Goal: Task Accomplishment & Management: Use online tool/utility

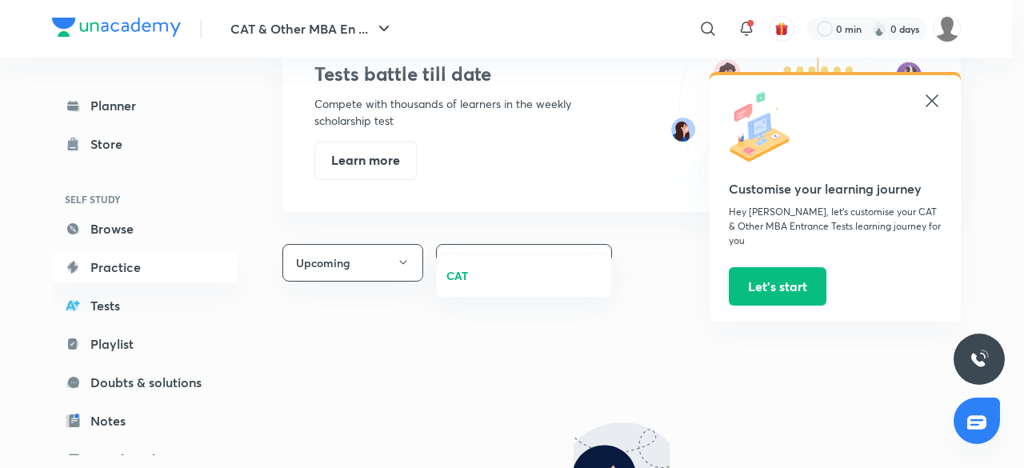
click at [395, 319] on div at bounding box center [512, 234] width 1024 height 468
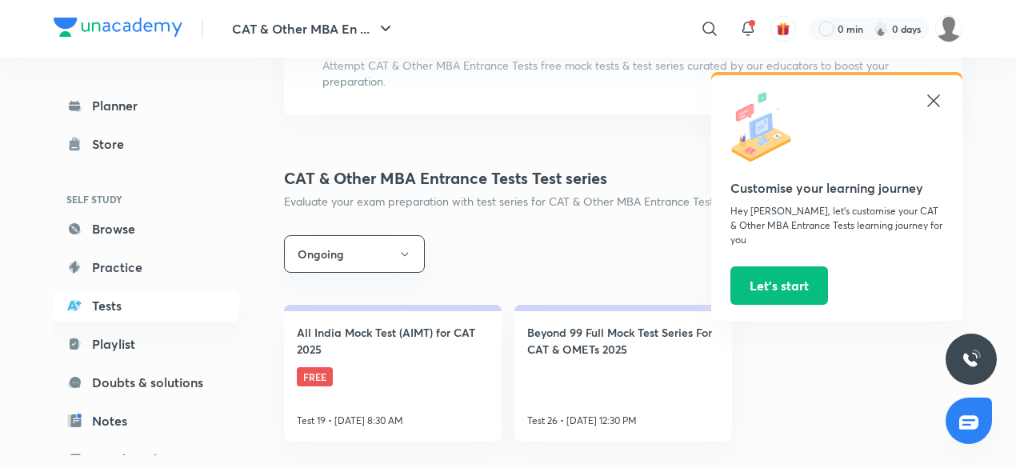
scroll to position [131, 0]
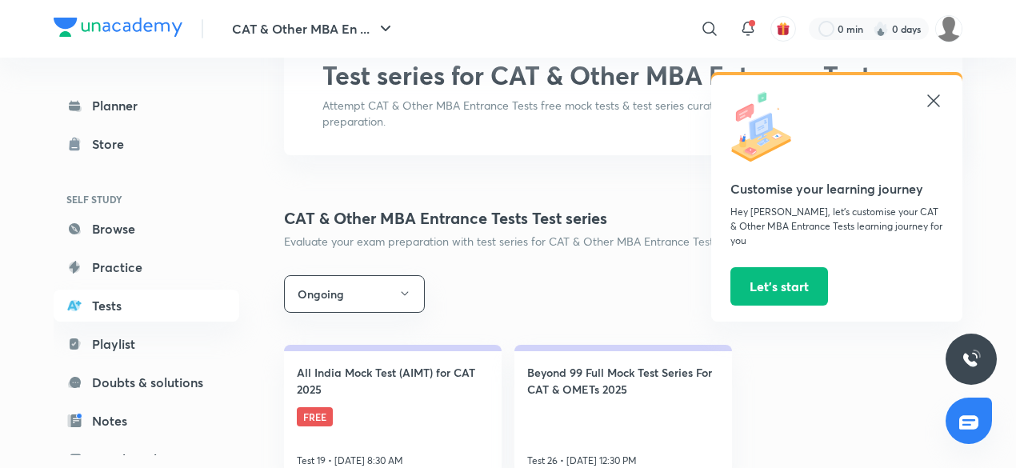
click at [941, 96] on icon at bounding box center [933, 100] width 19 height 19
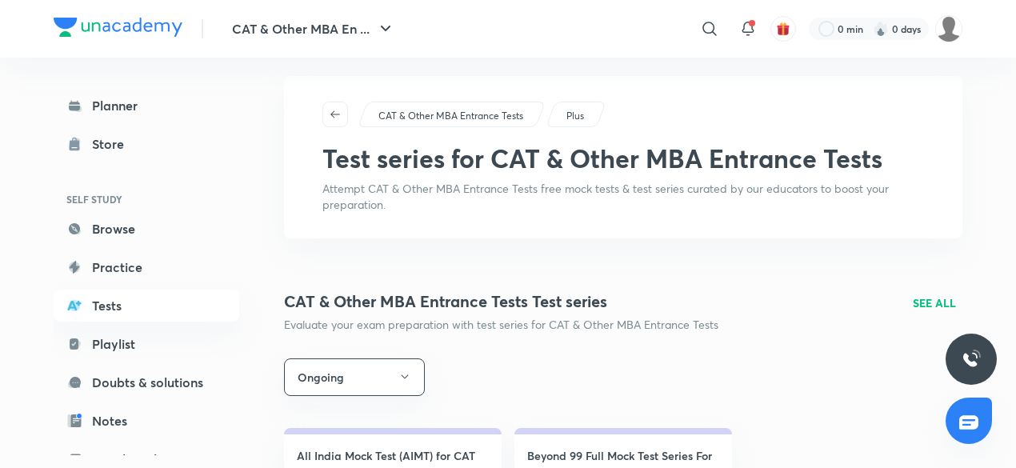
scroll to position [46, 0]
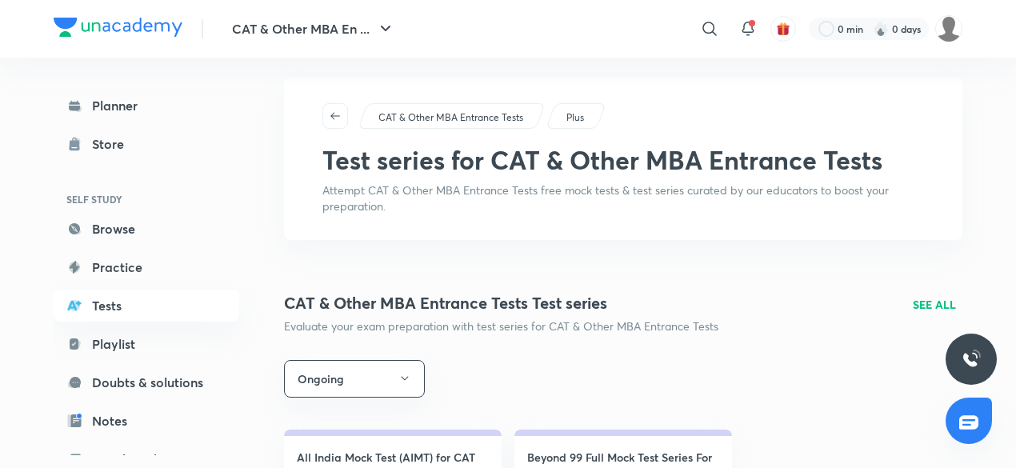
click at [934, 296] on p "SEE ALL" at bounding box center [934, 304] width 43 height 17
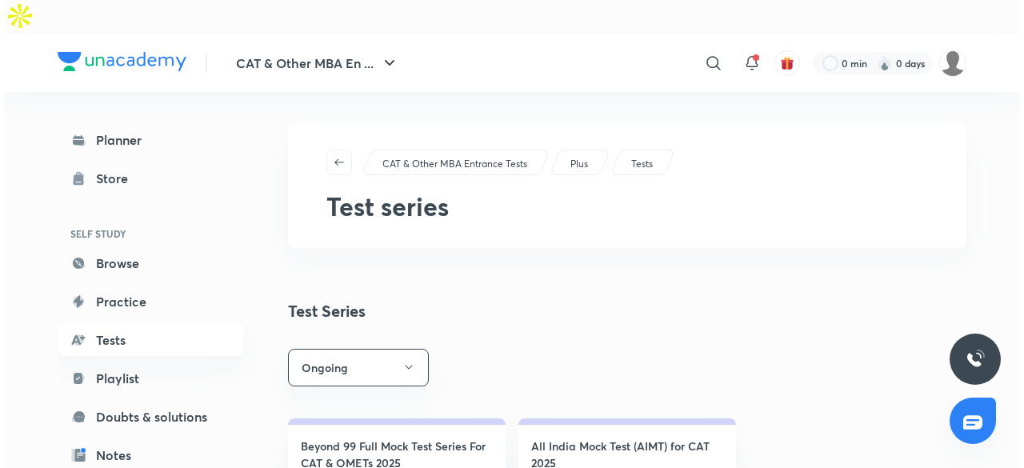
scroll to position [70, 0]
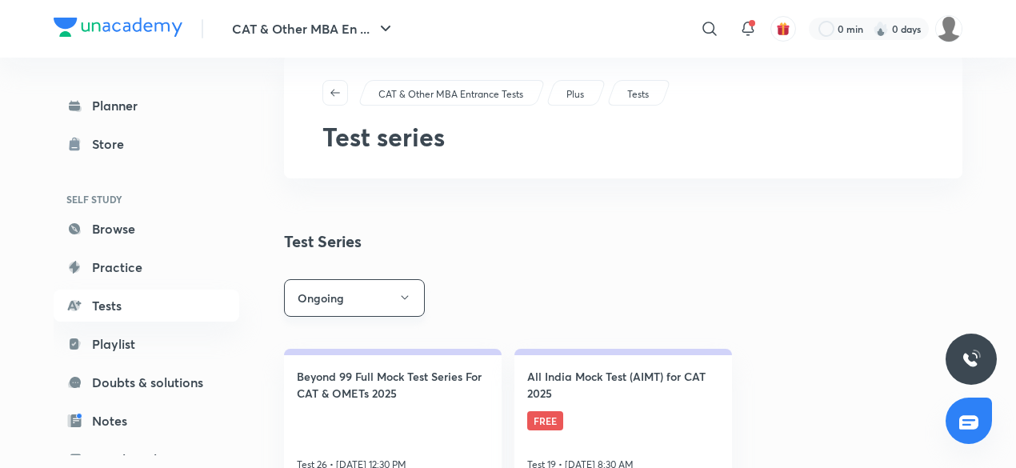
click at [379, 279] on button "Ongoing" at bounding box center [354, 298] width 141 height 38
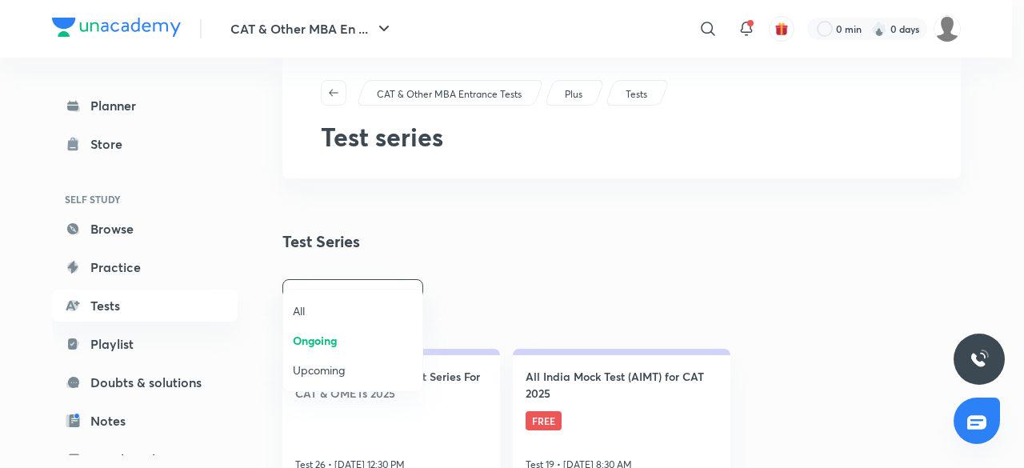
click at [346, 368] on span "Upcoming" at bounding box center [353, 370] width 120 height 17
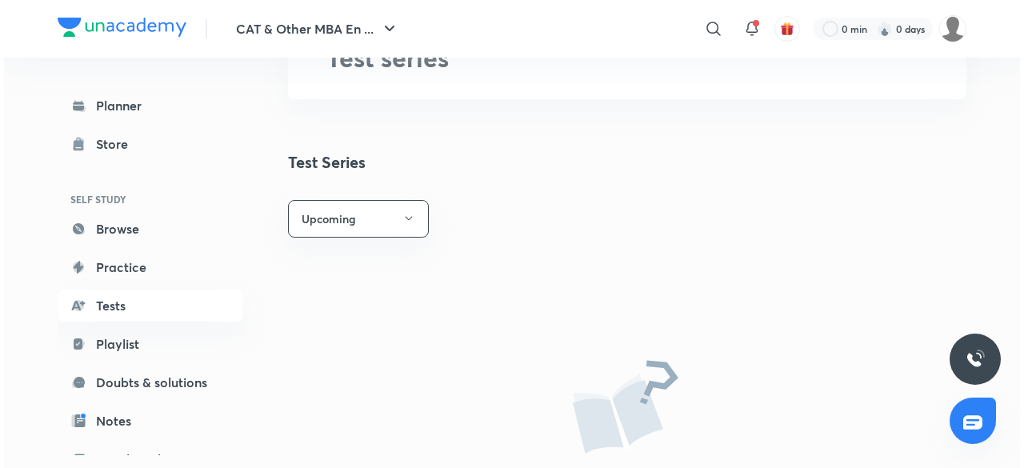
scroll to position [179, 0]
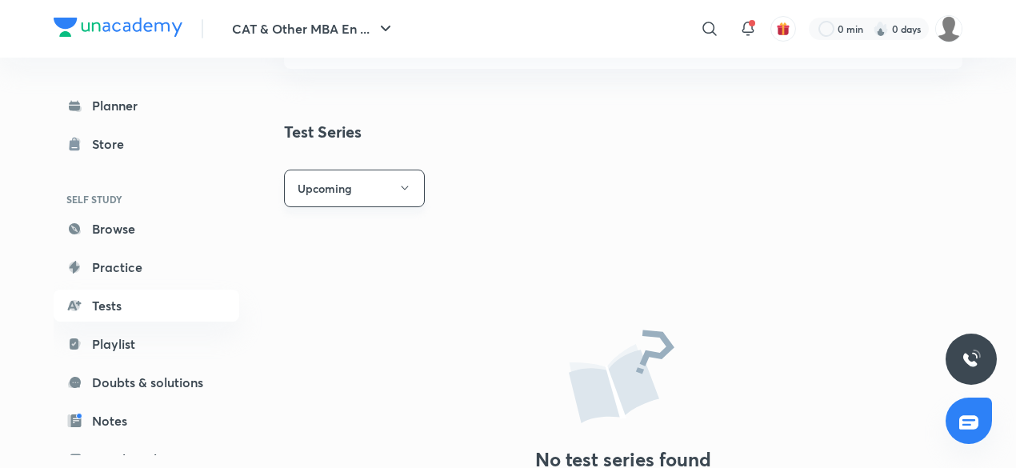
click at [371, 170] on button "Upcoming" at bounding box center [354, 189] width 141 height 38
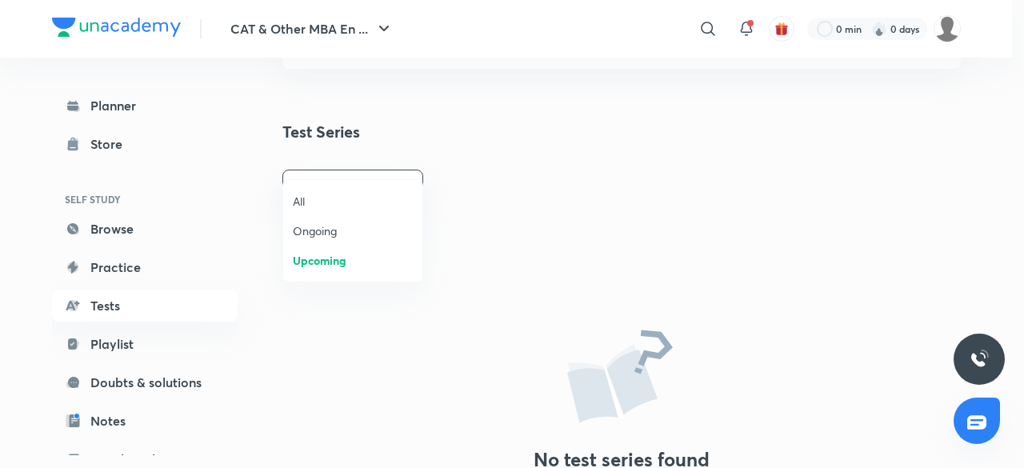
click at [340, 196] on span "All" at bounding box center [353, 201] width 120 height 17
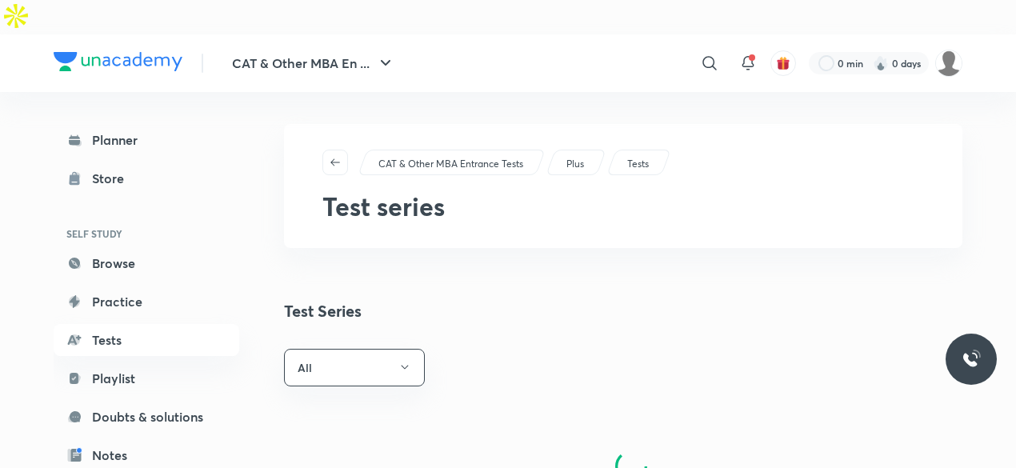
scroll to position [10, 0]
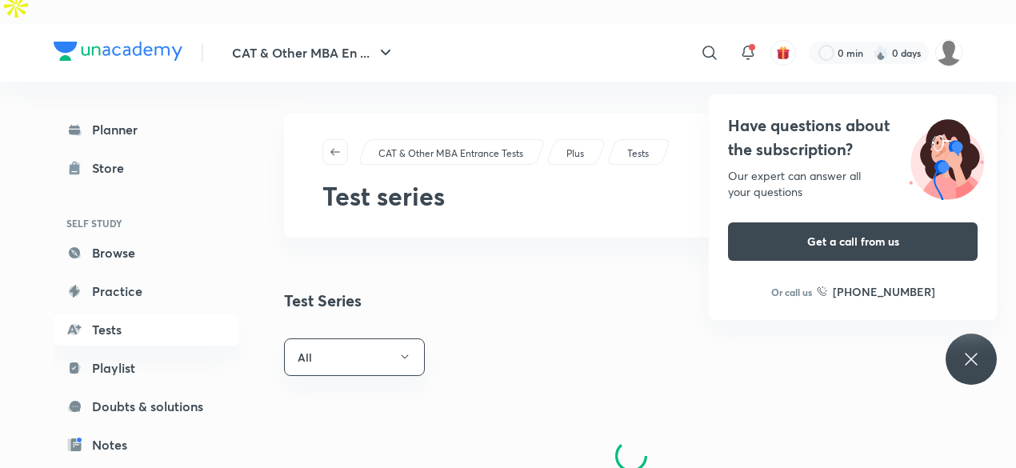
click at [815, 105] on div "Have questions about the subscription? Our expert can answer all your questions…" at bounding box center [853, 207] width 288 height 226
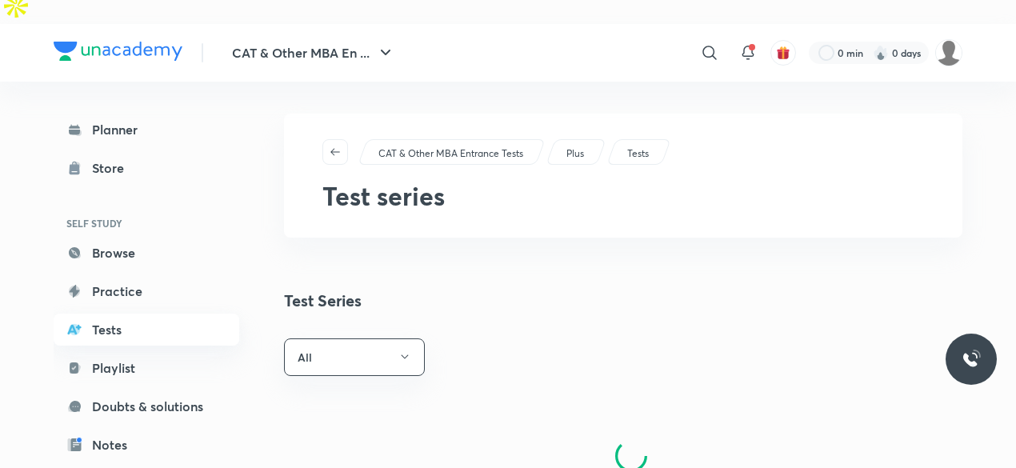
click at [138, 314] on link "Tests" at bounding box center [147, 330] width 186 height 32
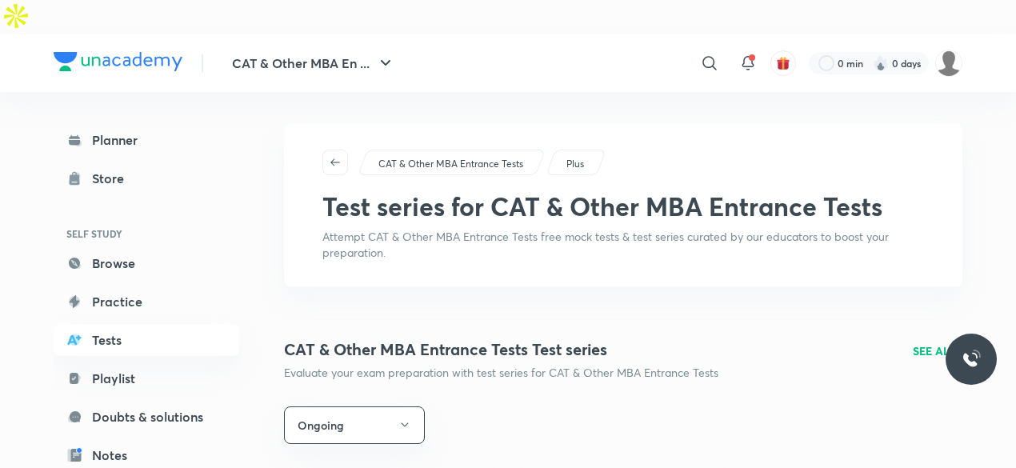
scroll to position [191, 0]
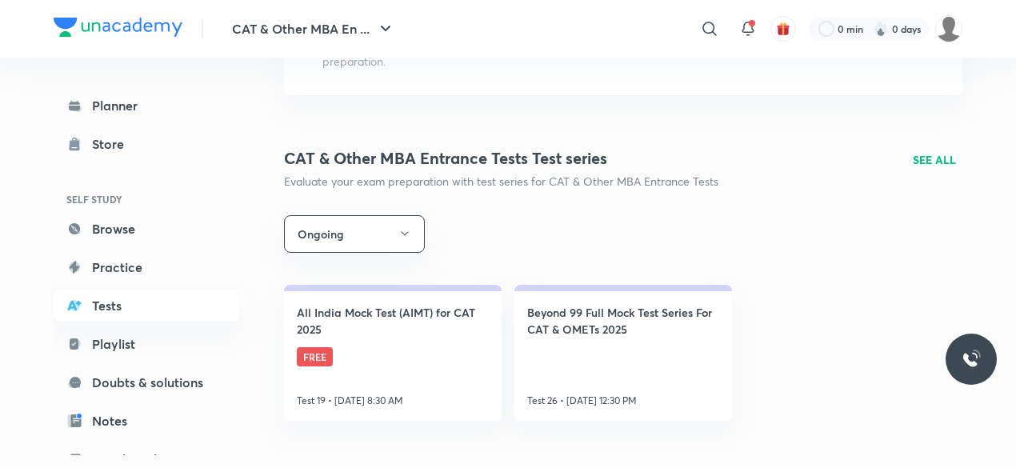
click at [378, 215] on button "Ongoing" at bounding box center [354, 234] width 141 height 38
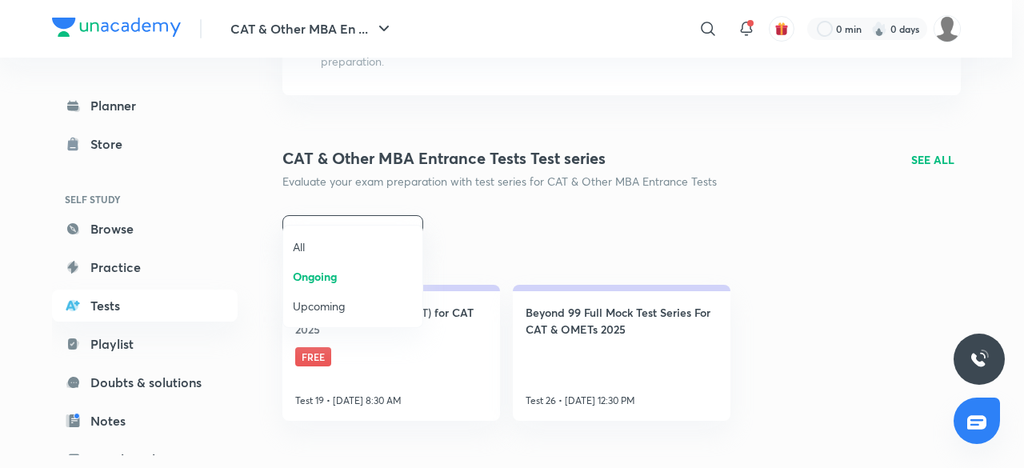
click at [362, 241] on span "All" at bounding box center [353, 246] width 120 height 17
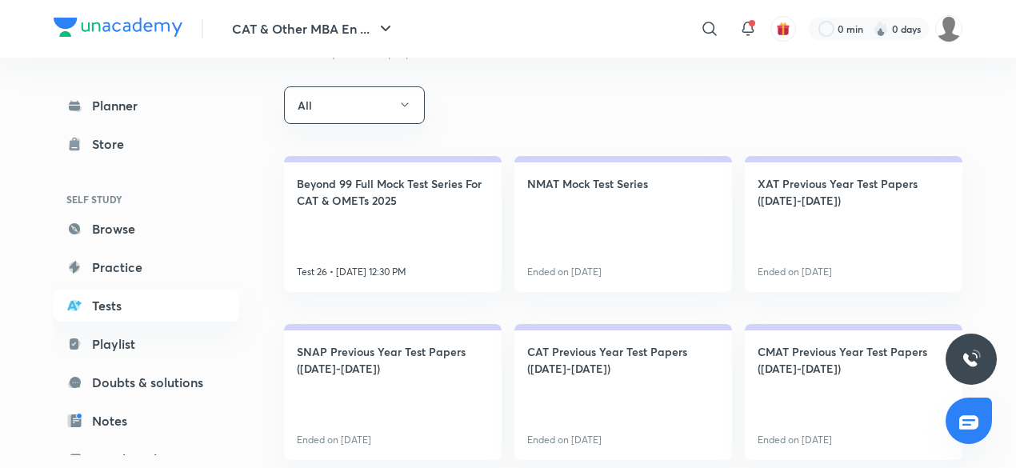
scroll to position [283, 0]
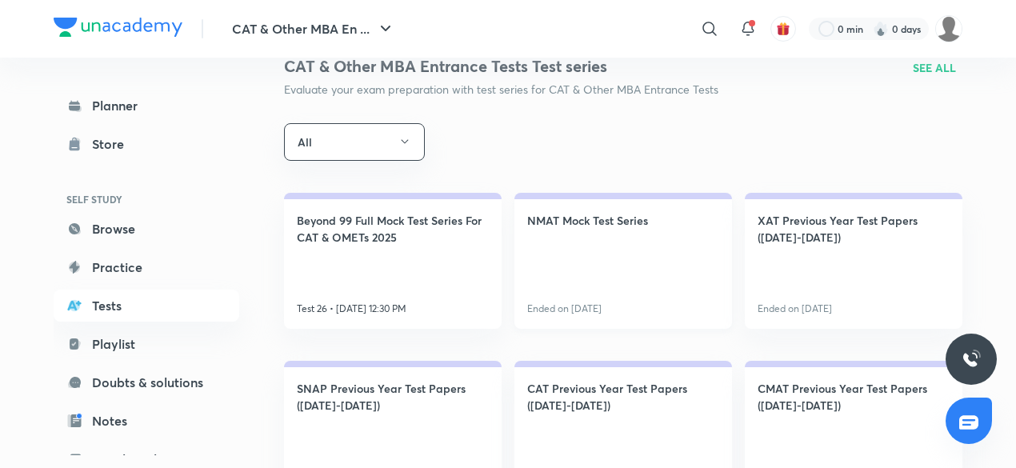
click at [576, 212] on h4 "NMAT Mock Test Series" at bounding box center [587, 220] width 121 height 17
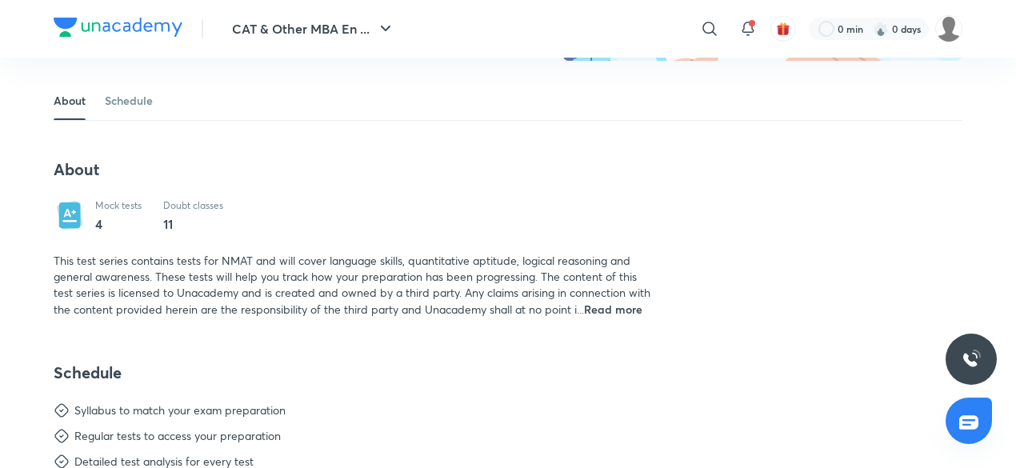
scroll to position [214, 0]
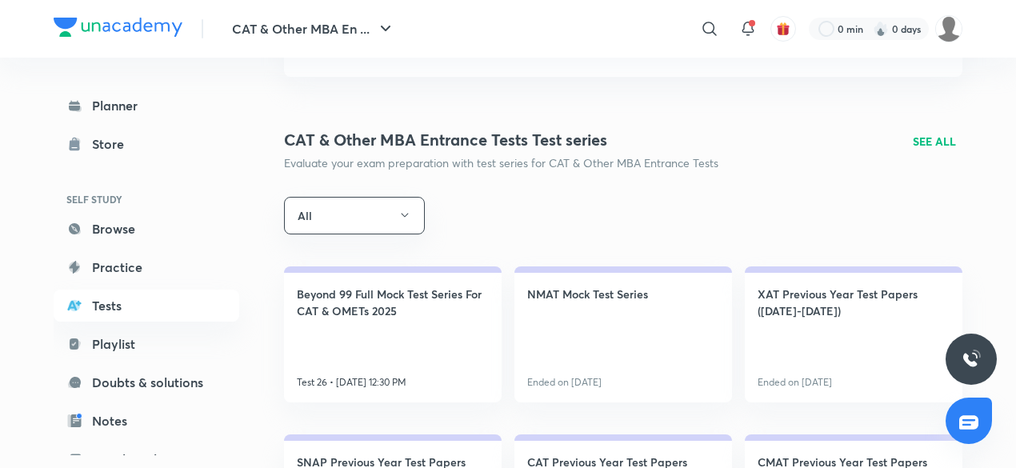
scroll to position [214, 0]
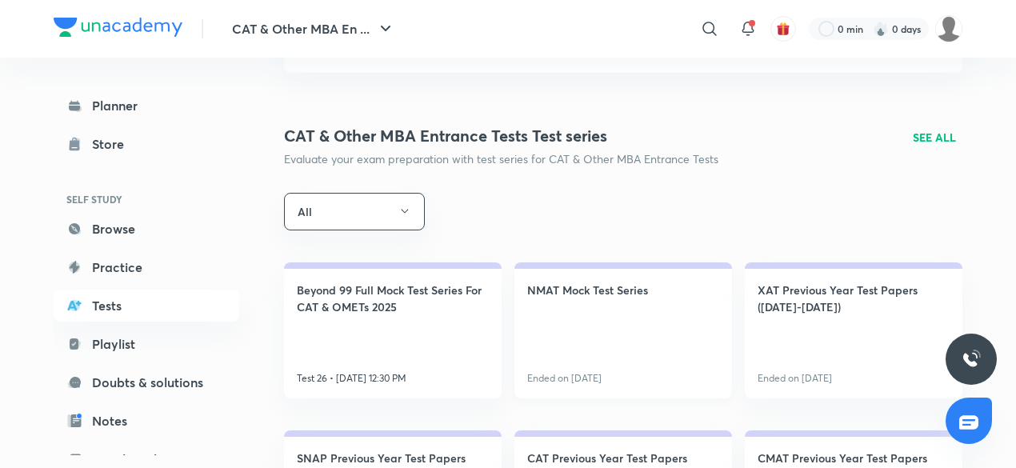
click at [625, 282] on h4 "NMAT Mock Test Series" at bounding box center [587, 290] width 121 height 17
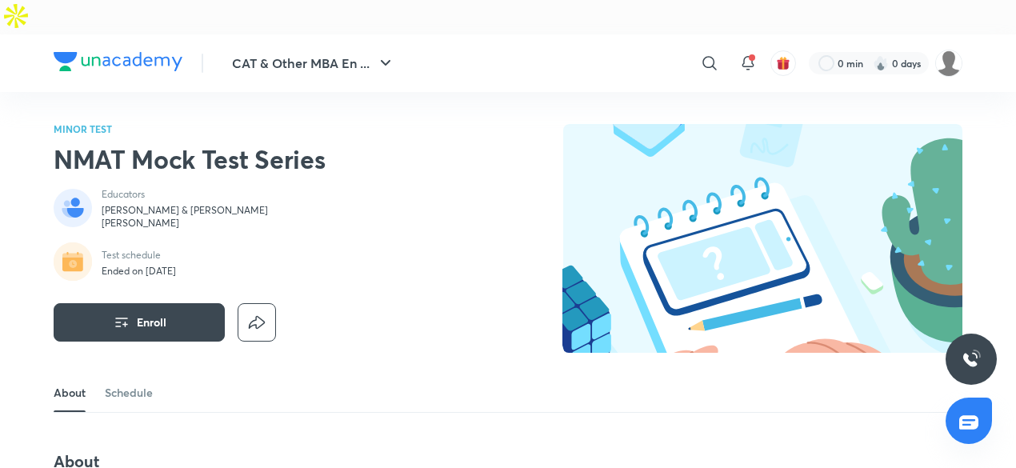
scroll to position [75, 0]
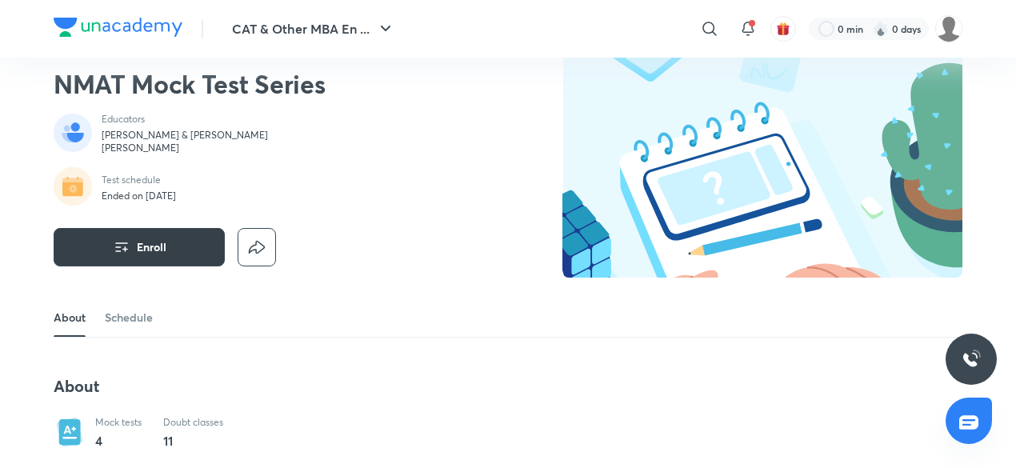
click at [157, 228] on button "Enroll" at bounding box center [139, 247] width 171 height 38
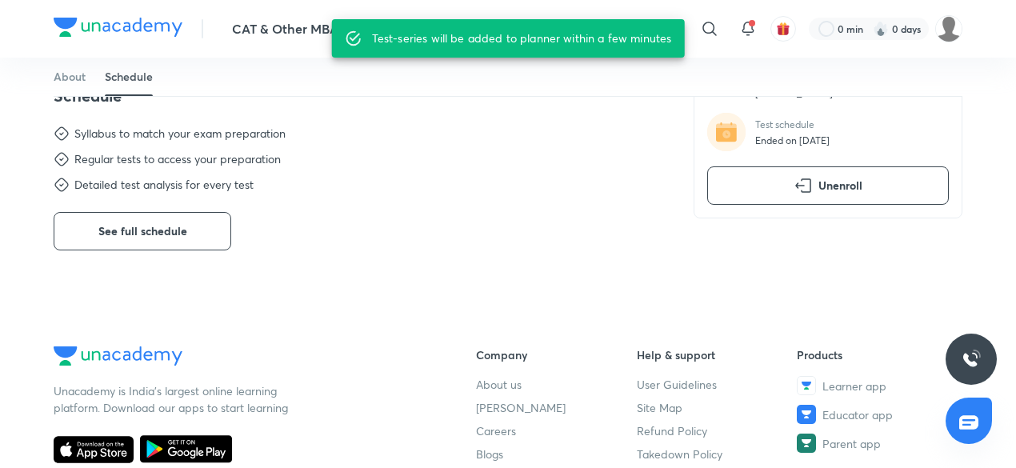
scroll to position [570, 0]
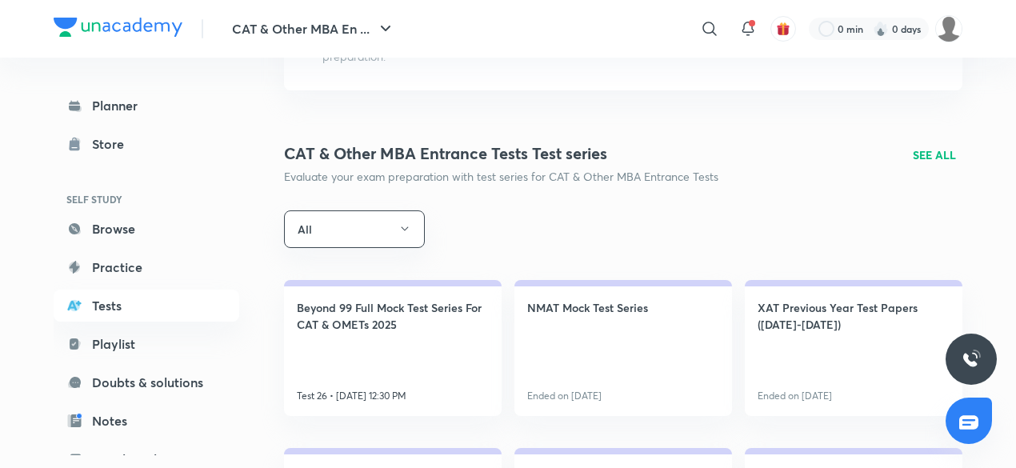
scroll to position [214, 0]
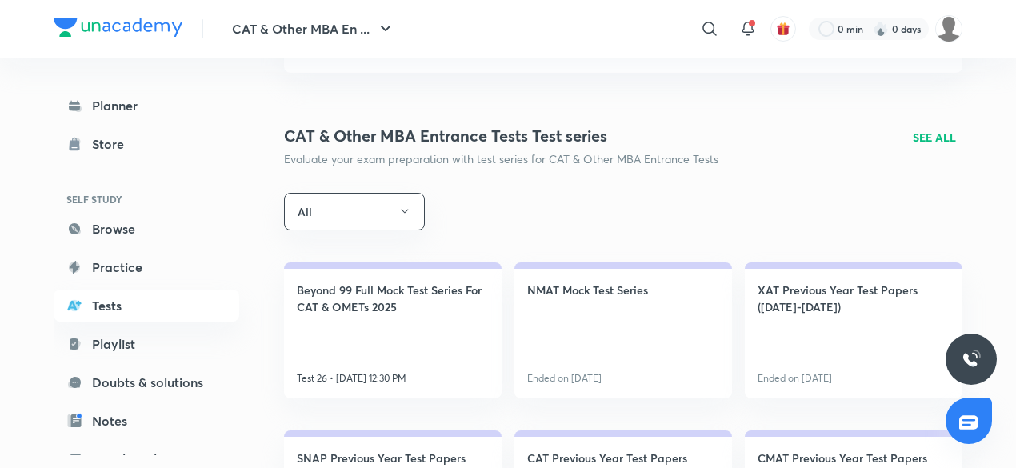
click at [941, 129] on p "SEE ALL" at bounding box center [934, 137] width 43 height 17
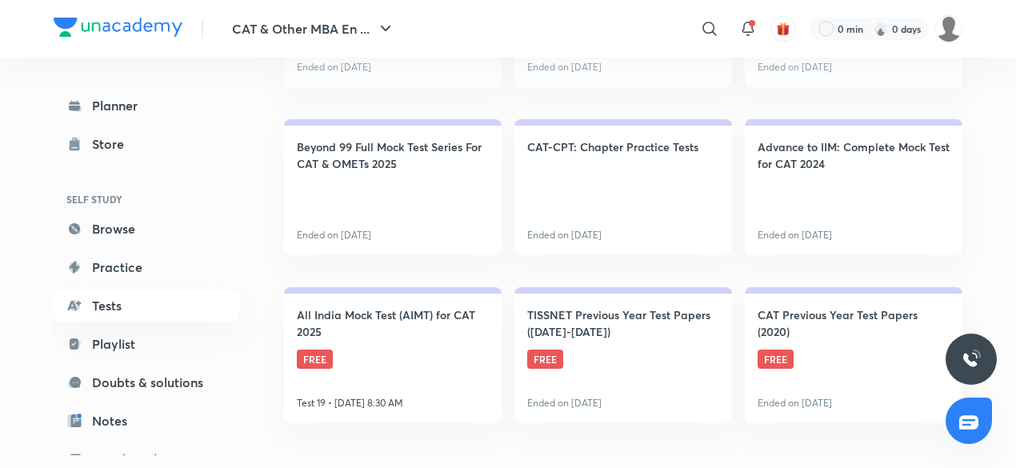
scroll to position [3370, 0]
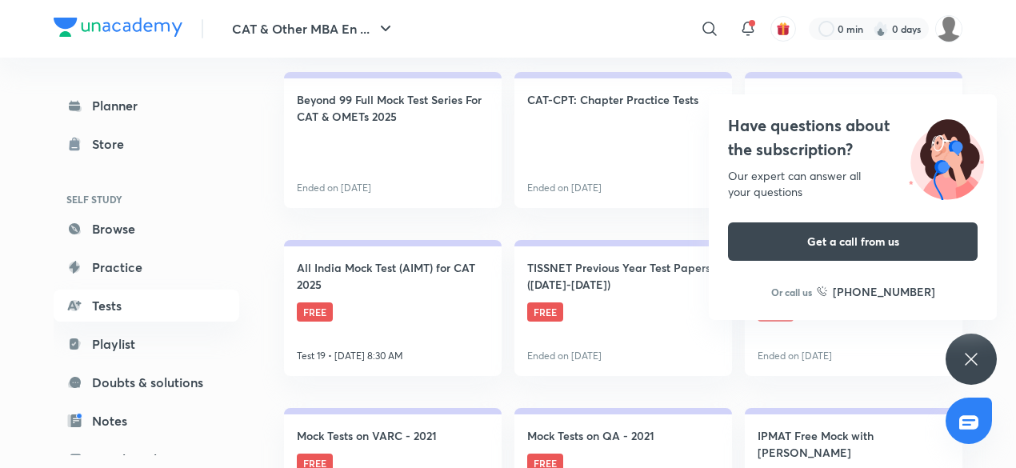
click at [922, 91] on h4 "Advance to IIM: Complete Mock Test for CAT 2024" at bounding box center [854, 108] width 192 height 34
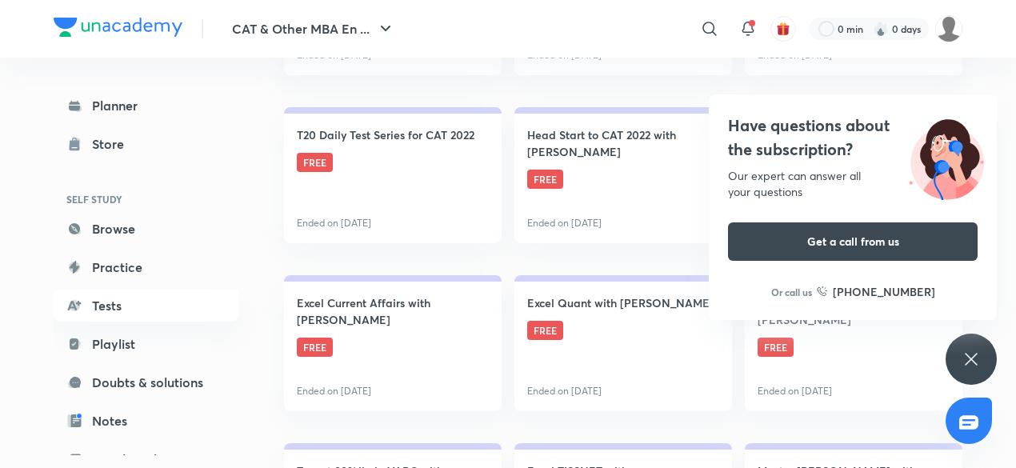
scroll to position [5016, 0]
click at [917, 110] on div "Have questions about the subscription? Our expert can answer all your questions…" at bounding box center [853, 207] width 288 height 226
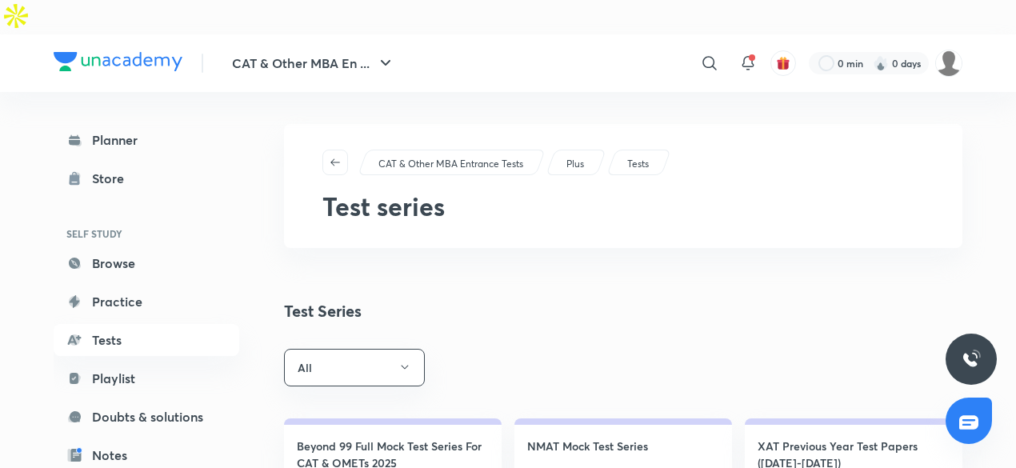
scroll to position [145, 0]
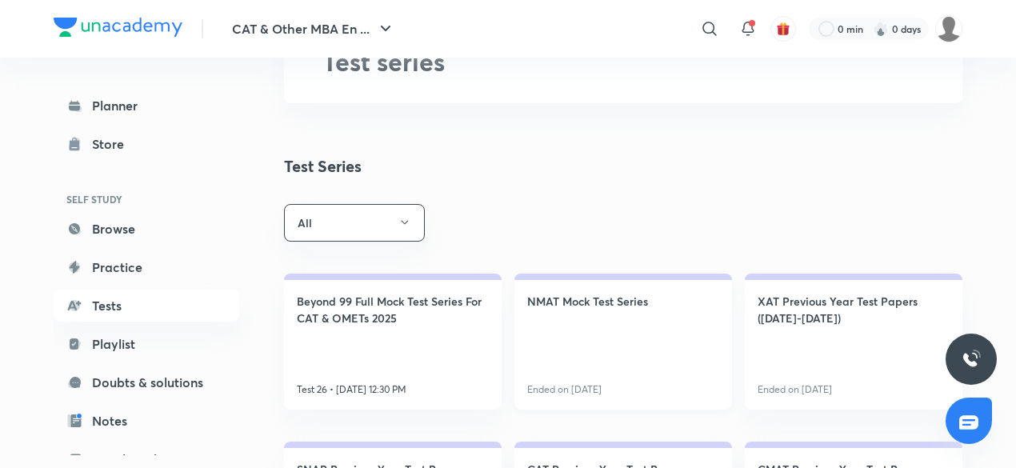
click at [571, 293] on h4 "NMAT Mock Test Series" at bounding box center [587, 301] width 121 height 17
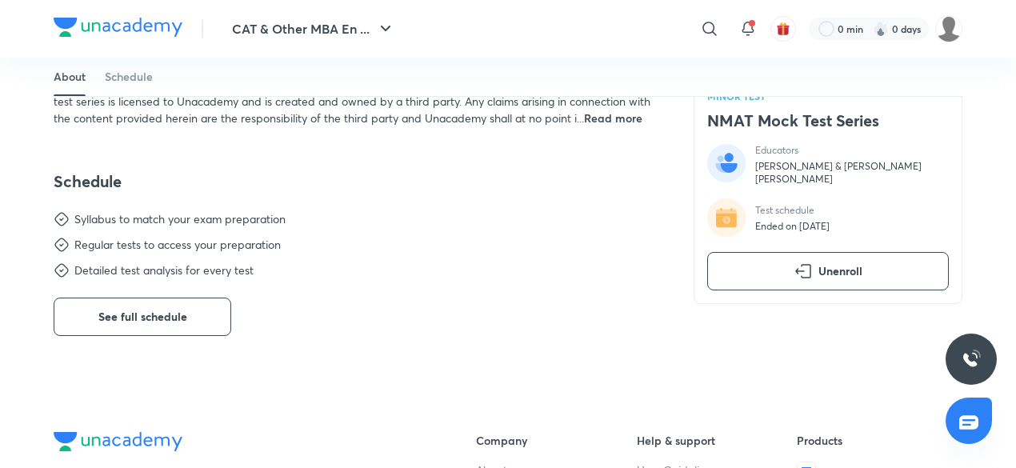
scroll to position [372, 0]
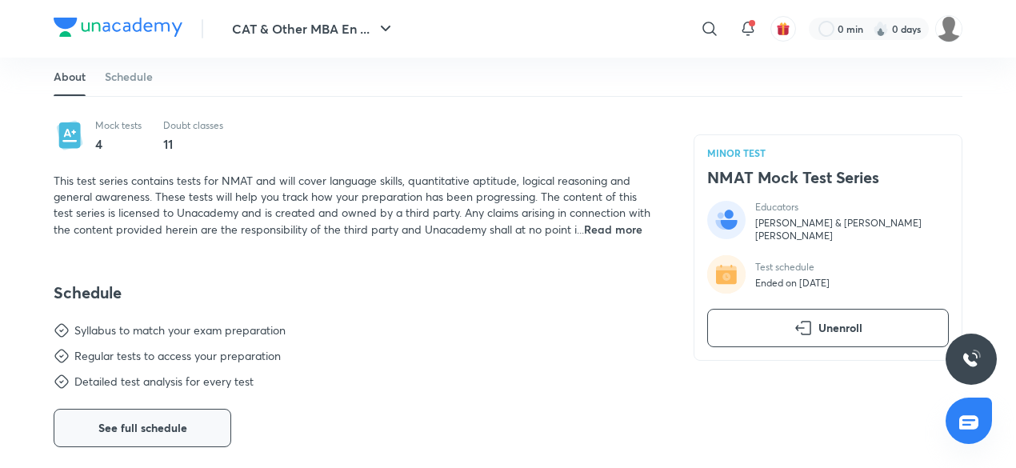
click at [126, 420] on span "See full schedule" at bounding box center [142, 428] width 89 height 16
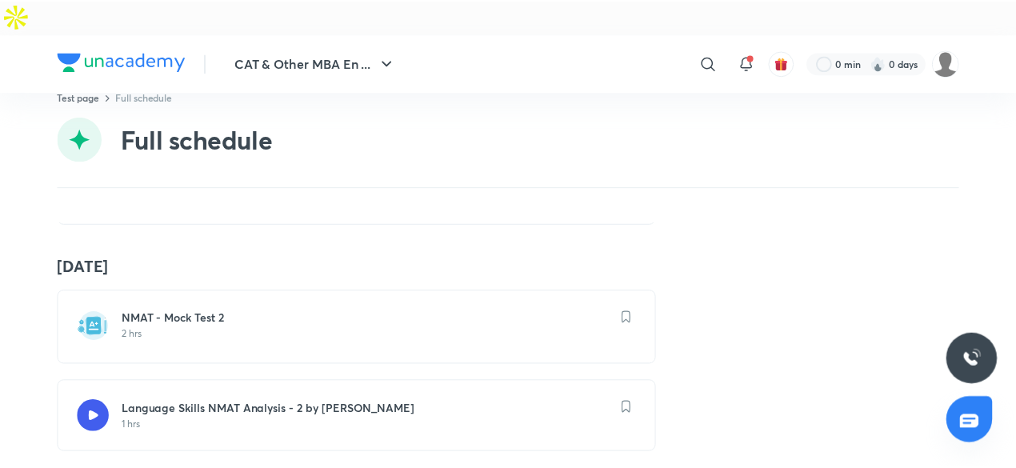
scroll to position [398, 0]
click at [285, 308] on h6 "NMAT - Mock Test 2" at bounding box center [368, 316] width 493 height 16
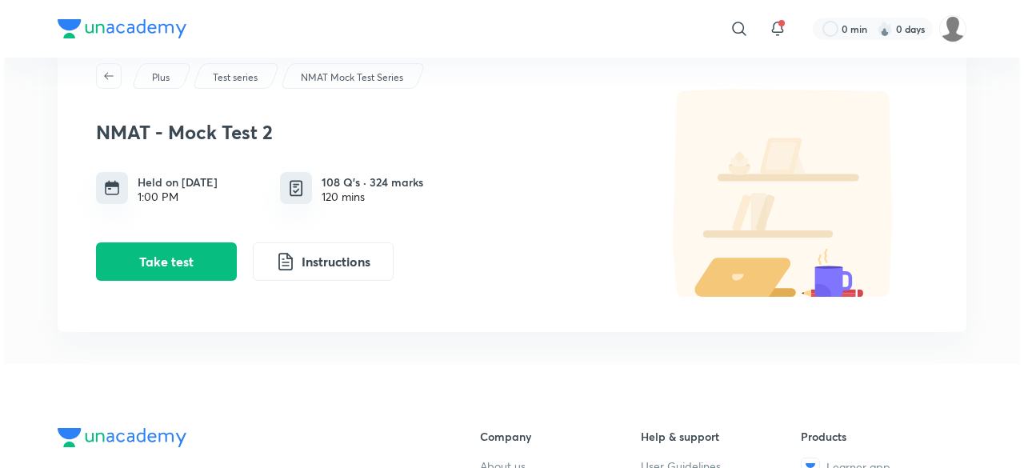
scroll to position [91, 0]
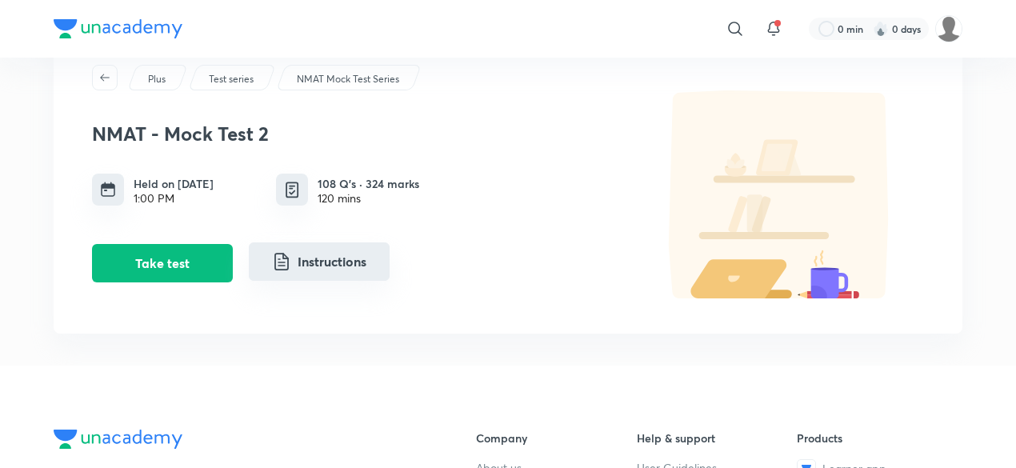
click at [355, 242] on button "Instructions" at bounding box center [319, 261] width 141 height 38
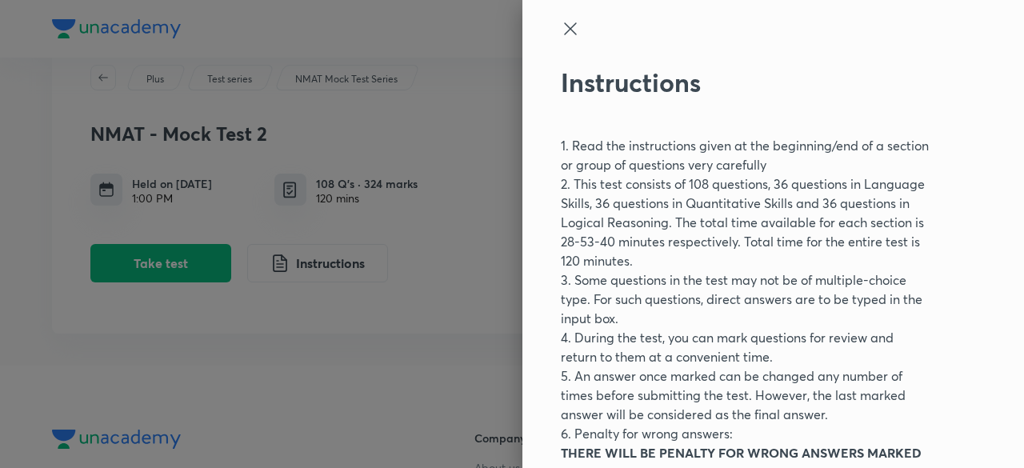
click at [714, 159] on p "1. Read the instructions given at the beginning/end of a section or group of qu…" at bounding box center [746, 155] width 371 height 38
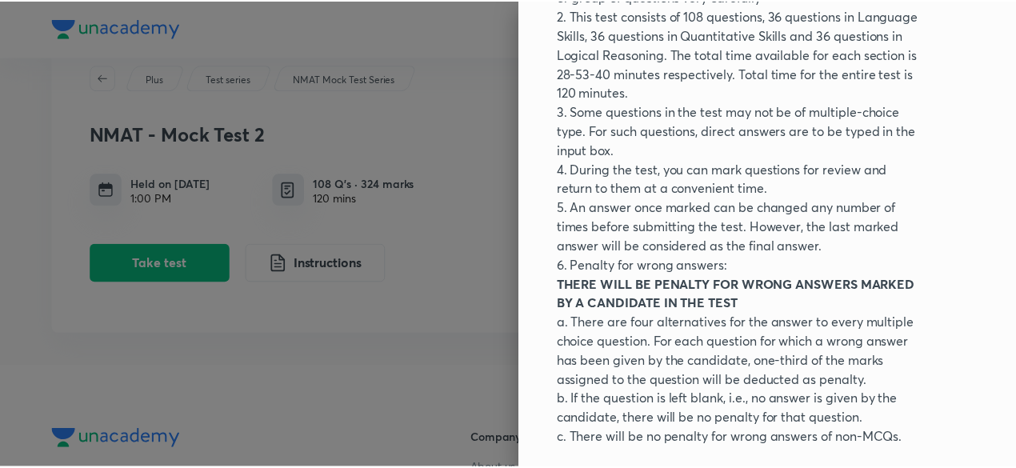
scroll to position [228, 0]
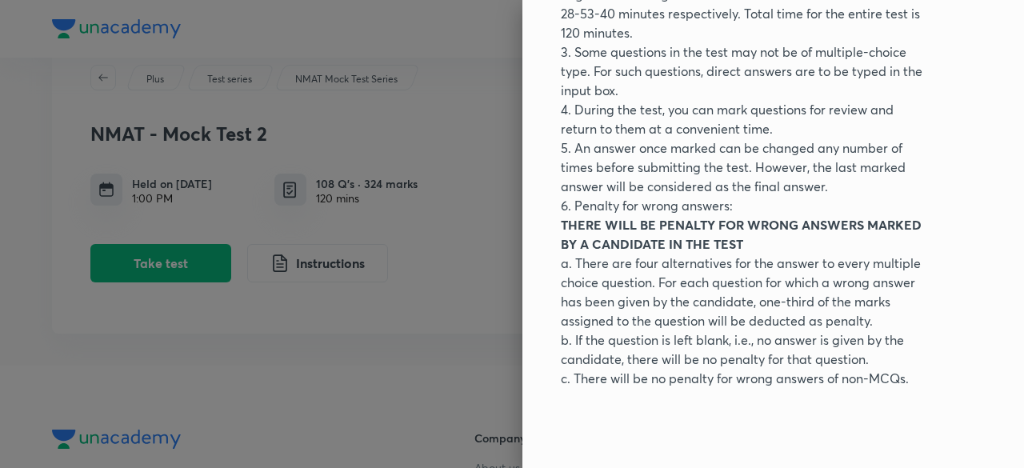
click at [395, 250] on div at bounding box center [512, 234] width 1024 height 468
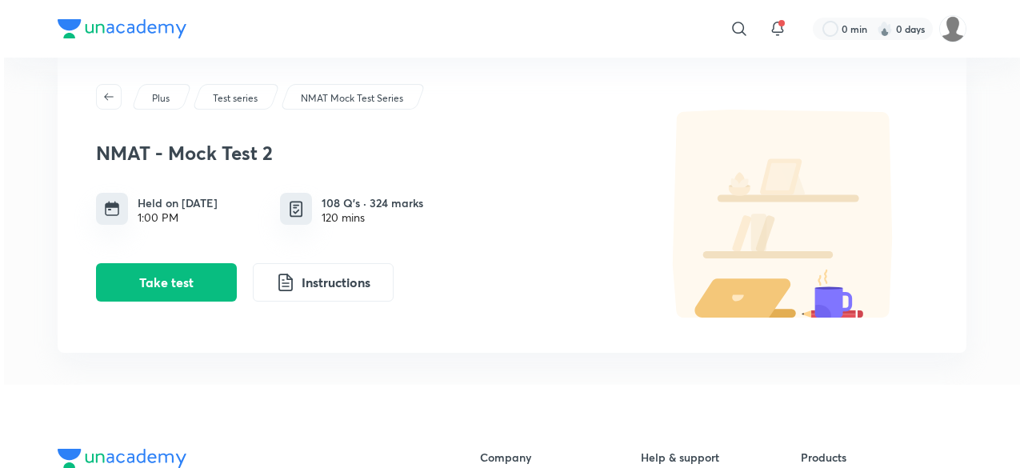
scroll to position [0, 0]
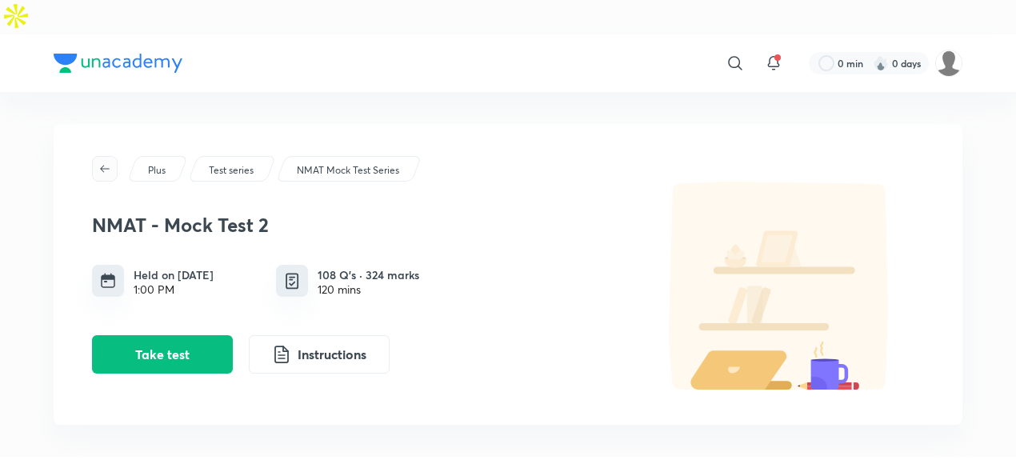
click at [97, 162] on span "button" at bounding box center [105, 168] width 24 height 13
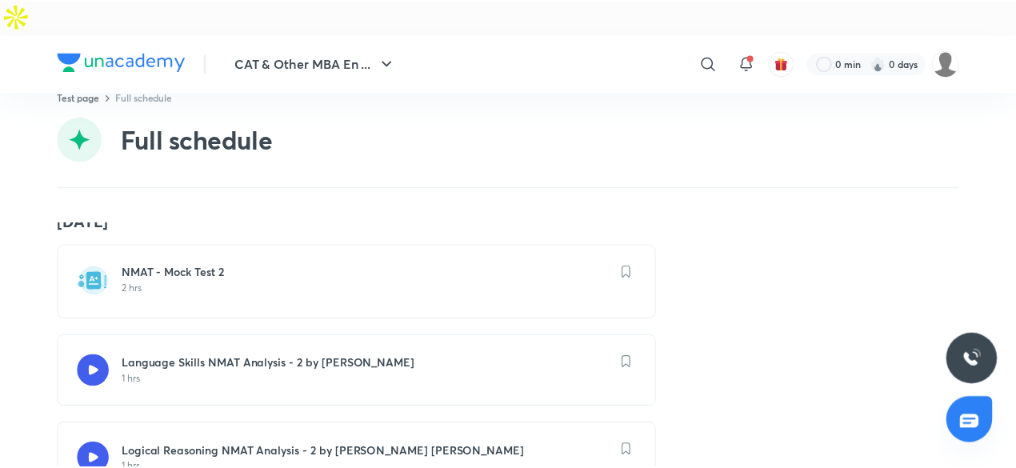
scroll to position [472, 0]
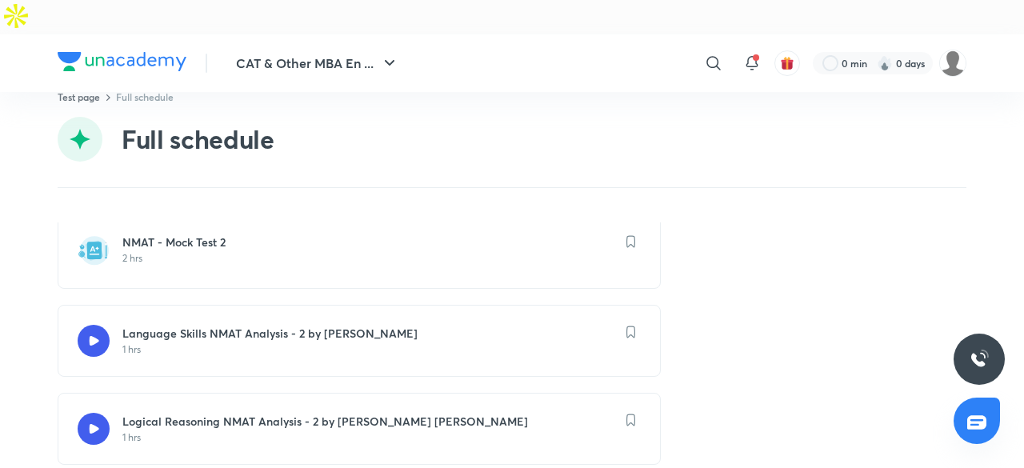
click at [218, 252] on p "2 hrs" at bounding box center [368, 258] width 493 height 13
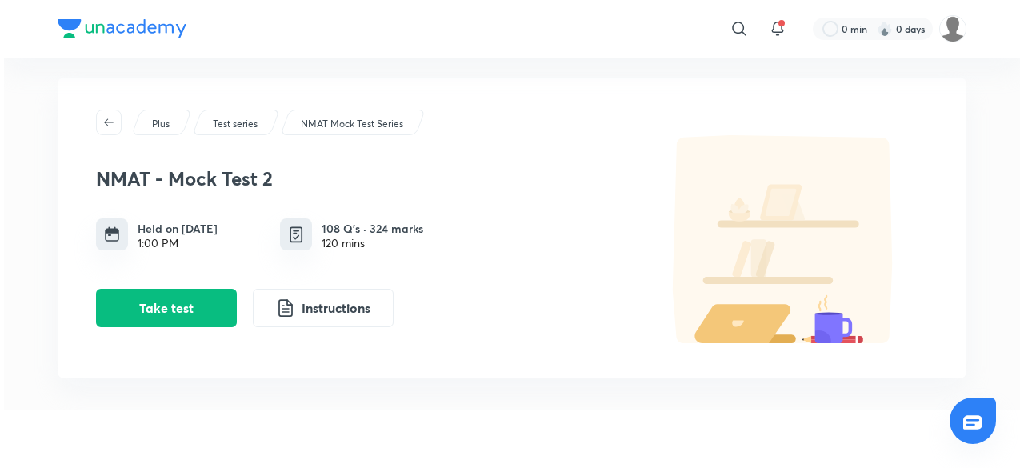
scroll to position [54, 0]
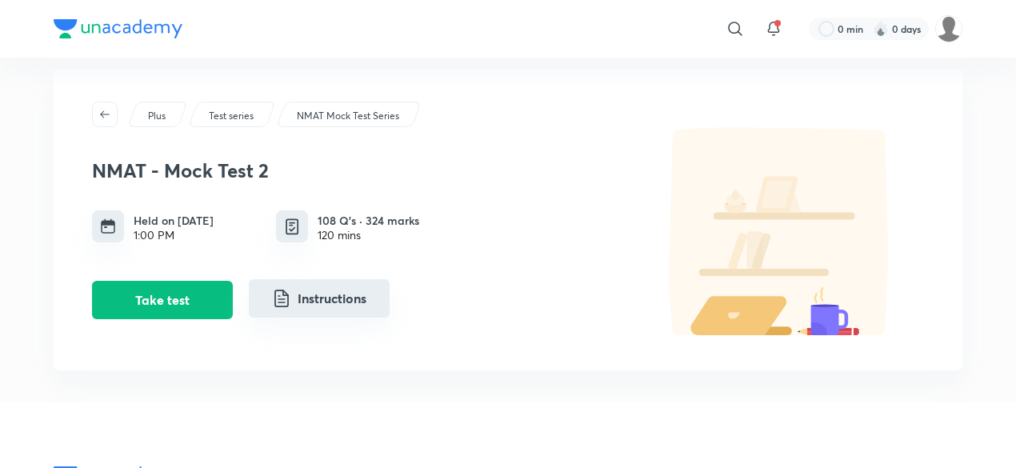
click at [366, 279] on button "Instructions" at bounding box center [319, 298] width 141 height 38
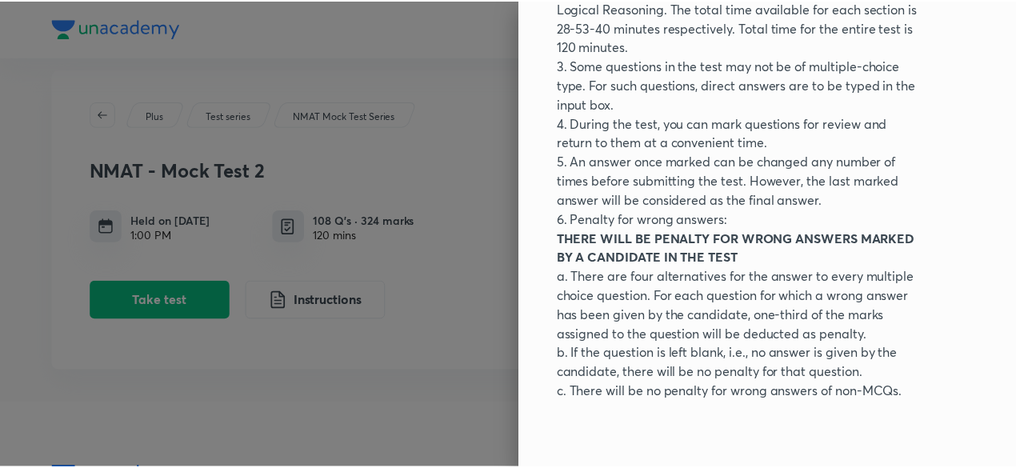
scroll to position [0, 0]
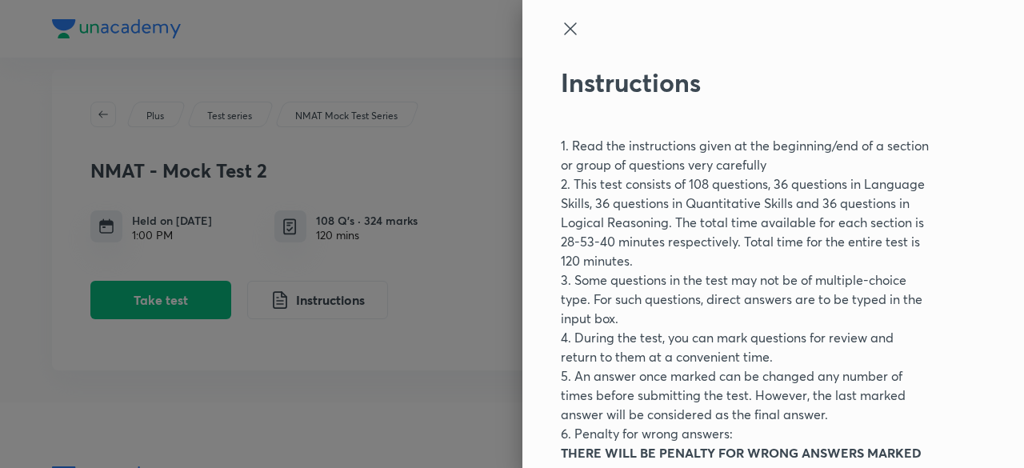
click at [450, 196] on div at bounding box center [512, 234] width 1024 height 468
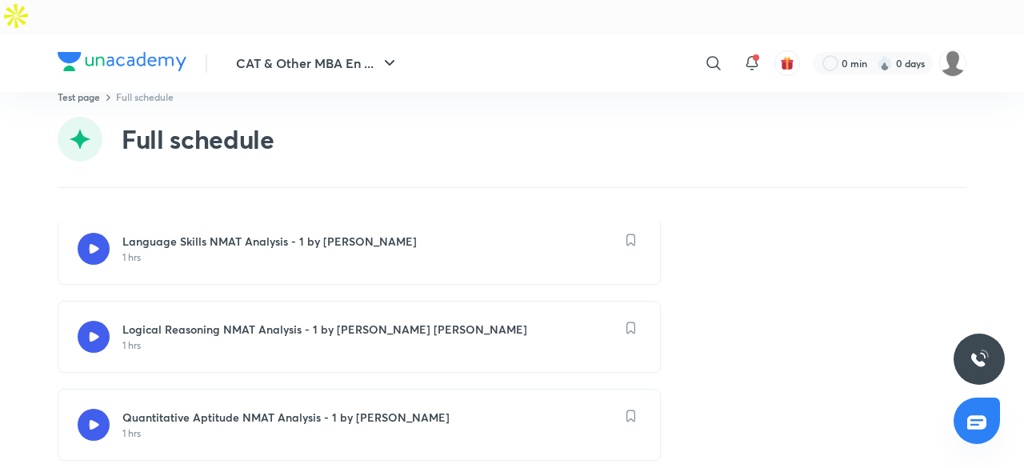
scroll to position [161, 0]
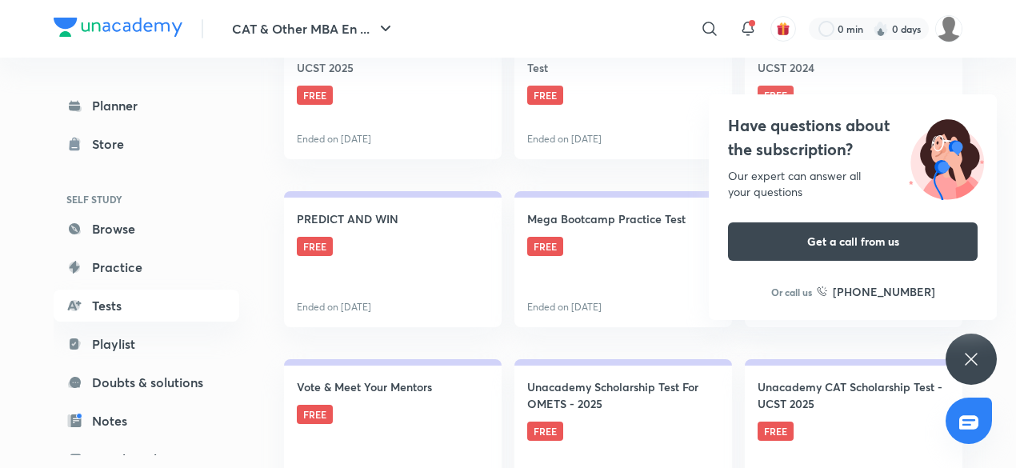
scroll to position [9981, 0]
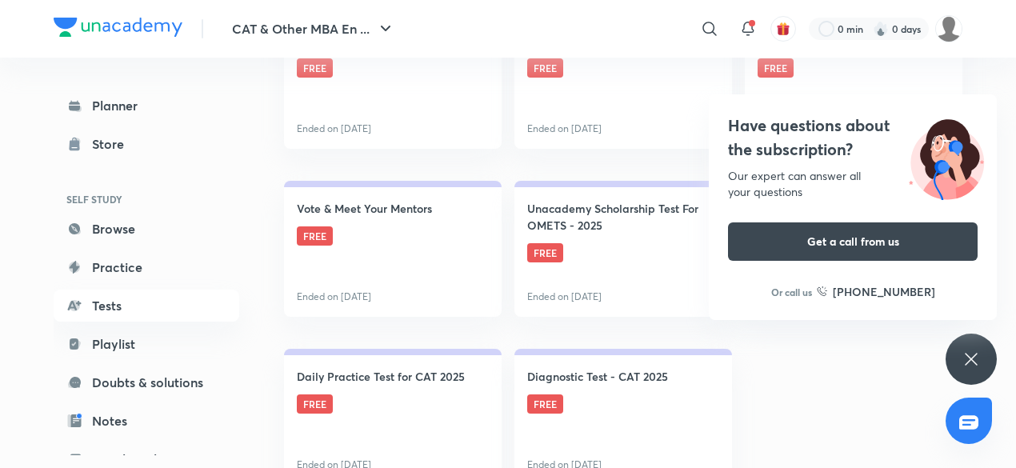
click at [952, 74] on link "Daily Practice Check With Analysis FREE Ended on Sept 3" at bounding box center [854, 81] width 218 height 136
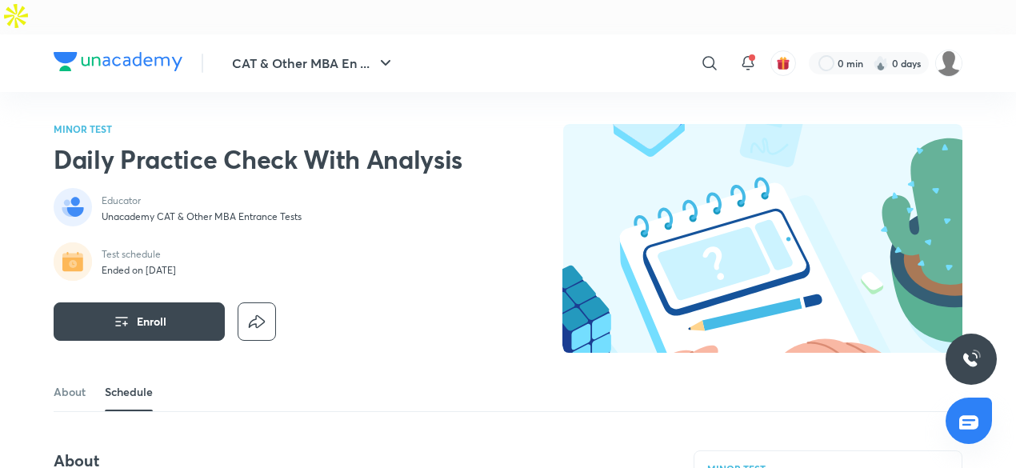
scroll to position [966, 0]
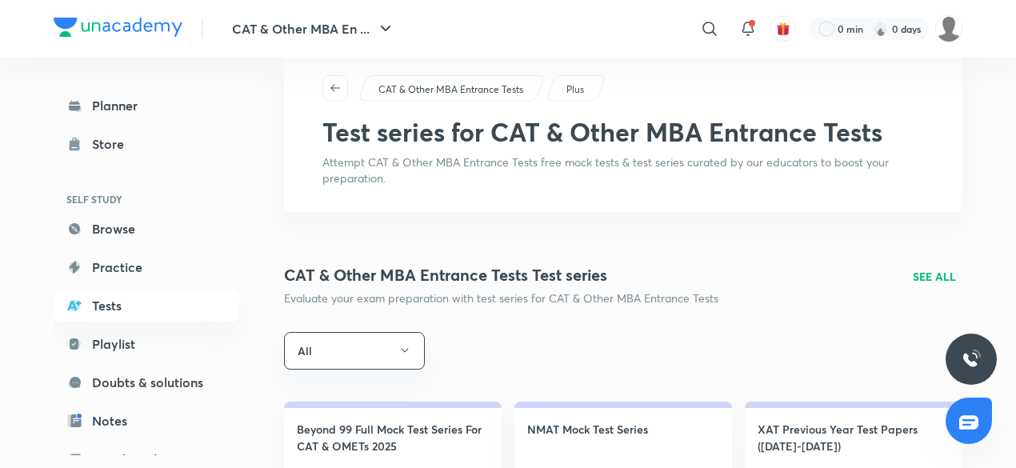
scroll to position [24, 0]
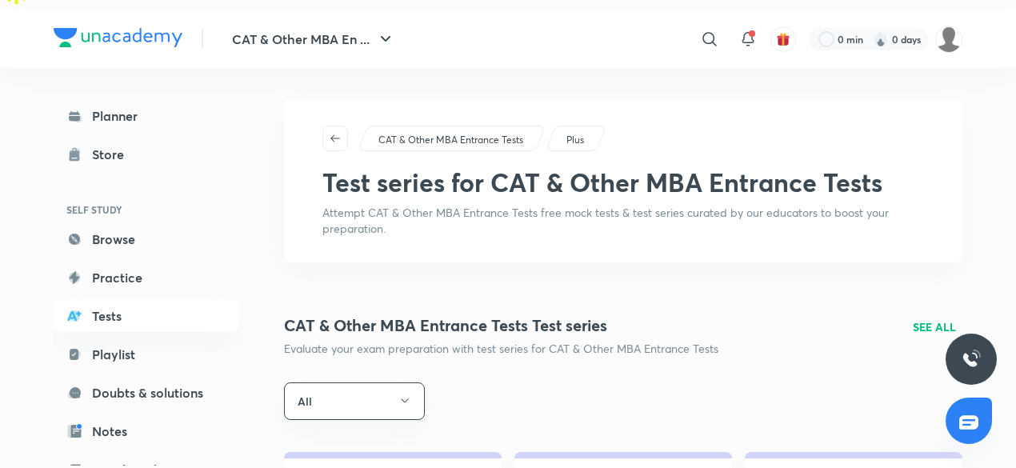
click at [938, 318] on p "SEE ALL" at bounding box center [934, 326] width 43 height 17
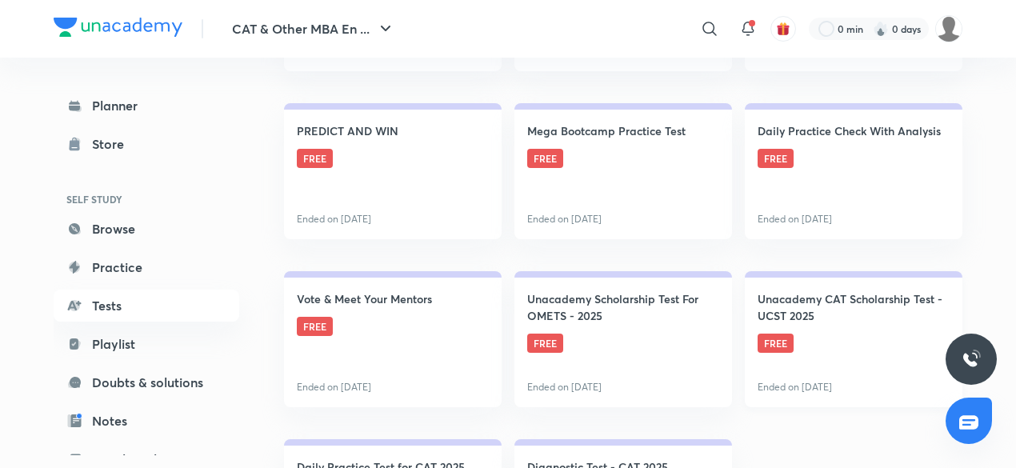
scroll to position [9890, 0]
click at [435, 286] on link "Vote & Meet Your Mentors FREE Ended on Sept 5" at bounding box center [393, 340] width 218 height 136
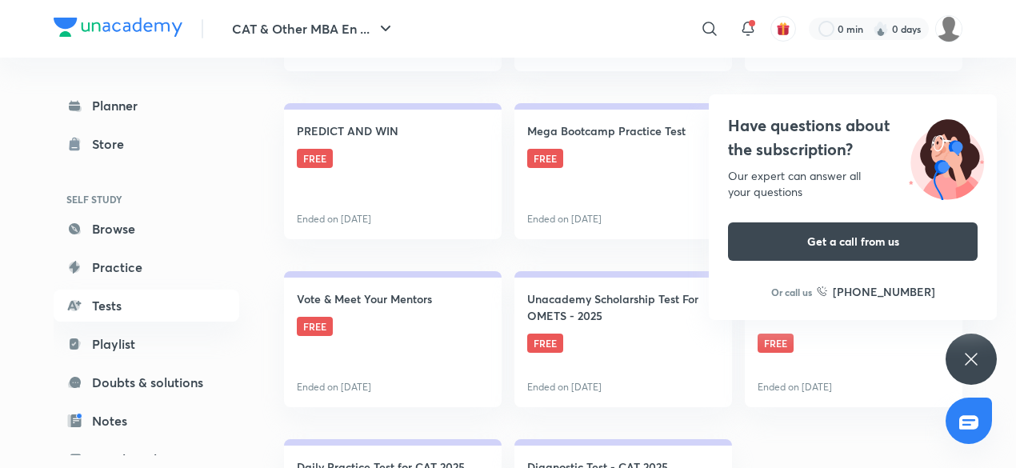
scroll to position [9981, 0]
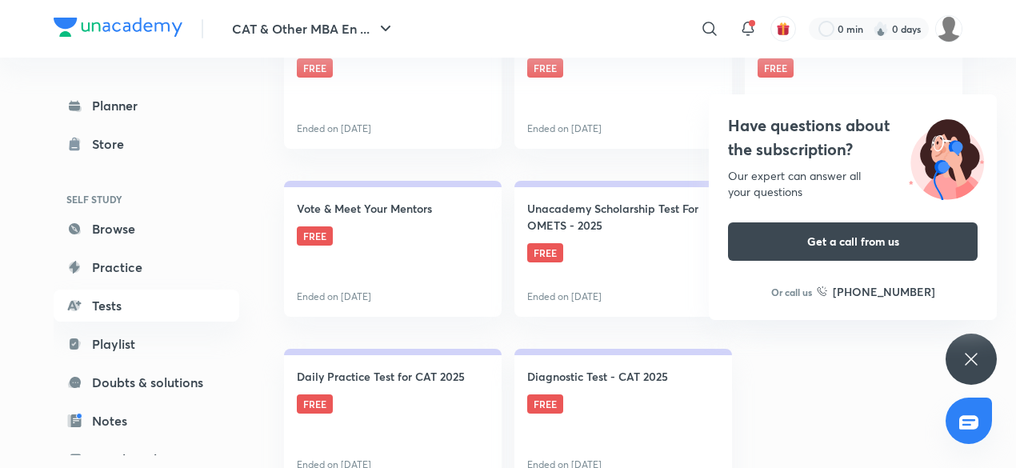
click at [948, 185] on img at bounding box center [946, 157] width 101 height 86
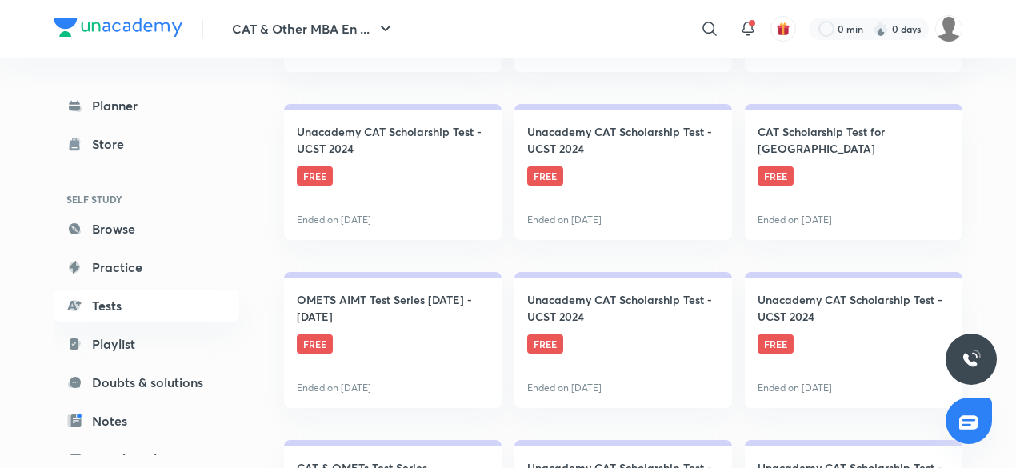
scroll to position [8730, 0]
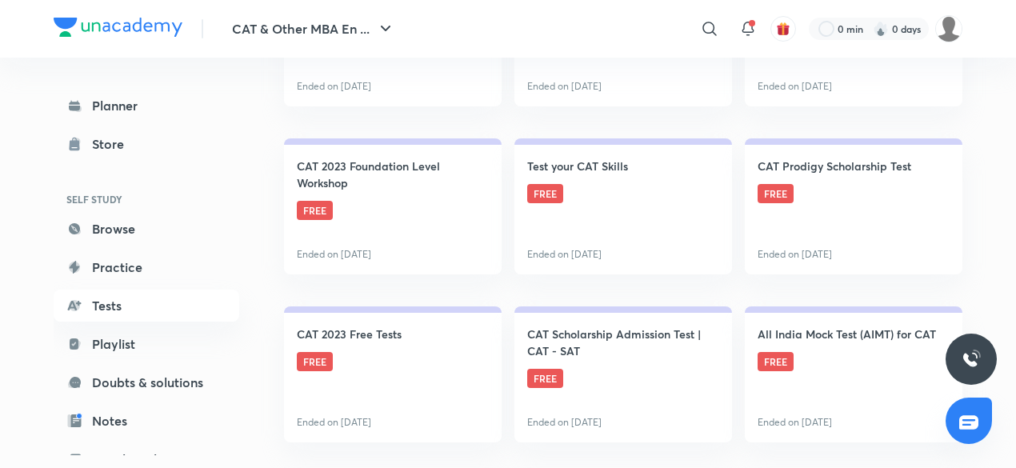
scroll to position [7836, 0]
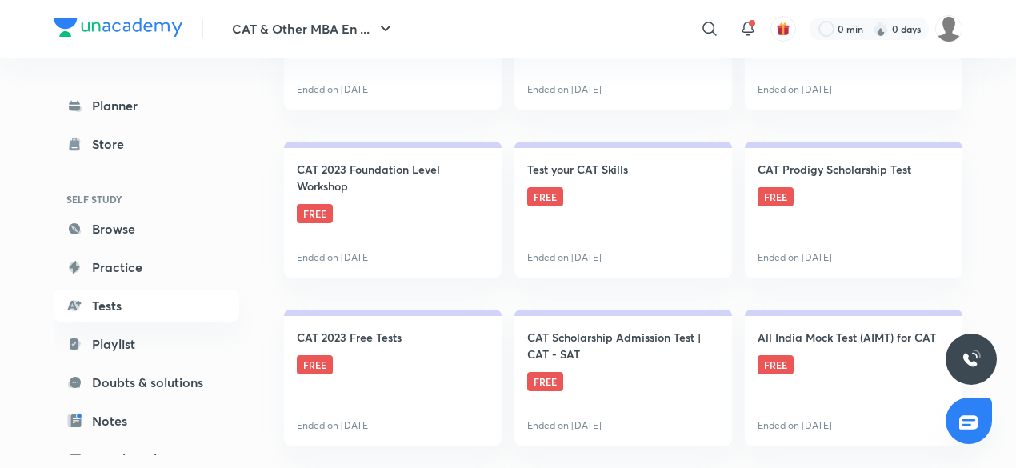
click at [869, 197] on link "CAT Prodigy Scholarship Test FREE Ended on Jun 11" at bounding box center [854, 210] width 218 height 136
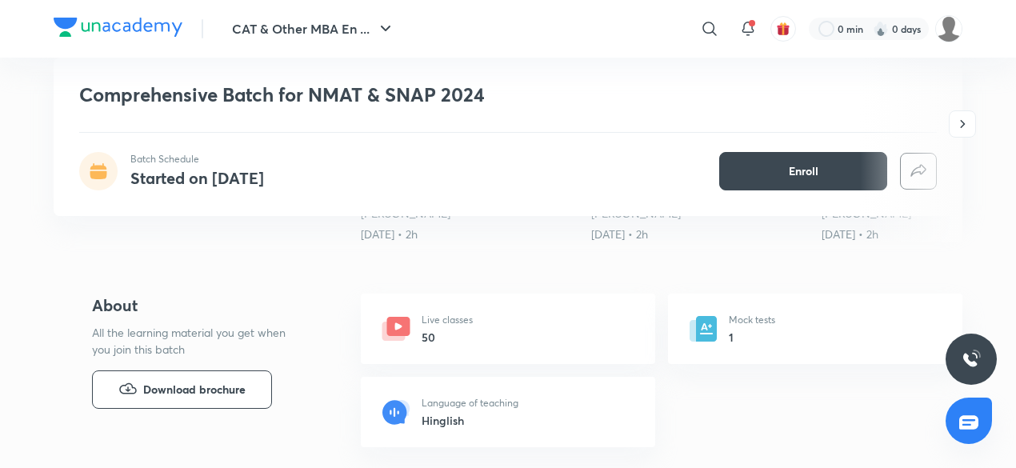
scroll to position [512, 0]
click at [714, 317] on icon at bounding box center [706, 330] width 21 height 26
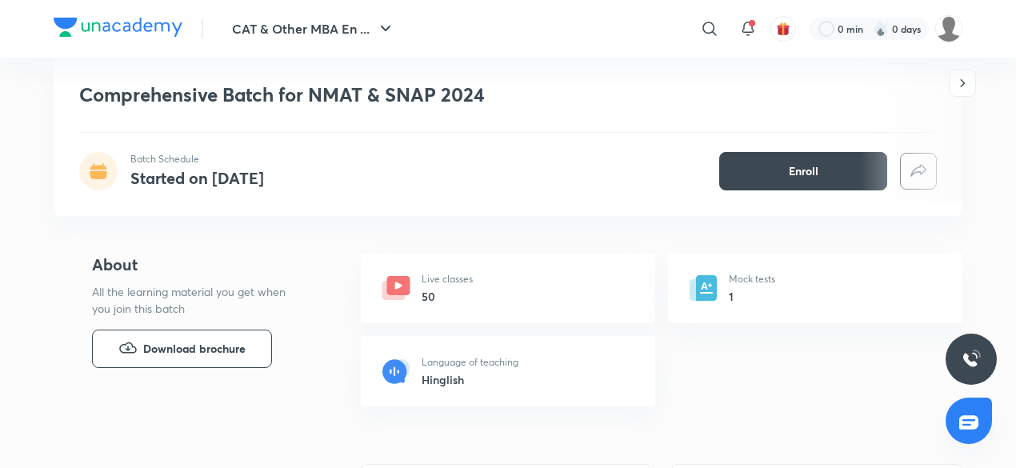
scroll to position [556, 0]
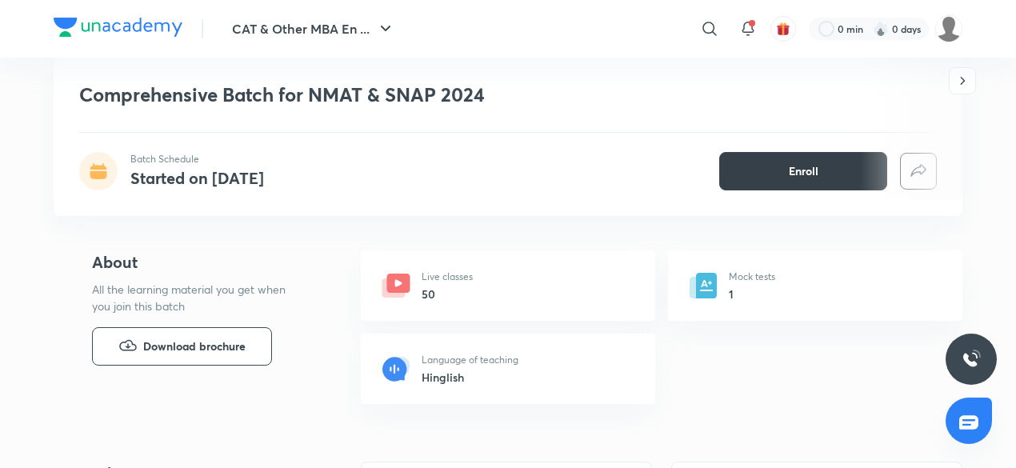
click at [790, 173] on span "Enroll" at bounding box center [804, 171] width 30 height 16
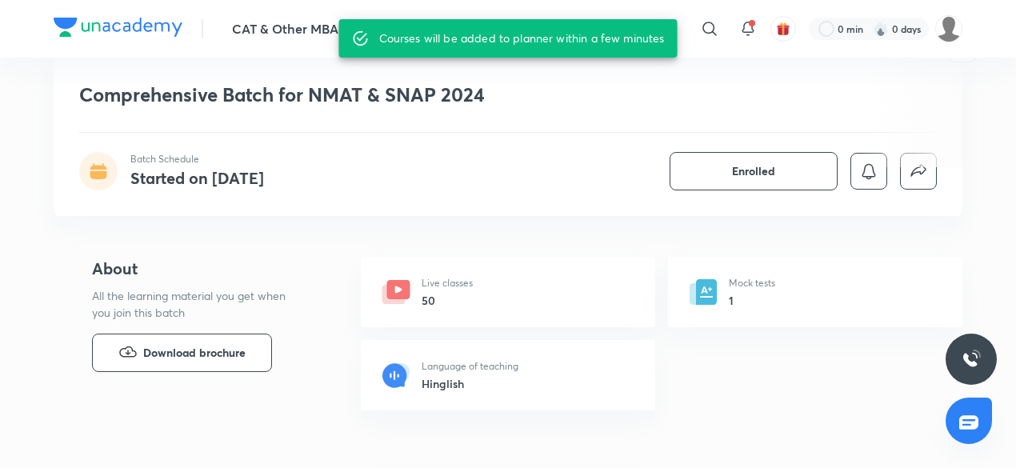
scroll to position [524, 0]
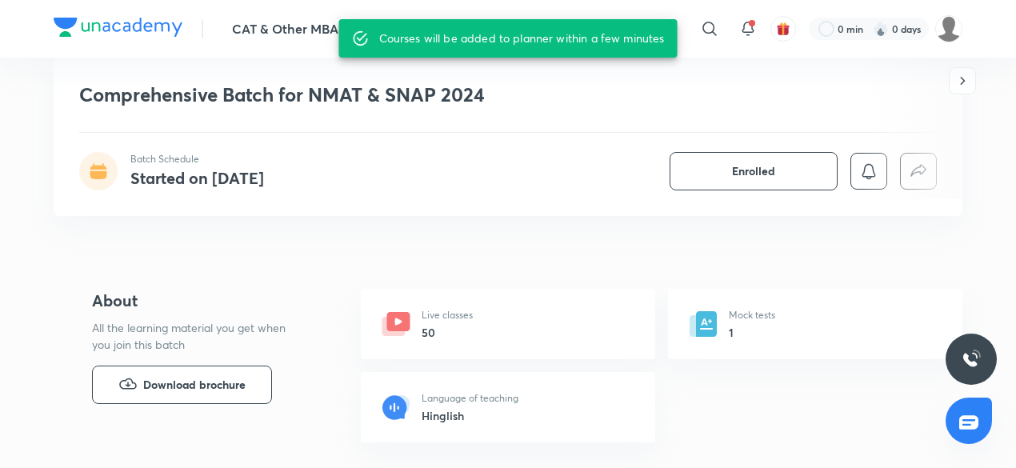
click at [750, 324] on h6 "1" at bounding box center [752, 332] width 46 height 17
click at [718, 308] on icon at bounding box center [703, 324] width 32 height 32
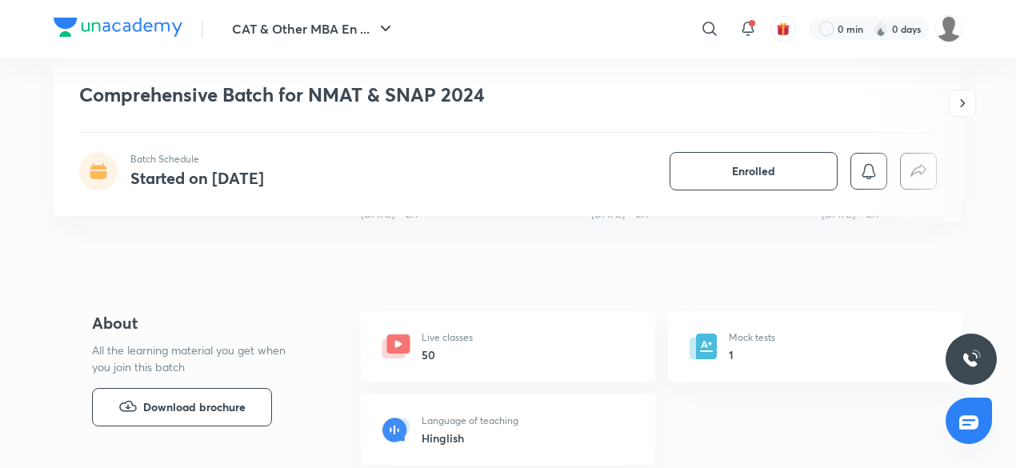
scroll to position [502, 0]
click at [437, 334] on div "Live classes 50" at bounding box center [508, 345] width 294 height 70
click at [462, 429] on h6 "Hinglish" at bounding box center [470, 437] width 97 height 17
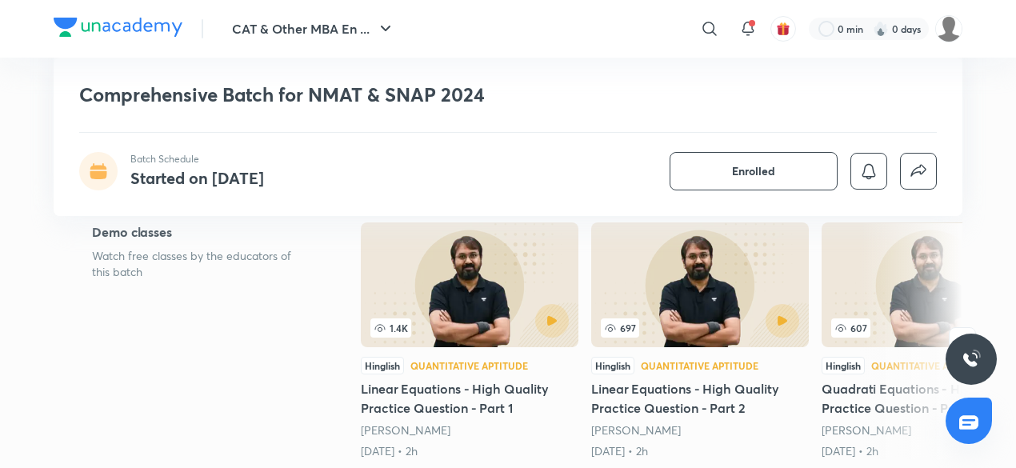
scroll to position [258, 0]
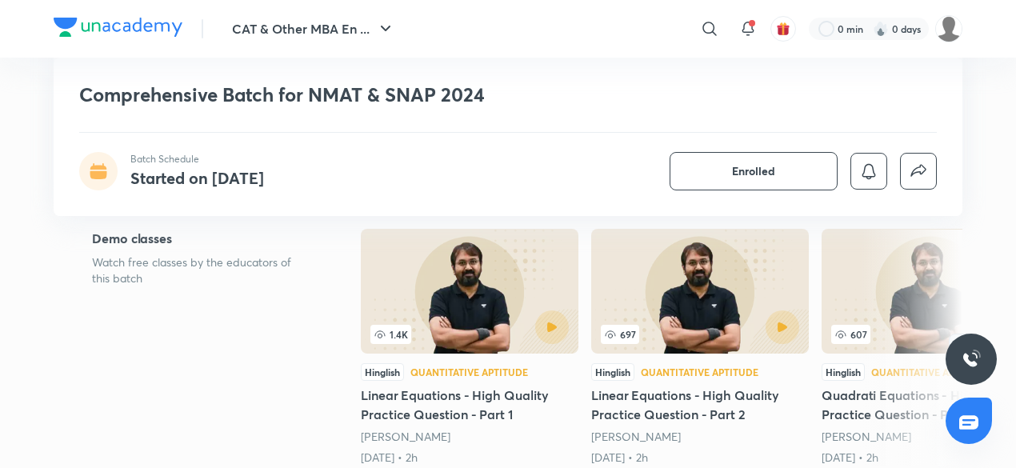
click at [968, 339] on icon "button" at bounding box center [962, 347] width 16 height 16
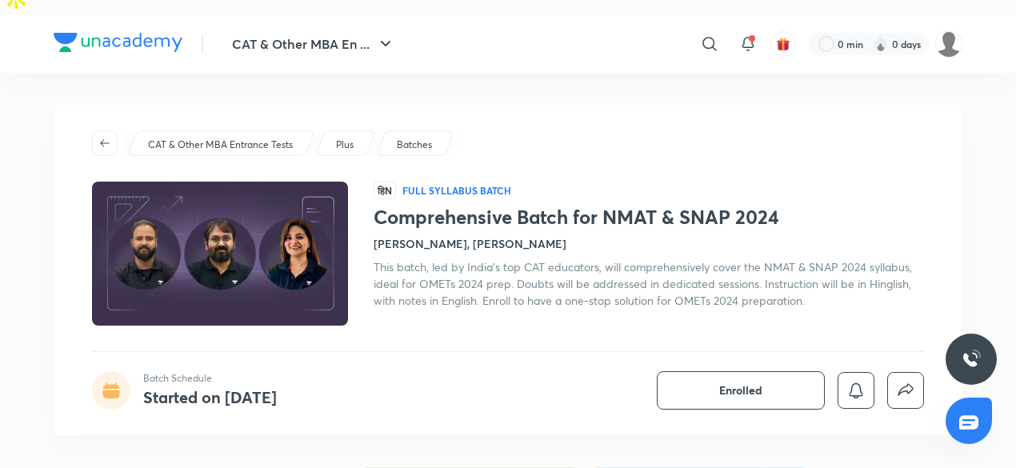
scroll to position [0, 0]
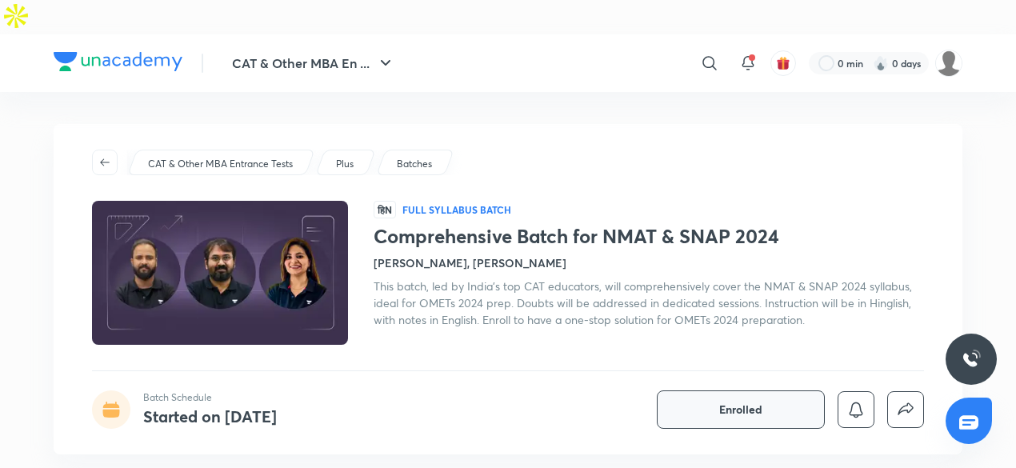
click at [738, 402] on span "Enrolled" at bounding box center [740, 410] width 43 height 16
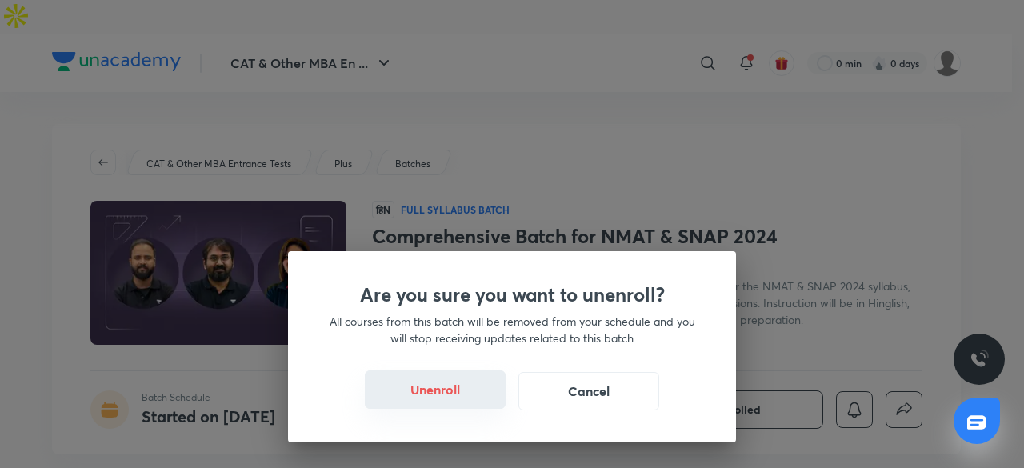
click at [471, 392] on button "Unenroll" at bounding box center [435, 389] width 141 height 38
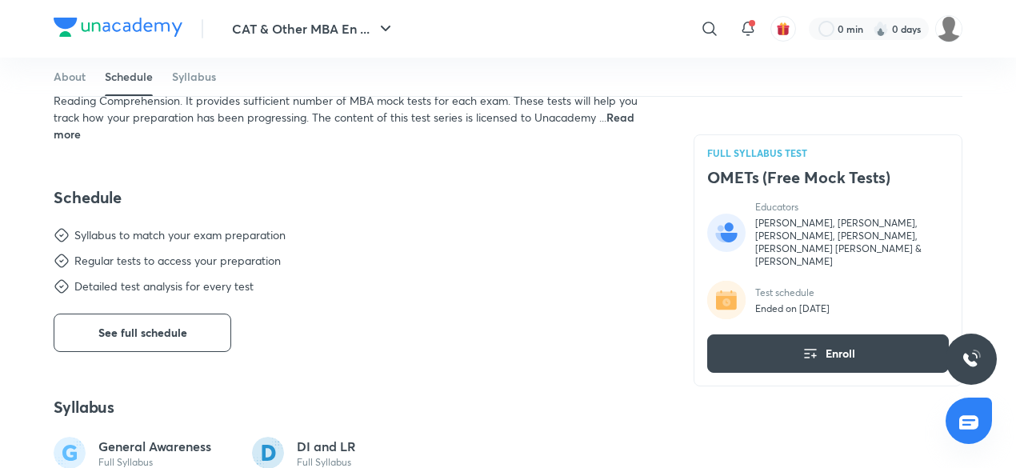
scroll to position [550, 0]
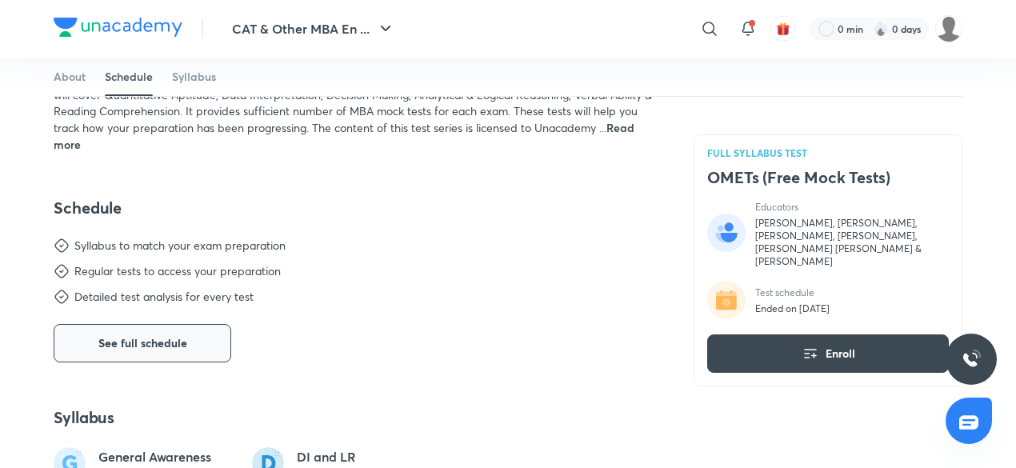
click at [194, 324] on button "See full schedule" at bounding box center [143, 343] width 178 height 38
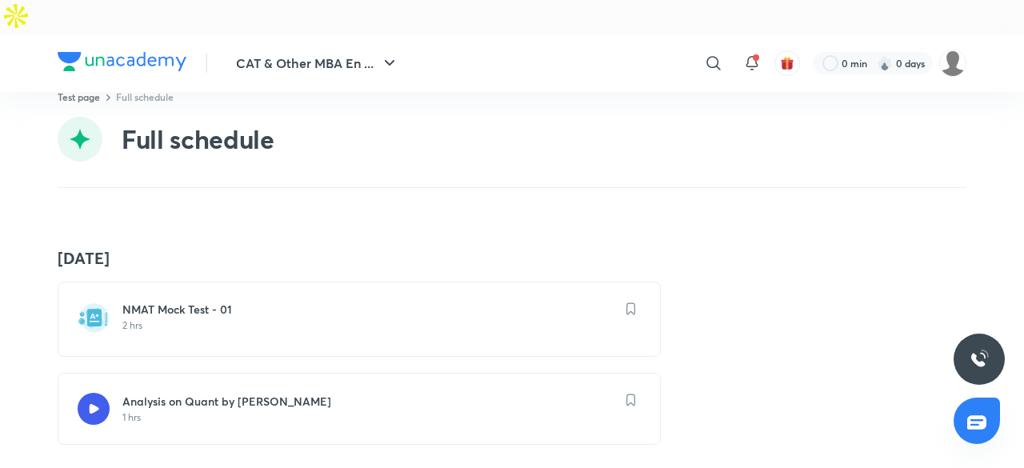
scroll to position [20, 0]
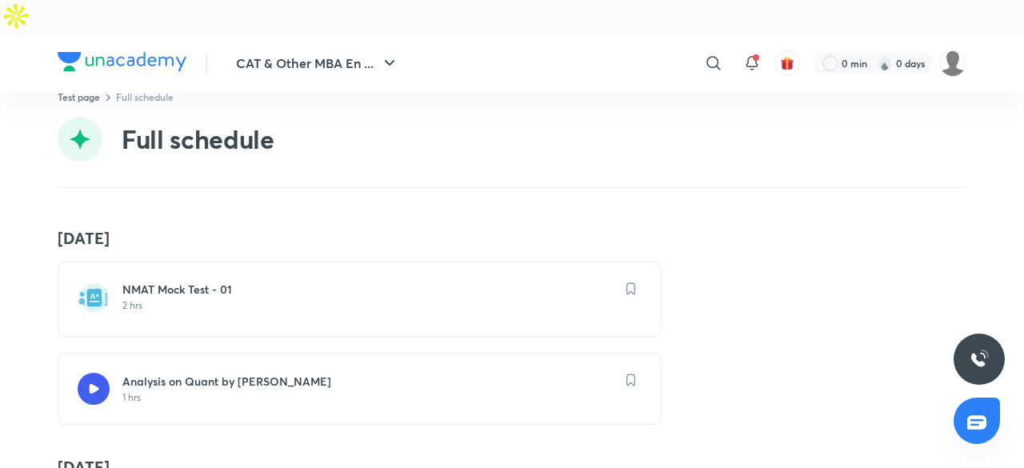
click at [206, 282] on h6 "NMAT Mock Test - 01" at bounding box center [368, 290] width 493 height 16
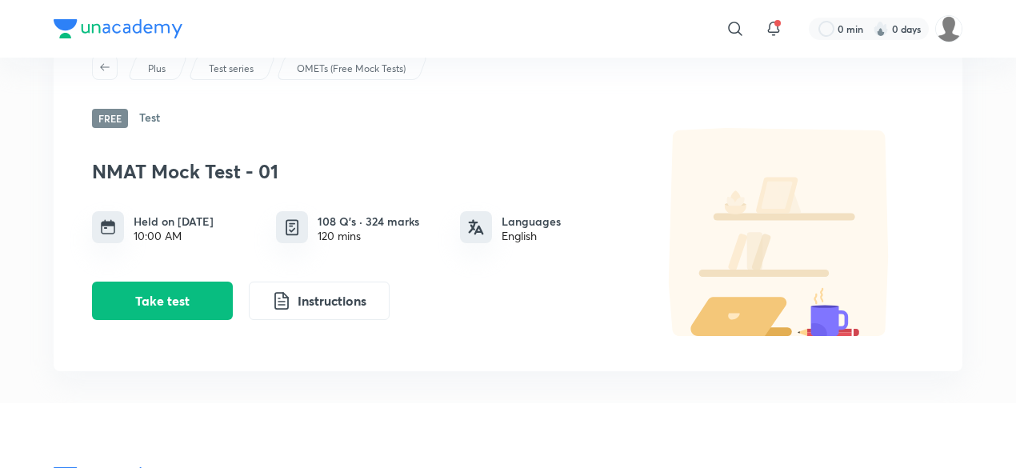
scroll to position [102, 0]
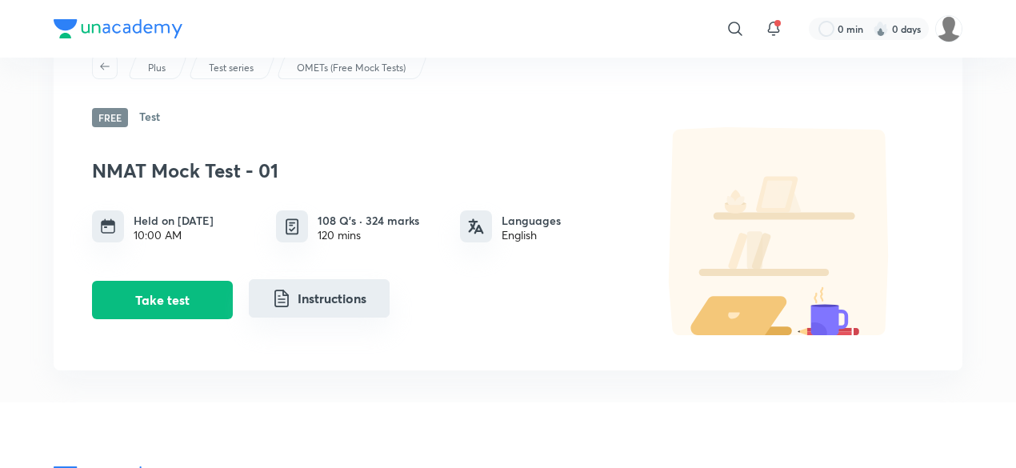
click at [347, 279] on button "Instructions" at bounding box center [319, 298] width 141 height 38
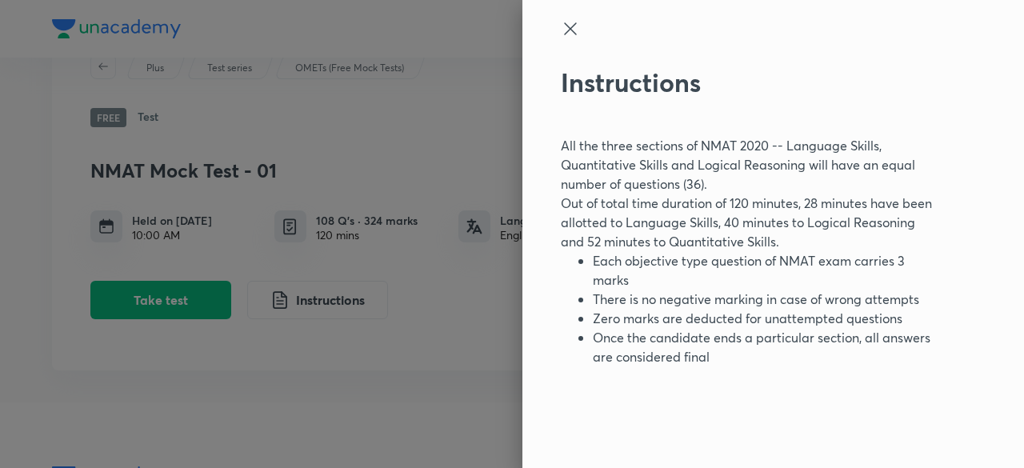
click at [481, 154] on div at bounding box center [512, 234] width 1024 height 468
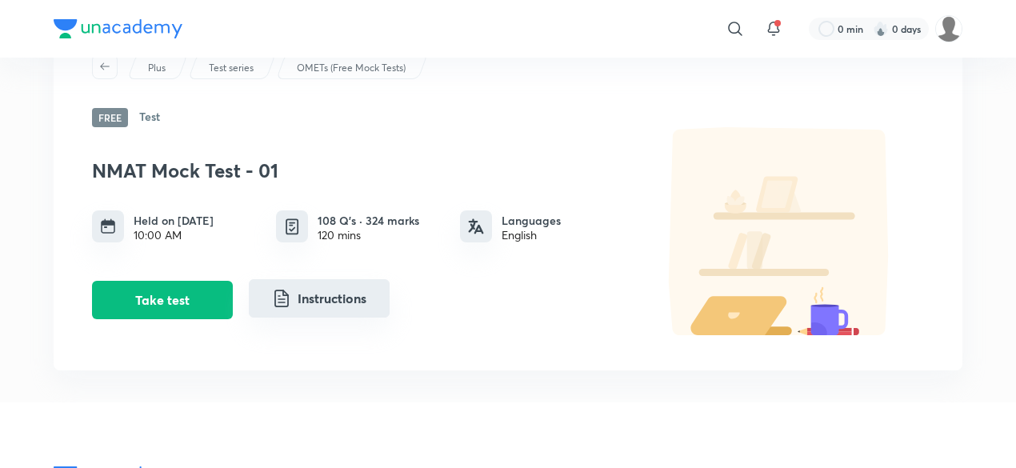
click at [344, 279] on button "Instructions" at bounding box center [319, 298] width 141 height 38
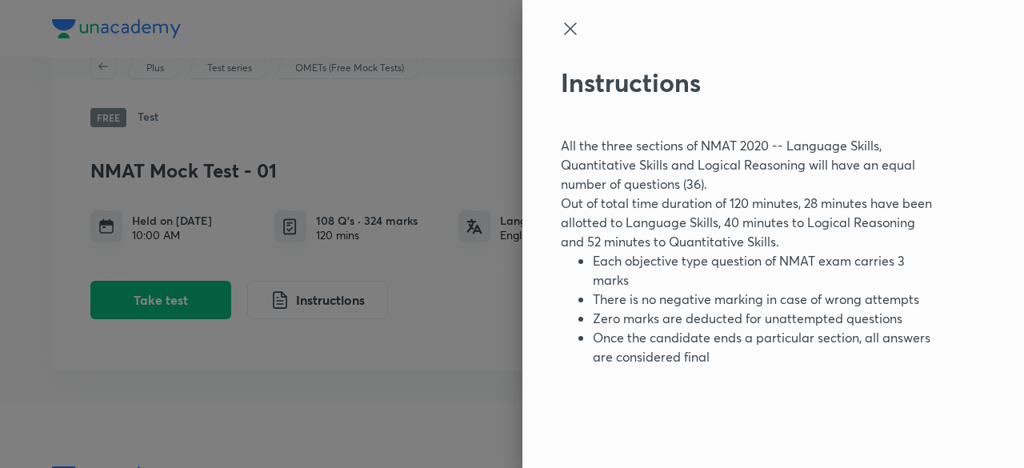
click at [581, 22] on div at bounding box center [746, 43] width 371 height 48
click at [565, 25] on icon at bounding box center [570, 28] width 19 height 19
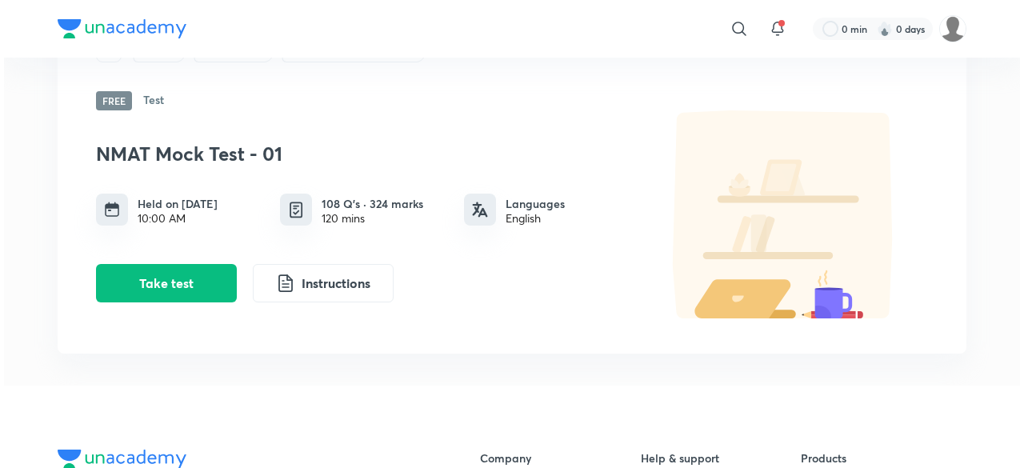
scroll to position [116, 0]
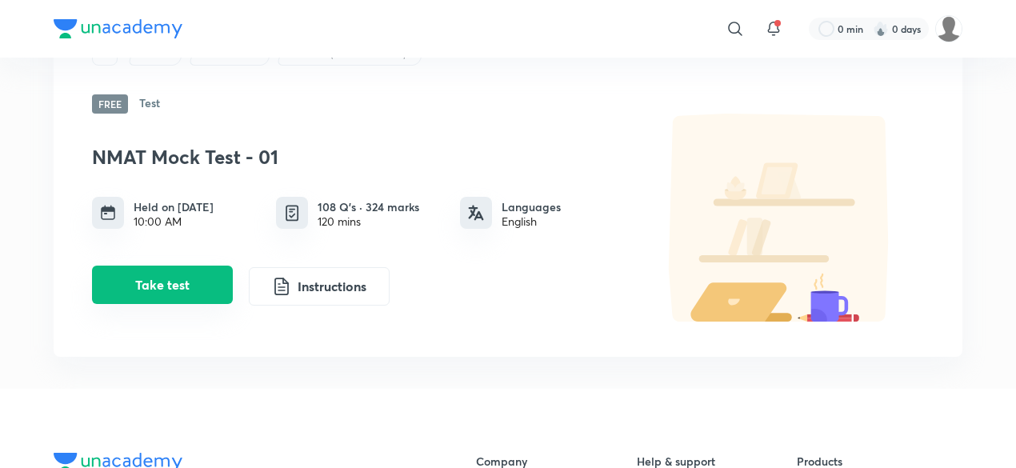
click at [216, 266] on button "Take test" at bounding box center [162, 285] width 141 height 38
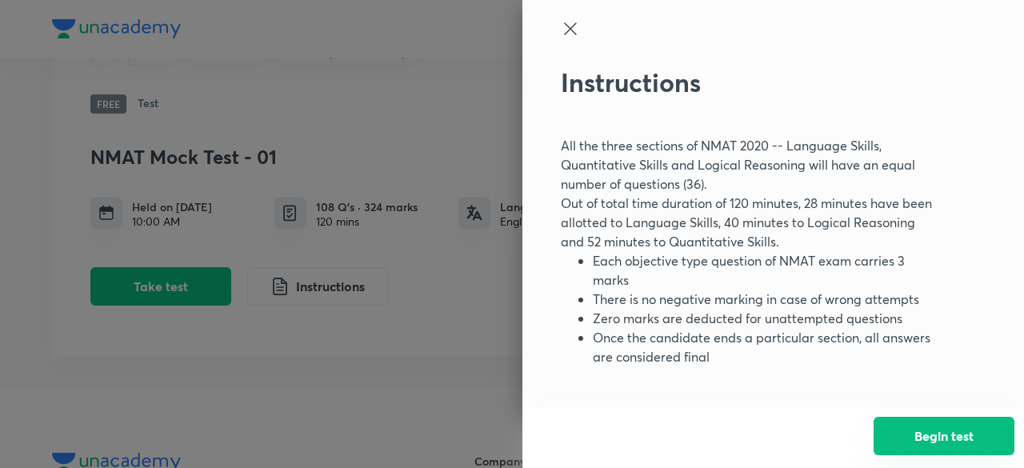
click at [901, 435] on button "Begin test" at bounding box center [944, 436] width 141 height 38
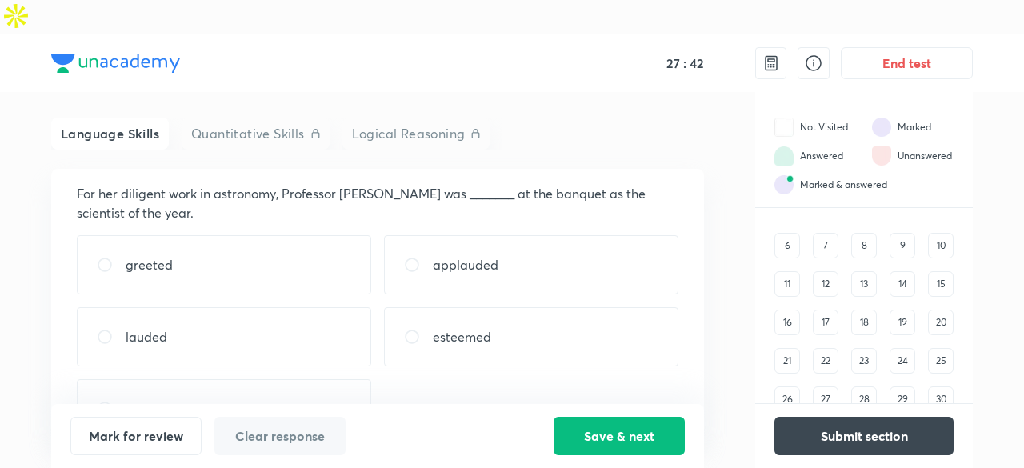
scroll to position [82, 0]
click at [492, 246] on div "applauded" at bounding box center [531, 263] width 294 height 59
radio input "true"
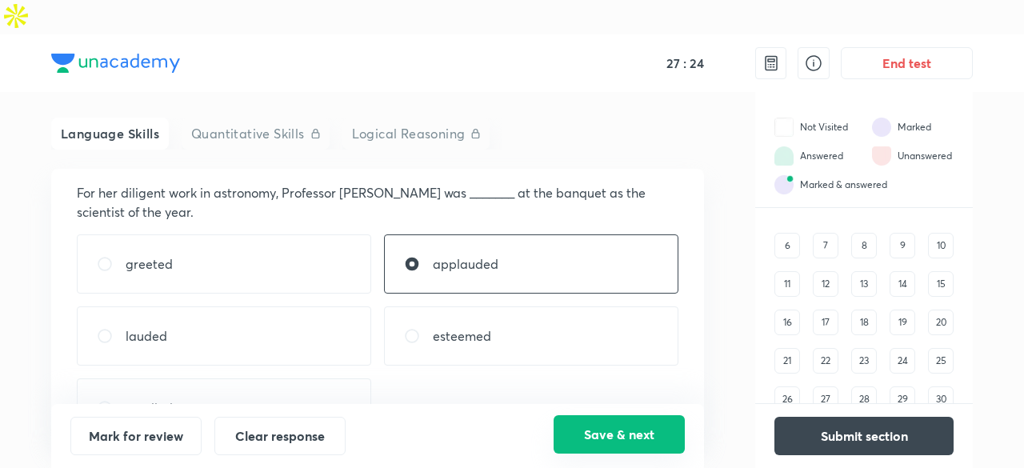
click at [630, 445] on button "Save & next" at bounding box center [619, 434] width 131 height 38
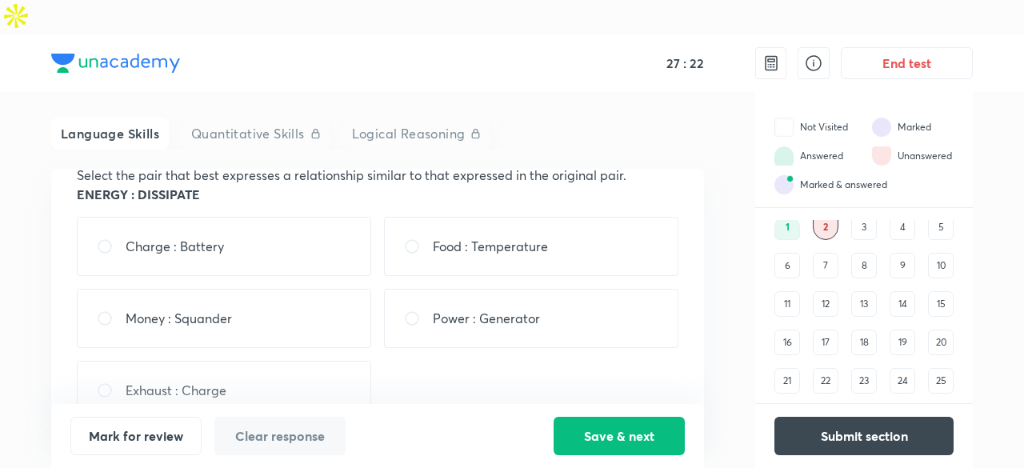
scroll to position [40, 0]
click at [501, 289] on div "Power : Generator" at bounding box center [531, 318] width 294 height 59
radio input "true"
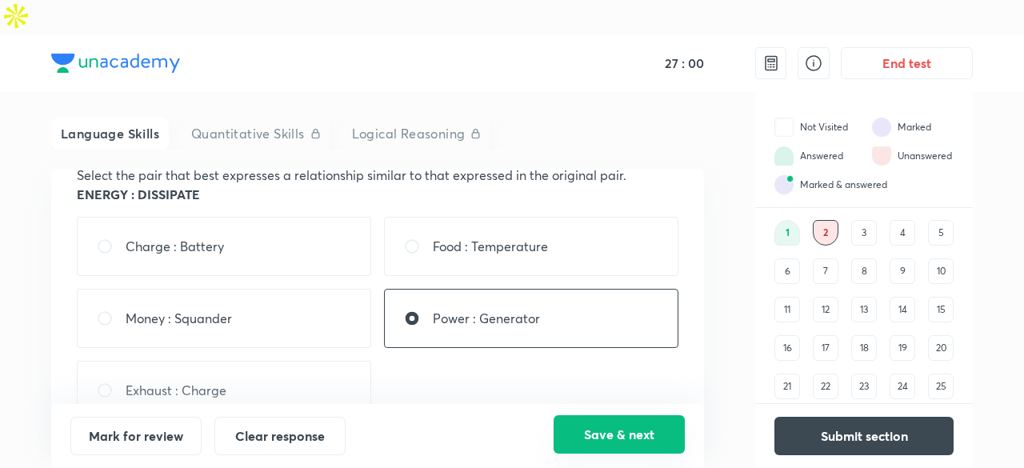
click at [654, 434] on button "Save & next" at bounding box center [619, 434] width 131 height 38
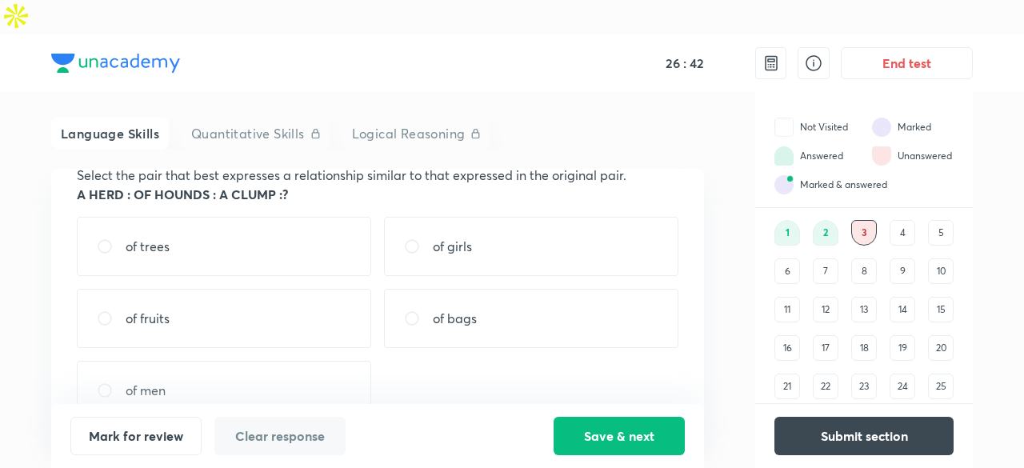
click at [288, 217] on div "of trees" at bounding box center [224, 246] width 294 height 59
radio input "true"
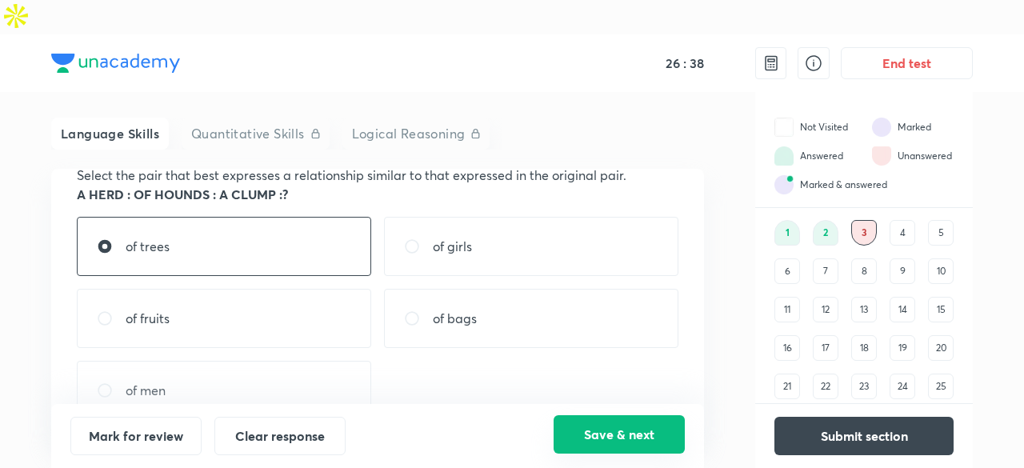
click at [622, 426] on button "Save & next" at bounding box center [619, 434] width 131 height 38
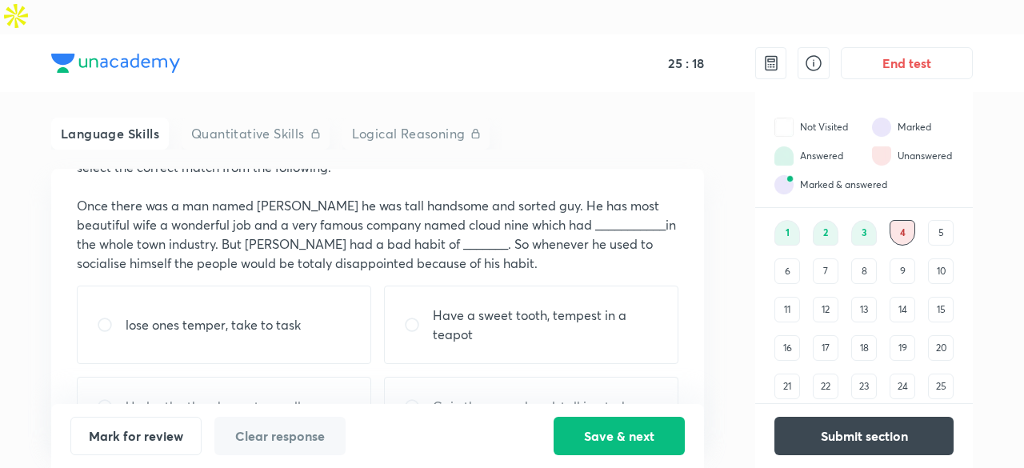
scroll to position [176, 0]
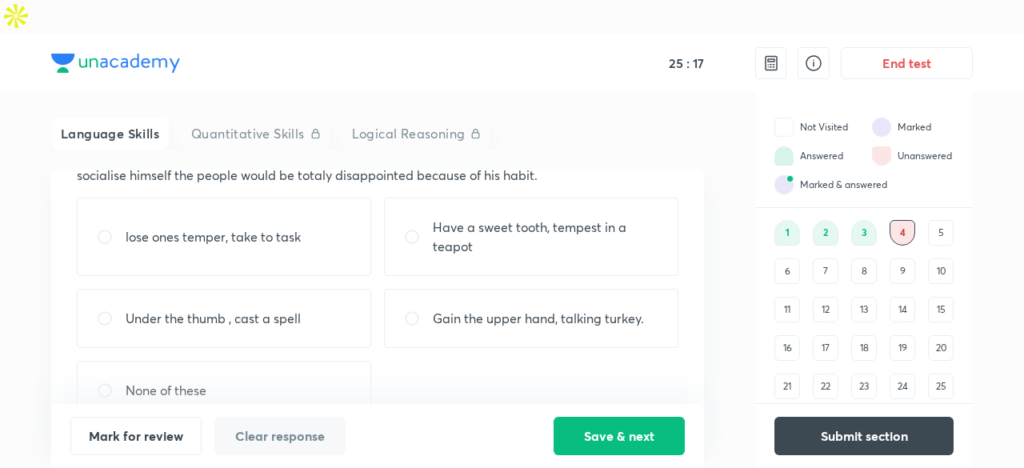
click at [297, 361] on div "None of these" at bounding box center [224, 390] width 294 height 59
radio input "true"
click at [611, 434] on button "Save & next" at bounding box center [619, 434] width 131 height 38
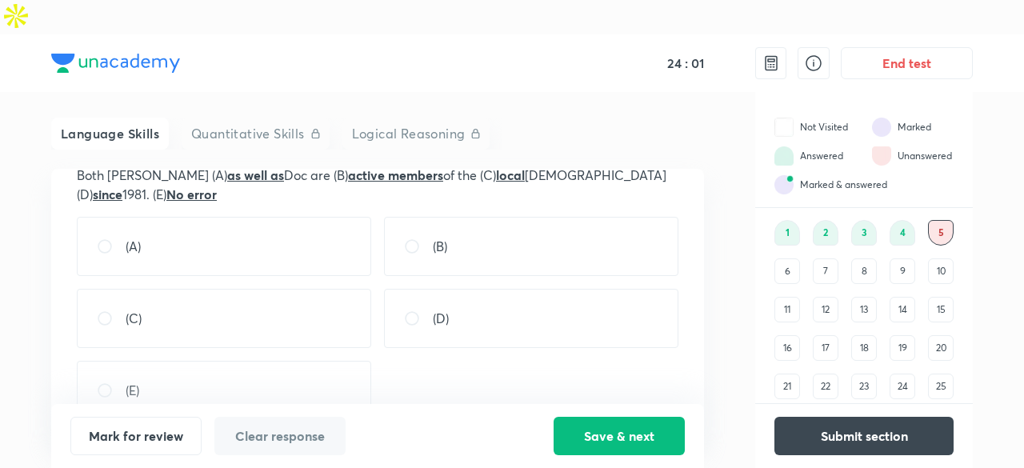
click at [283, 361] on div "(E)" at bounding box center [224, 390] width 294 height 59
radio input "true"
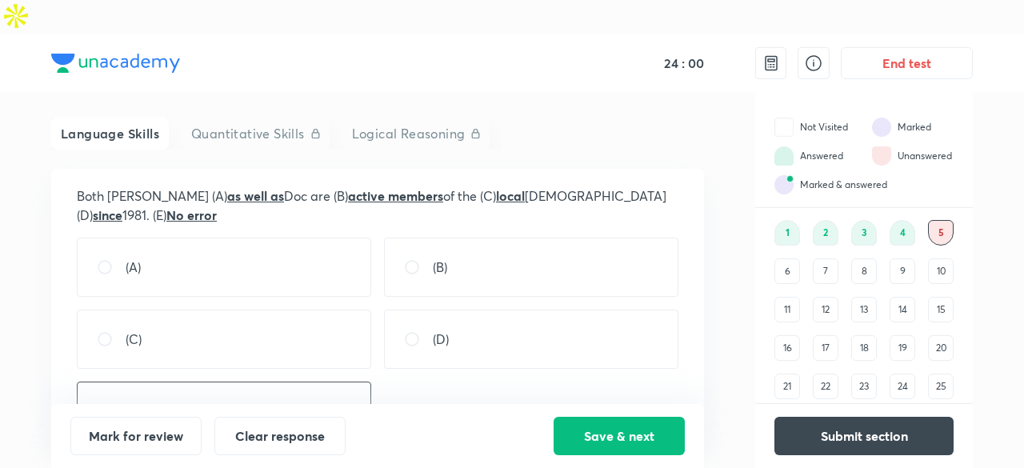
scroll to position [152, 0]
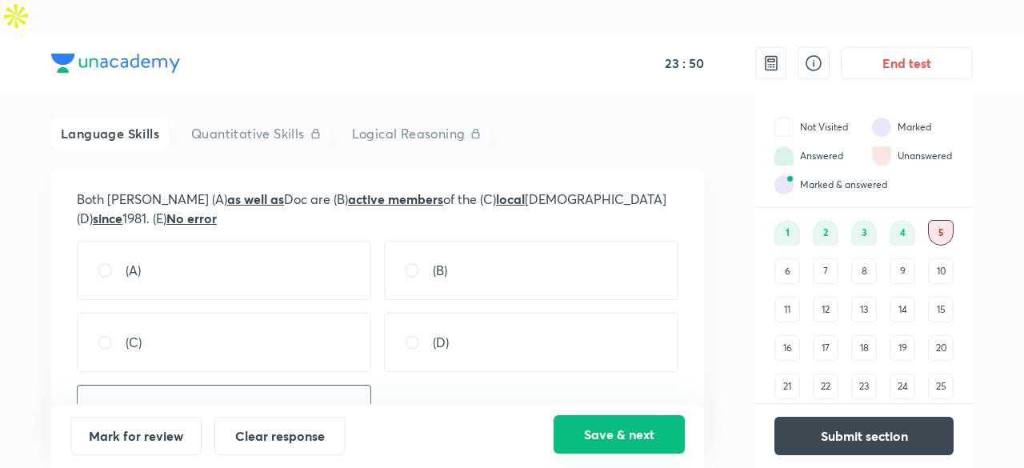
click at [635, 434] on button "Save & next" at bounding box center [619, 434] width 131 height 38
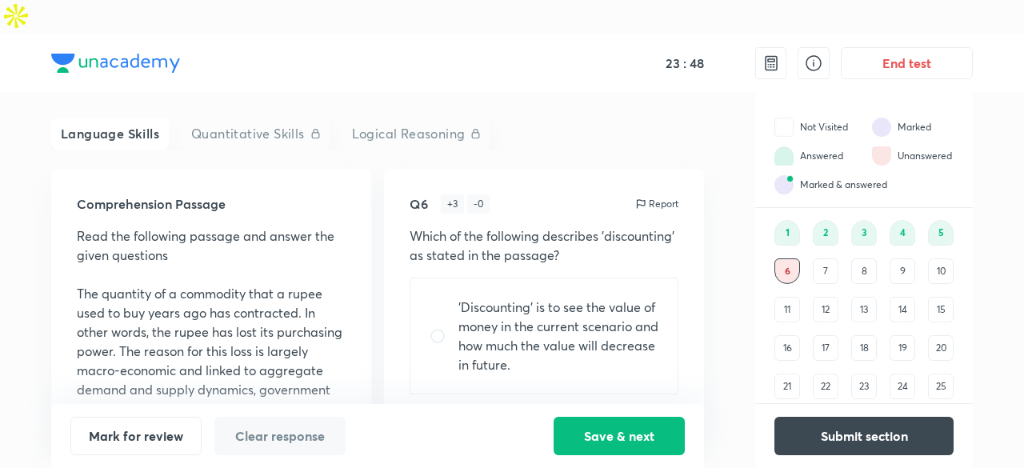
scroll to position [96, 0]
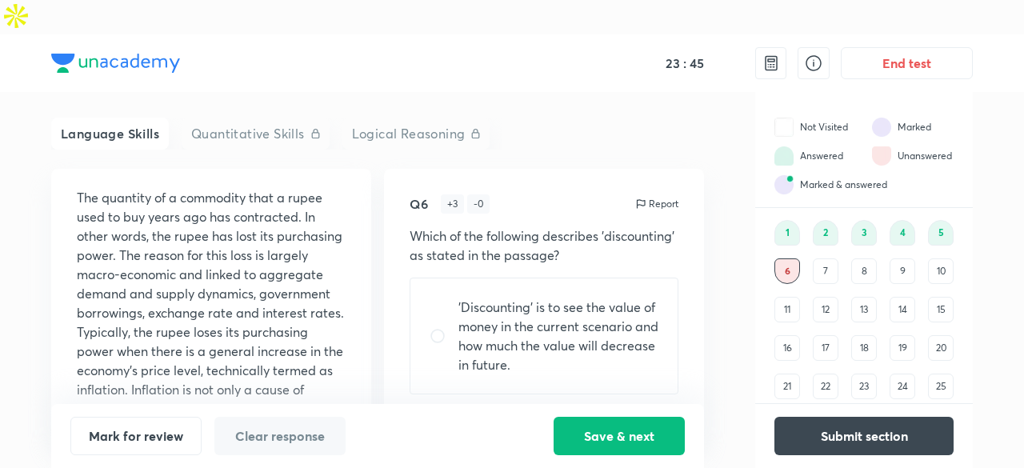
click at [830, 258] on div "7" at bounding box center [826, 271] width 26 height 26
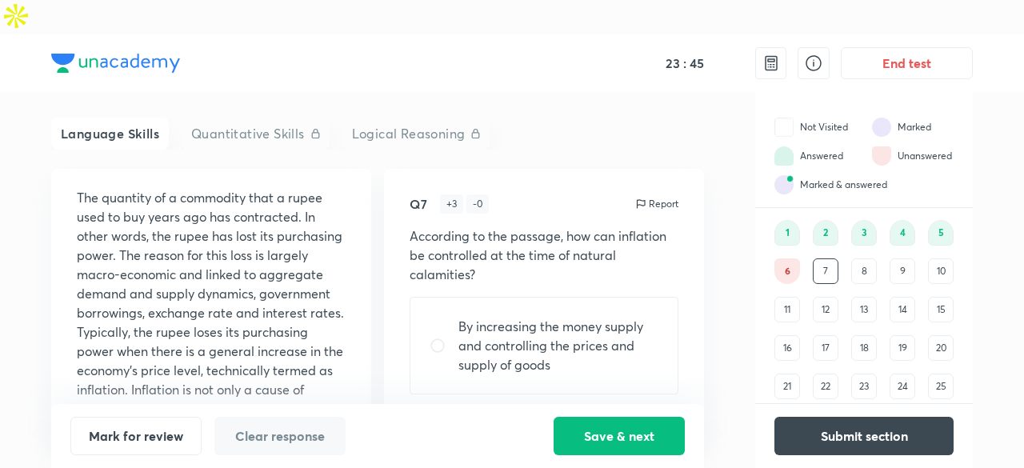
scroll to position [0, 0]
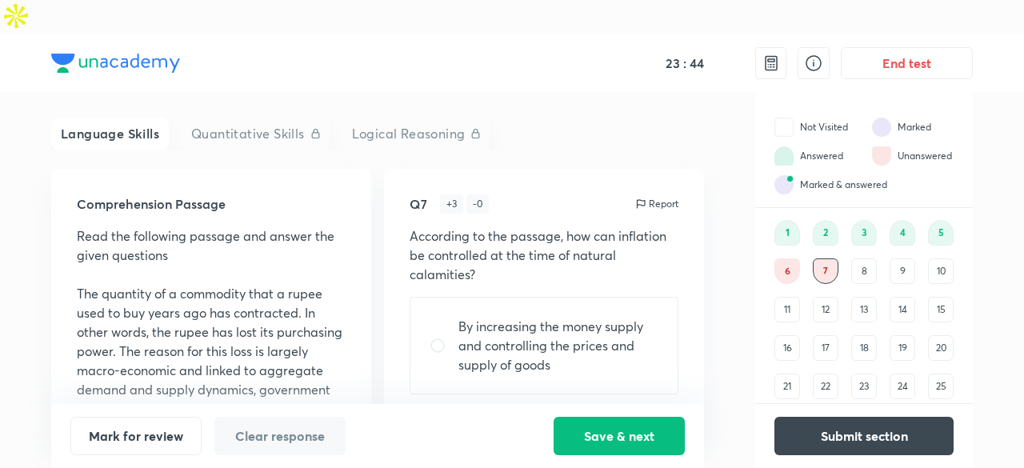
click at [874, 258] on div "8" at bounding box center [864, 271] width 26 height 26
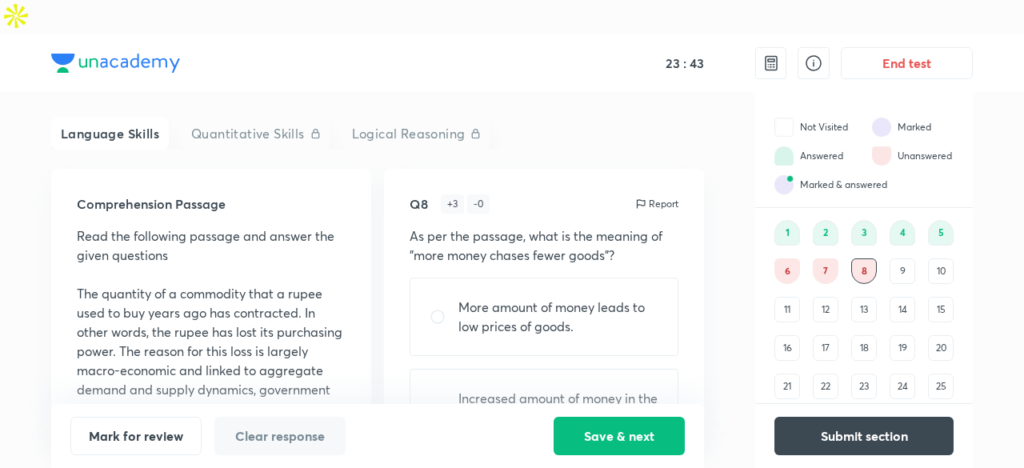
click at [907, 258] on div "9" at bounding box center [903, 271] width 26 height 26
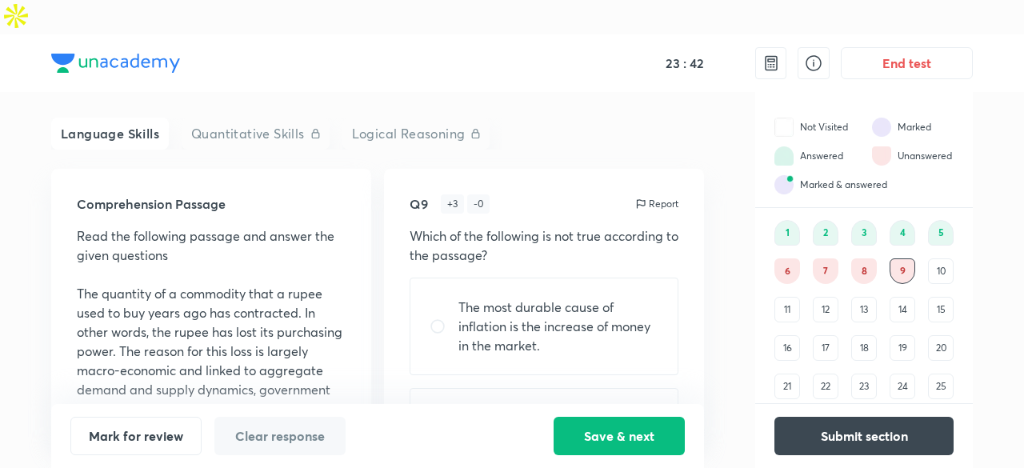
click at [951, 258] on div "10" at bounding box center [941, 271] width 26 height 26
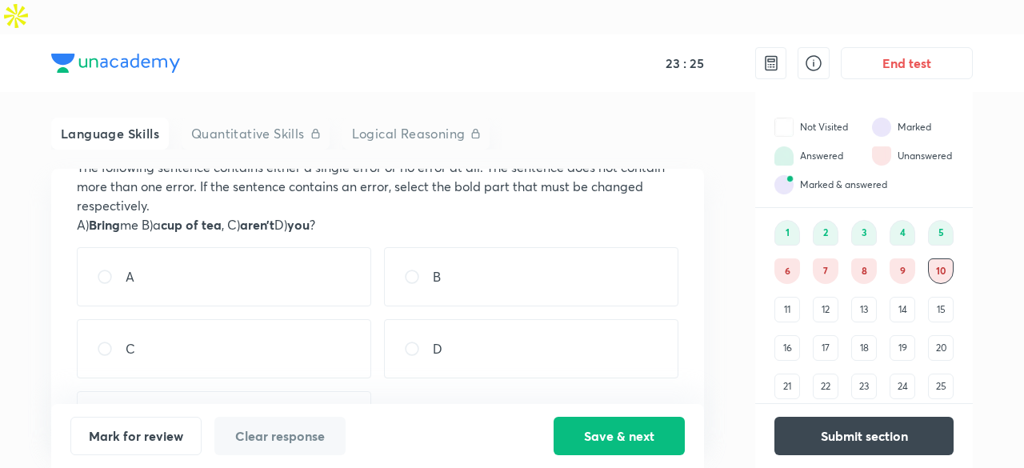
scroll to position [64, 0]
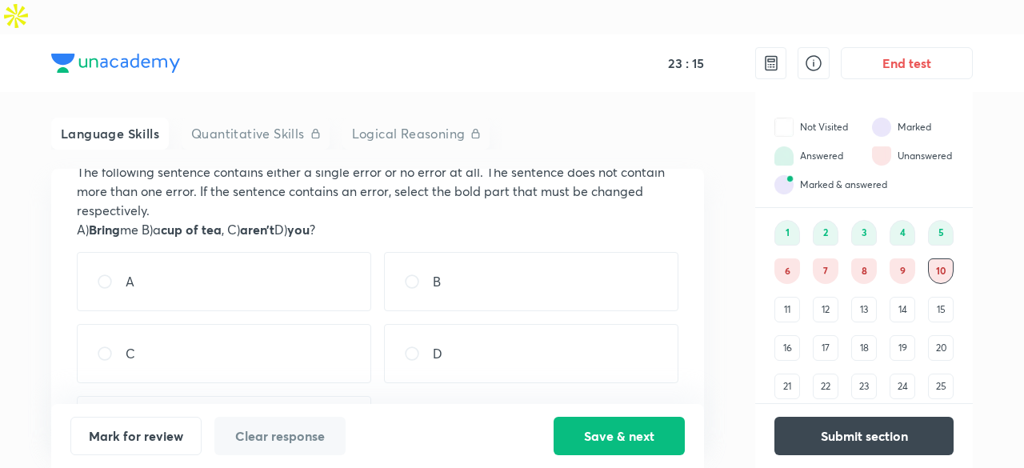
click at [322, 328] on div "C" at bounding box center [224, 353] width 294 height 59
radio input "true"
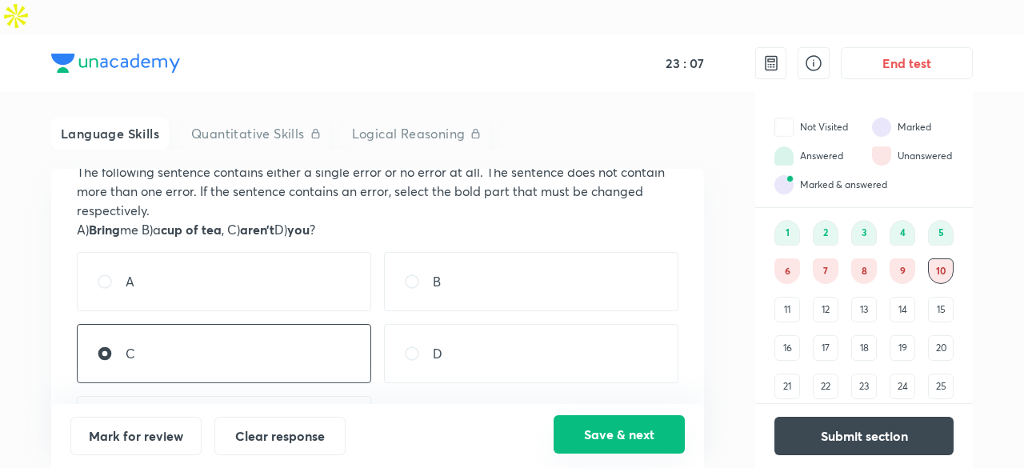
click at [598, 432] on button "Save & next" at bounding box center [619, 434] width 131 height 38
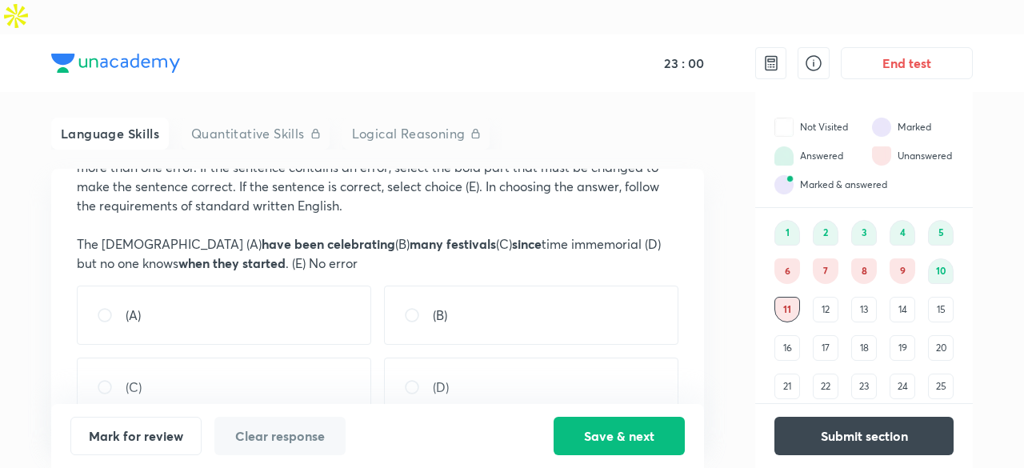
scroll to position [97, 0]
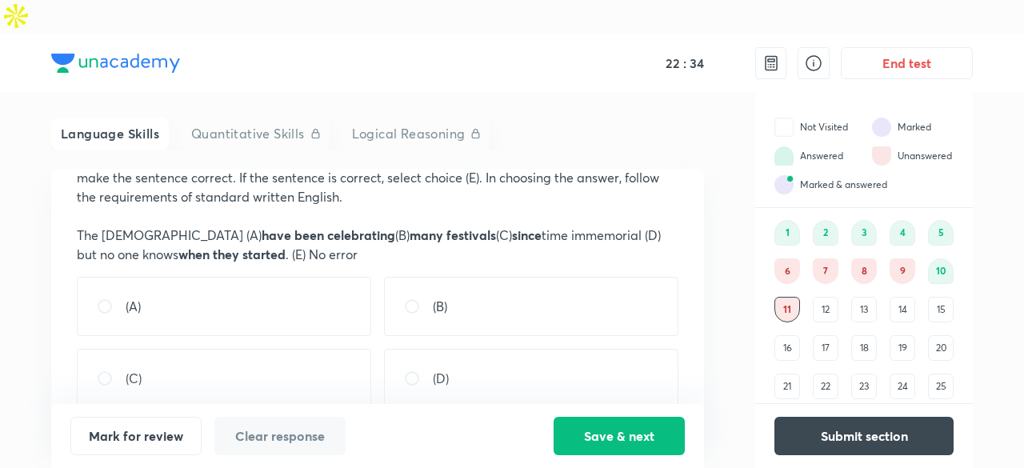
click at [301, 277] on div "(A)" at bounding box center [224, 306] width 294 height 59
radio input "true"
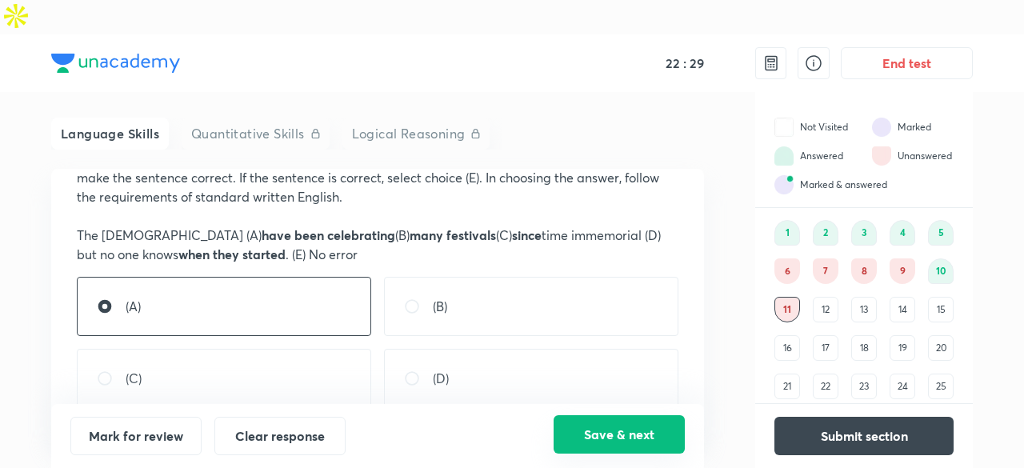
click at [629, 429] on button "Save & next" at bounding box center [619, 434] width 131 height 38
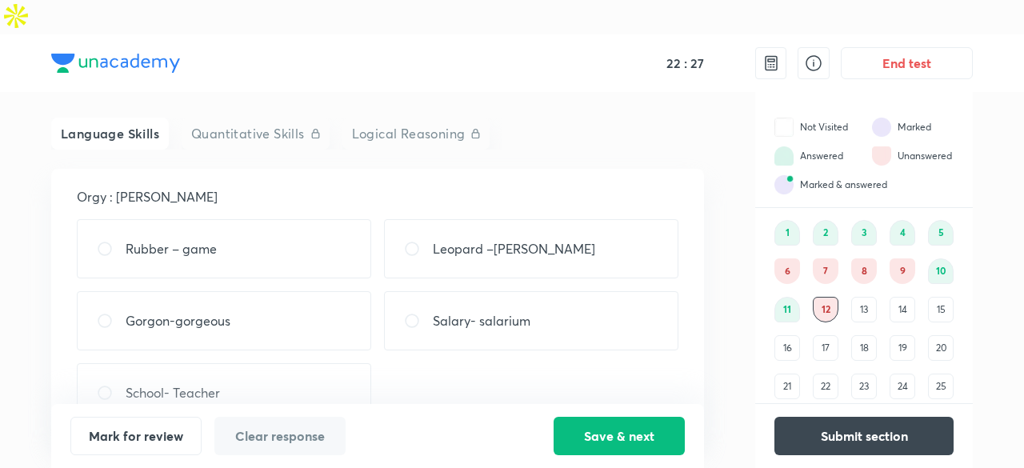
click at [794, 297] on div "11" at bounding box center [787, 310] width 26 height 26
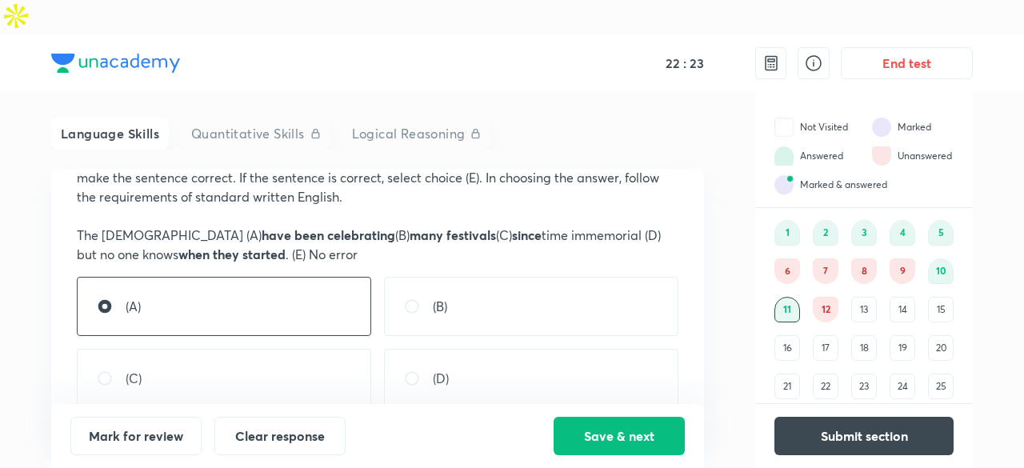
click at [830, 297] on div "12" at bounding box center [826, 310] width 26 height 26
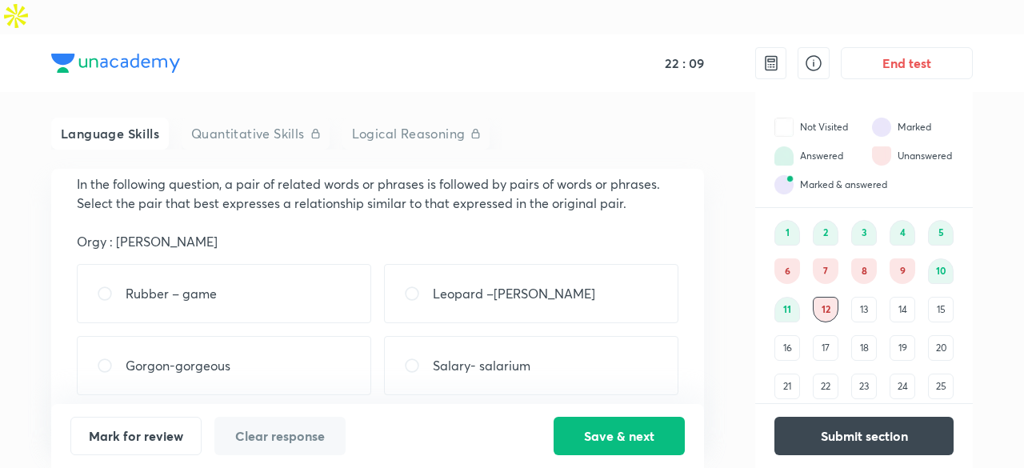
scroll to position [99, 0]
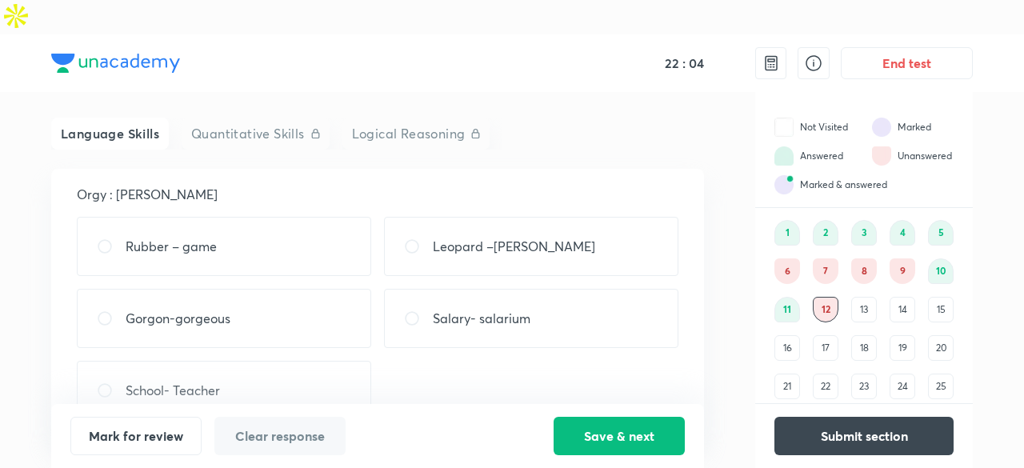
click at [512, 234] on div "Leopard –[PERSON_NAME]" at bounding box center [531, 246] width 294 height 59
click at [532, 300] on div "Salary- salarium" at bounding box center [531, 318] width 294 height 59
radio input "false"
radio input "true"
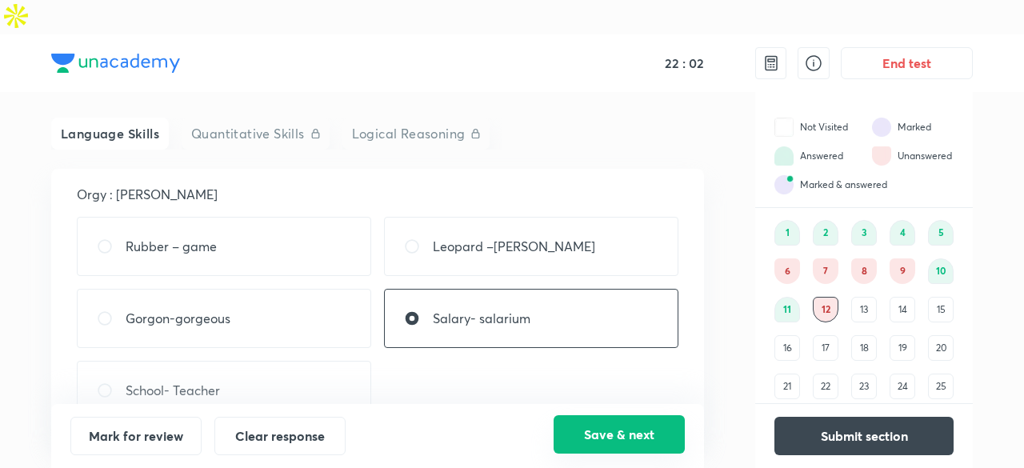
click at [595, 419] on button "Save & next" at bounding box center [619, 434] width 131 height 38
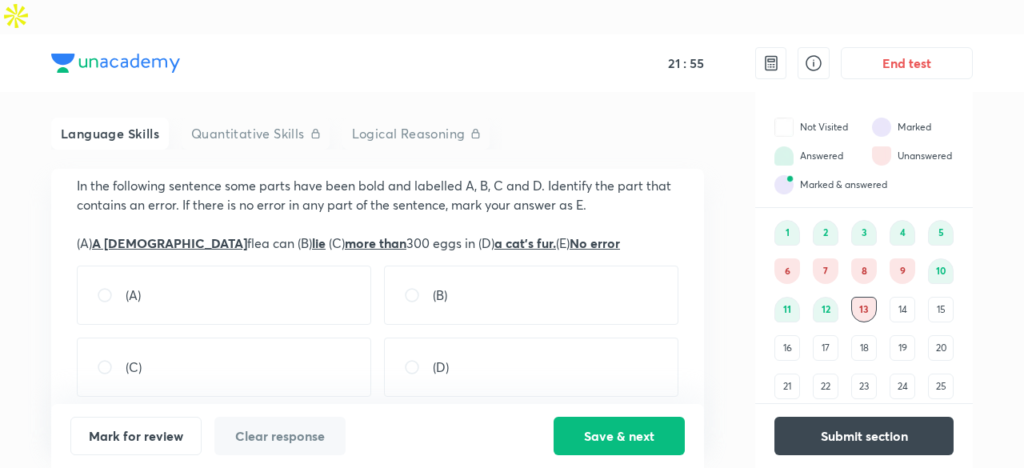
scroll to position [51, 0]
click at [413, 286] on input "radio" at bounding box center [418, 294] width 29 height 16
radio input "true"
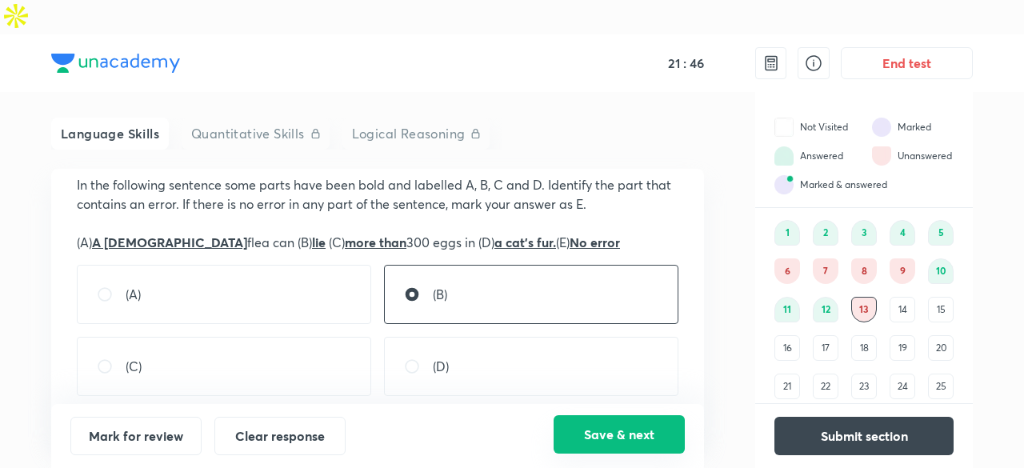
click at [606, 430] on button "Save & next" at bounding box center [619, 434] width 131 height 38
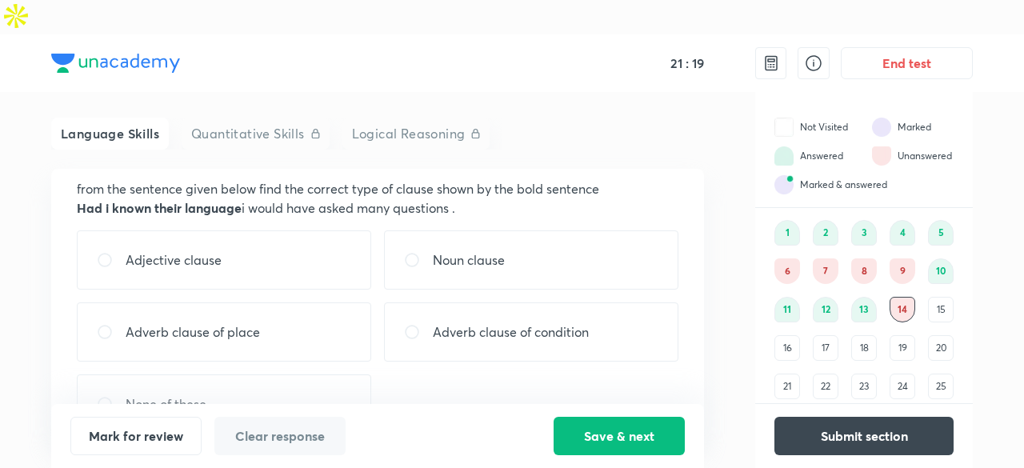
scroll to position [46, 0]
click at [519, 318] on div "Adverb clause of condition" at bounding box center [531, 332] width 294 height 59
radio input "true"
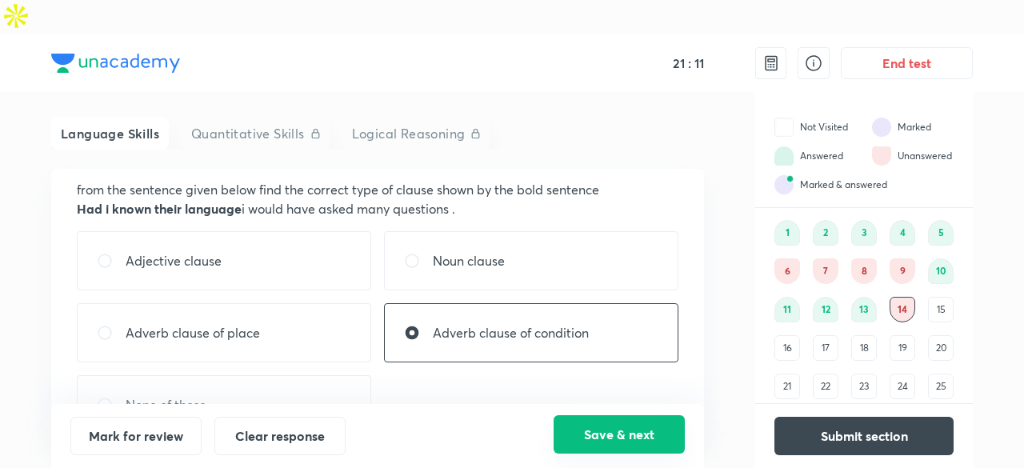
click at [602, 423] on button "Save & next" at bounding box center [619, 434] width 131 height 38
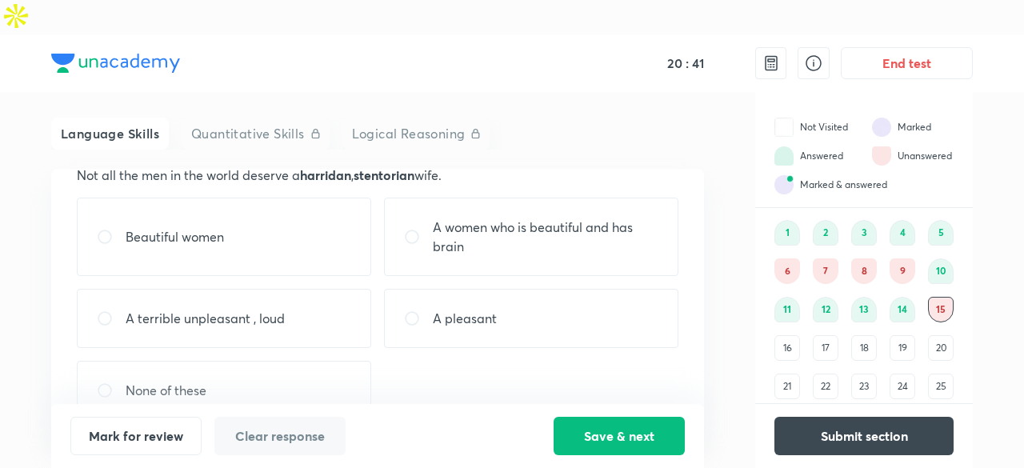
scroll to position [80, 0]
click at [446, 218] on p "A women who is beautiful and has brain" at bounding box center [546, 237] width 226 height 38
radio input "true"
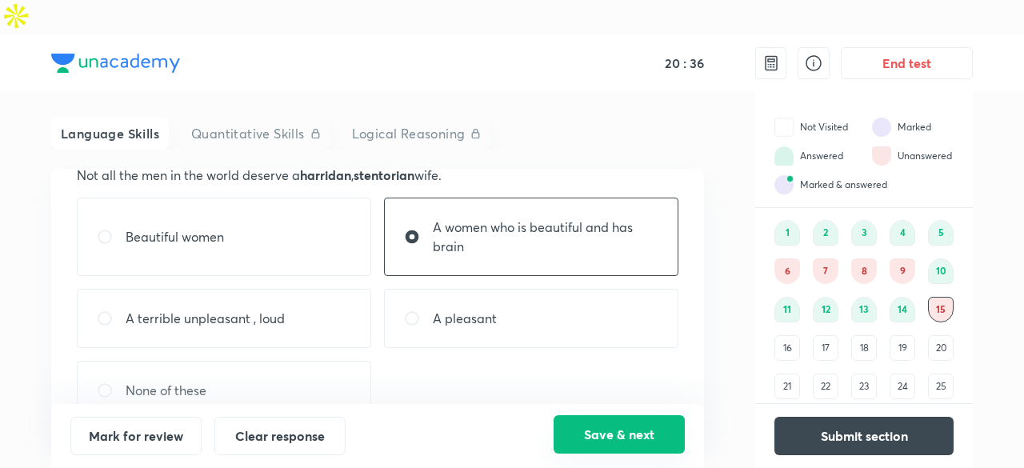
click at [569, 420] on button "Save & next" at bounding box center [619, 434] width 131 height 38
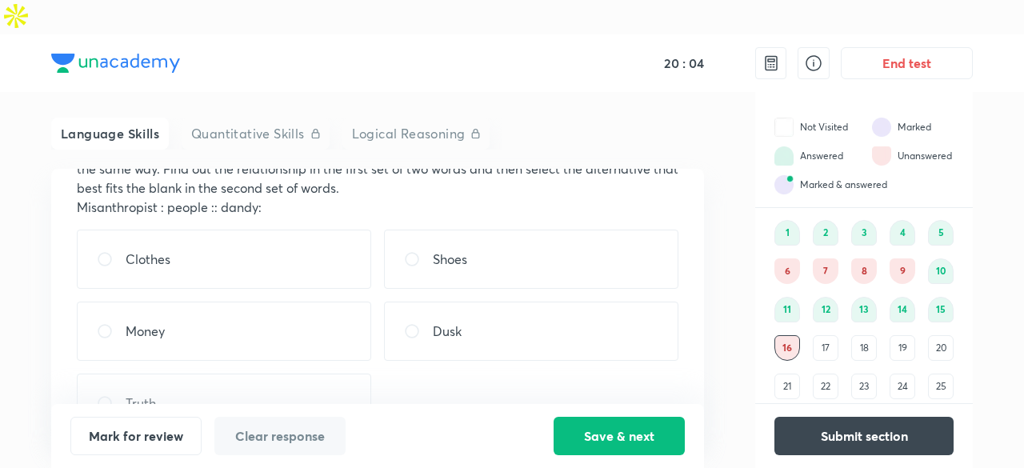
scroll to position [82, 0]
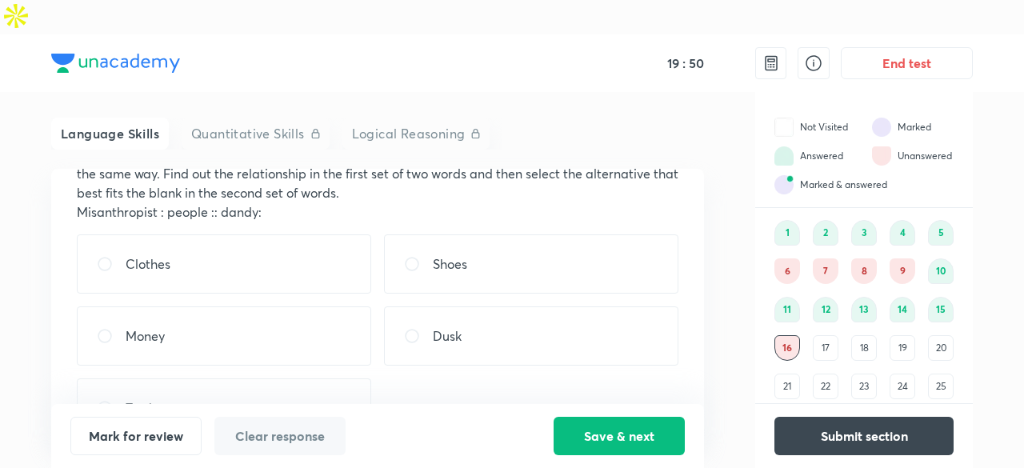
click at [289, 315] on div "Money" at bounding box center [224, 335] width 294 height 59
radio input "true"
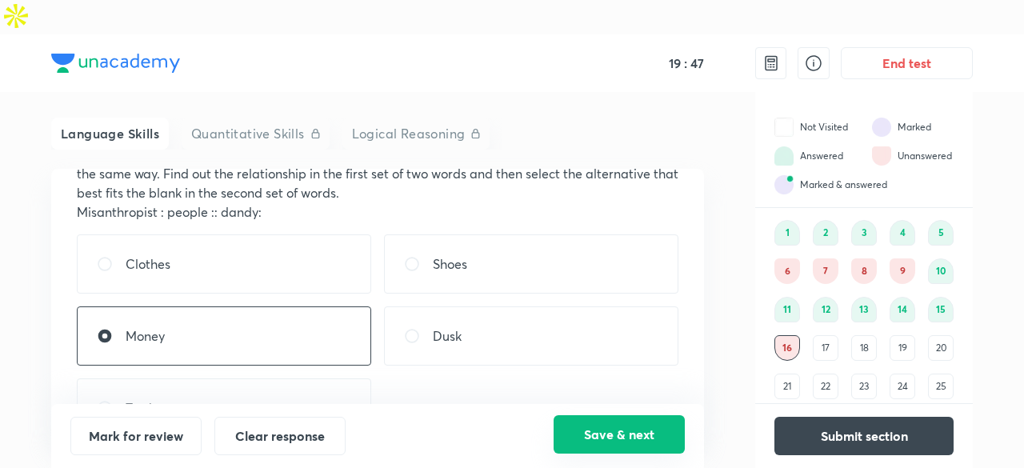
click at [630, 428] on button "Save & next" at bounding box center [619, 434] width 131 height 38
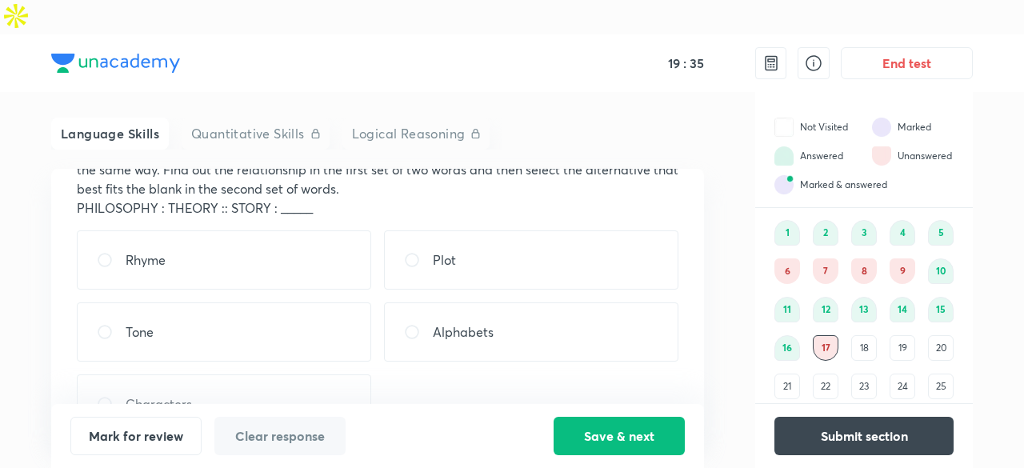
scroll to position [86, 0]
click at [443, 250] on p "Plot" at bounding box center [444, 259] width 23 height 19
radio input "true"
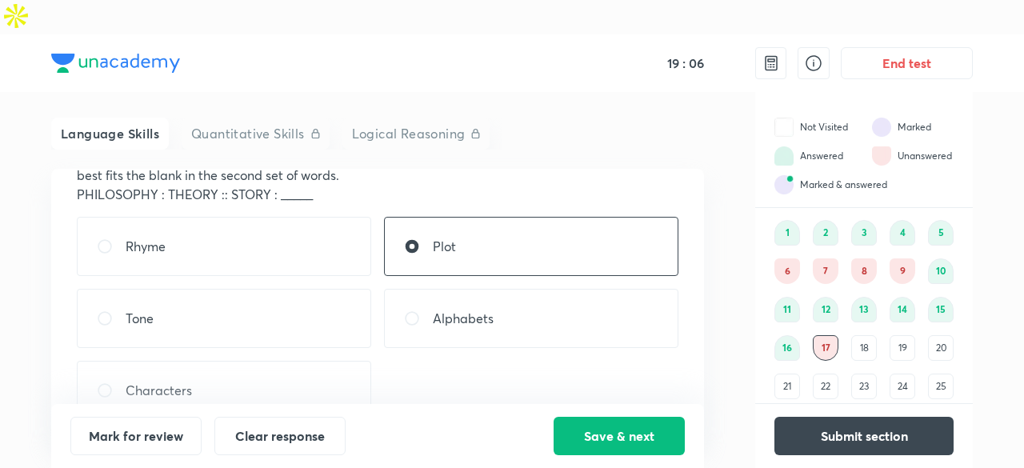
scroll to position [45, 0]
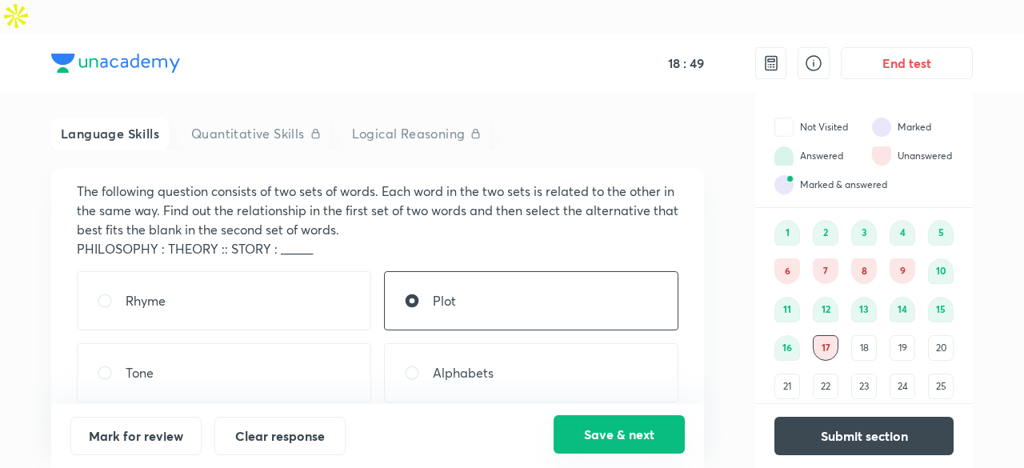
click at [601, 428] on button "Save & next" at bounding box center [619, 434] width 131 height 38
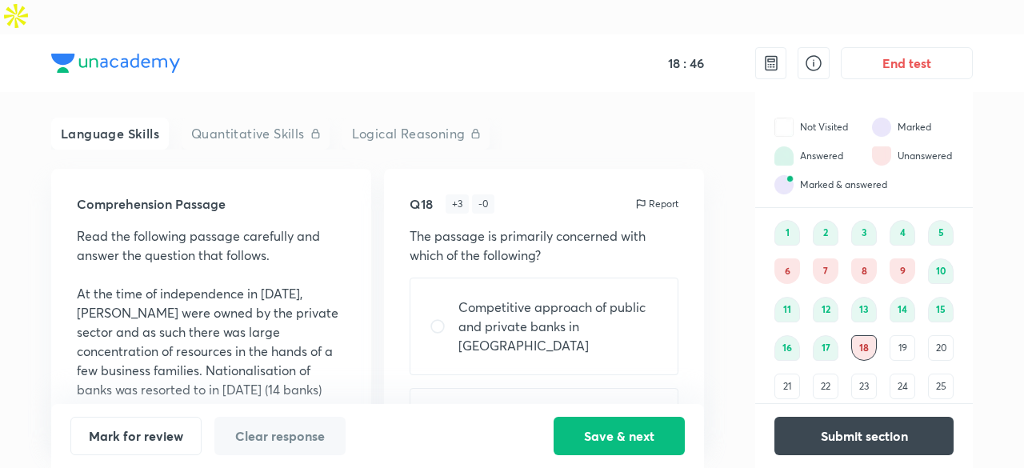
click at [909, 335] on div "19" at bounding box center [903, 348] width 26 height 26
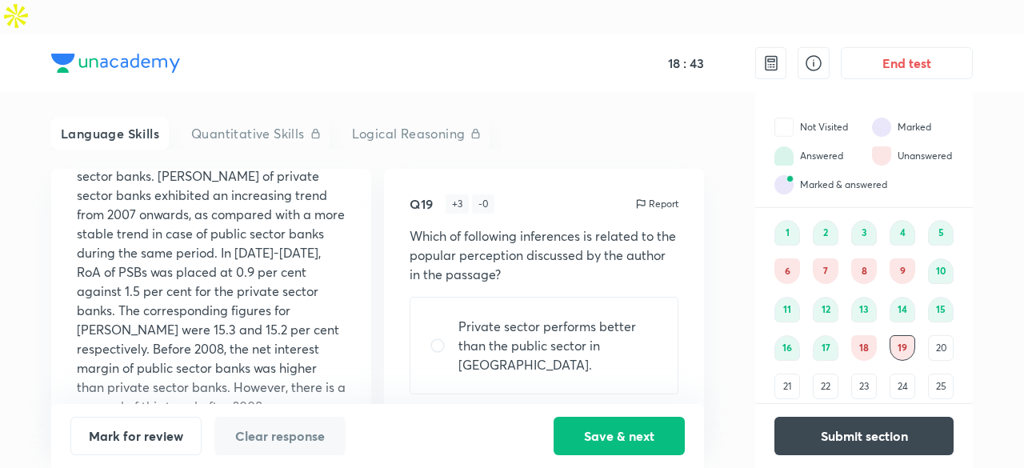
scroll to position [1248, 0]
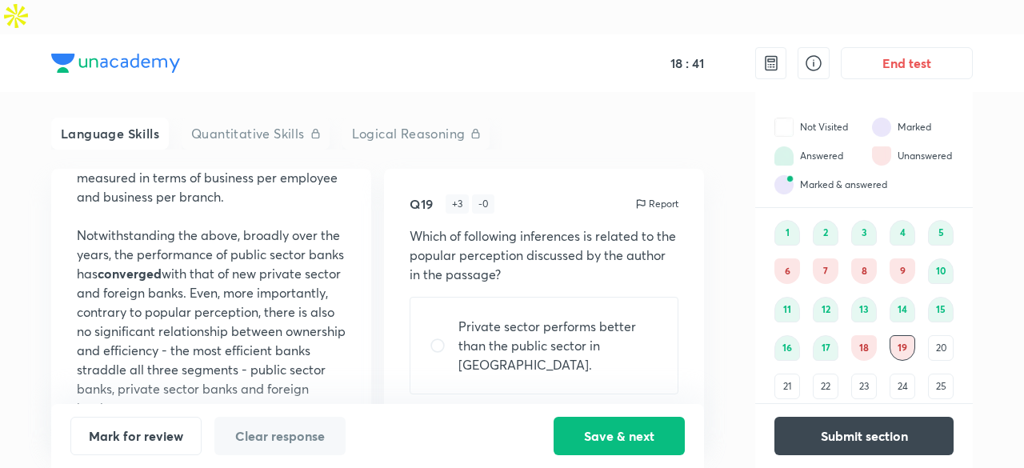
click at [947, 335] on div "20" at bounding box center [941, 348] width 26 height 26
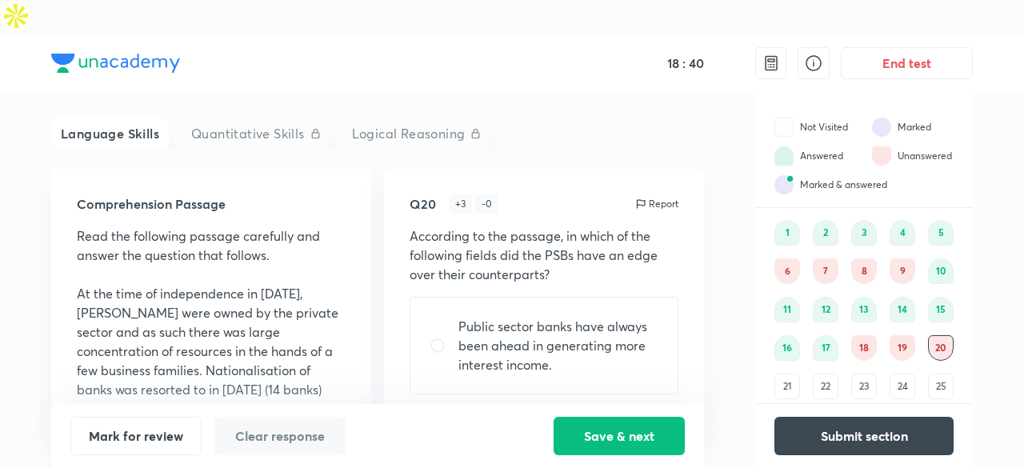
click at [784, 374] on div "21" at bounding box center [787, 387] width 26 height 26
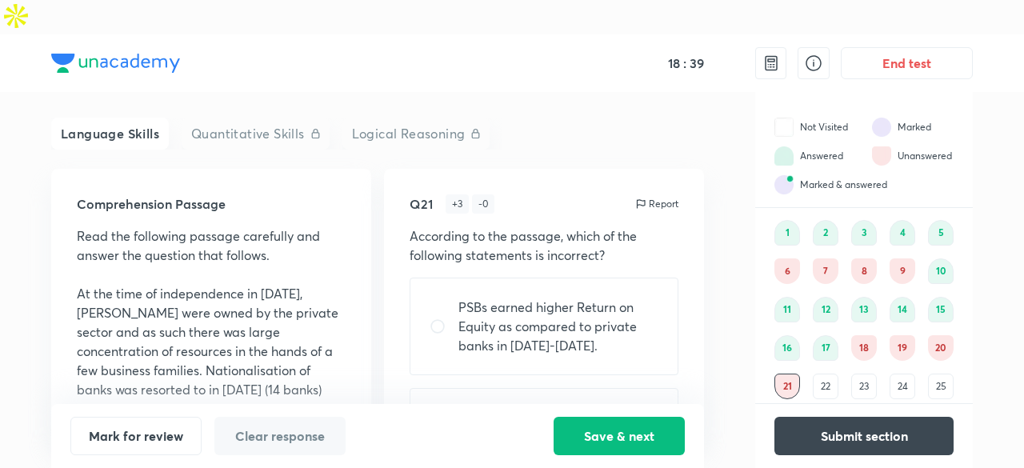
click at [834, 374] on div "22" at bounding box center [826, 387] width 26 height 26
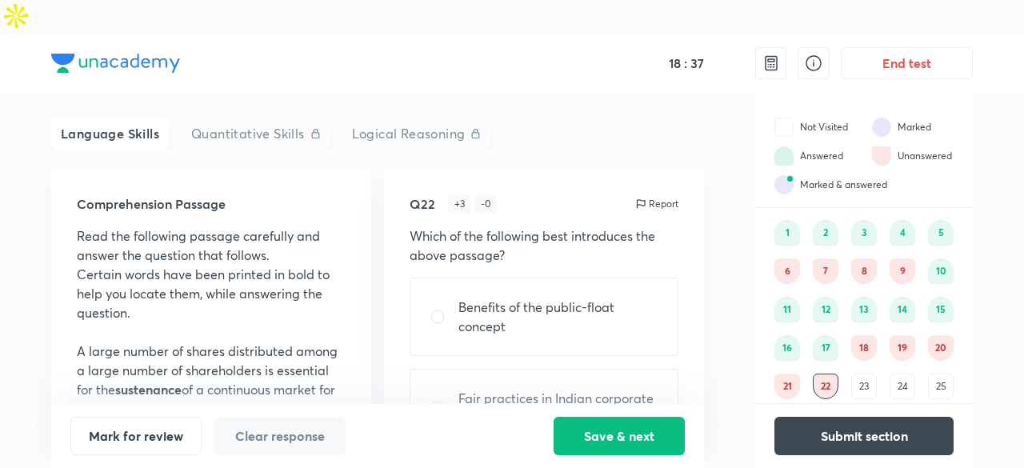
click at [859, 374] on div "23" at bounding box center [864, 387] width 26 height 26
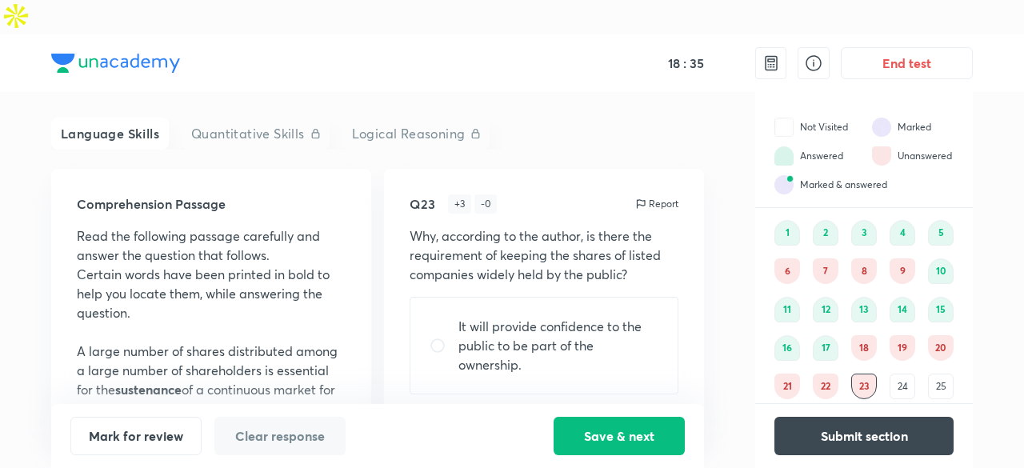
click at [898, 374] on div "24" at bounding box center [903, 387] width 26 height 26
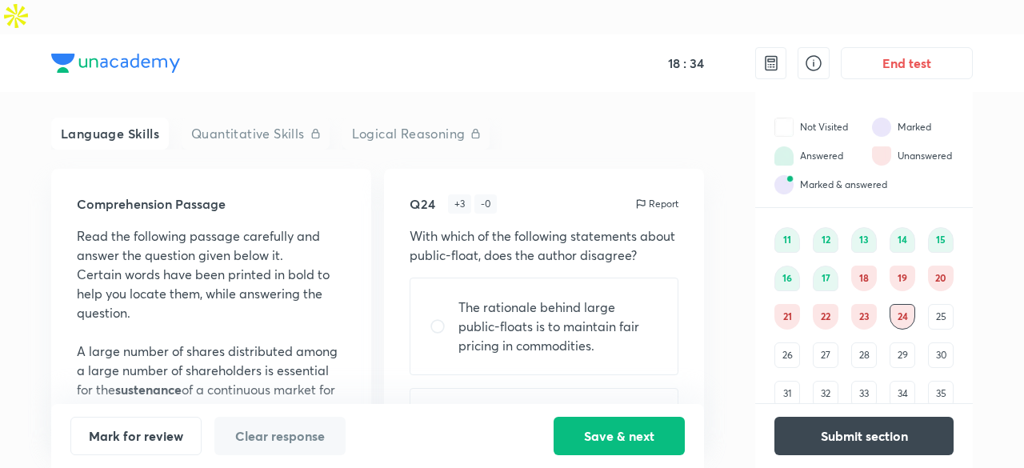
scroll to position [110, 0]
click at [942, 303] on div "25" at bounding box center [941, 316] width 26 height 26
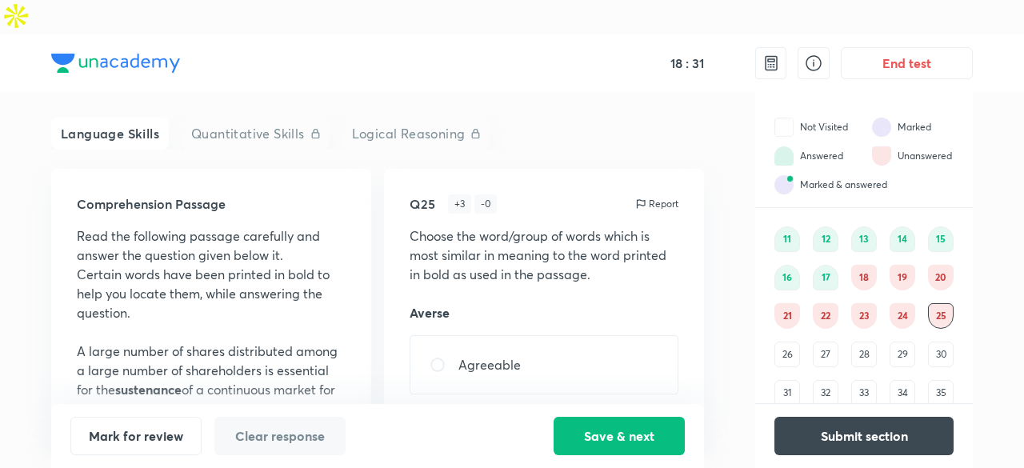
click at [784, 342] on div "26" at bounding box center [787, 355] width 26 height 26
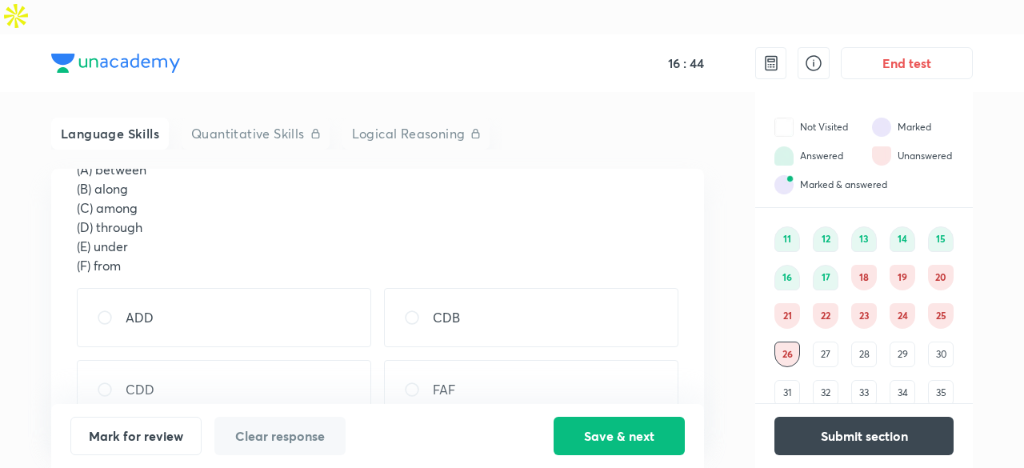
scroll to position [191, 0]
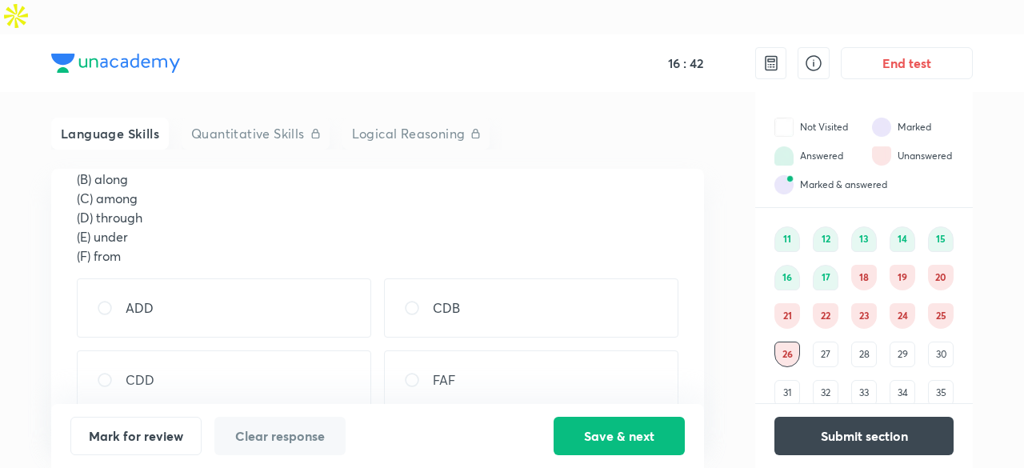
click at [303, 365] on div "CDD" at bounding box center [224, 379] width 294 height 59
radio input "true"
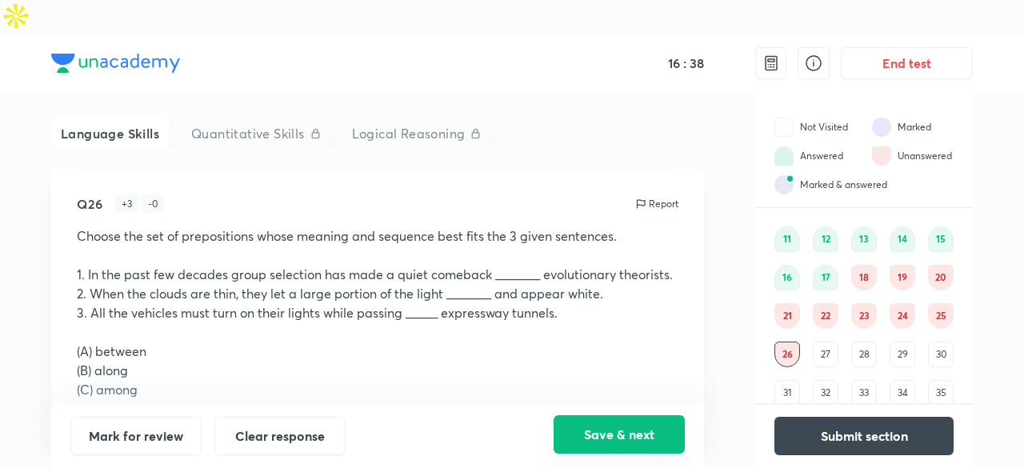
click at [571, 438] on button "Save & next" at bounding box center [619, 434] width 131 height 38
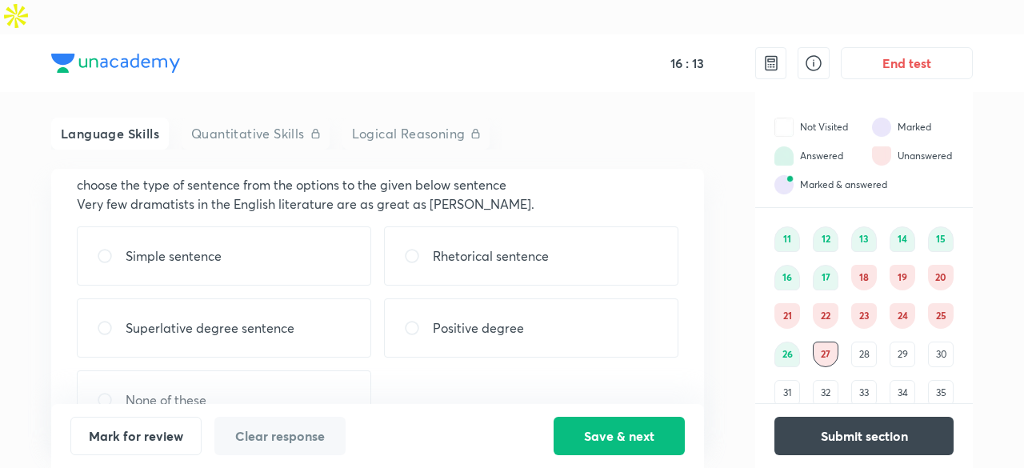
scroll to position [61, 0]
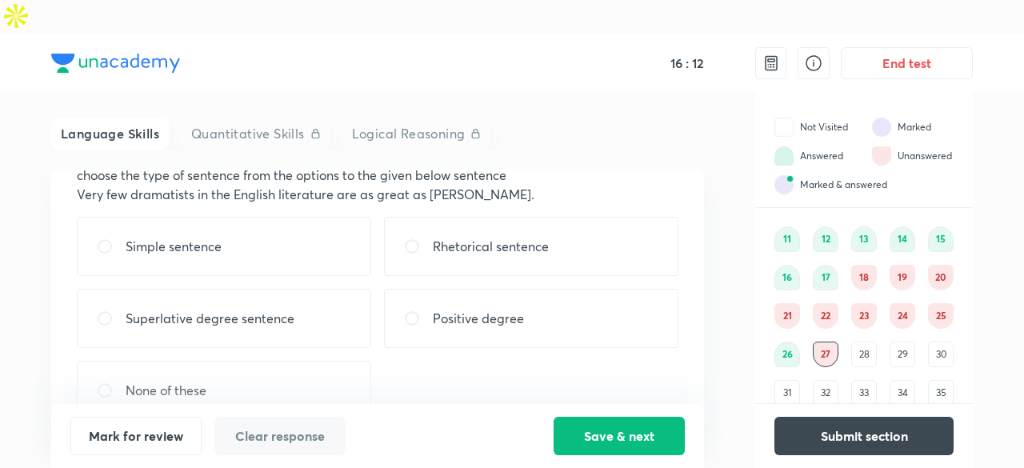
click at [326, 294] on div "Superlative degree sentence" at bounding box center [224, 318] width 294 height 59
radio input "true"
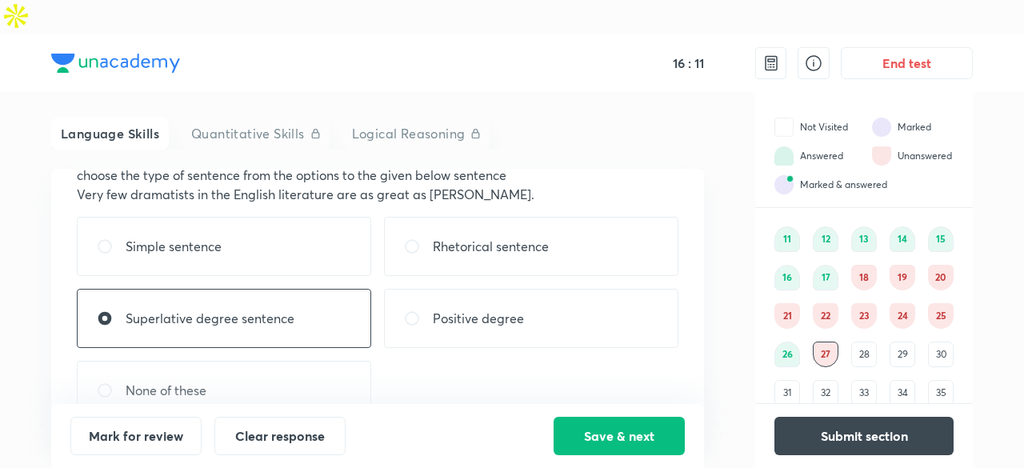
scroll to position [0, 0]
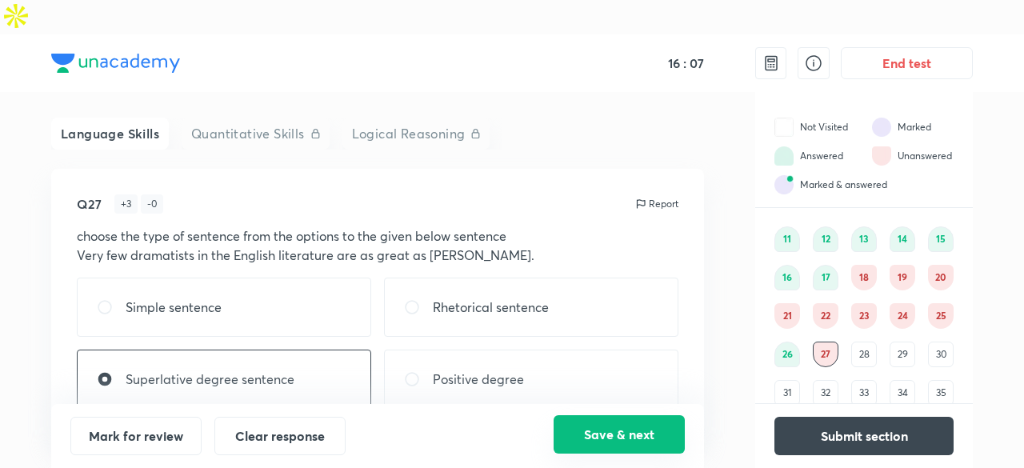
click at [590, 441] on button "Save & next" at bounding box center [619, 434] width 131 height 38
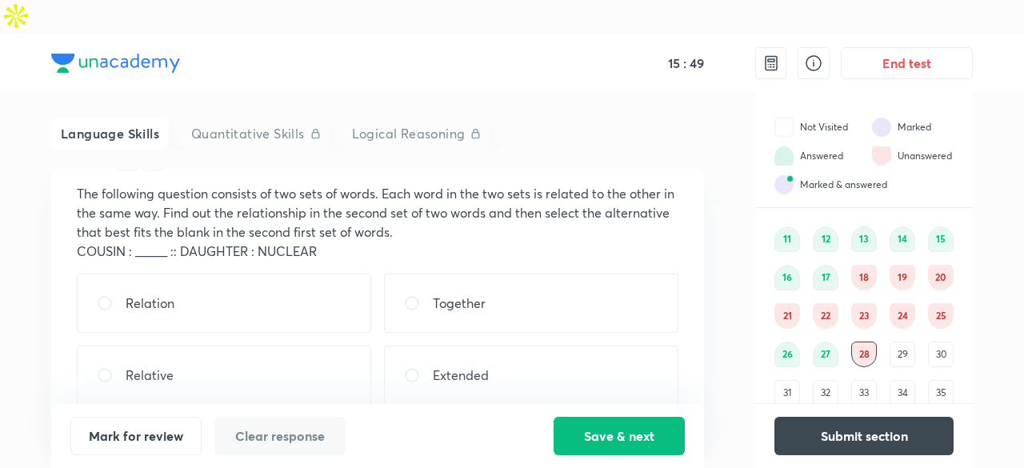
scroll to position [35, 0]
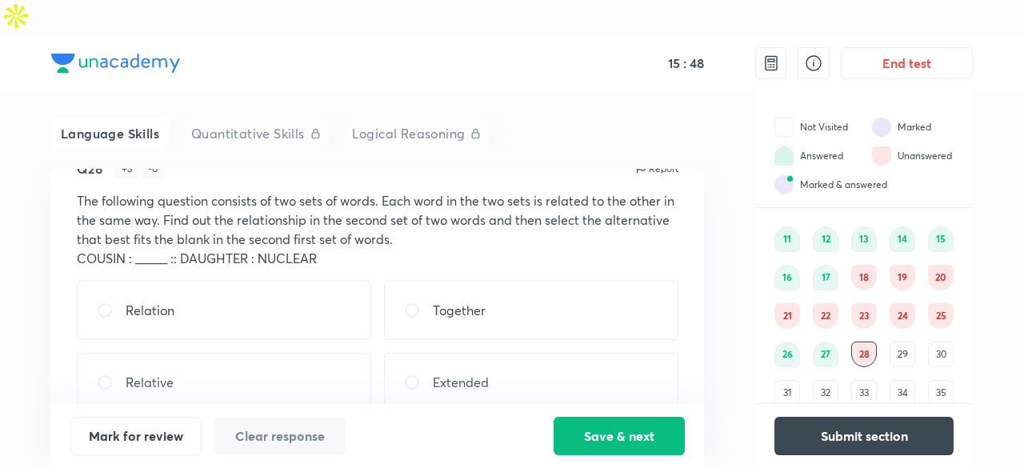
click at [475, 373] on p "Extended" at bounding box center [461, 382] width 56 height 19
radio input "true"
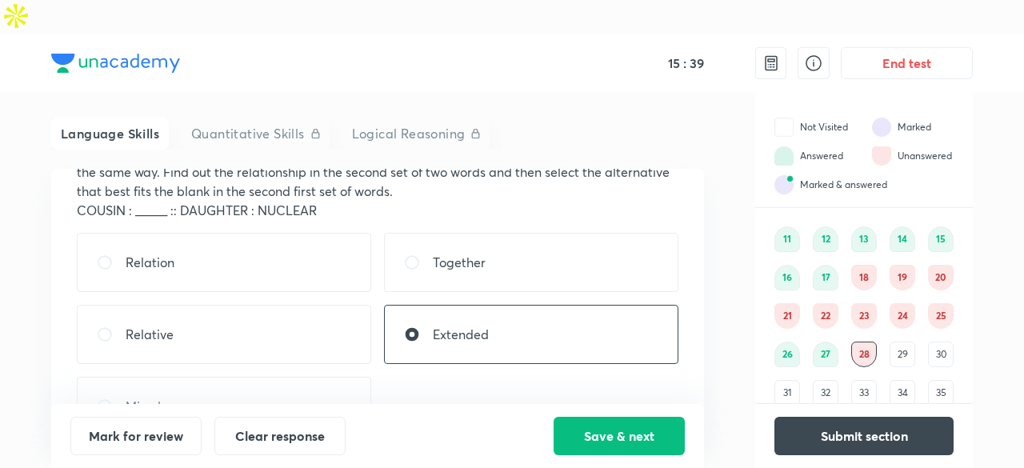
scroll to position [85, 0]
click at [318, 306] on div "Relative" at bounding box center [224, 332] width 294 height 59
radio input "true"
radio input "false"
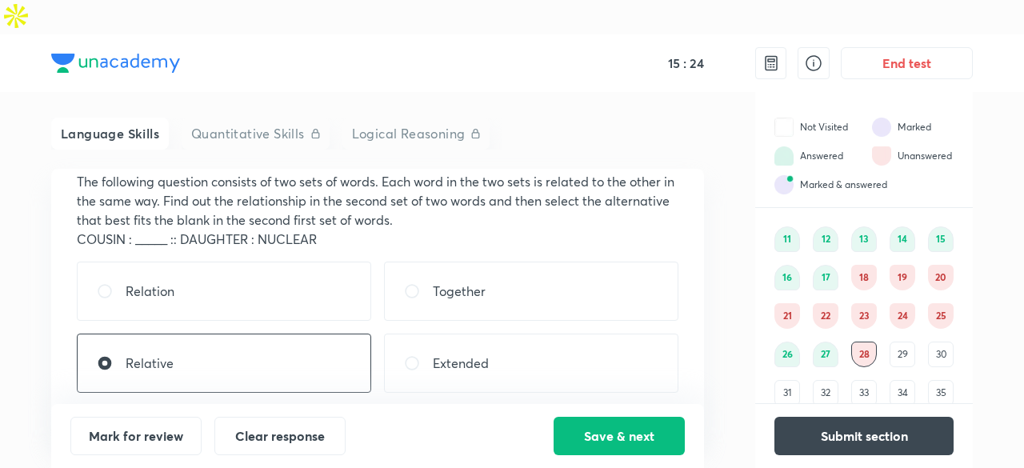
scroll to position [54, 0]
click at [520, 334] on div "Extended" at bounding box center [531, 363] width 294 height 59
radio input "false"
radio input "true"
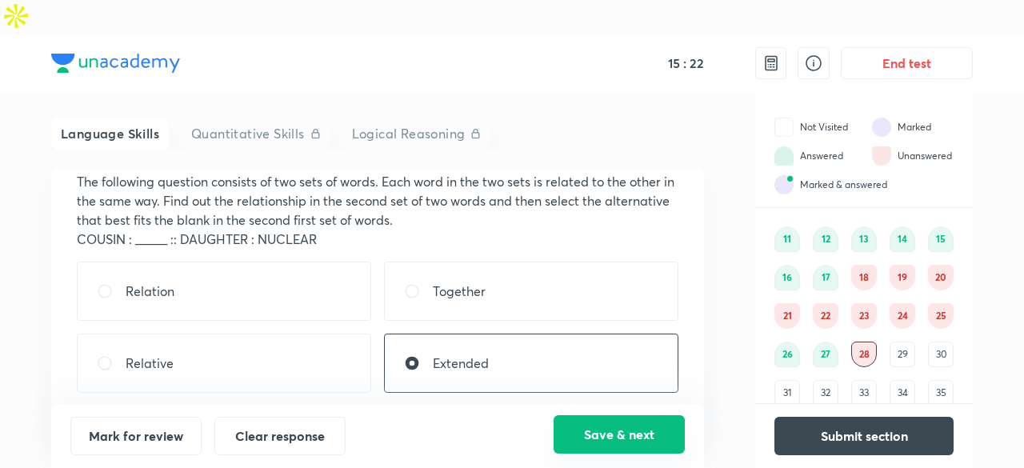
click at [594, 440] on button "Save & next" at bounding box center [619, 434] width 131 height 38
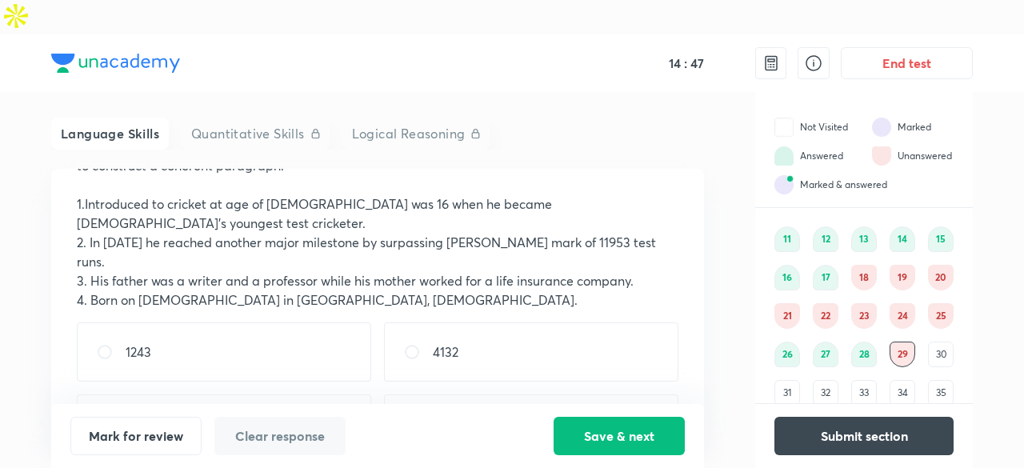
scroll to position [109, 0]
click at [267, 394] on div "3421" at bounding box center [224, 423] width 294 height 59
radio input "true"
click at [572, 434] on button "Save & next" at bounding box center [619, 434] width 131 height 38
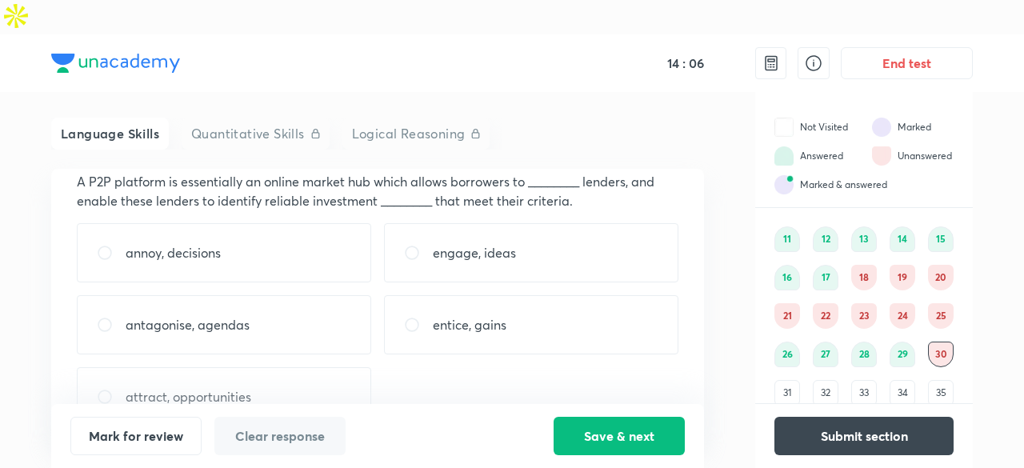
scroll to position [99, 0]
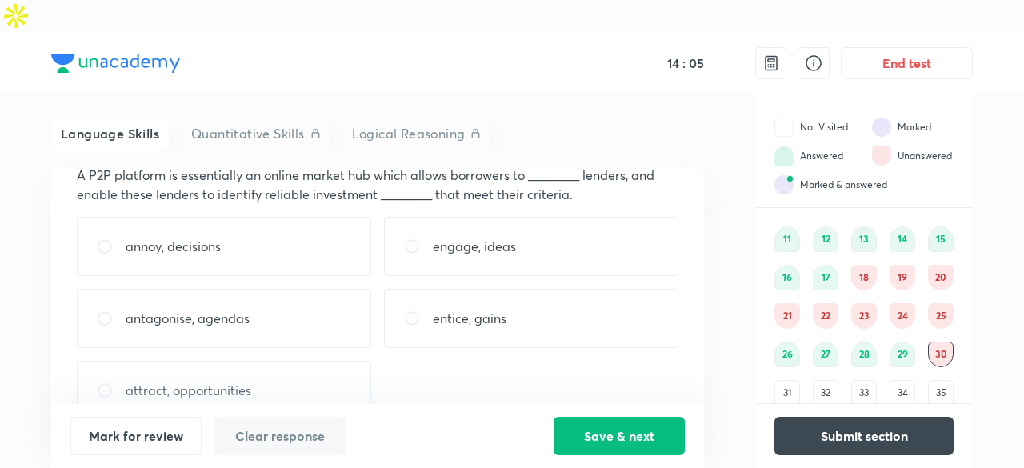
click at [309, 361] on div "attract, opportunities" at bounding box center [224, 390] width 294 height 59
radio input "true"
click at [579, 418] on button "Save & next" at bounding box center [619, 434] width 131 height 38
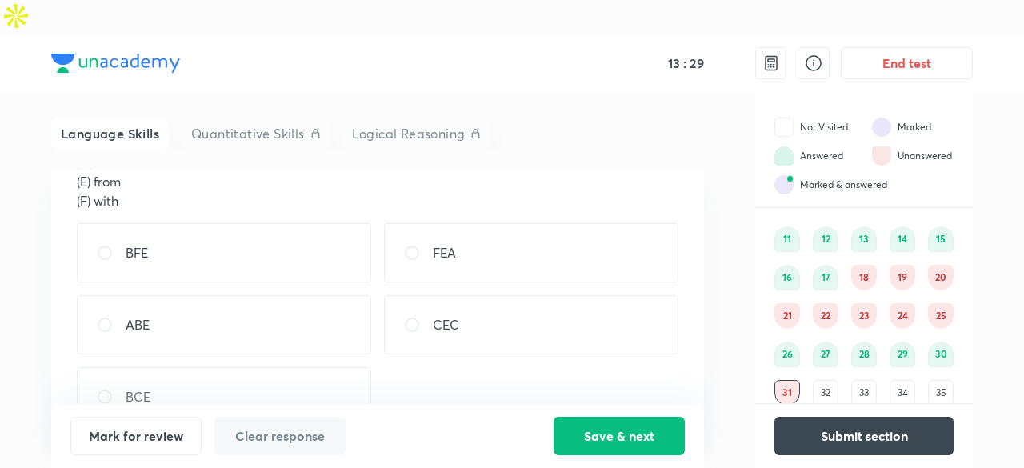
scroll to position [253, 0]
click at [287, 361] on div "BCE" at bounding box center [224, 390] width 294 height 59
radio input "true"
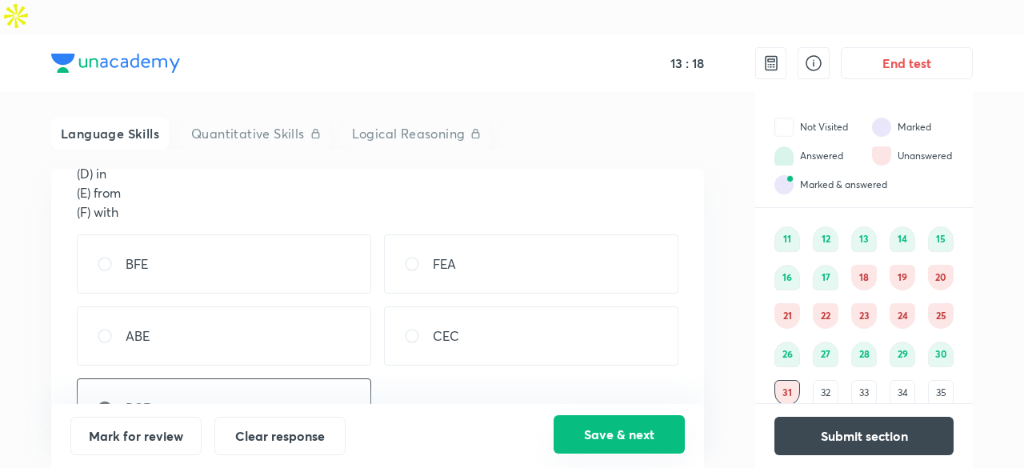
click at [594, 430] on button "Save & next" at bounding box center [619, 434] width 131 height 38
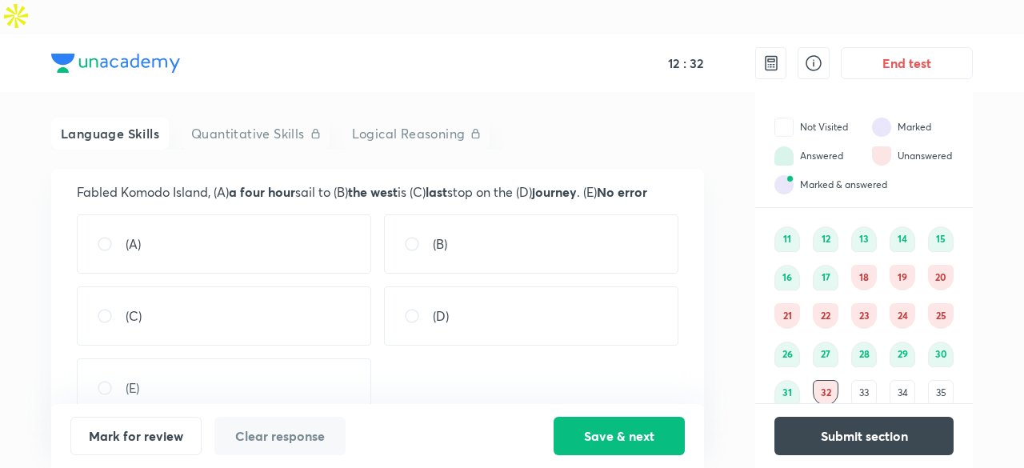
scroll to position [118, 0]
click at [265, 358] on div "(E)" at bounding box center [224, 387] width 294 height 59
radio input "true"
click at [601, 307] on div "(D)" at bounding box center [531, 315] width 294 height 59
radio input "true"
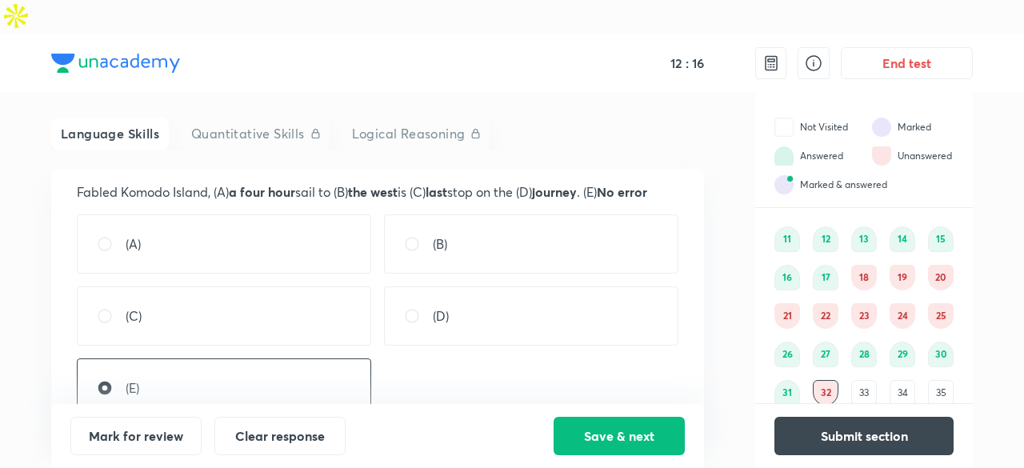
radio input "false"
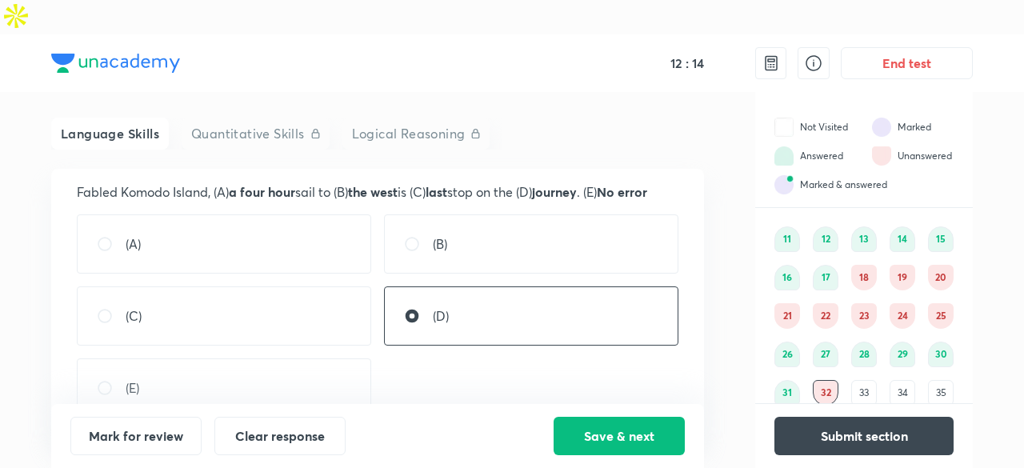
click at [366, 367] on div "(E)" at bounding box center [224, 387] width 294 height 59
radio input "false"
radio input "true"
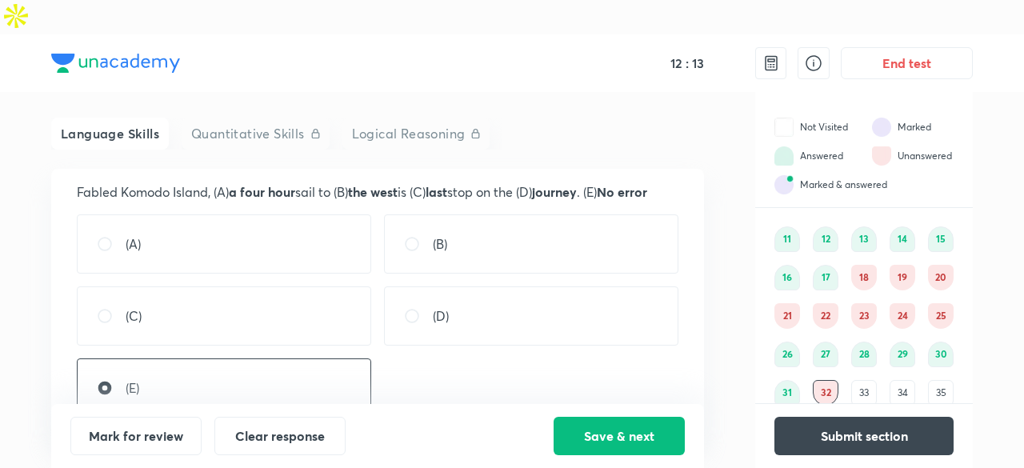
click at [489, 308] on div "(D)" at bounding box center [531, 315] width 294 height 59
radio input "true"
radio input "false"
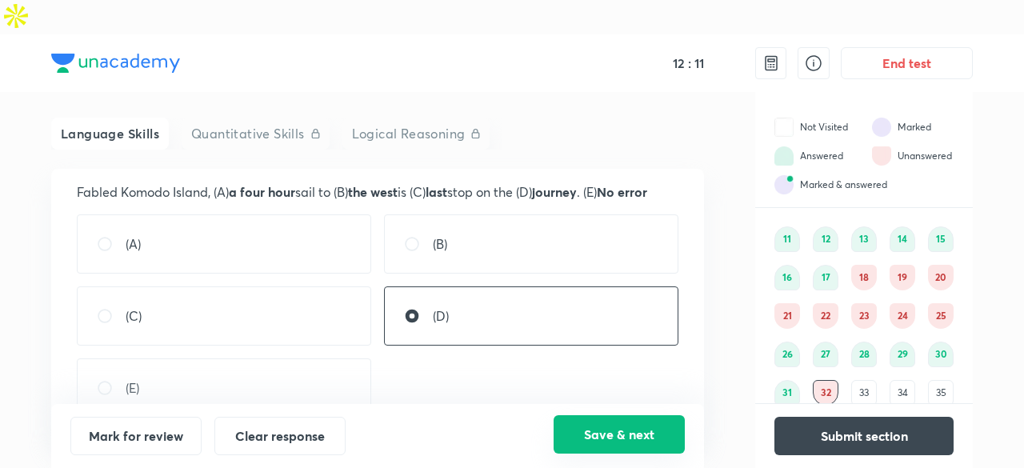
click at [581, 445] on button "Save & next" at bounding box center [619, 434] width 131 height 38
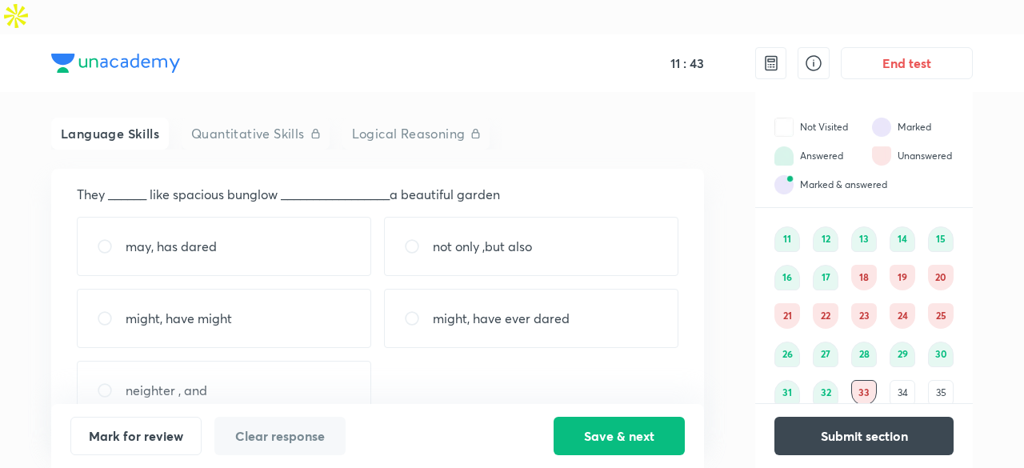
scroll to position [0, 0]
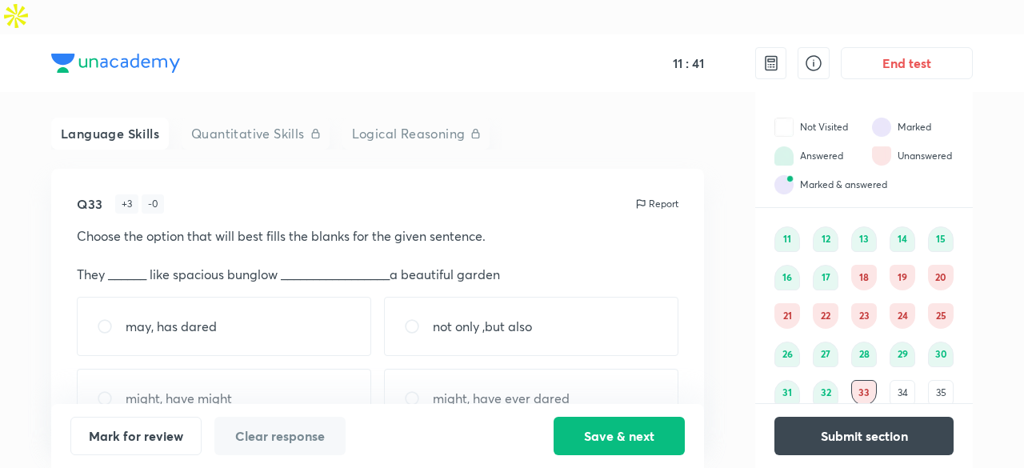
click at [442, 317] on p "not only ,but also" at bounding box center [482, 326] width 99 height 19
radio input "true"
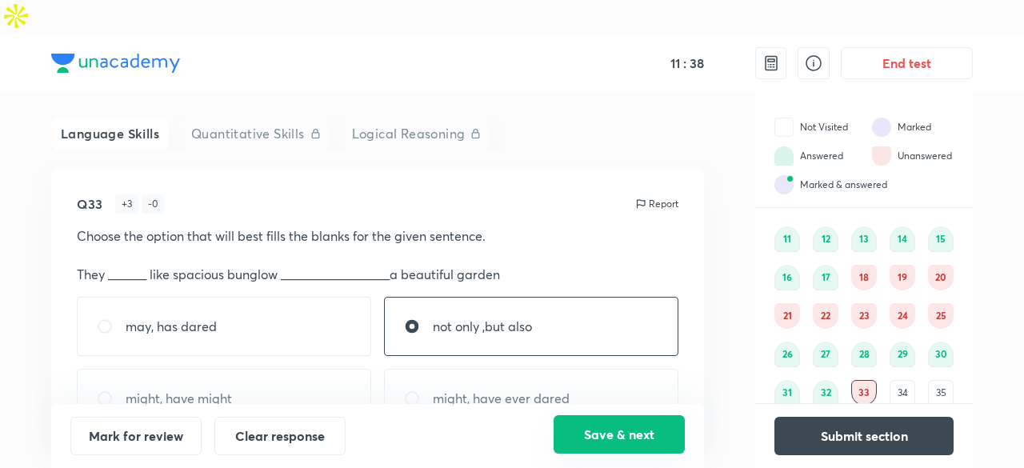
click at [632, 442] on button "Save & next" at bounding box center [619, 434] width 131 height 38
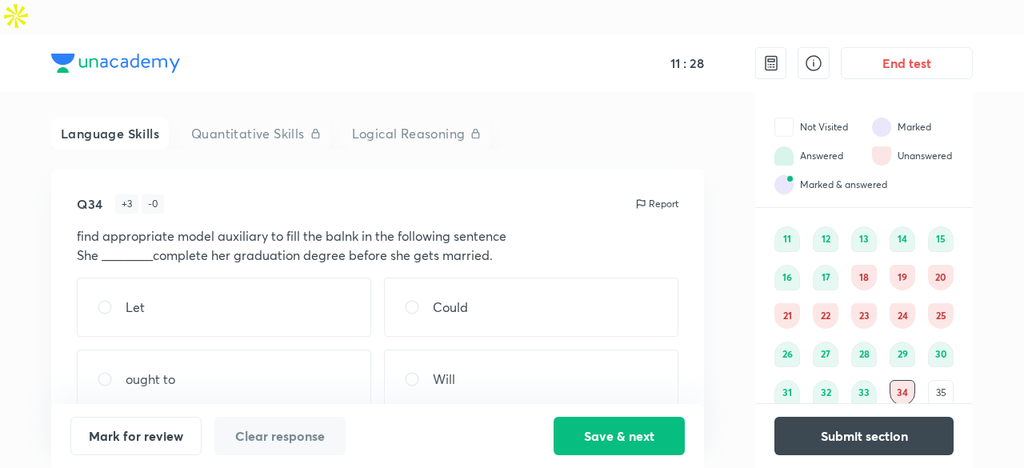
click at [448, 370] on p "Will" at bounding box center [444, 379] width 22 height 19
radio input "true"
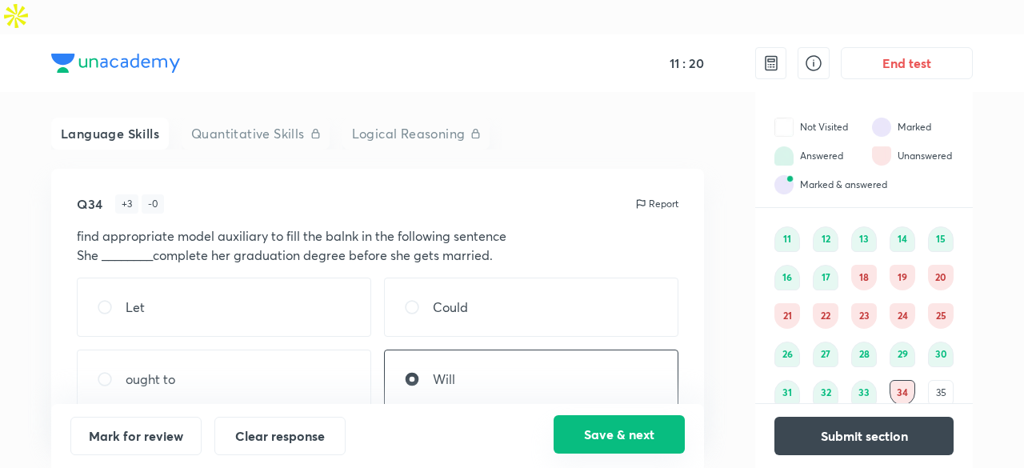
click at [583, 434] on button "Save & next" at bounding box center [619, 434] width 131 height 38
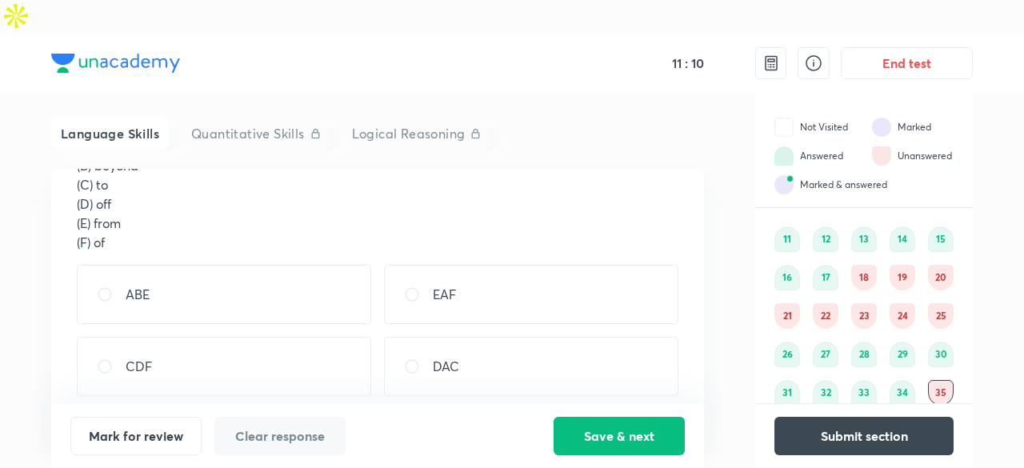
scroll to position [221, 0]
click at [319, 268] on div "ABE" at bounding box center [224, 297] width 294 height 59
radio input "true"
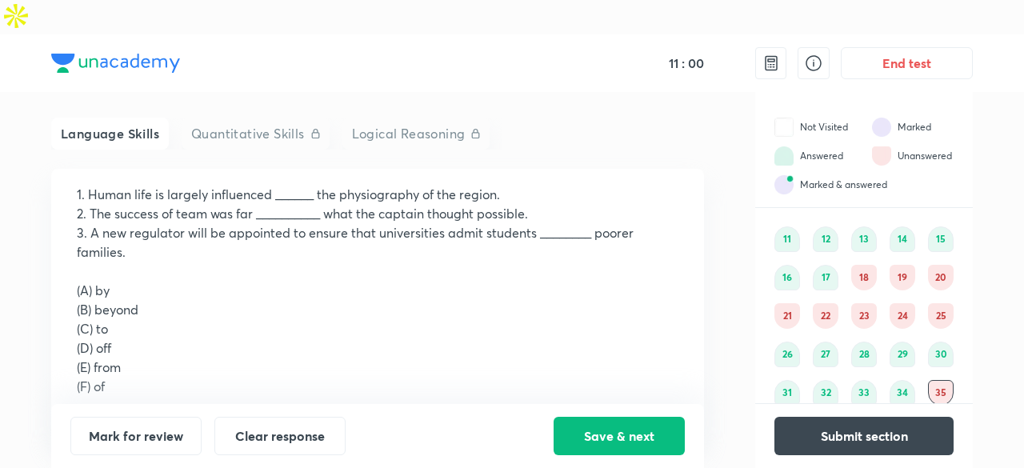
scroll to position [141, 0]
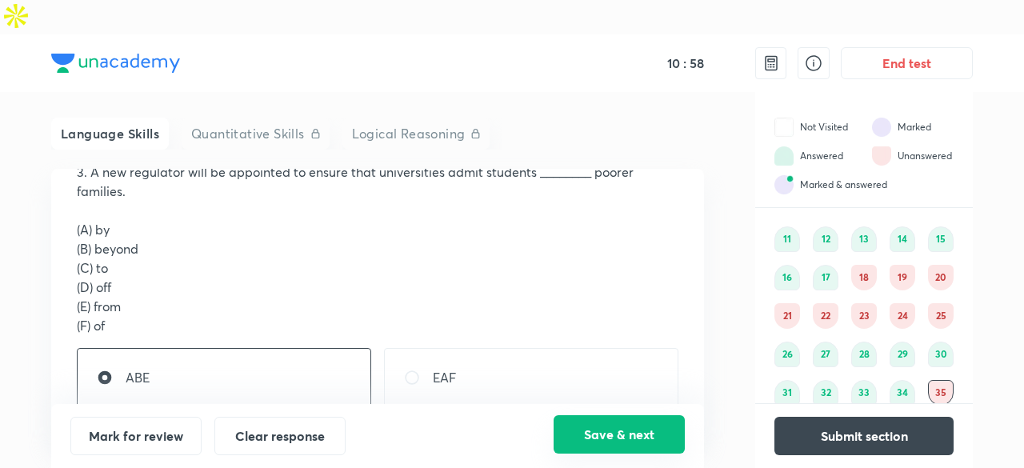
click at [622, 436] on button "Save & next" at bounding box center [619, 434] width 131 height 38
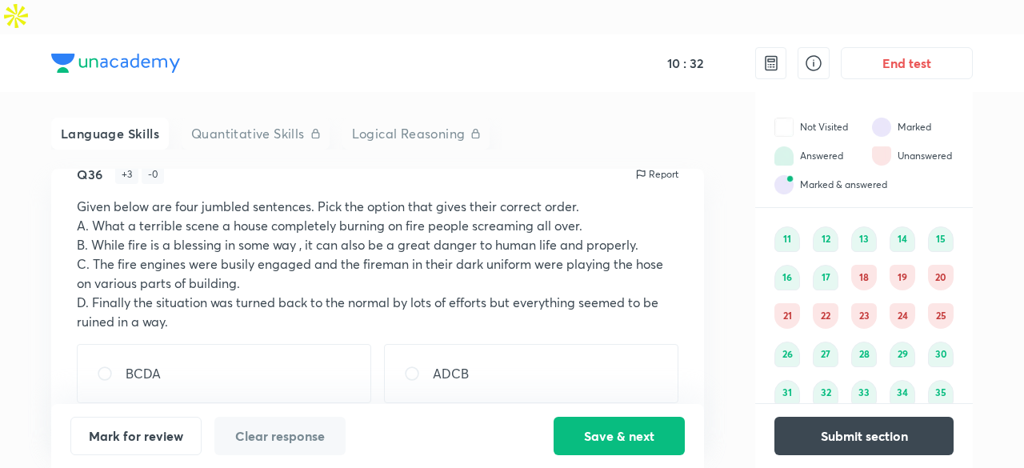
scroll to position [86, 0]
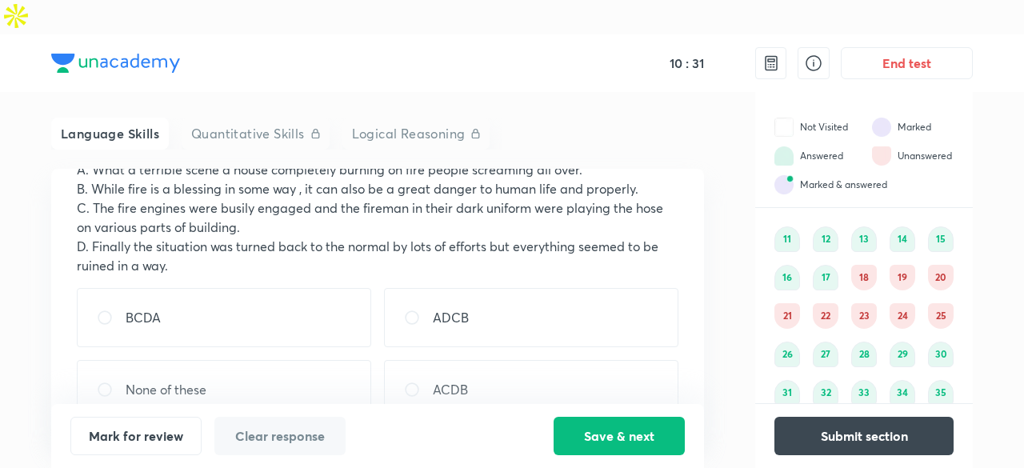
click at [253, 288] on div "BCDA" at bounding box center [224, 317] width 294 height 59
radio input "true"
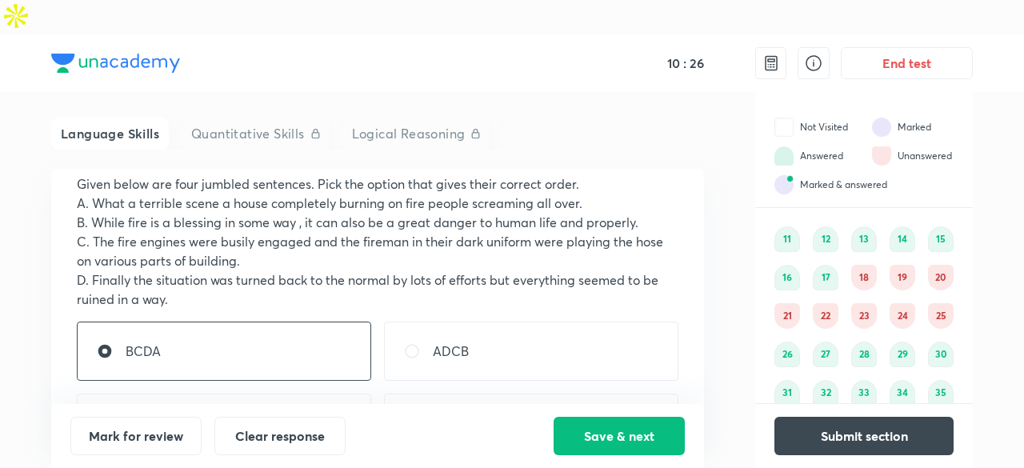
scroll to position [52, 0]
click at [582, 430] on button "Save & next" at bounding box center [619, 434] width 131 height 38
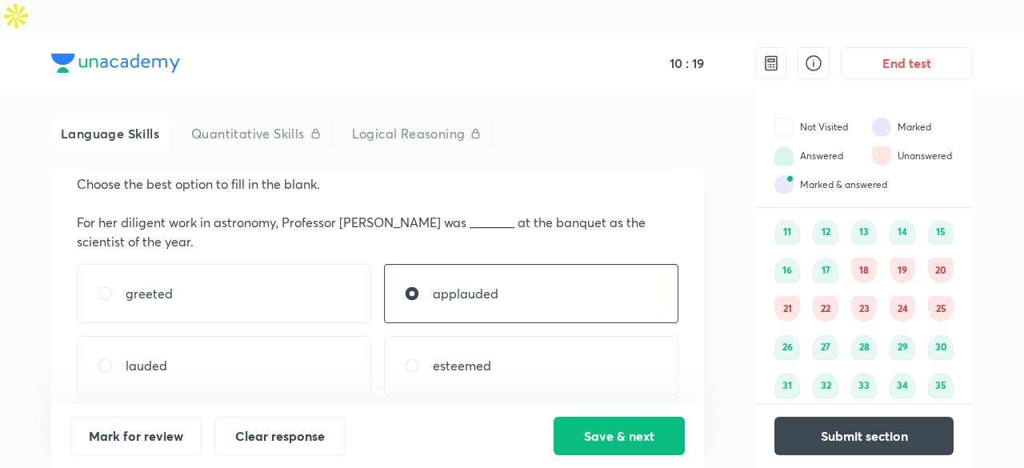
scroll to position [122, 0]
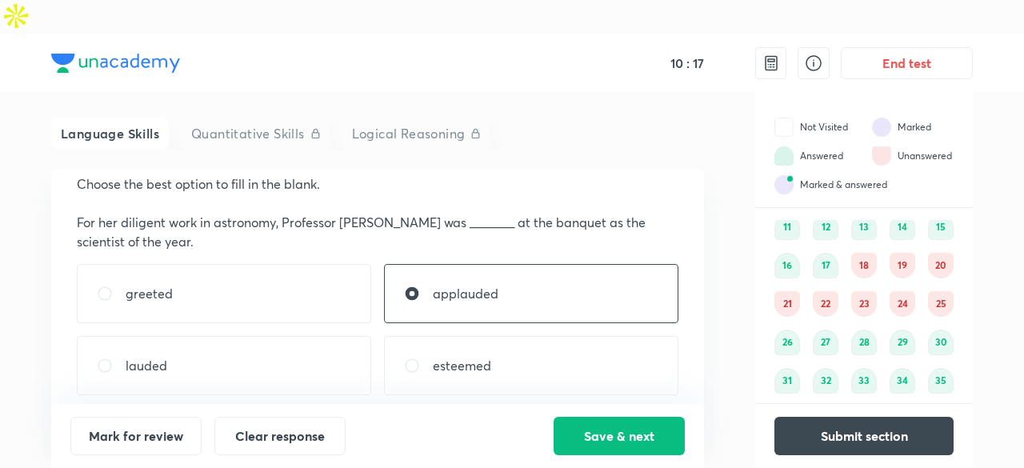
click at [794, 406] on div "36" at bounding box center [787, 419] width 26 height 26
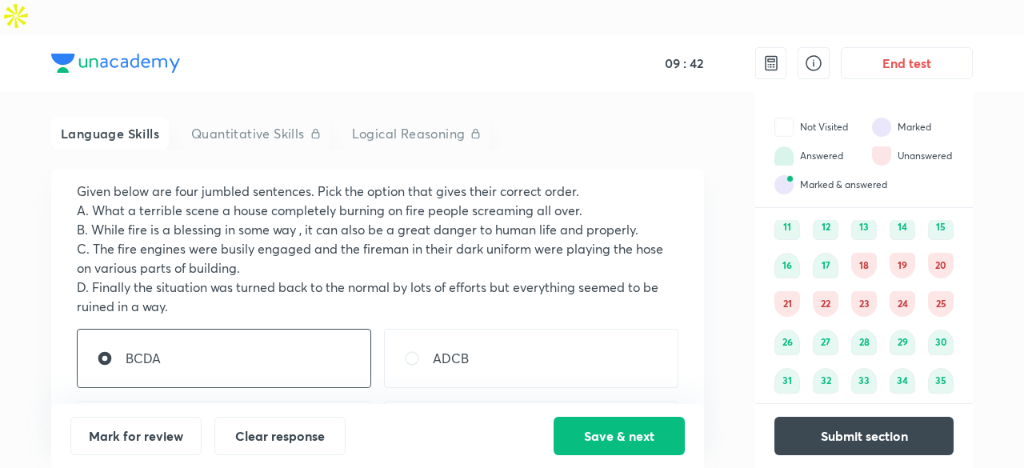
scroll to position [86, 0]
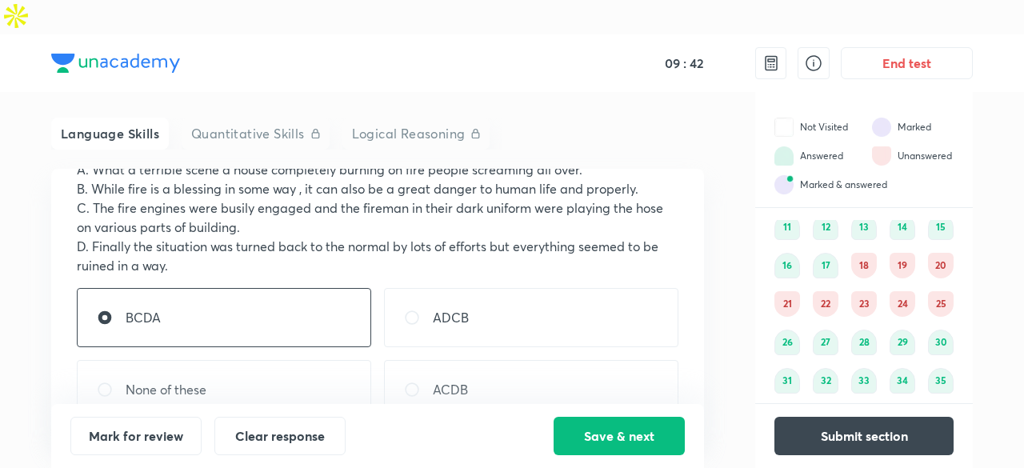
click at [465, 380] on p "ACDB" at bounding box center [450, 389] width 35 height 19
radio input "false"
radio input "true"
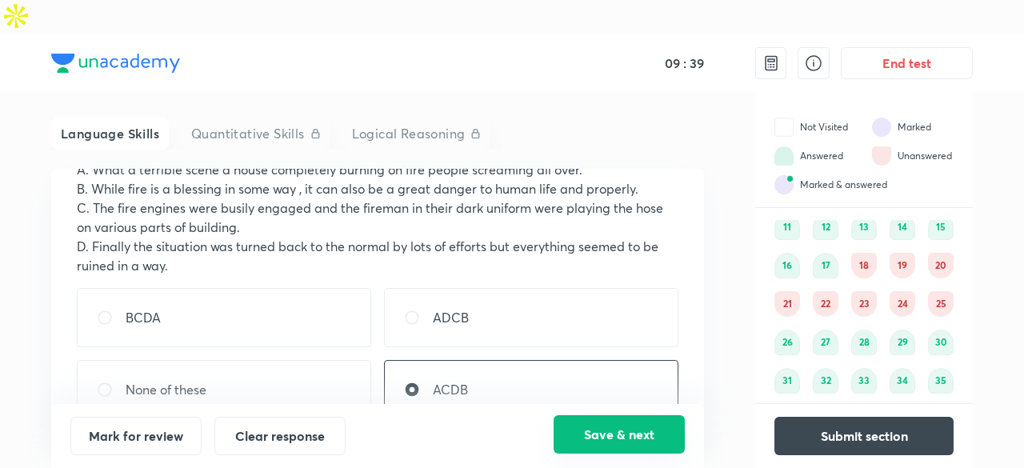
click at [630, 425] on button "Save & next" at bounding box center [619, 434] width 131 height 38
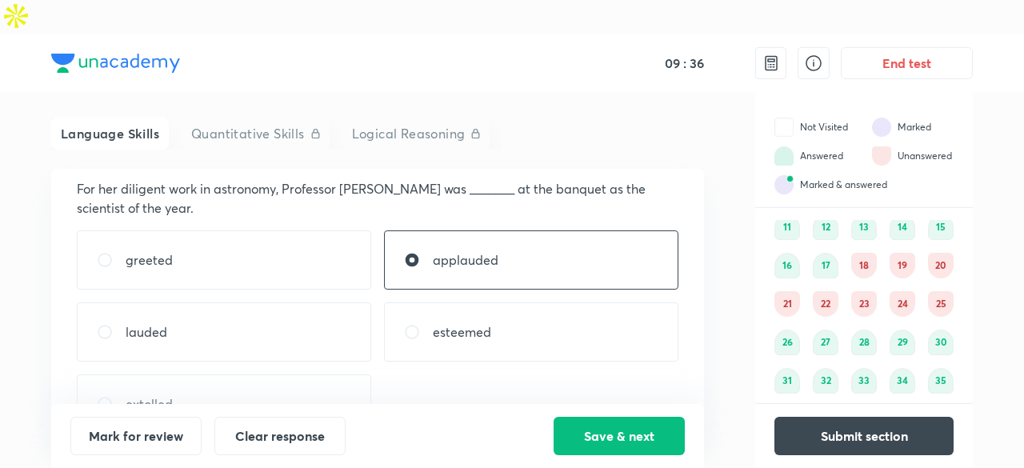
click at [865, 253] on div "18" at bounding box center [864, 266] width 26 height 26
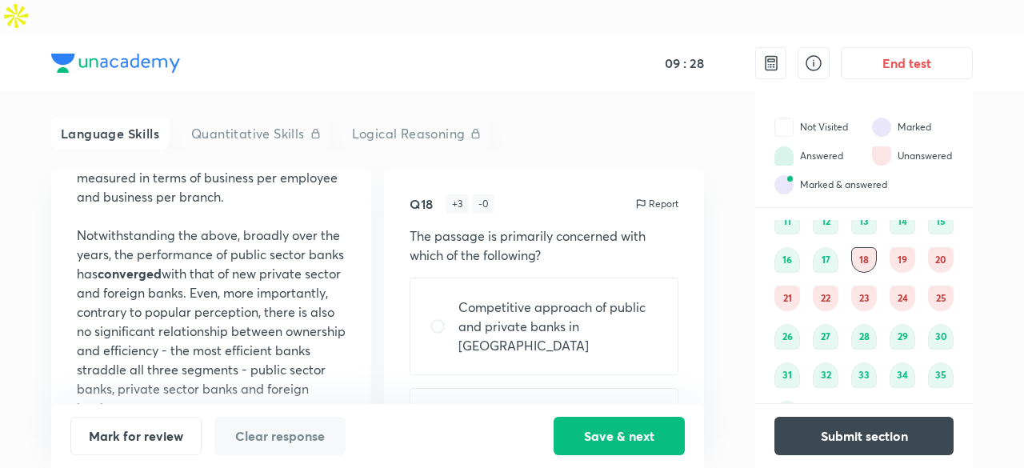
scroll to position [130, 0]
click at [905, 246] on div "19" at bounding box center [903, 259] width 26 height 26
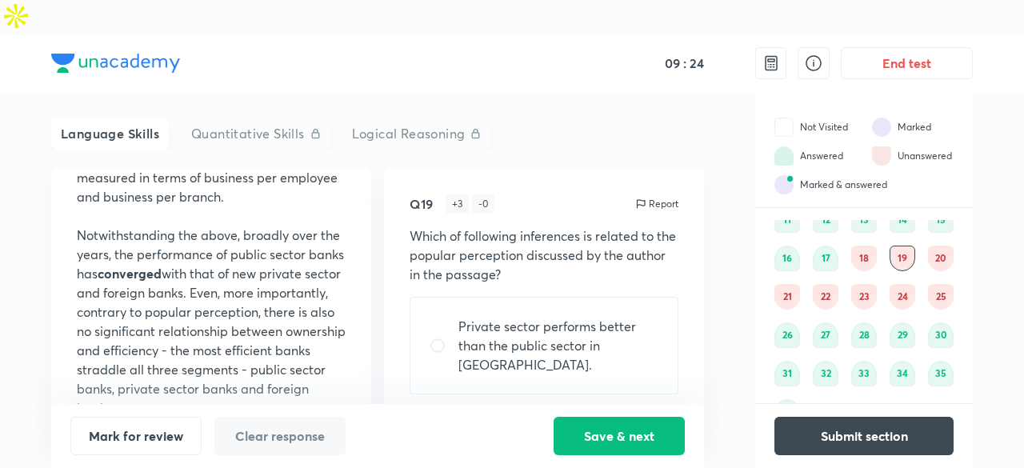
scroll to position [0, 0]
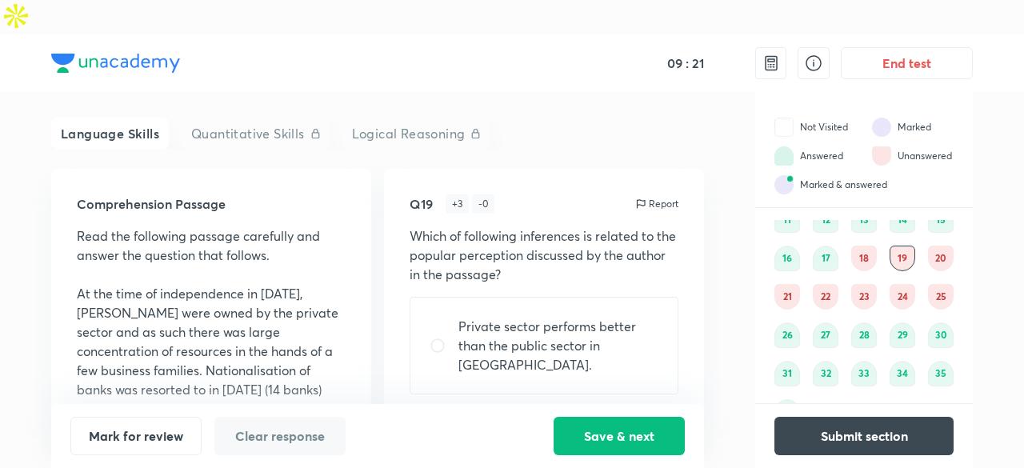
click at [936, 246] on div "20" at bounding box center [941, 259] width 26 height 26
click at [781, 284] on div "21" at bounding box center [787, 297] width 26 height 26
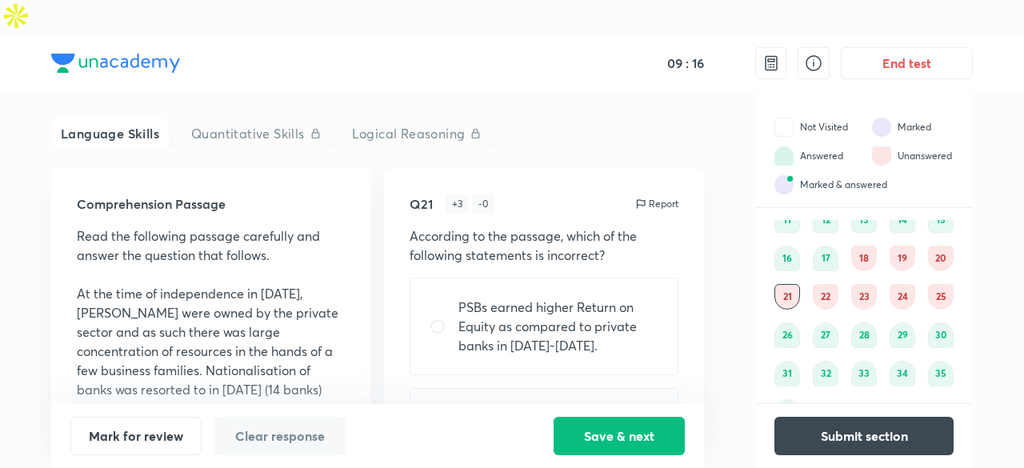
click at [866, 246] on div "18" at bounding box center [864, 259] width 26 height 26
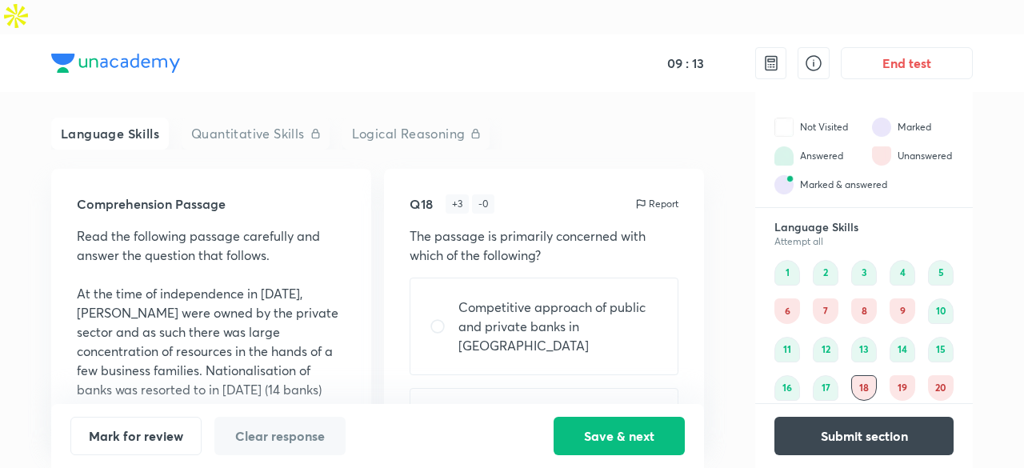
click at [792, 298] on div "6" at bounding box center [787, 311] width 26 height 26
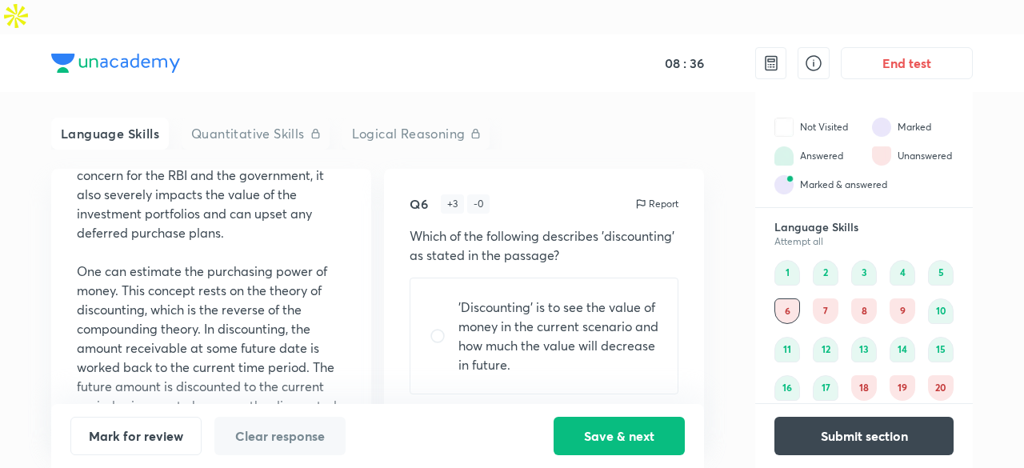
scroll to position [330, 0]
click at [122, 261] on p "One can estimate the purchasing power of money. This concept rests on the theor…" at bounding box center [211, 347] width 269 height 173
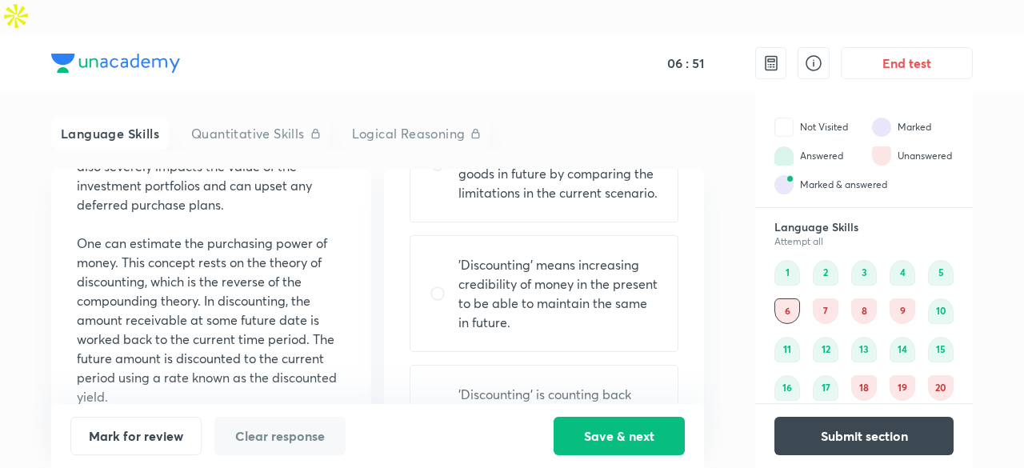
scroll to position [451, 0]
click at [598, 266] on p "'Discounting' means increasing credibility of money in the present to be able t…" at bounding box center [558, 292] width 200 height 77
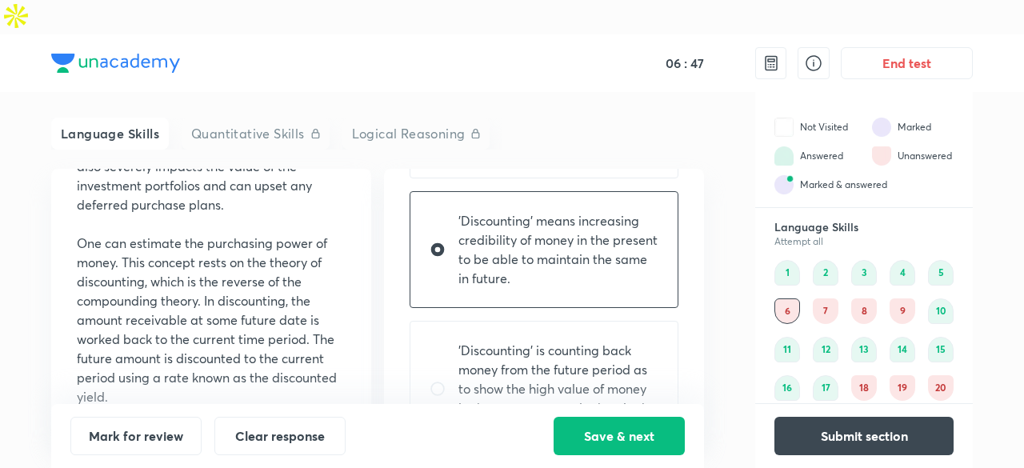
scroll to position [530, 0]
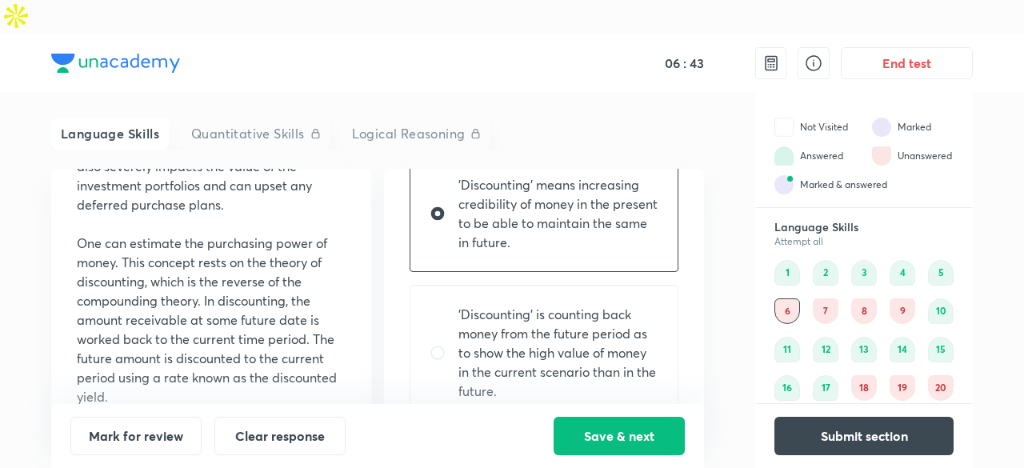
click at [606, 314] on p "'Discounting' is counting back money from the future period as to show the high…" at bounding box center [558, 353] width 200 height 96
radio input "false"
radio input "true"
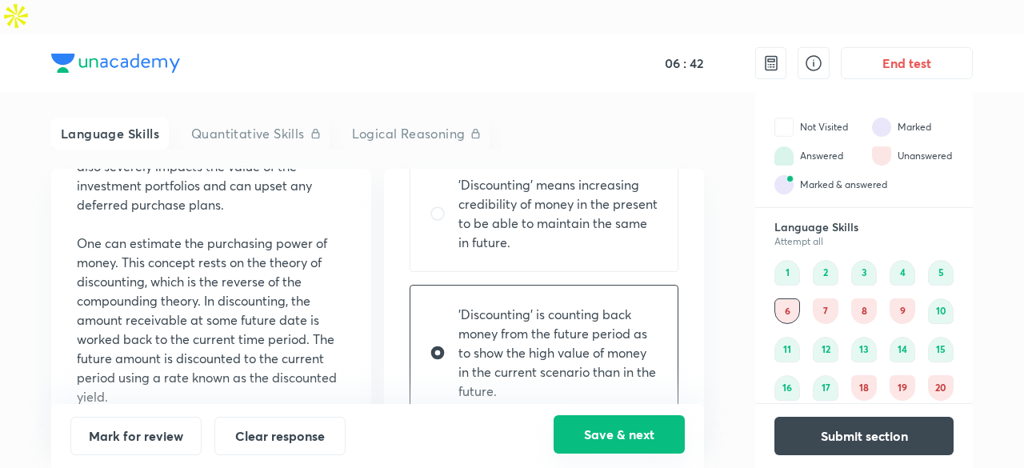
click at [610, 444] on button "Save & next" at bounding box center [619, 434] width 131 height 38
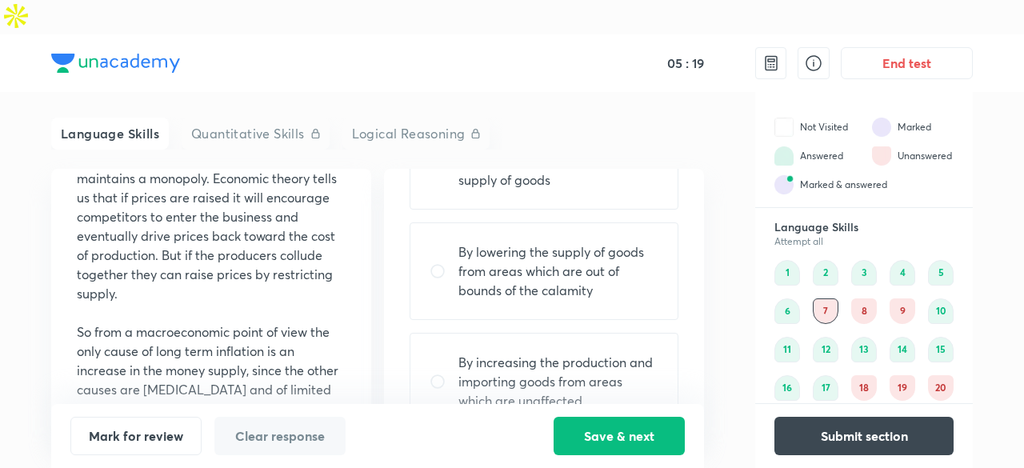
scroll to position [188, 0]
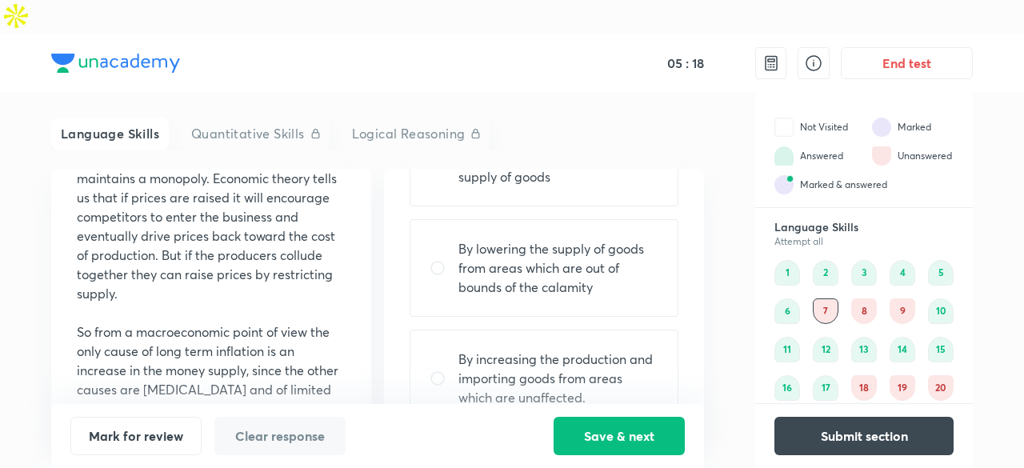
click at [578, 258] on p "By lowering the supply of goods from areas which are out of bounds of the calam…" at bounding box center [558, 268] width 200 height 58
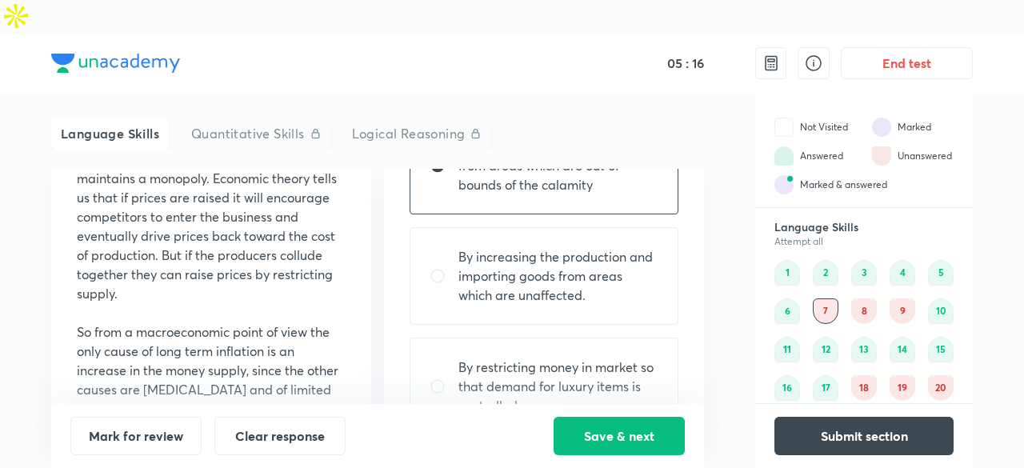
scroll to position [283, 0]
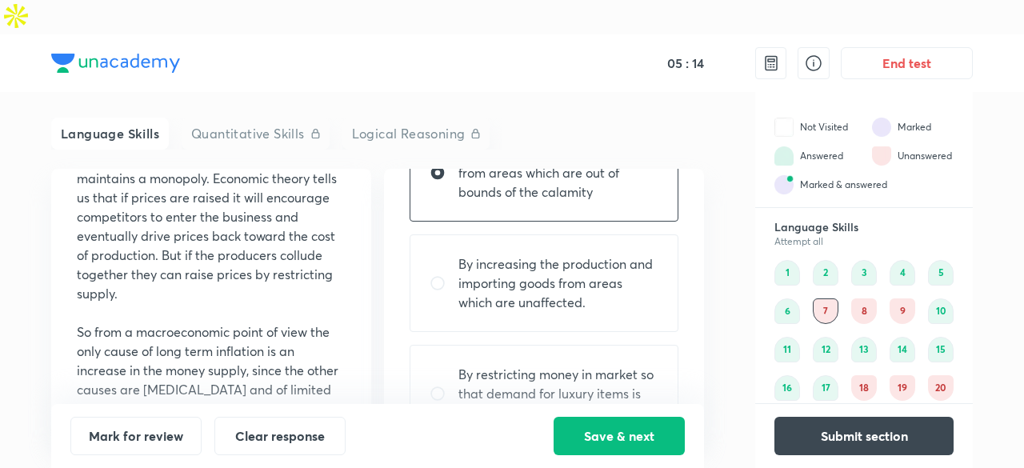
click at [510, 259] on p "By increasing the production and importing goods from areas which are unaffecte…" at bounding box center [558, 283] width 200 height 58
radio input "false"
radio input "true"
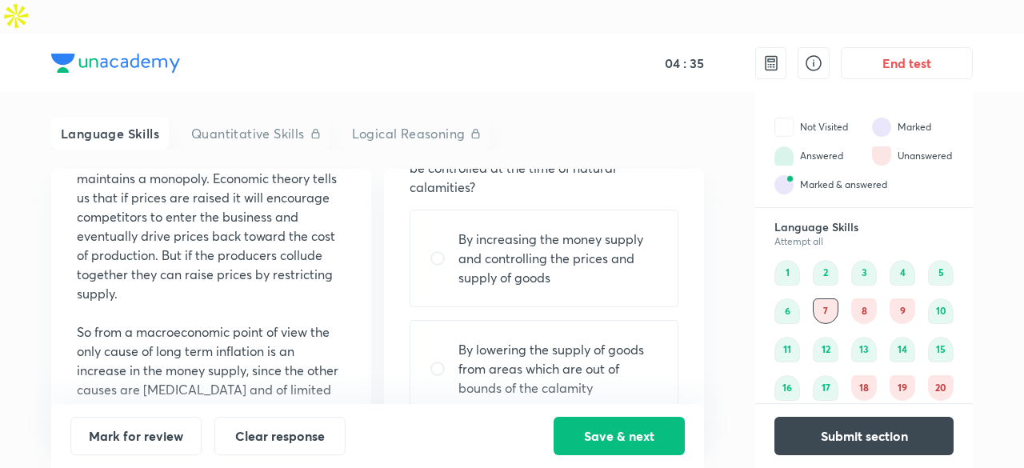
scroll to position [88, 0]
click at [581, 234] on p "By increasing the money supply and controlling the prices and supply of goods" at bounding box center [558, 258] width 200 height 58
radio input "true"
radio input "false"
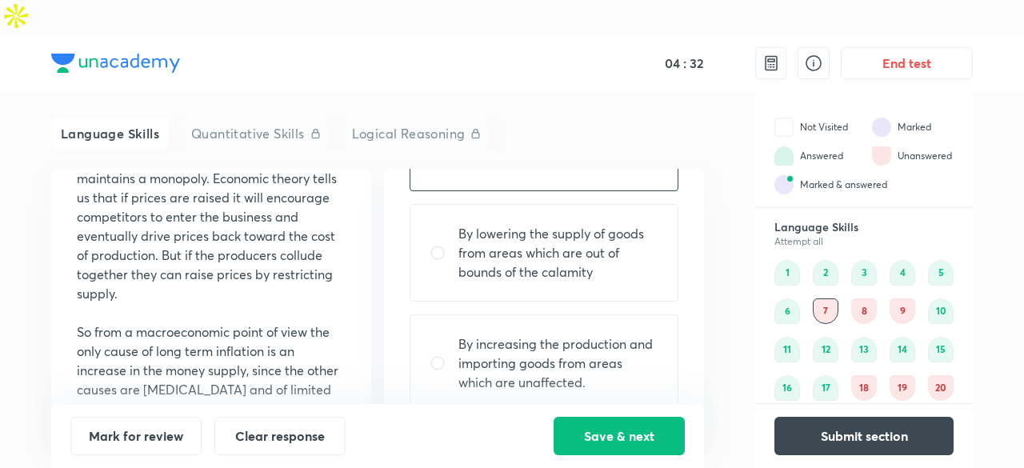
scroll to position [204, 0]
click at [606, 334] on p "By increasing the production and importing goods from areas which are unaffecte…" at bounding box center [558, 363] width 200 height 58
radio input "false"
radio input "true"
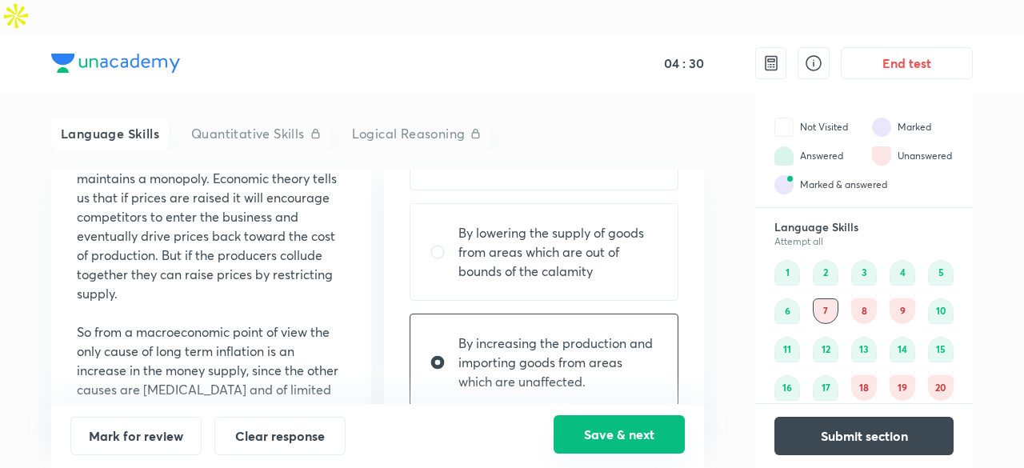
click at [630, 433] on button "Save & next" at bounding box center [619, 434] width 131 height 38
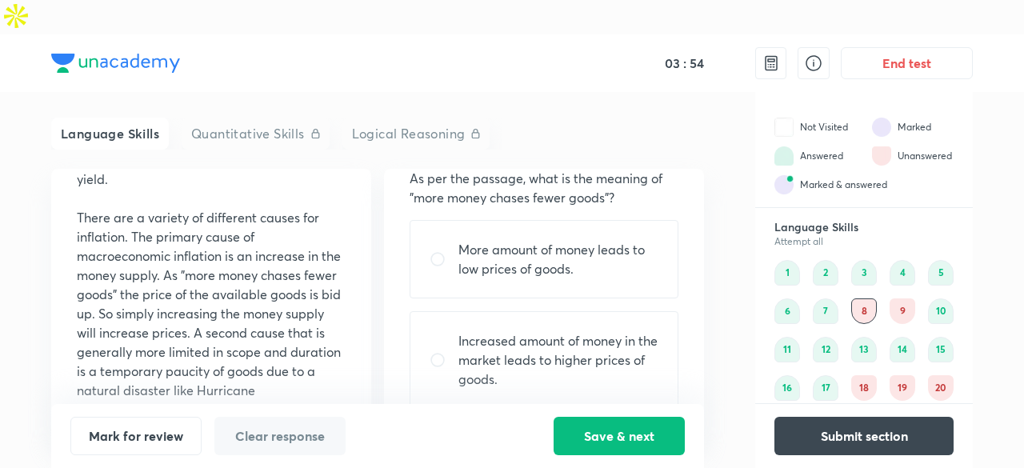
scroll to position [58, 0]
click at [527, 330] on p "Increased amount of money in the market leads to higher prices of goods." at bounding box center [558, 359] width 200 height 58
radio input "true"
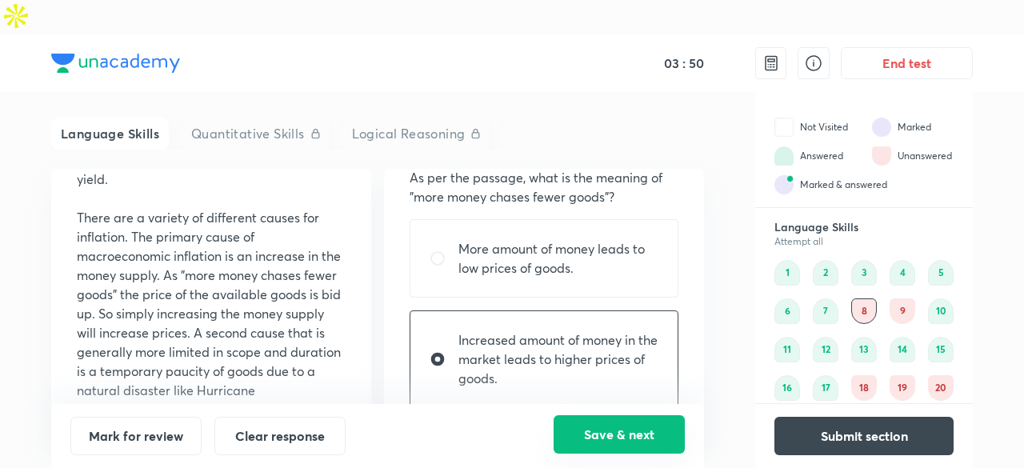
click at [596, 446] on button "Save & next" at bounding box center [619, 434] width 131 height 38
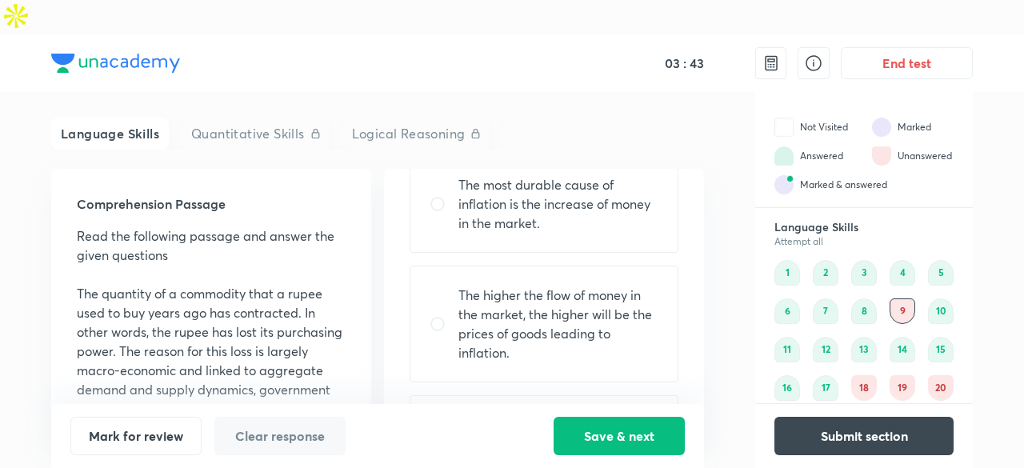
scroll to position [134, 0]
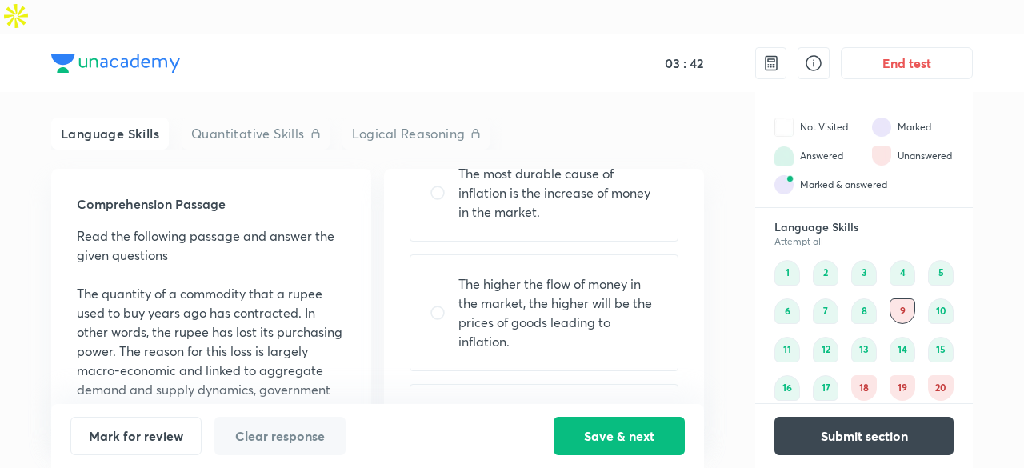
click at [615, 164] on p "The most durable cause of inflation is the increase of money in the market." at bounding box center [558, 193] width 200 height 58
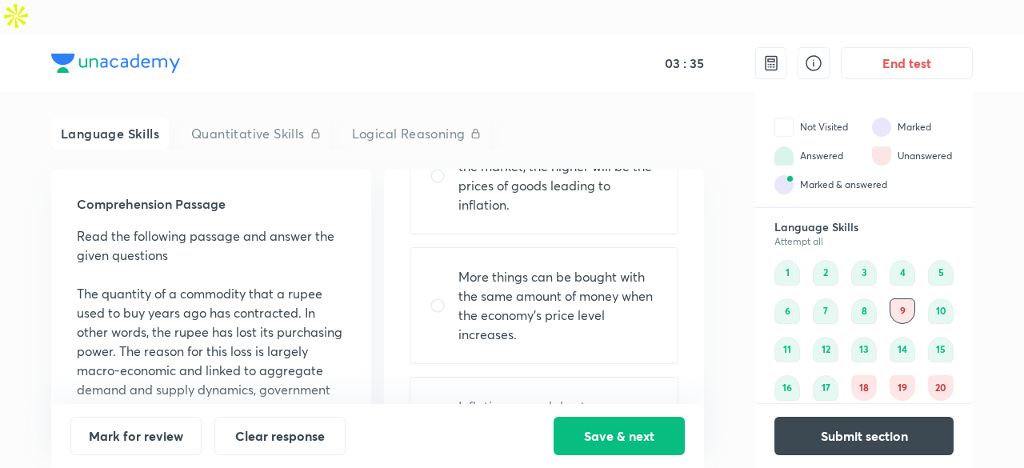
scroll to position [222, 0]
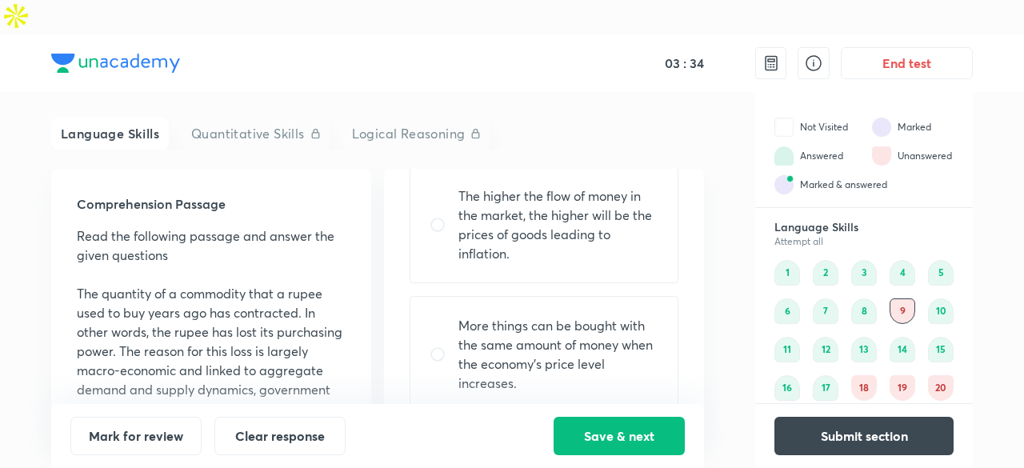
click at [575, 198] on p "The higher the flow of money in the market, the higher will be the prices of go…" at bounding box center [558, 224] width 200 height 77
radio input "false"
radio input "true"
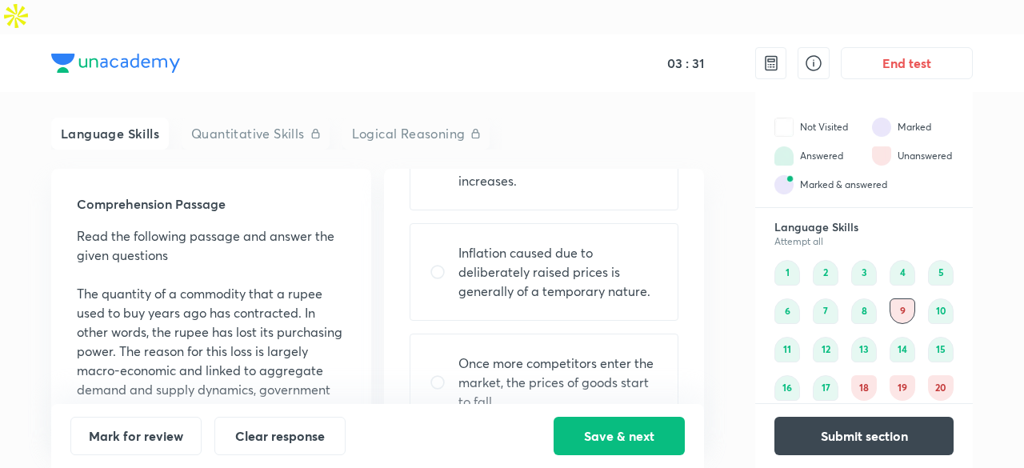
scroll to position [434, 0]
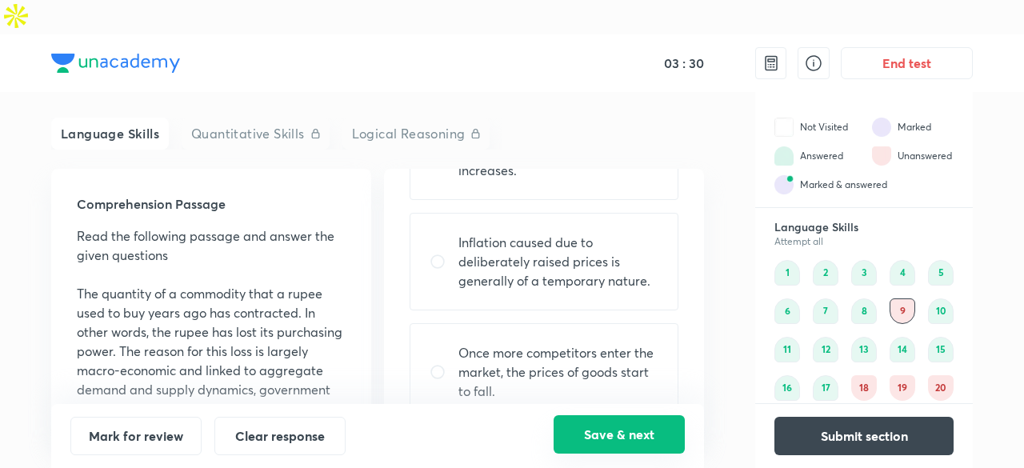
click at [570, 422] on button "Save & next" at bounding box center [619, 434] width 131 height 38
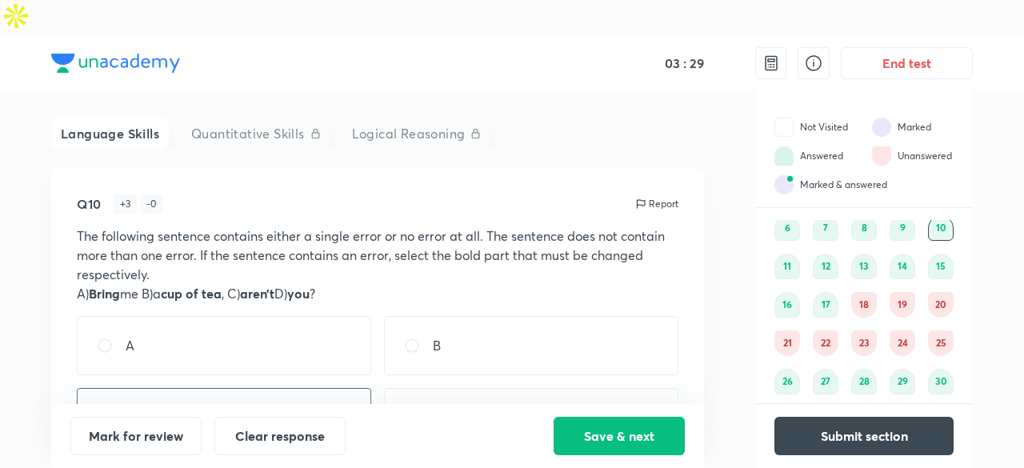
scroll to position [84, 0]
click at [863, 291] on div "18" at bounding box center [864, 304] width 26 height 26
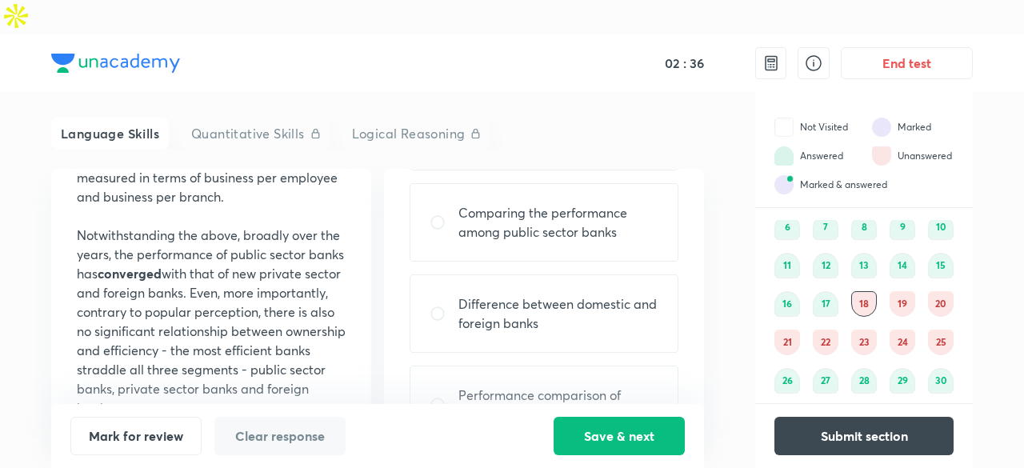
scroll to position [204, 0]
click at [499, 192] on div "Comparing the performance among public sector banks" at bounding box center [544, 223] width 269 height 78
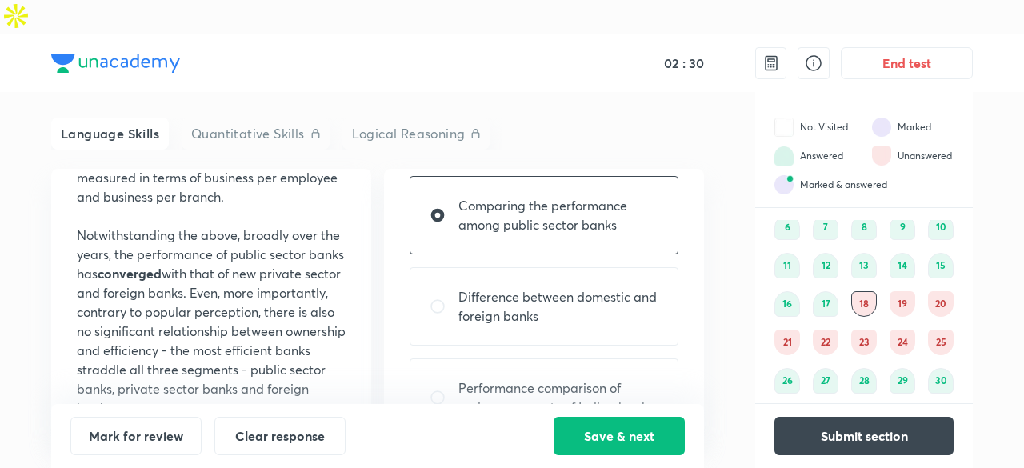
scroll to position [216, 0]
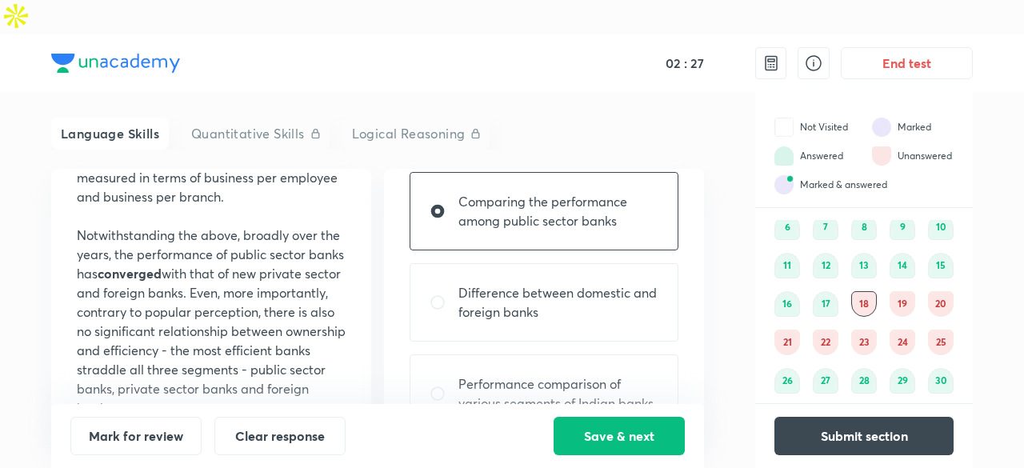
click at [548, 374] on p "Performance comparison of various segments of Indian banks" at bounding box center [558, 393] width 200 height 38
radio input "false"
radio input "true"
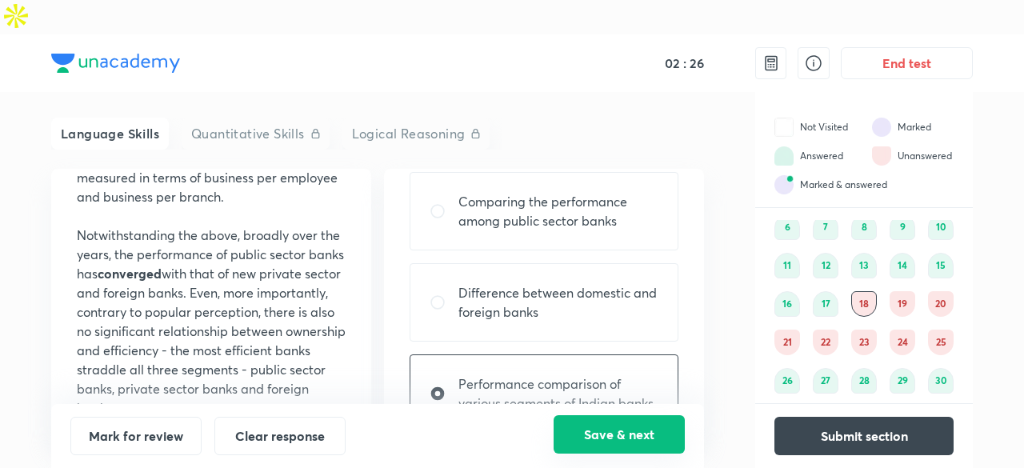
click at [618, 429] on button "Save & next" at bounding box center [619, 434] width 131 height 38
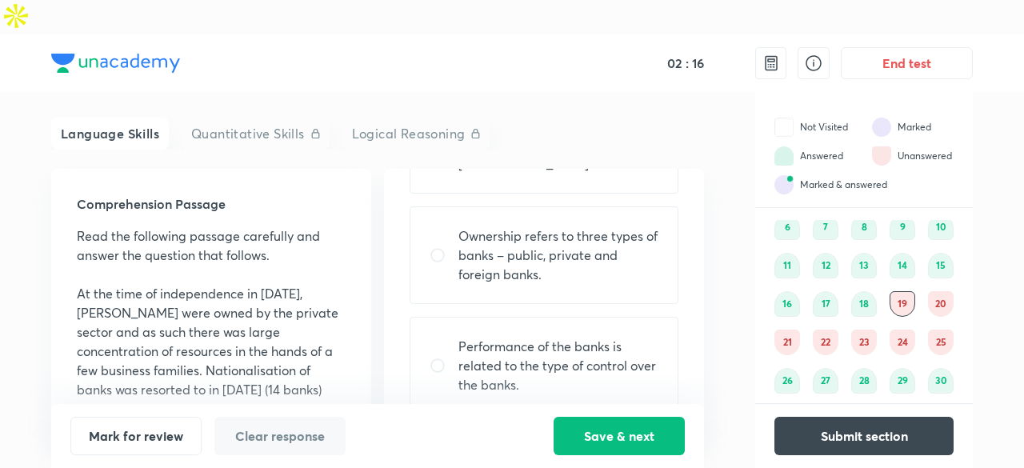
scroll to position [202, 0]
click at [635, 335] on p "Performance of the banks is related to the type of control over the banks." at bounding box center [558, 364] width 200 height 58
radio input "true"
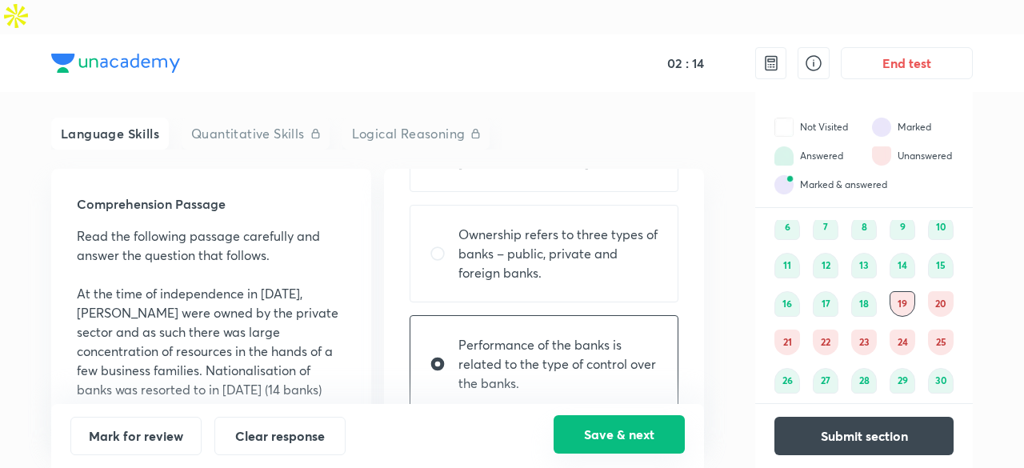
click at [629, 444] on button "Save & next" at bounding box center [619, 434] width 131 height 38
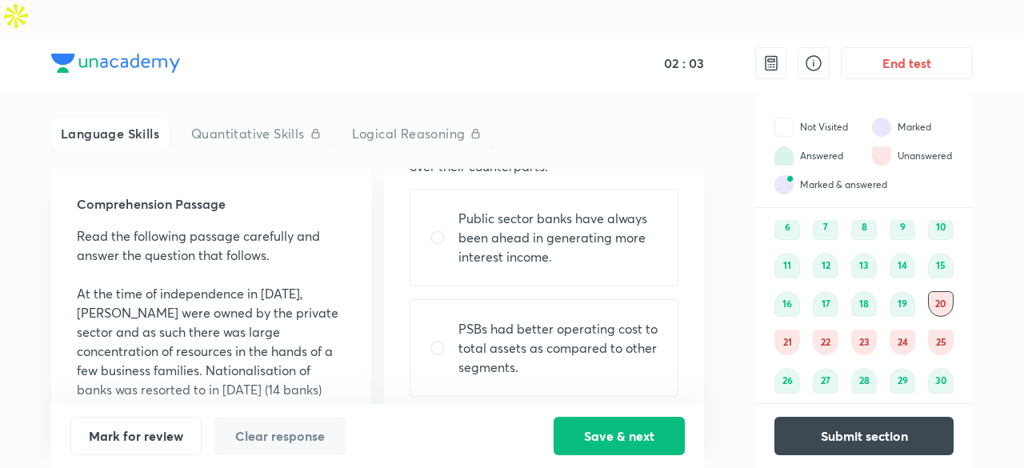
scroll to position [109, 0]
click at [589, 219] on p "Public sector banks have always been ahead in generating more interest income." at bounding box center [558, 237] width 200 height 58
radio input "true"
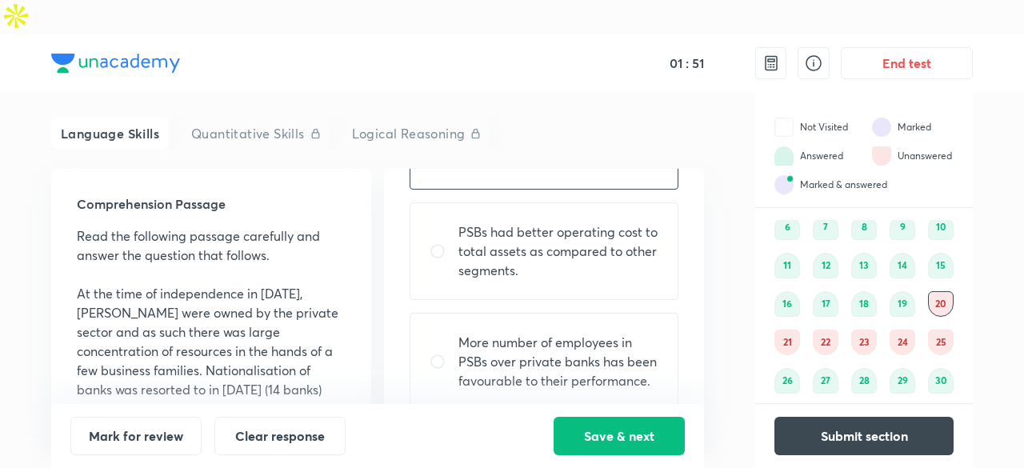
scroll to position [204, 0]
click at [616, 422] on button "Save & next" at bounding box center [619, 434] width 131 height 38
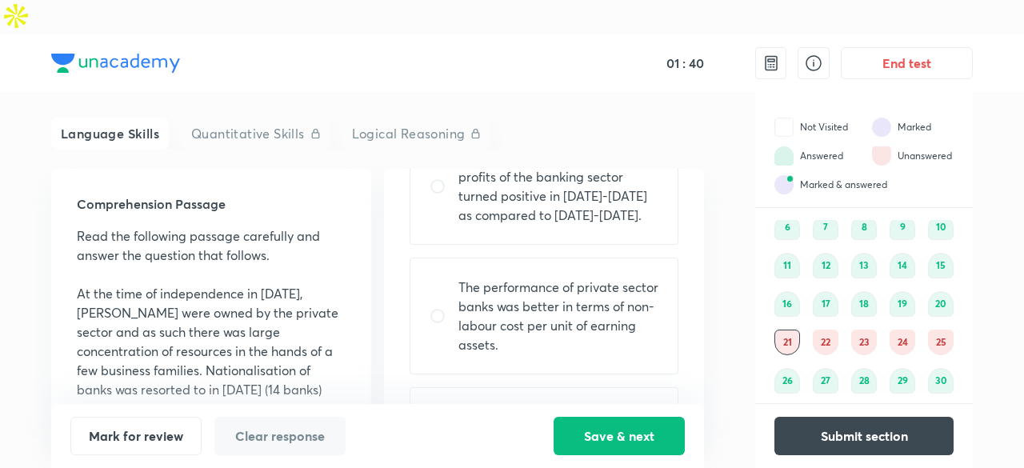
scroll to position [261, 0]
click at [572, 277] on p "The performance of private sector banks was better in terms of non-labour cost …" at bounding box center [558, 315] width 200 height 77
radio input "true"
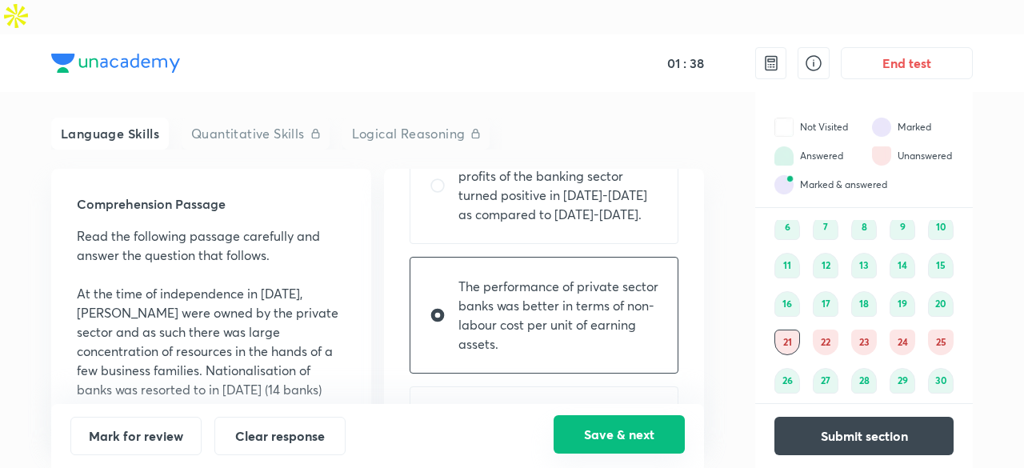
click at [619, 437] on button "Save & next" at bounding box center [619, 434] width 131 height 38
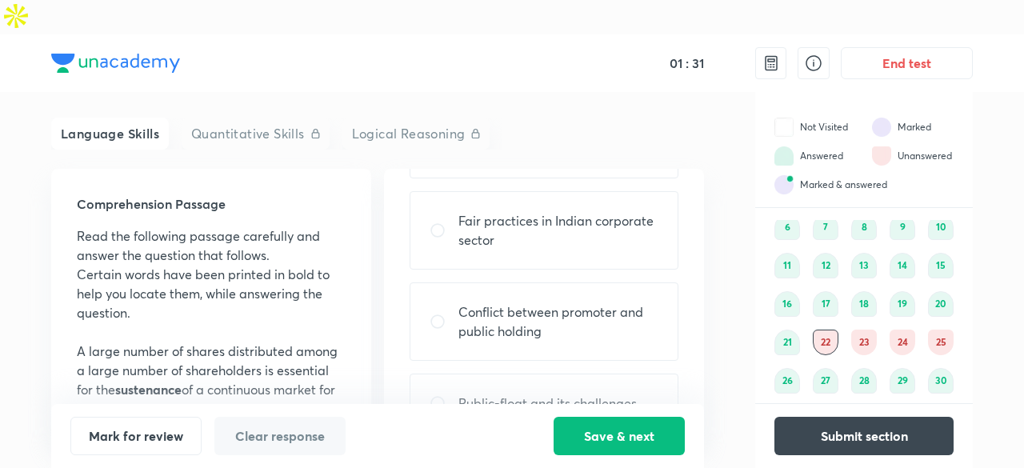
scroll to position [177, 0]
click at [577, 303] on p "Conflict between promoter and public holding" at bounding box center [558, 322] width 200 height 38
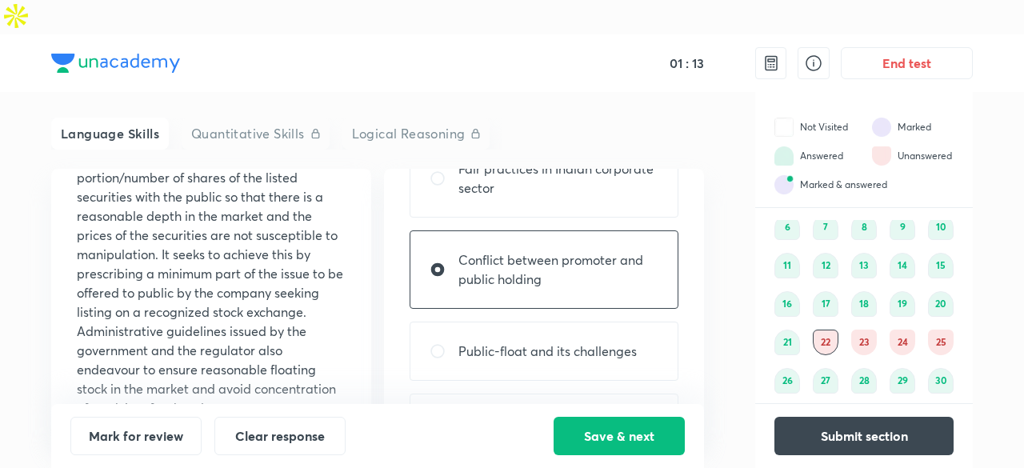
scroll to position [232, 0]
click at [534, 333] on div "Public-float and its challenges" at bounding box center [544, 348] width 269 height 59
radio input "false"
radio input "true"
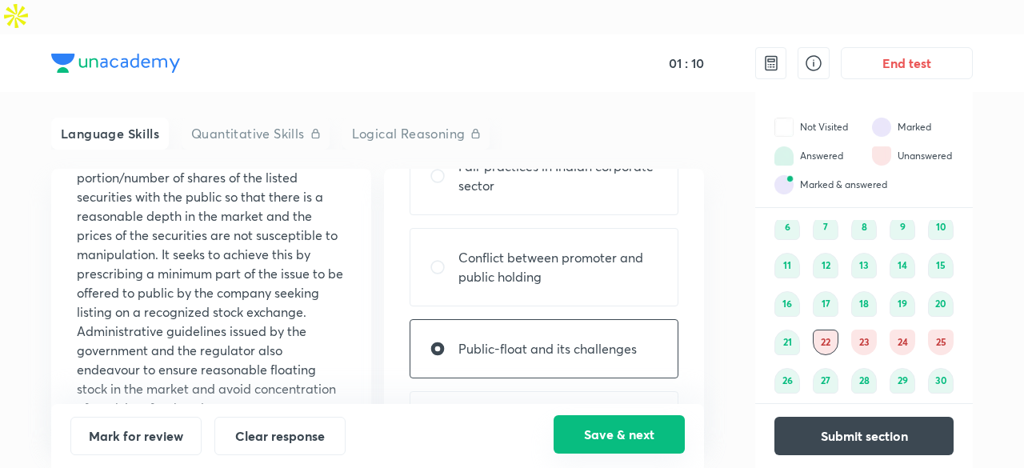
click at [585, 436] on button "Save & next" at bounding box center [619, 434] width 131 height 38
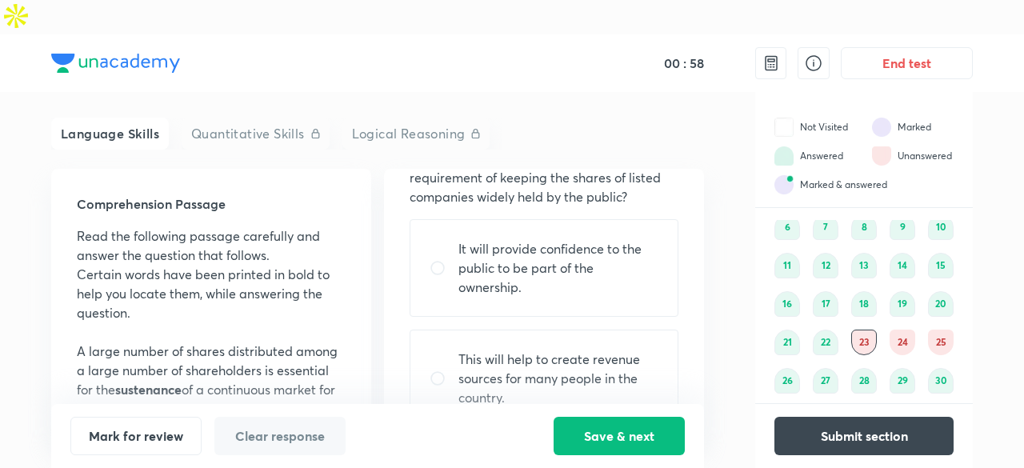
scroll to position [125, 0]
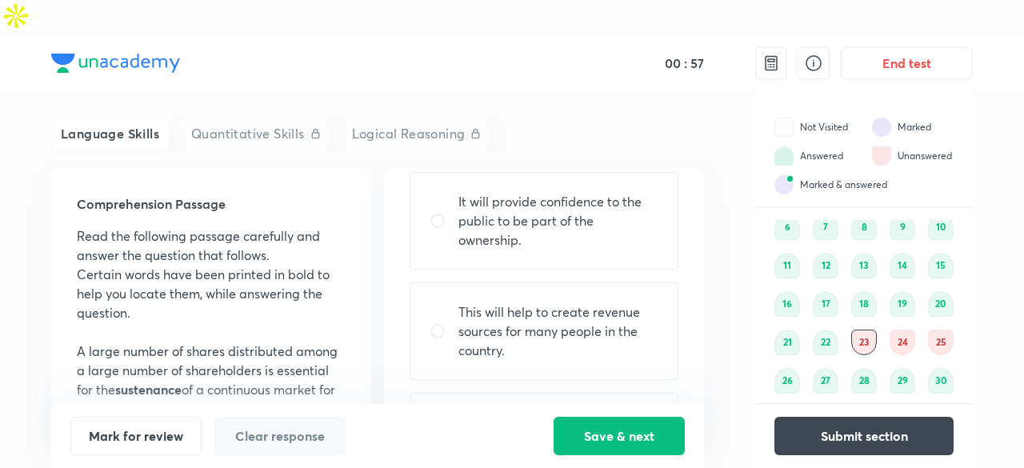
click at [570, 192] on p "It will provide confidence to the public to be part of the ownership." at bounding box center [558, 221] width 200 height 58
radio input "true"
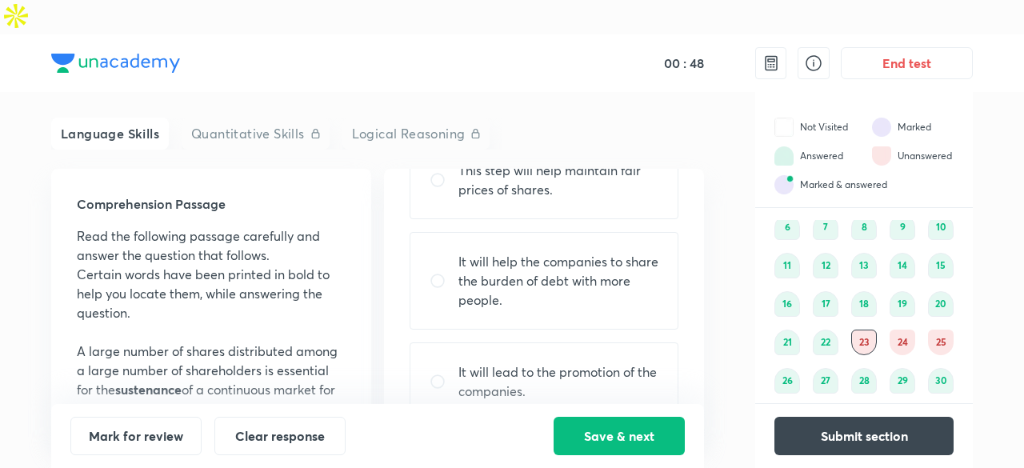
scroll to position [0, 0]
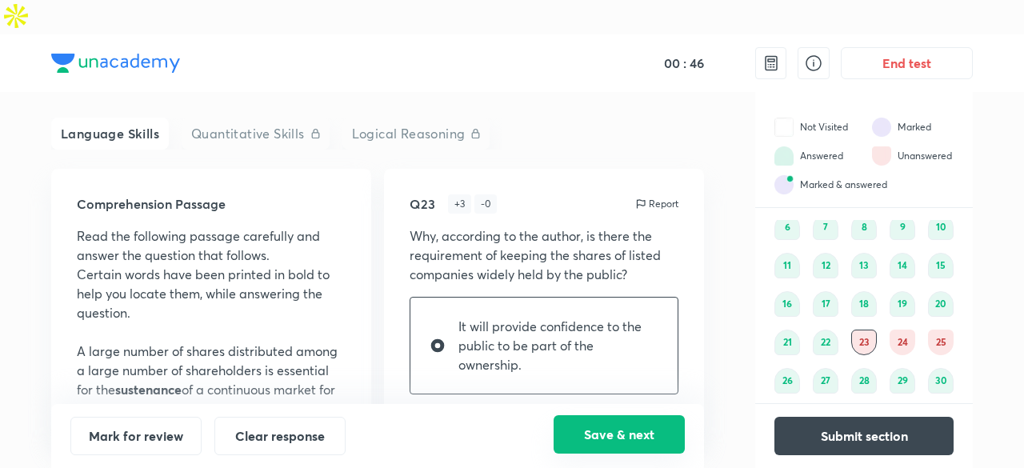
click at [608, 424] on button "Save & next" at bounding box center [619, 434] width 131 height 38
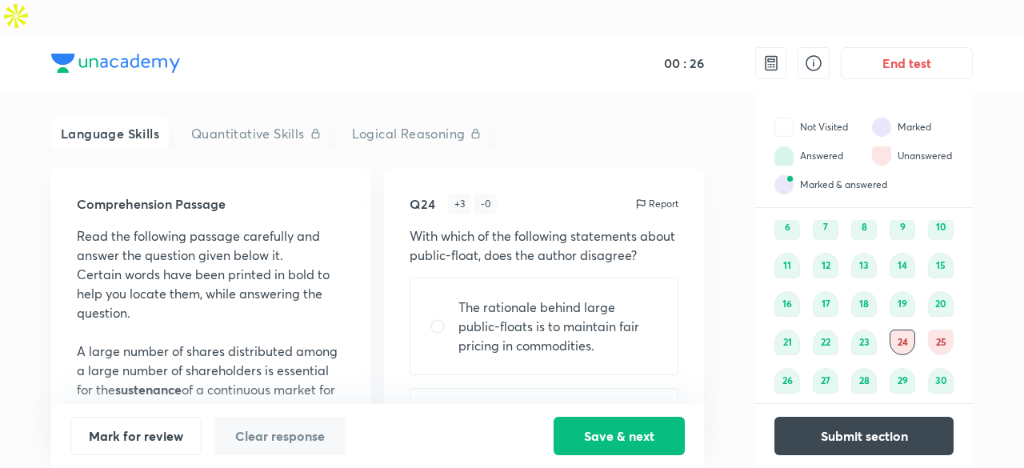
click at [628, 301] on p "The rationale behind large public-floats is to maintain fair pricing in commodi…" at bounding box center [558, 327] width 200 height 58
radio input "true"
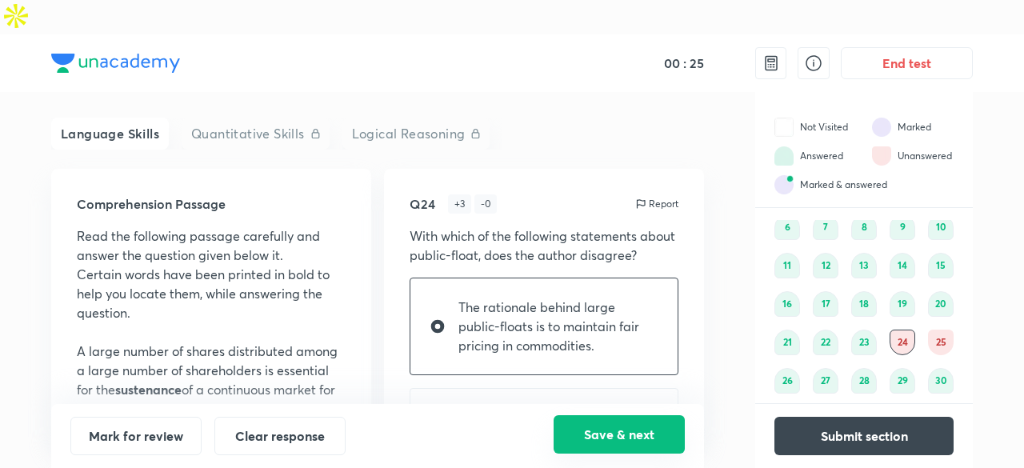
click at [645, 430] on button "Save & next" at bounding box center [619, 434] width 131 height 38
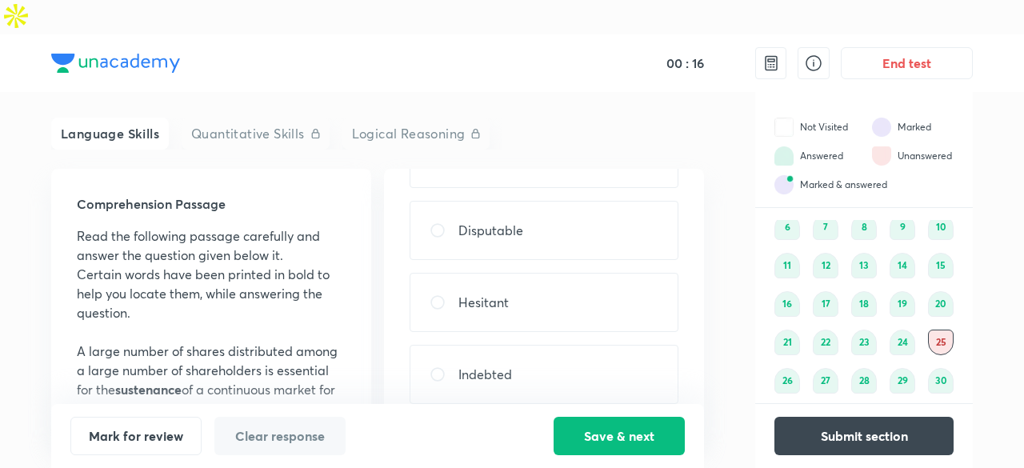
scroll to position [262, 0]
click at [535, 290] on div "Indebted" at bounding box center [544, 319] width 269 height 59
radio input "true"
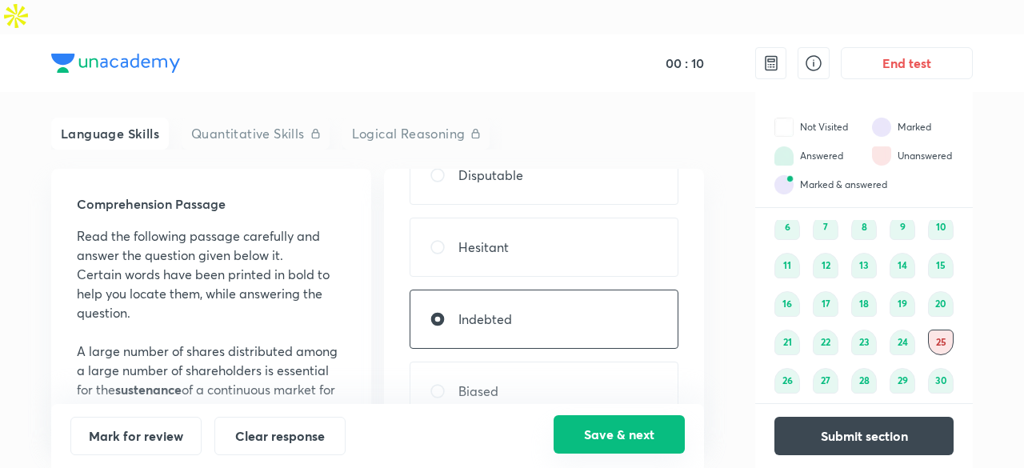
click at [606, 430] on button "Save & next" at bounding box center [619, 434] width 131 height 38
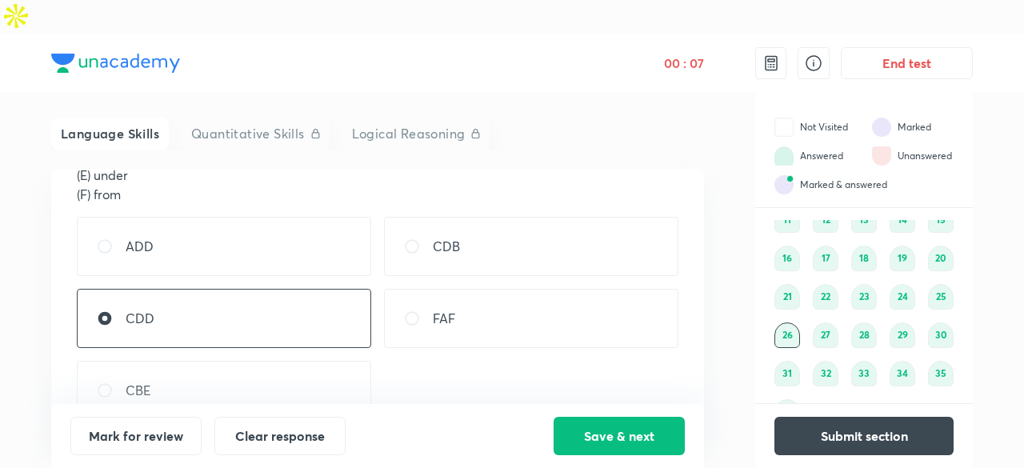
scroll to position [0, 0]
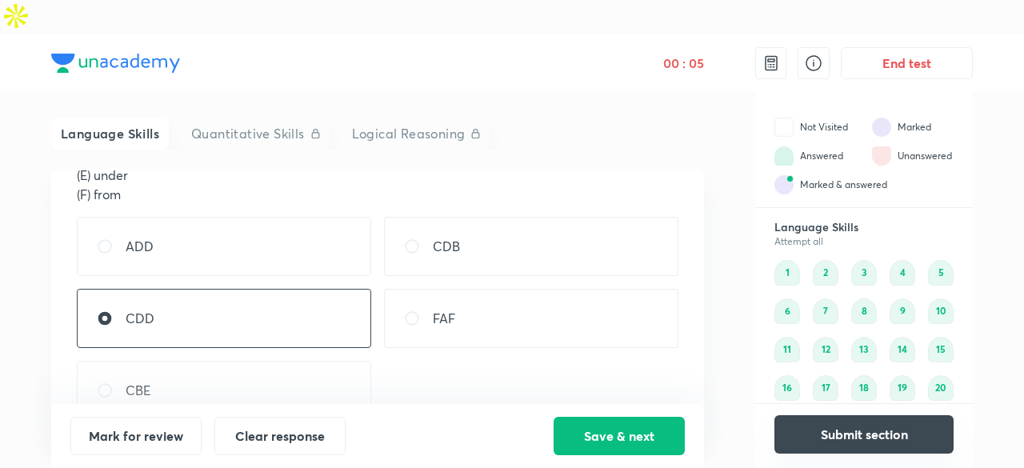
click at [861, 437] on button "Submit section" at bounding box center [863, 434] width 179 height 38
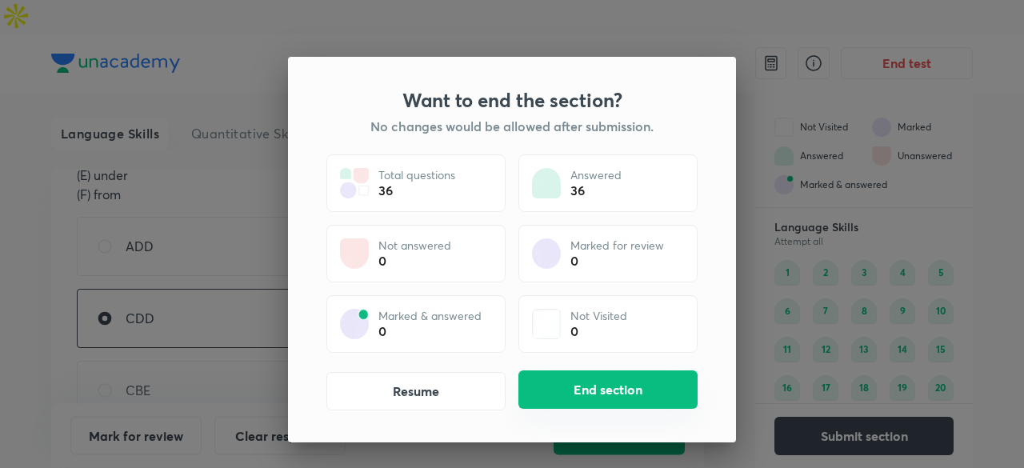
click at [627, 389] on button "End section" at bounding box center [607, 389] width 179 height 38
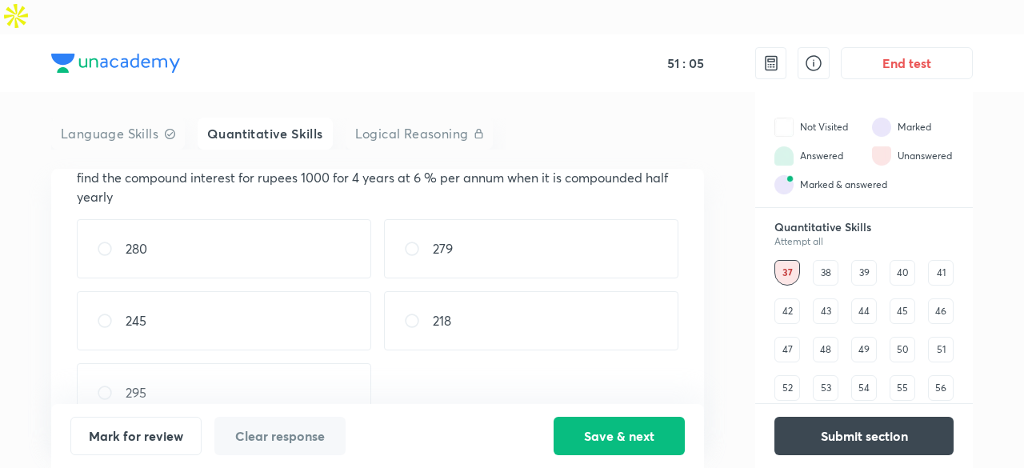
scroll to position [41, 0]
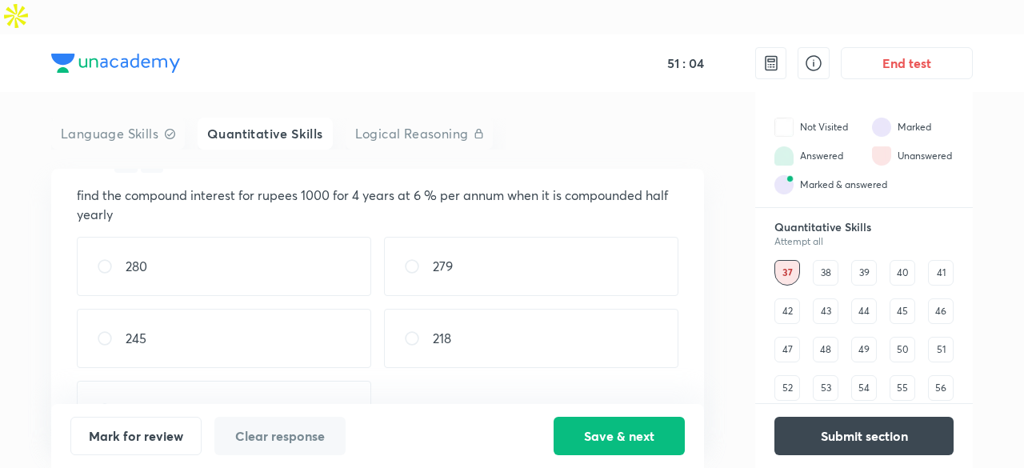
click at [306, 309] on div "245" at bounding box center [224, 338] width 294 height 59
radio input "true"
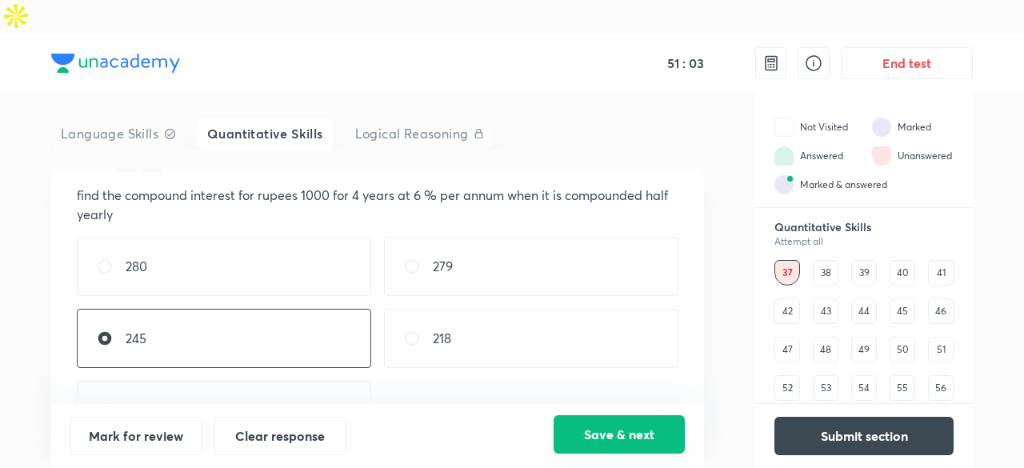
click at [658, 437] on button "Save & next" at bounding box center [619, 434] width 131 height 38
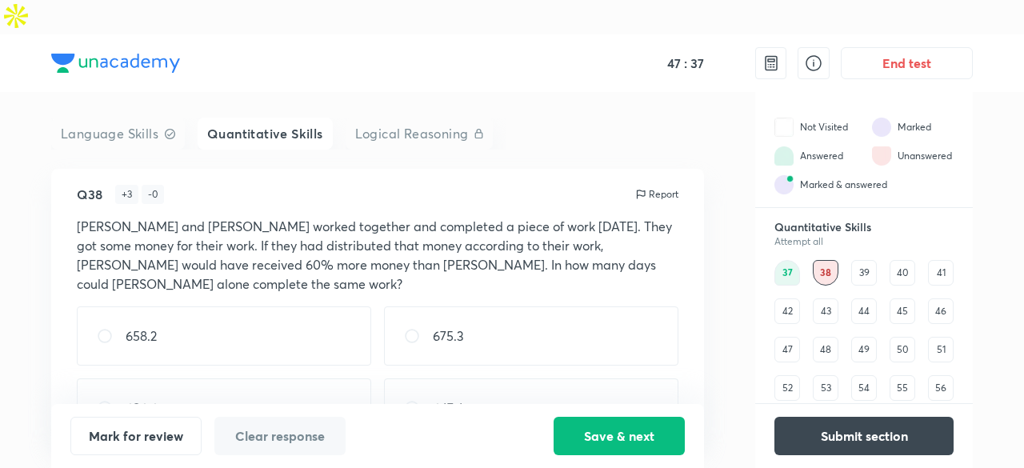
scroll to position [80, 0]
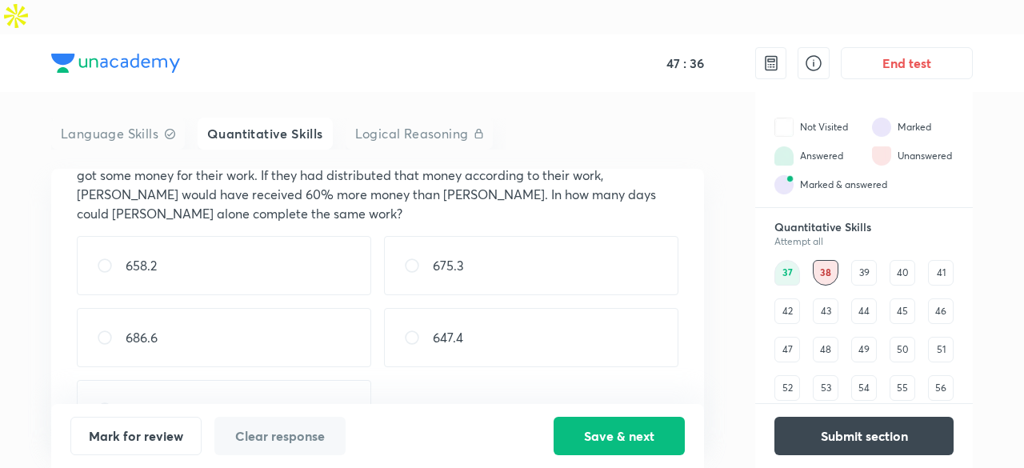
click at [454, 328] on p "647.4" at bounding box center [448, 337] width 30 height 19
radio input "true"
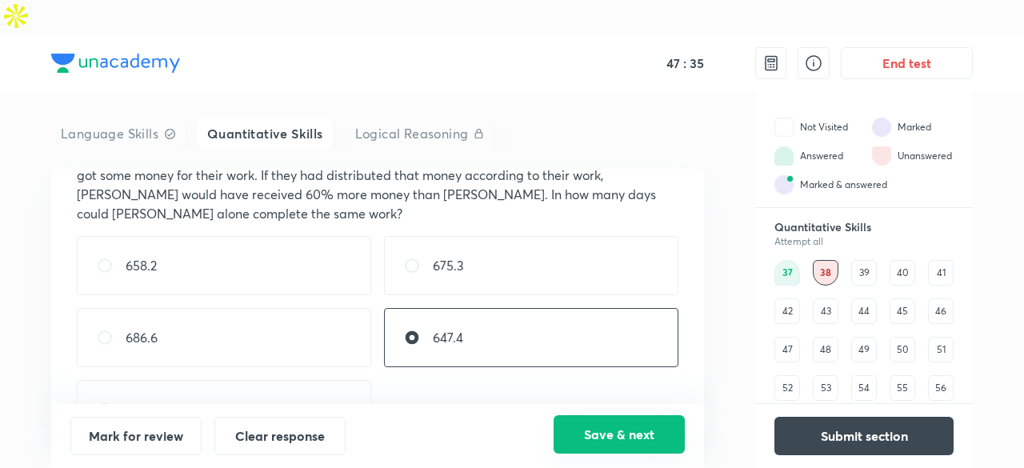
click at [630, 425] on button "Save & next" at bounding box center [619, 434] width 131 height 38
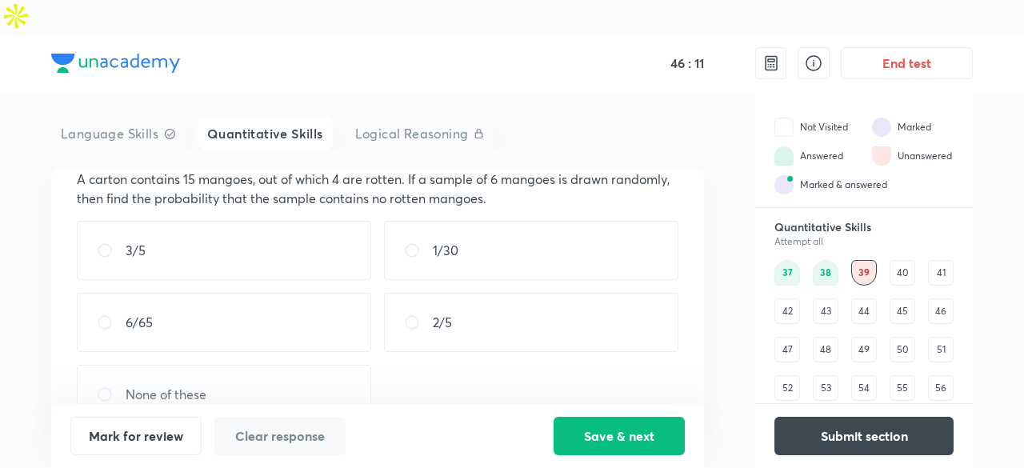
scroll to position [56, 0]
click at [442, 242] on p "1/30" at bounding box center [446, 251] width 26 height 19
radio input "true"
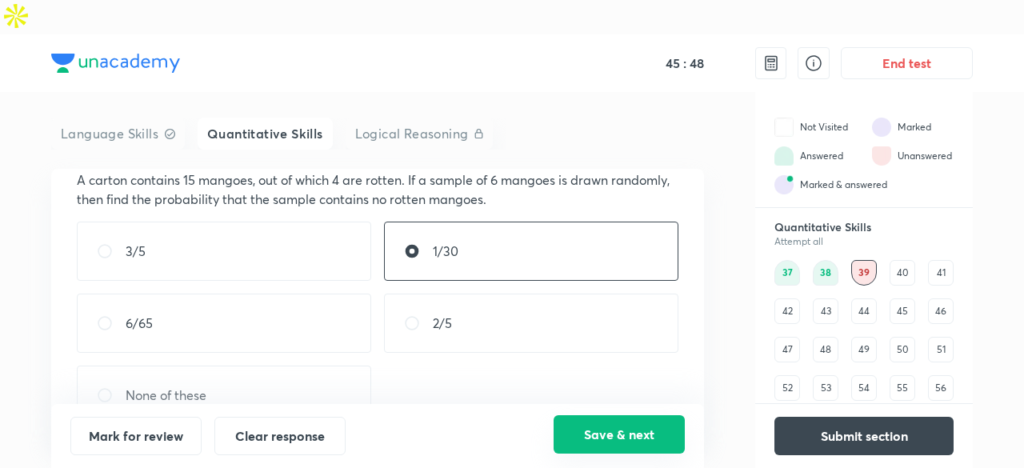
click at [579, 442] on button "Save & next" at bounding box center [619, 434] width 131 height 38
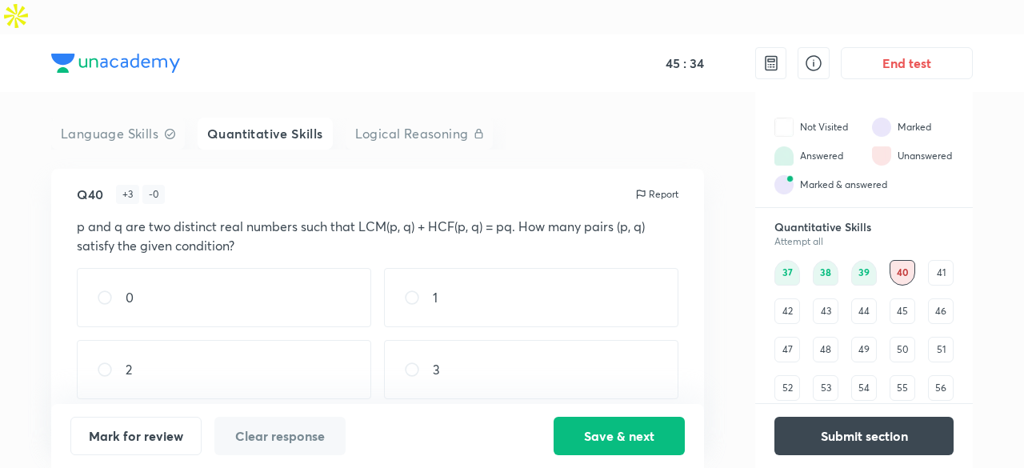
scroll to position [0, 0]
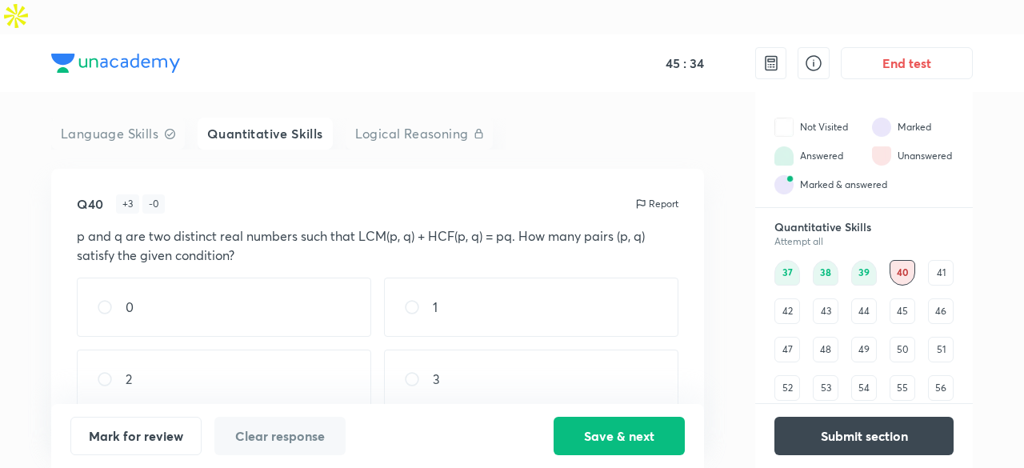
click at [297, 287] on div "0" at bounding box center [224, 307] width 294 height 59
radio input "true"
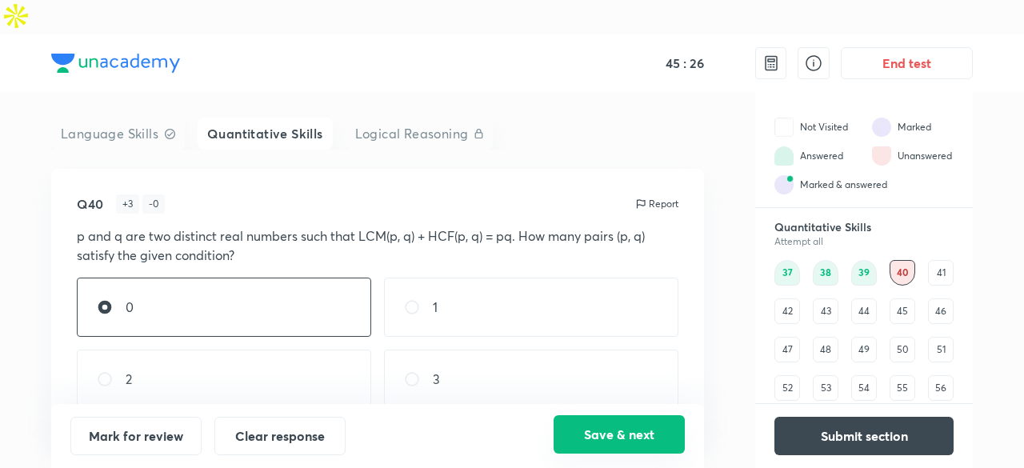
click at [597, 440] on button "Save & next" at bounding box center [619, 434] width 131 height 38
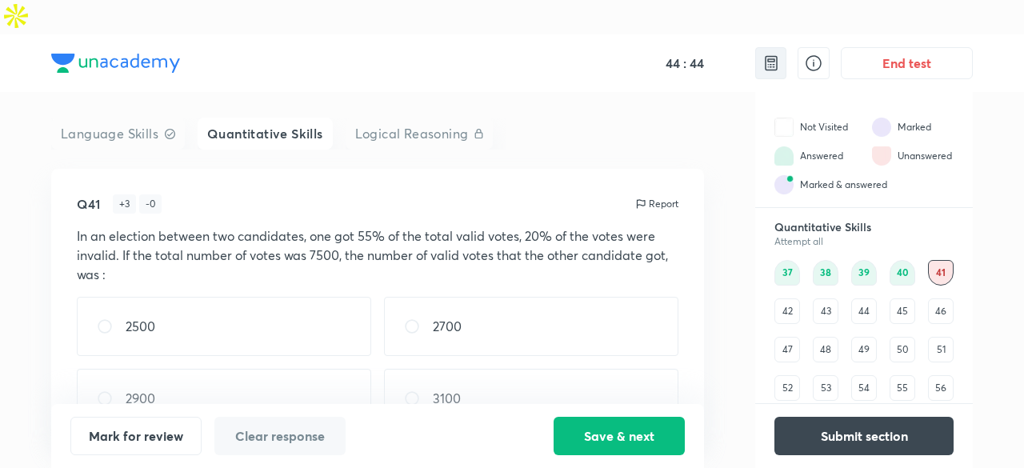
click at [758, 47] on div at bounding box center [770, 63] width 31 height 32
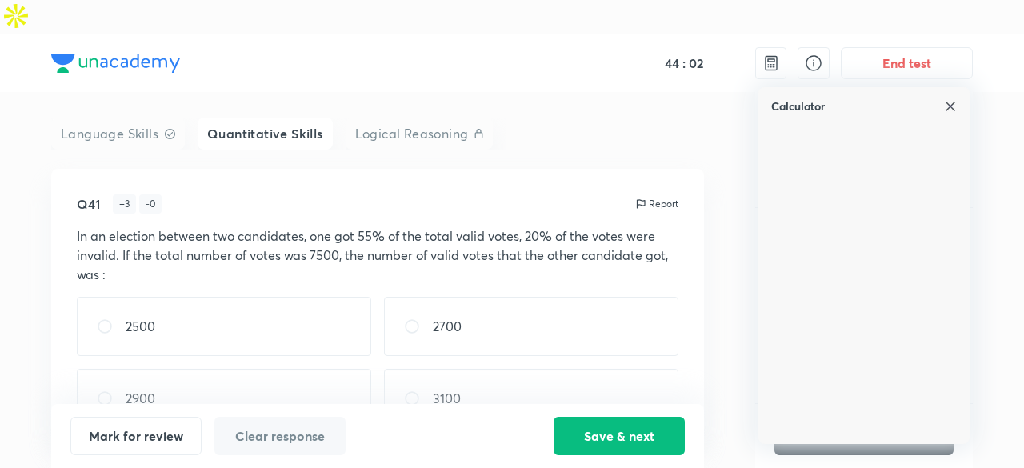
scroll to position [9, 0]
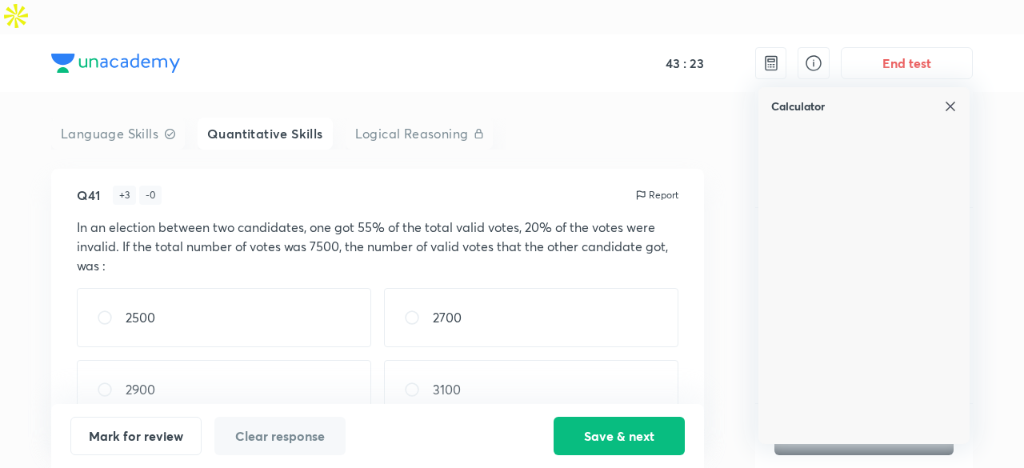
click at [574, 372] on div "3100" at bounding box center [531, 389] width 294 height 59
radio input "true"
click at [503, 288] on div "2700" at bounding box center [531, 317] width 294 height 59
radio input "true"
radio input "false"
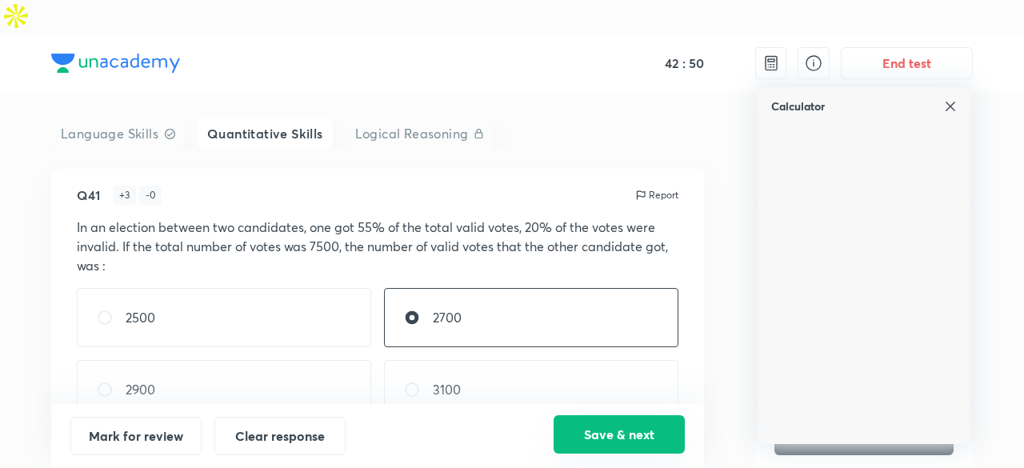
click at [614, 426] on button "Save & next" at bounding box center [619, 434] width 131 height 38
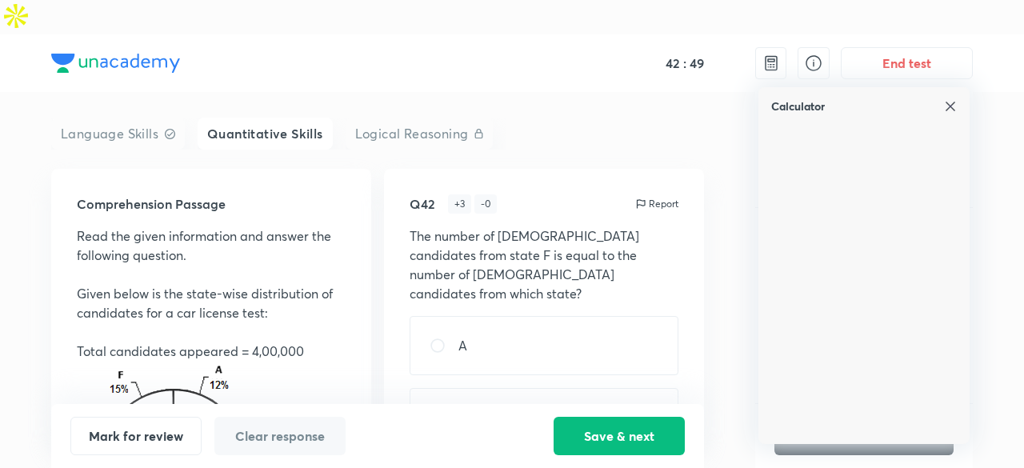
click at [949, 100] on img at bounding box center [950, 106] width 13 height 13
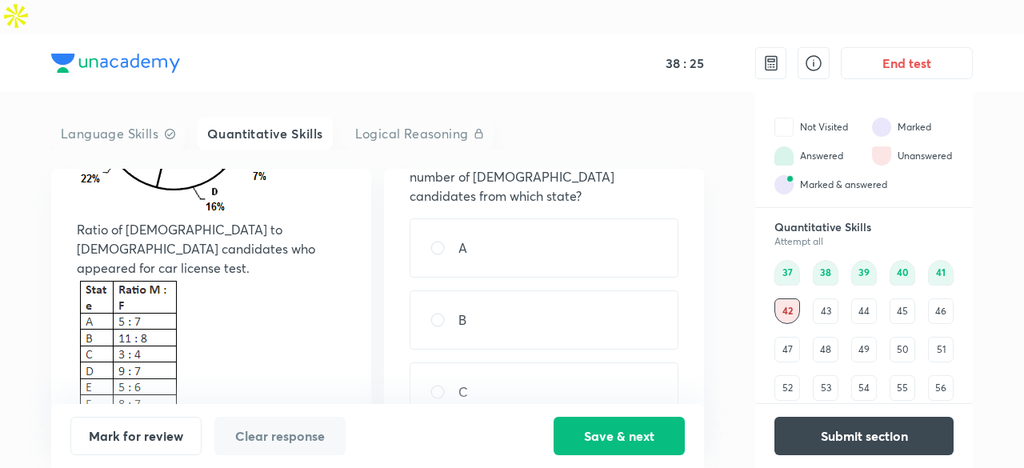
scroll to position [0, 0]
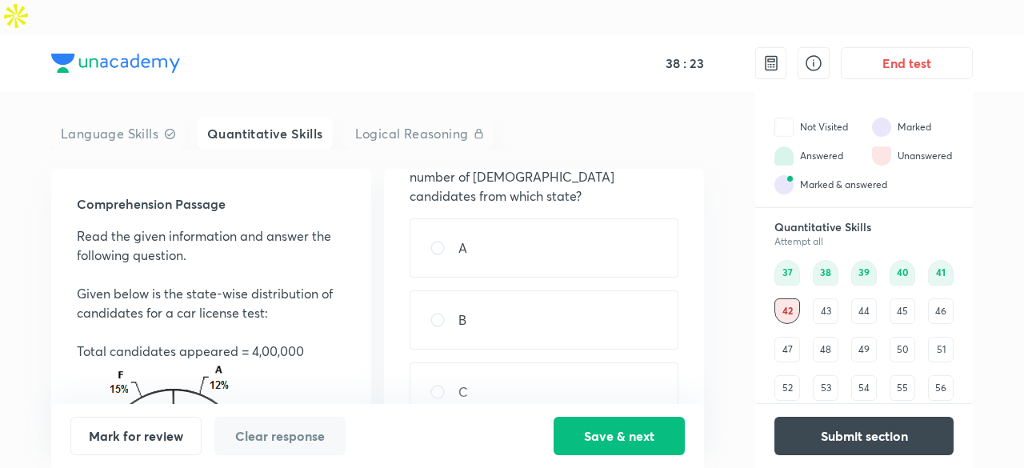
click at [825, 298] on div "43" at bounding box center [826, 311] width 26 height 26
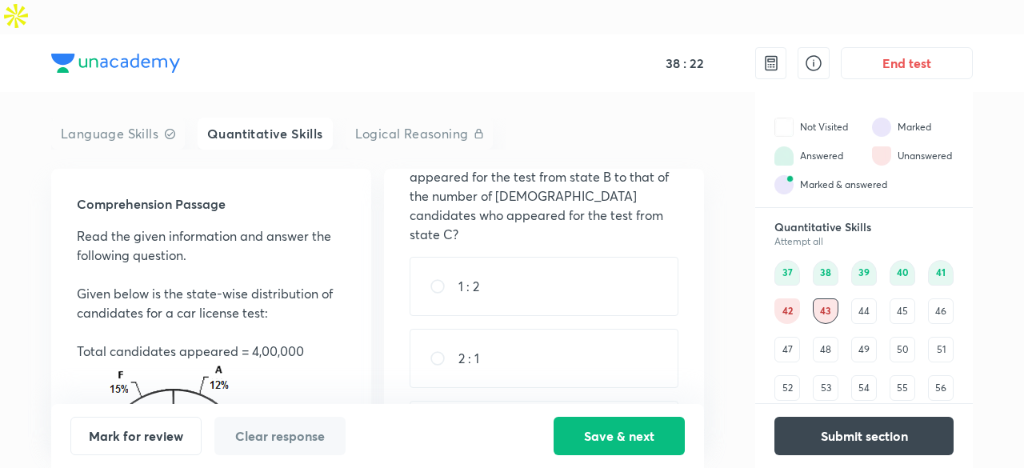
click at [778, 298] on div "42" at bounding box center [787, 311] width 26 height 26
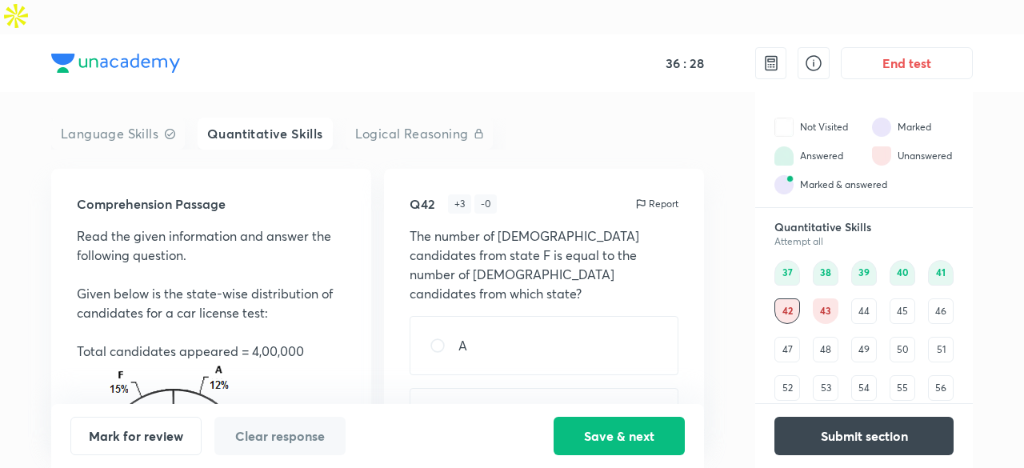
click at [602, 388] on div "B" at bounding box center [544, 417] width 269 height 59
radio input "true"
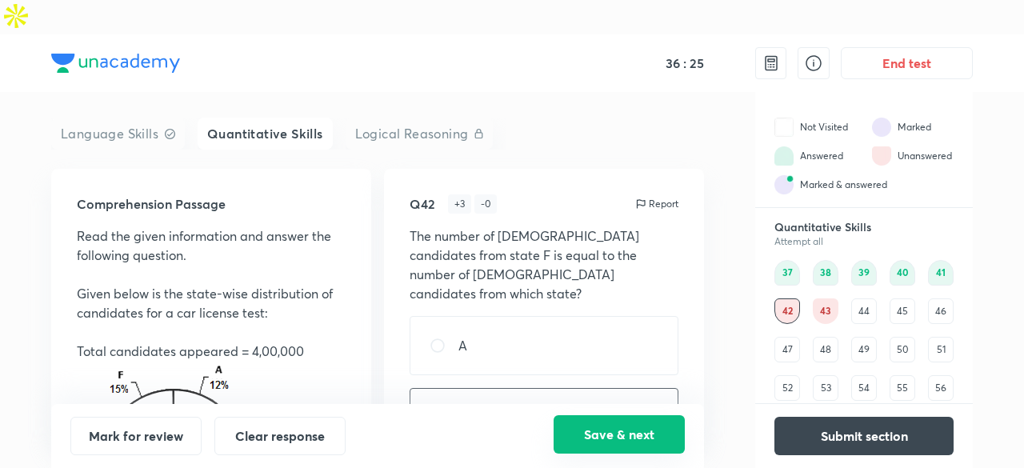
click at [613, 434] on button "Save & next" at bounding box center [619, 434] width 131 height 38
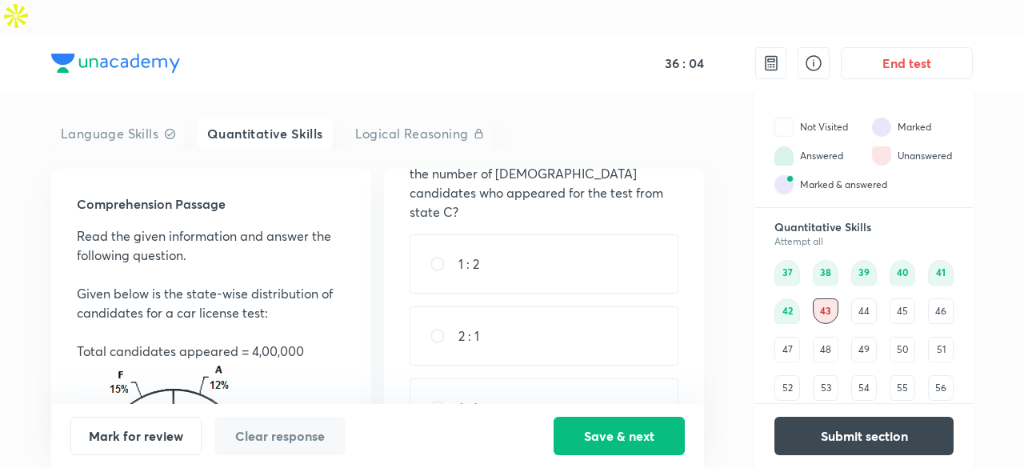
scroll to position [124, 0]
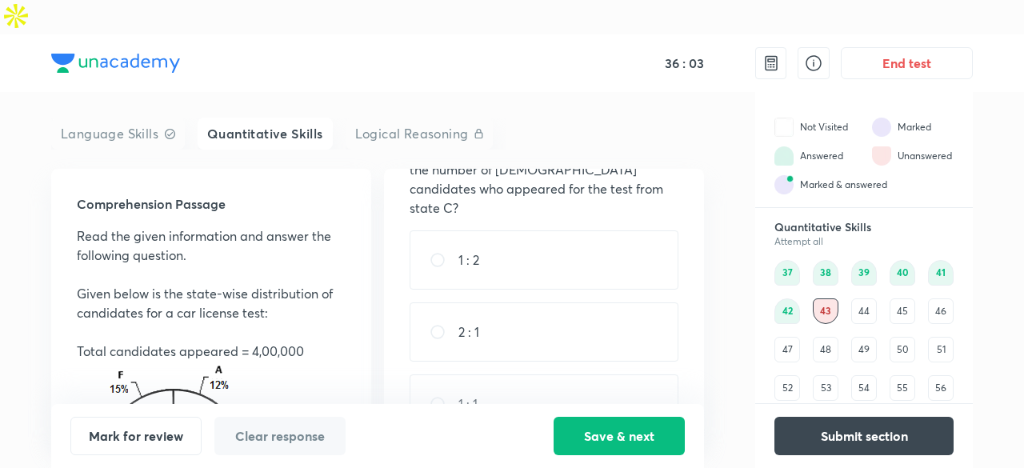
click at [606, 302] on div "2 : 1" at bounding box center [544, 331] width 269 height 59
radio input "true"
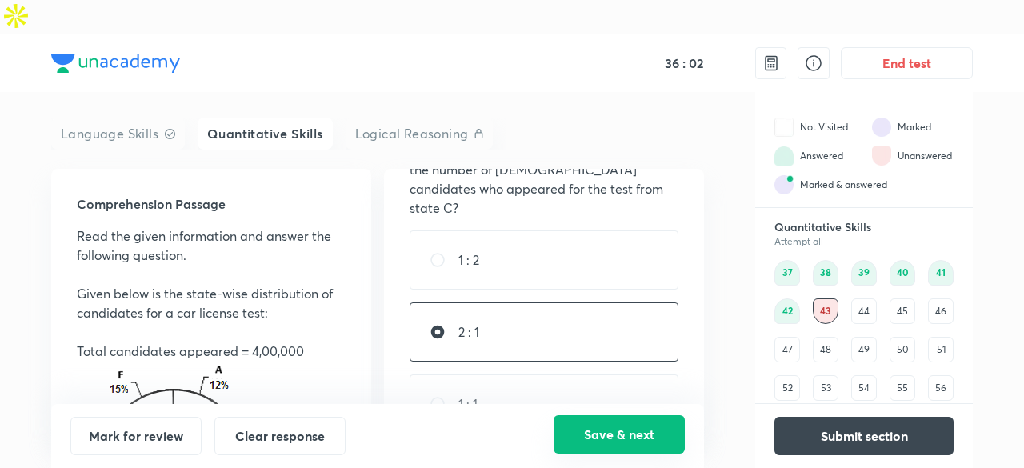
click at [626, 435] on button "Save & next" at bounding box center [619, 434] width 131 height 38
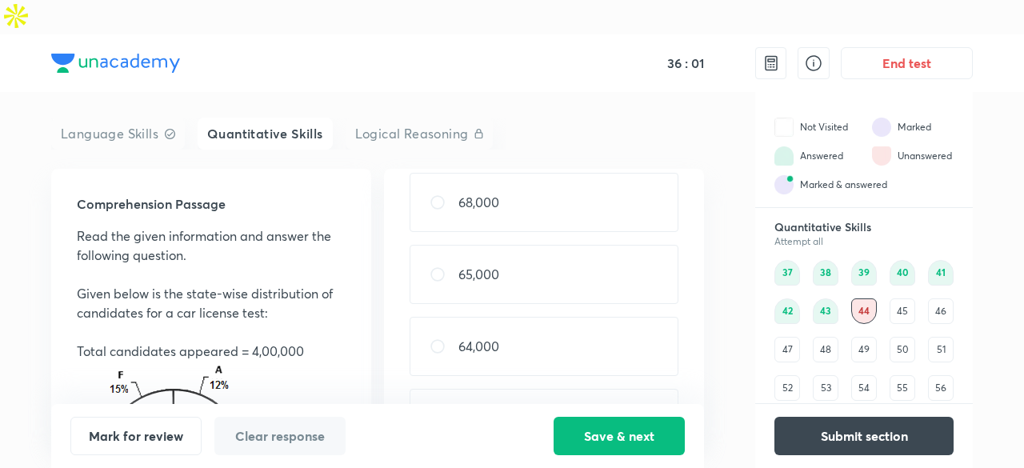
scroll to position [0, 0]
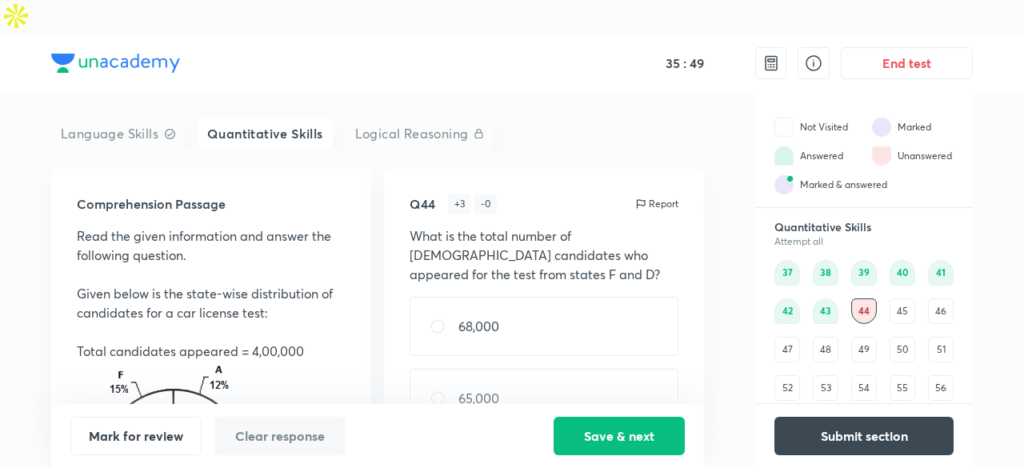
click at [784, 298] on div "42" at bounding box center [787, 311] width 26 height 26
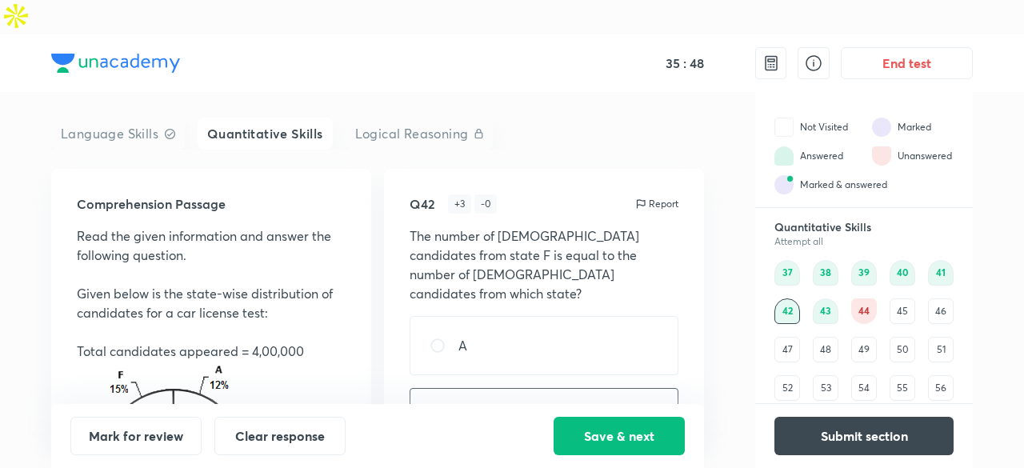
click at [860, 298] on div "44" at bounding box center [864, 311] width 26 height 26
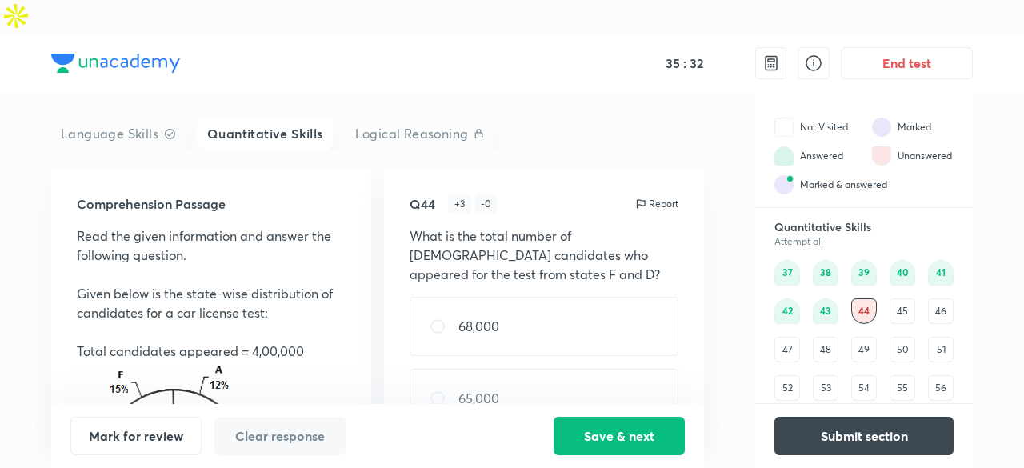
click at [606, 297] on div "68,000" at bounding box center [544, 326] width 269 height 59
radio input "true"
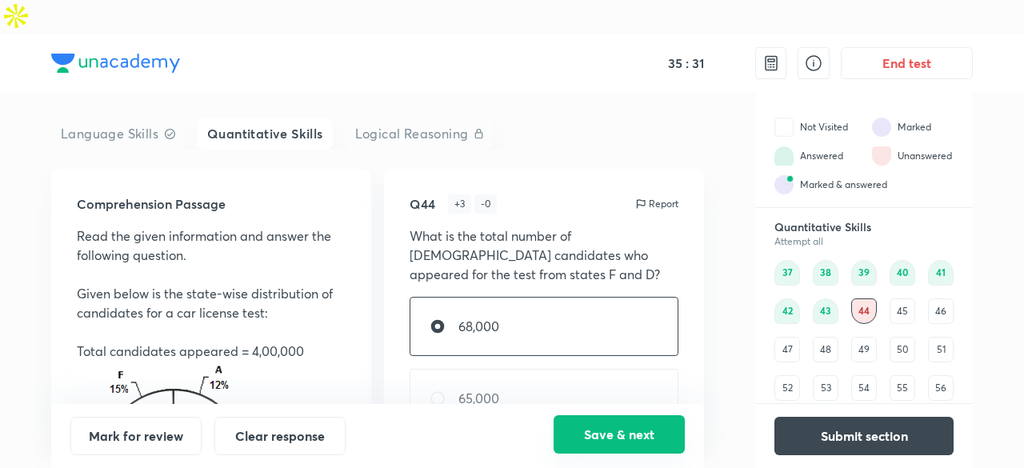
click at [626, 422] on button "Save & next" at bounding box center [619, 434] width 131 height 38
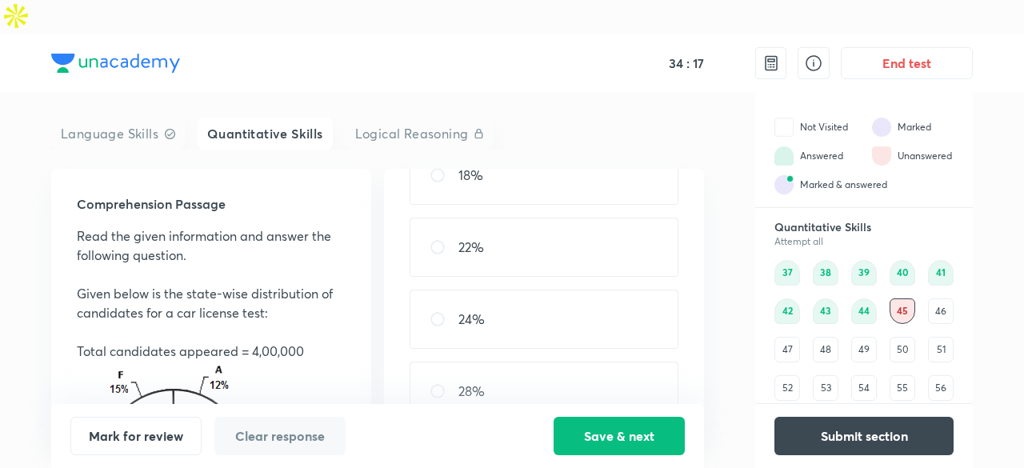
scroll to position [198, 0]
click at [557, 282] on div "22%" at bounding box center [544, 311] width 269 height 59
radio input "true"
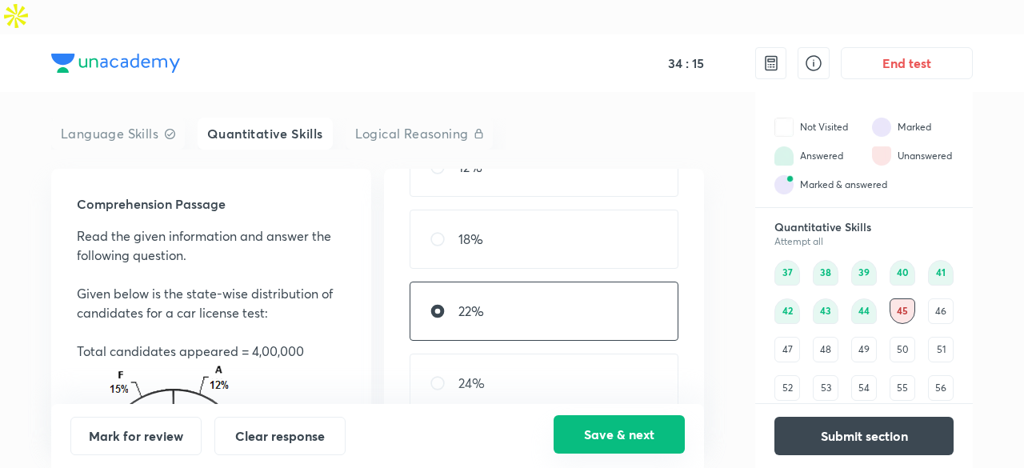
click at [625, 436] on button "Save & next" at bounding box center [619, 434] width 131 height 38
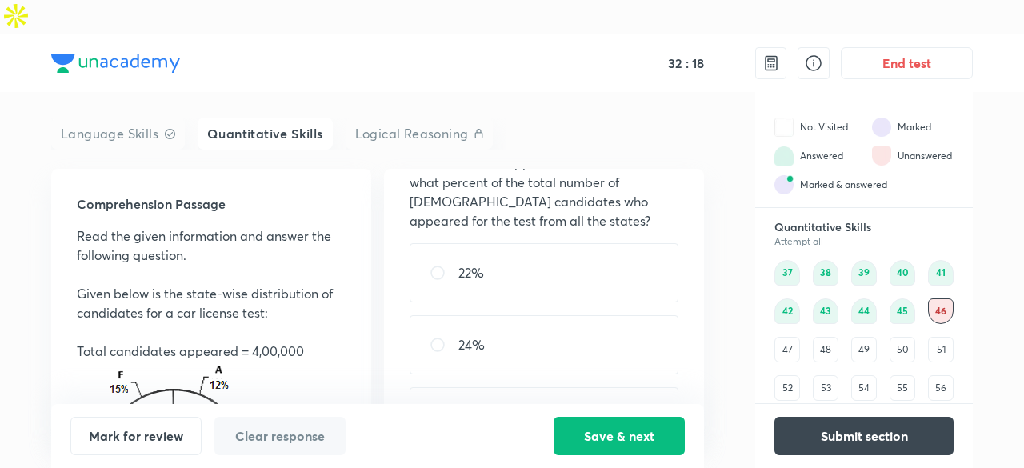
scroll to position [94, 0]
click at [583, 314] on div "24%" at bounding box center [544, 343] width 269 height 59
radio input "true"
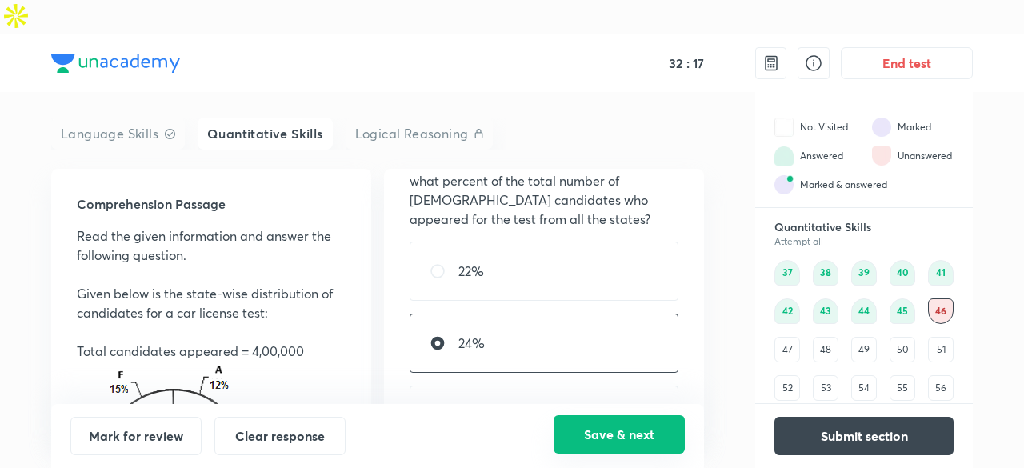
click at [624, 444] on button "Save & next" at bounding box center [619, 434] width 131 height 38
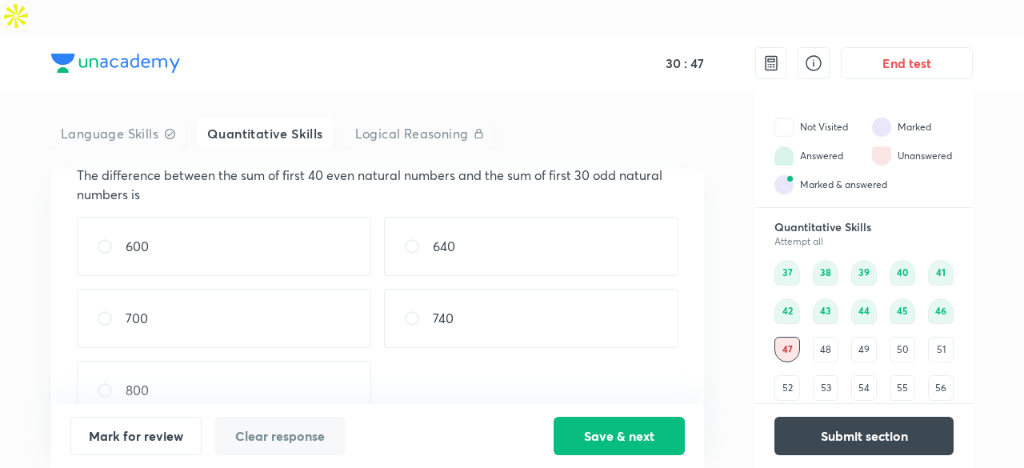
scroll to position [61, 0]
click at [474, 217] on div "640" at bounding box center [531, 246] width 294 height 59
radio input "true"
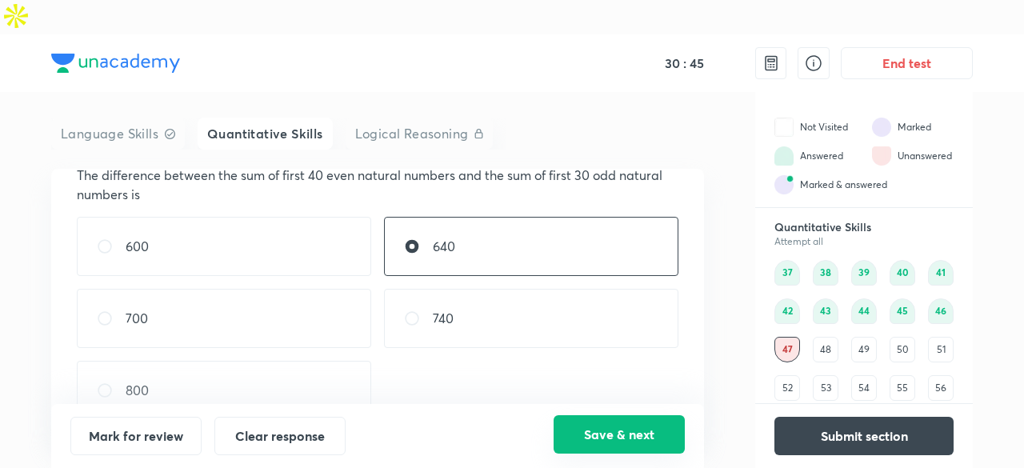
click at [588, 426] on button "Save & next" at bounding box center [619, 434] width 131 height 38
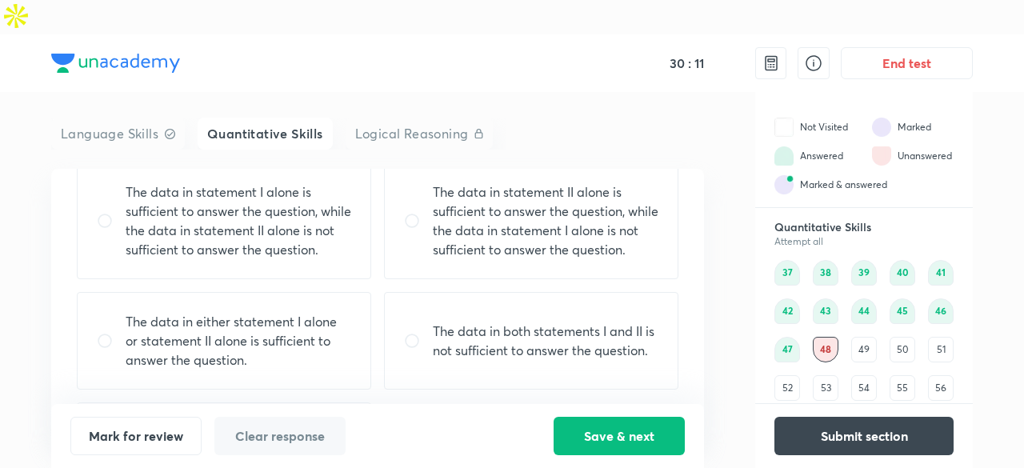
scroll to position [272, 0]
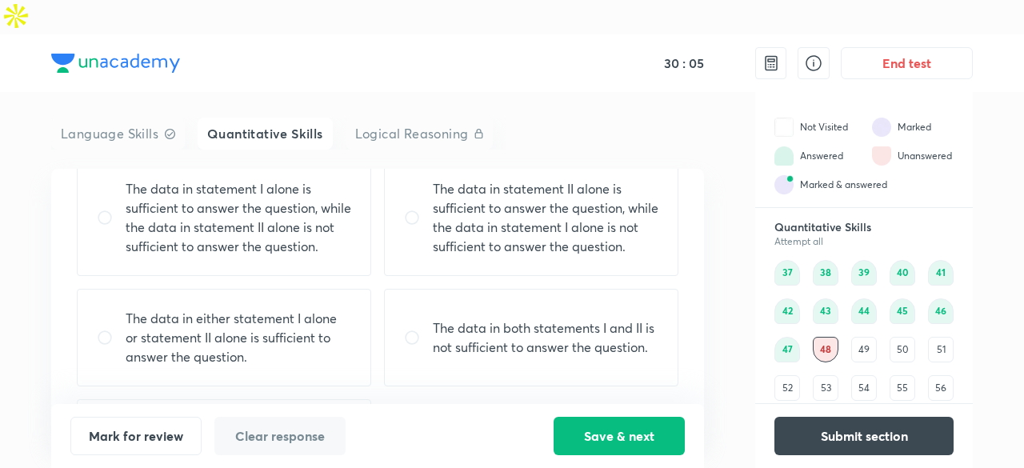
click at [285, 311] on p "The data in either statement I alone or statement II alone is sufficient to ans…" at bounding box center [239, 338] width 226 height 58
radio input "true"
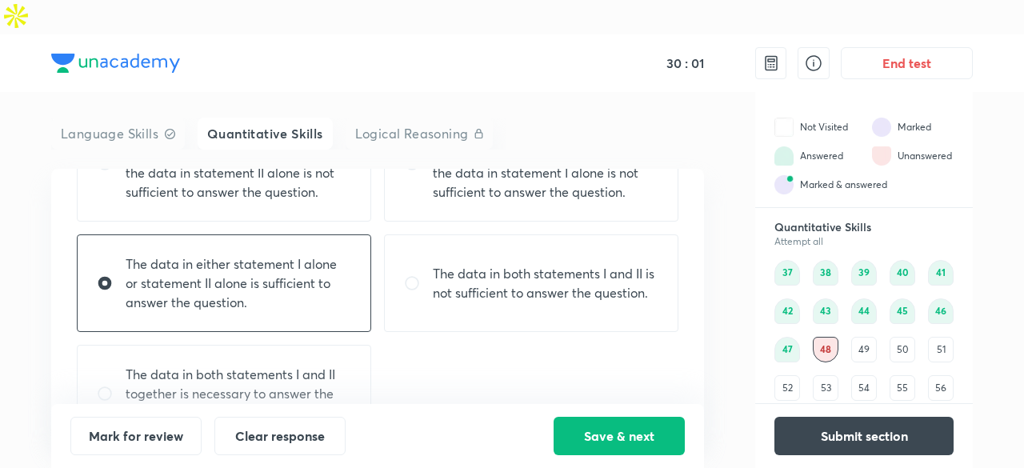
scroll to position [328, 0]
click at [610, 434] on button "Save & next" at bounding box center [619, 434] width 131 height 38
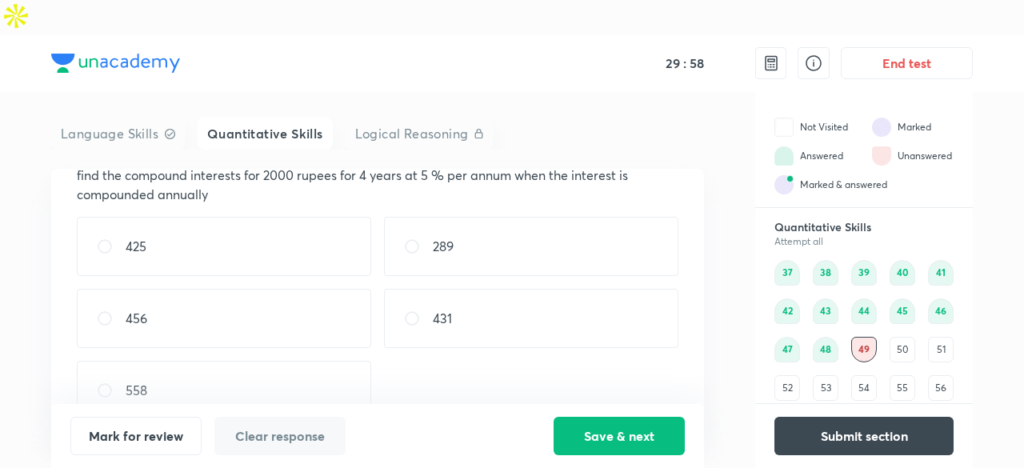
scroll to position [0, 0]
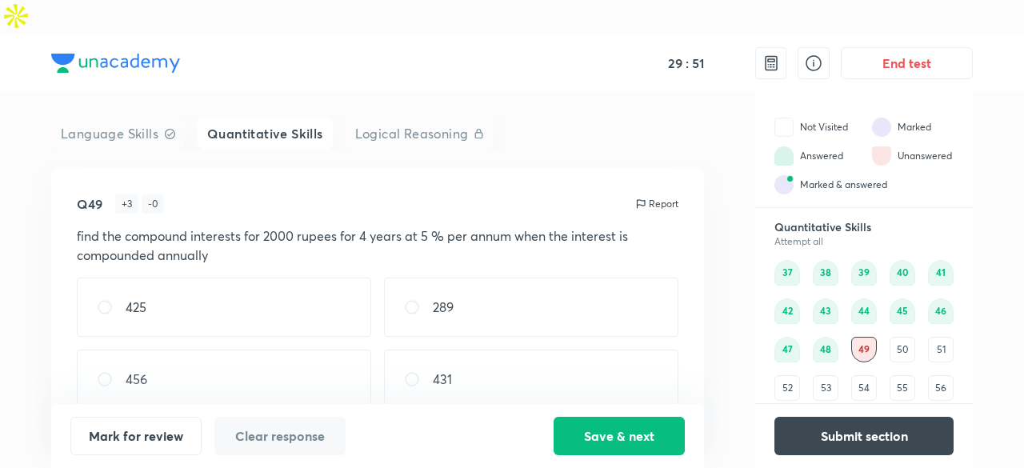
click at [787, 260] on div "37" at bounding box center [787, 273] width 26 height 26
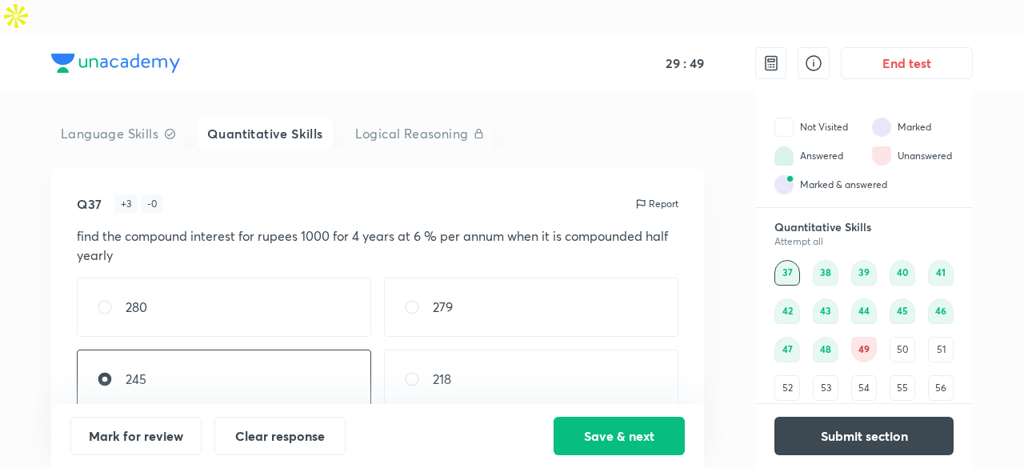
click at [862, 337] on div "49" at bounding box center [864, 350] width 26 height 26
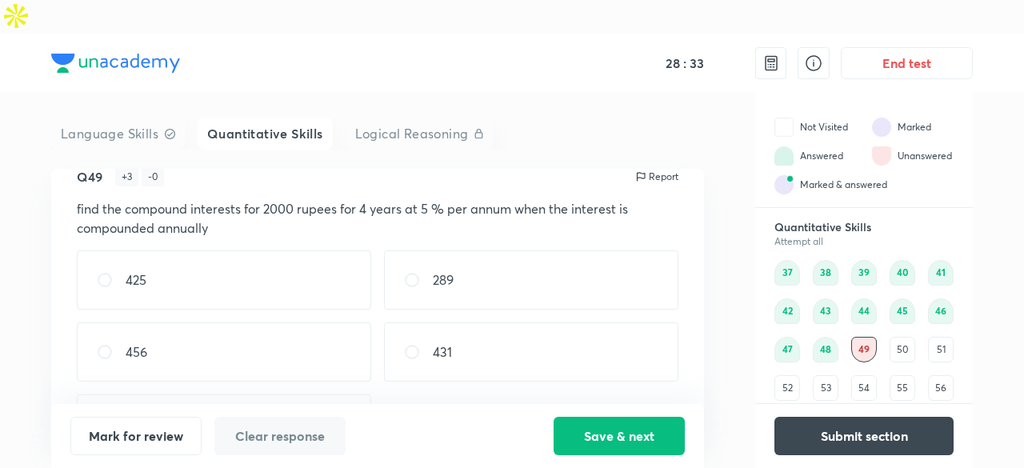
scroll to position [61, 0]
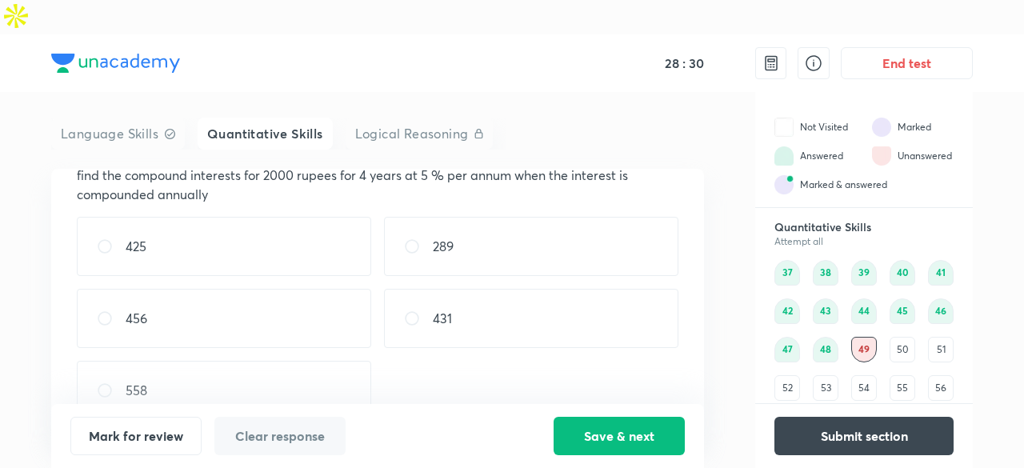
click at [571, 297] on div "431" at bounding box center [531, 318] width 294 height 59
radio input "true"
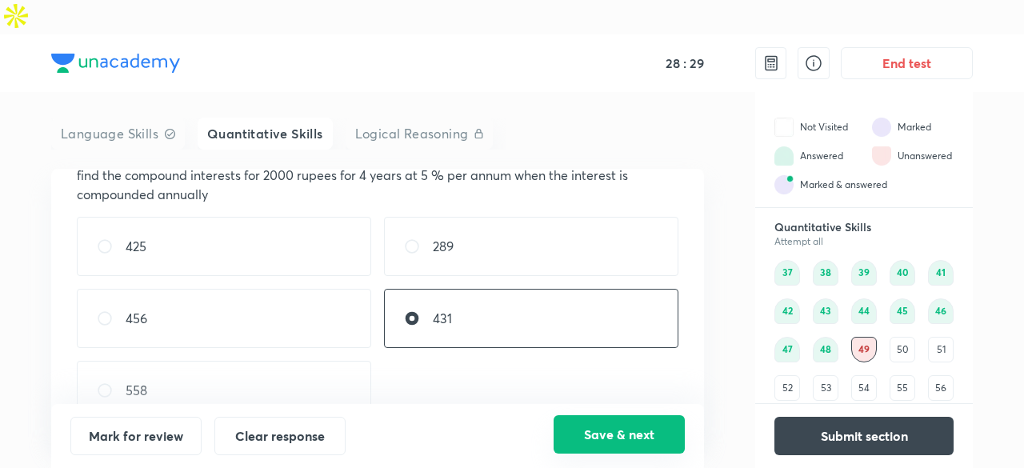
click at [597, 434] on button "Save & next" at bounding box center [619, 434] width 131 height 38
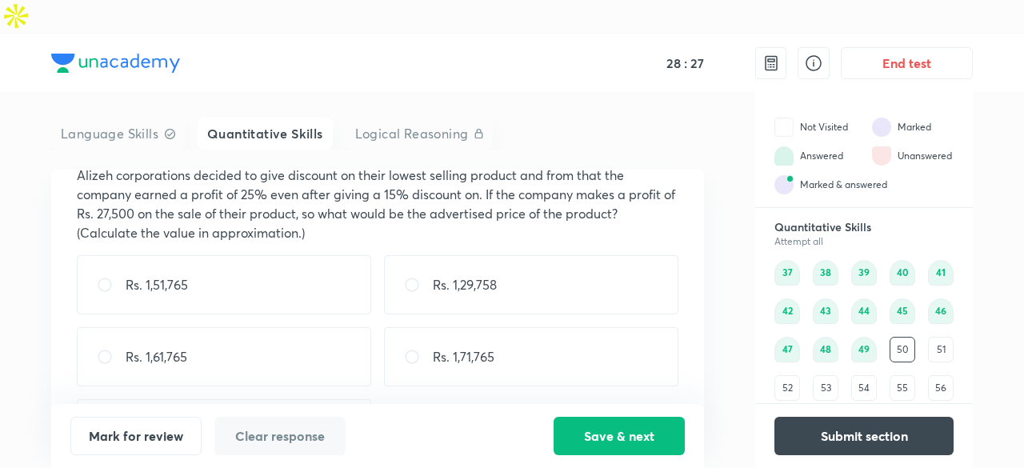
click at [866, 337] on div "49" at bounding box center [864, 350] width 26 height 26
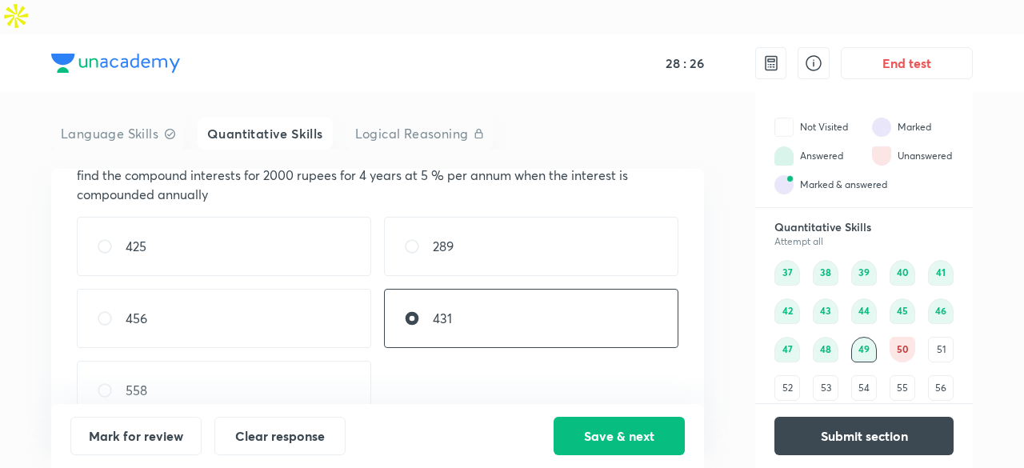
click at [261, 289] on div "456" at bounding box center [224, 318] width 294 height 59
radio input "true"
radio input "false"
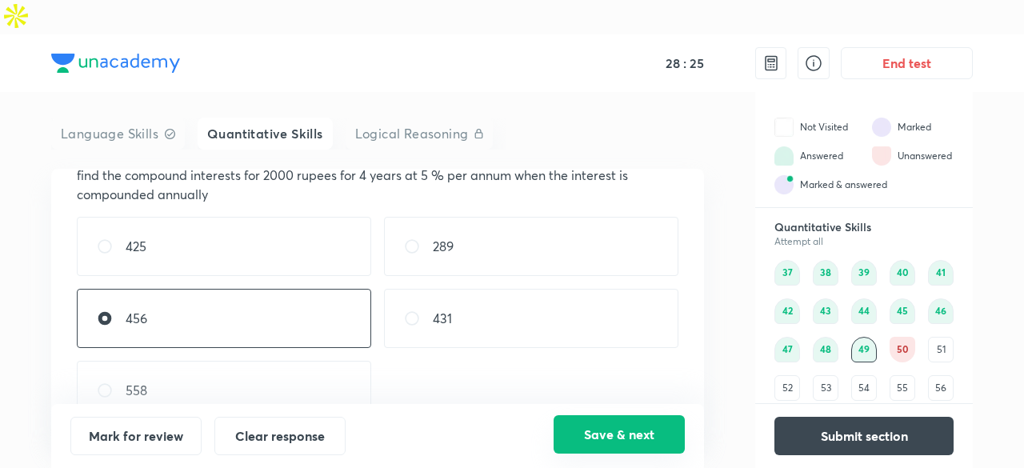
click at [576, 438] on button "Save & next" at bounding box center [619, 434] width 131 height 38
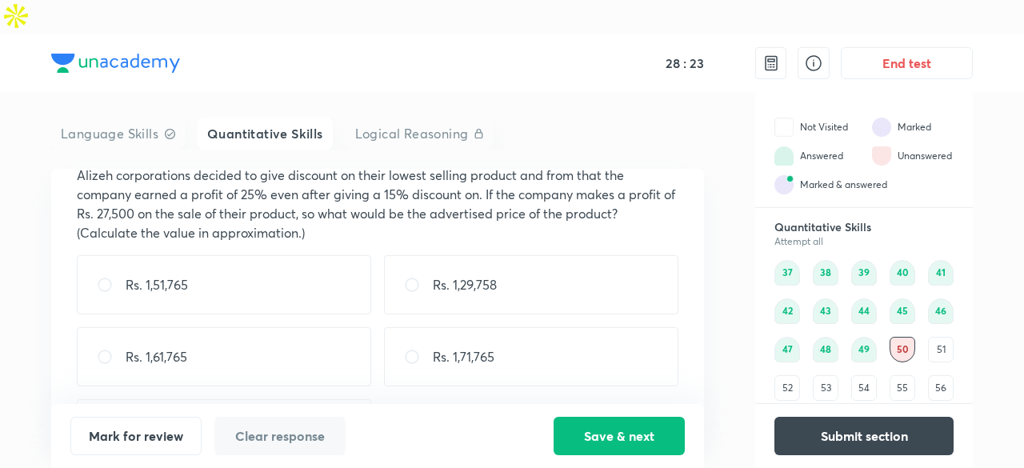
scroll to position [0, 0]
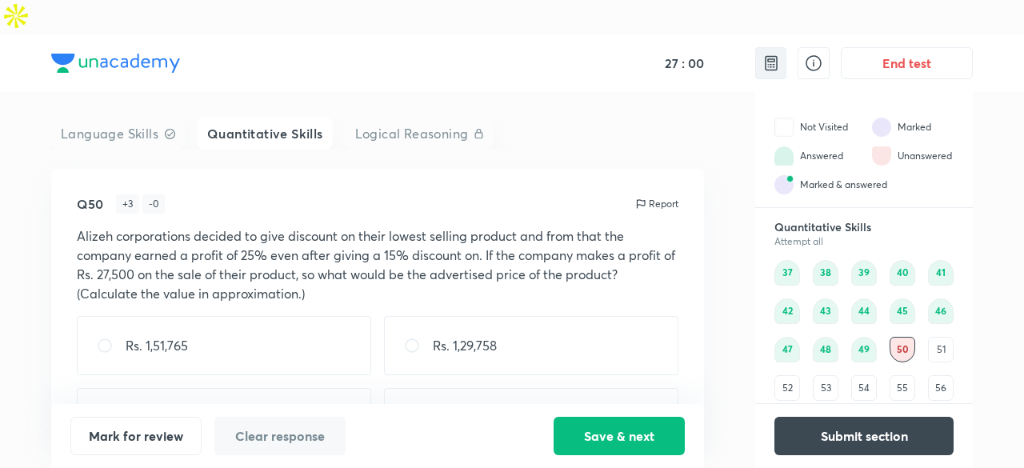
click at [758, 47] on div at bounding box center [770, 63] width 31 height 32
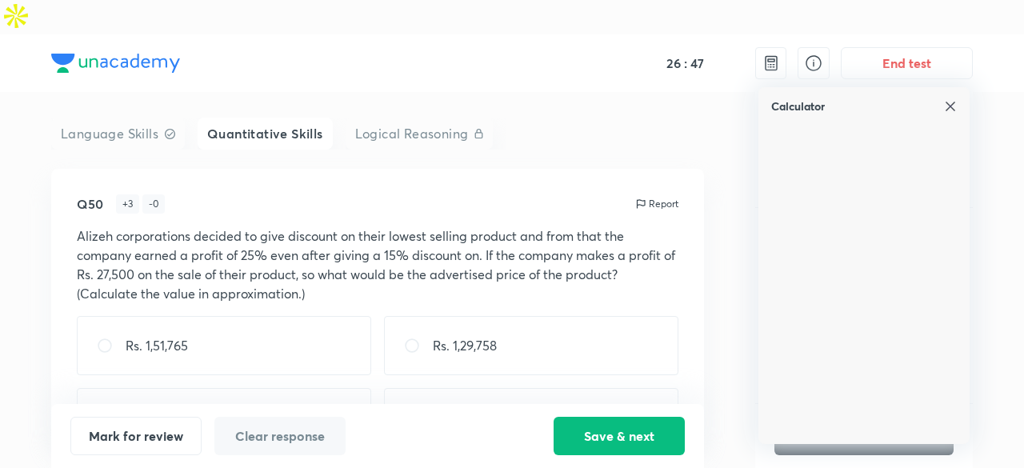
click at [949, 100] on img at bounding box center [950, 106] width 13 height 13
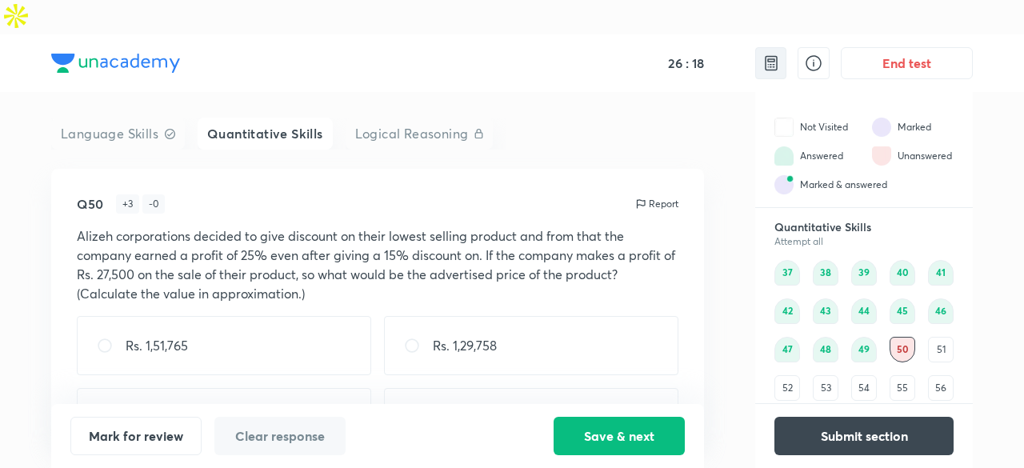
click at [770, 54] on img at bounding box center [771, 63] width 19 height 19
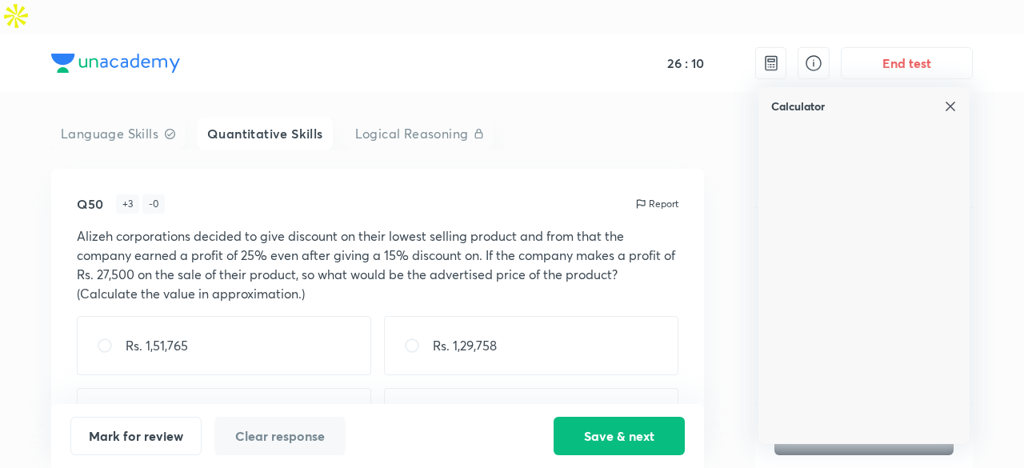
click at [950, 100] on img at bounding box center [950, 106] width 13 height 13
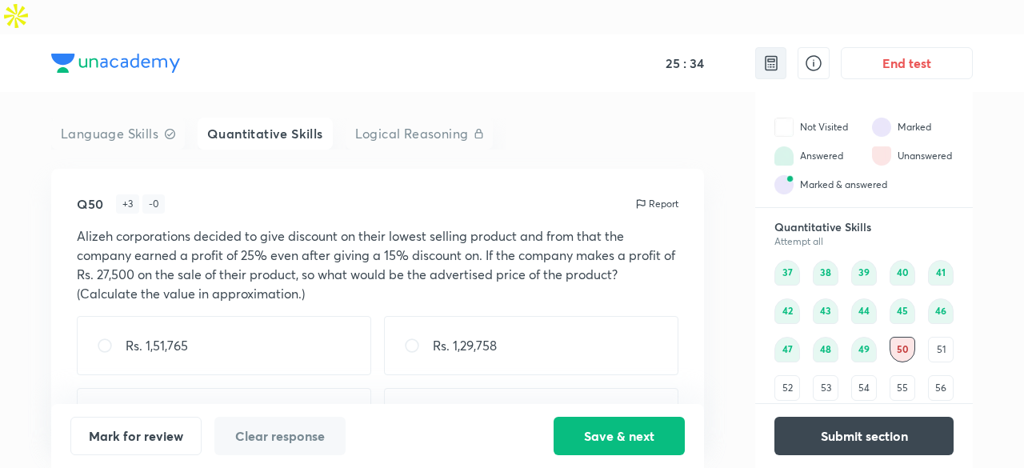
click at [771, 54] on img at bounding box center [771, 63] width 19 height 19
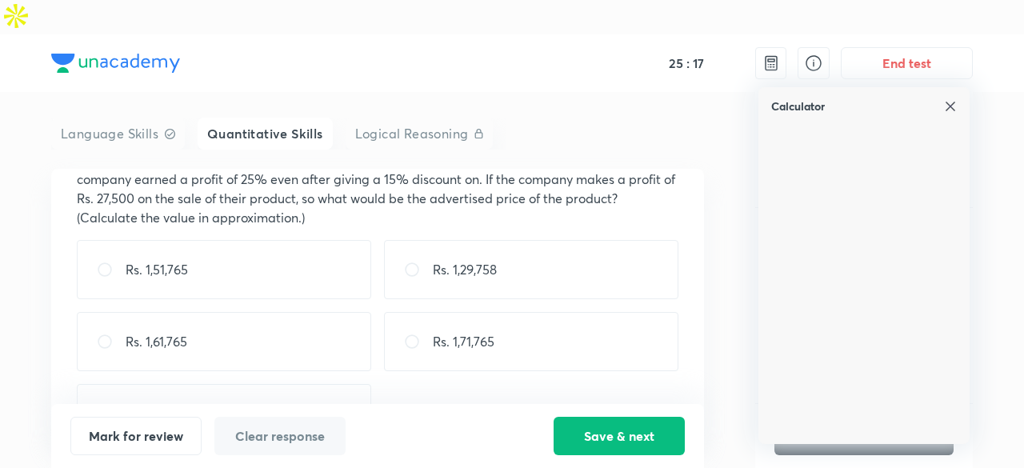
scroll to position [77, 0]
click at [536, 239] on div "Rs. 1,29,758" at bounding box center [531, 268] width 294 height 59
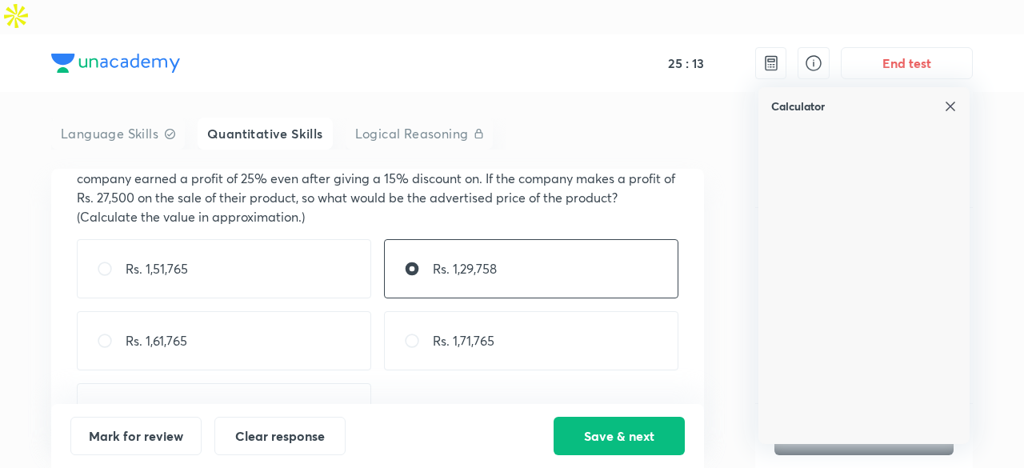
click at [536, 239] on div "Rs. 1,29,758" at bounding box center [531, 268] width 294 height 59
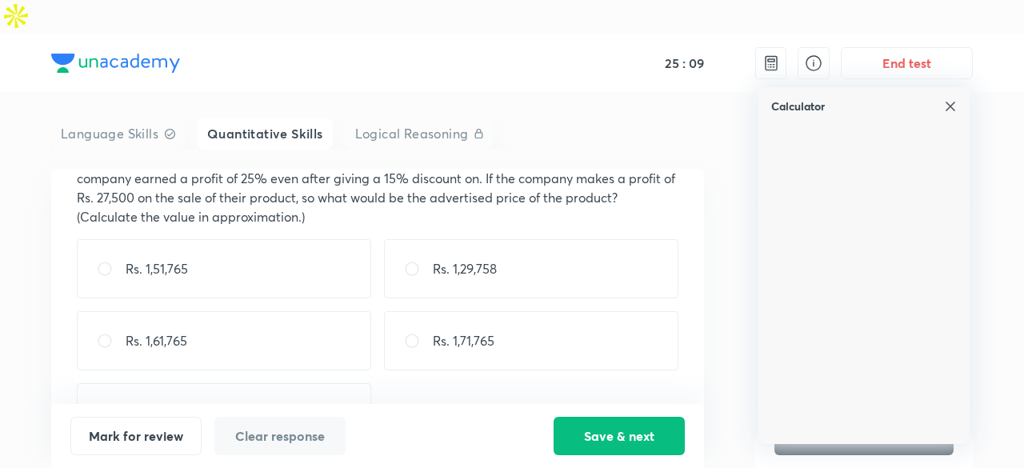
click at [536, 239] on div "Rs. 1,29,758" at bounding box center [531, 268] width 294 height 59
radio input "true"
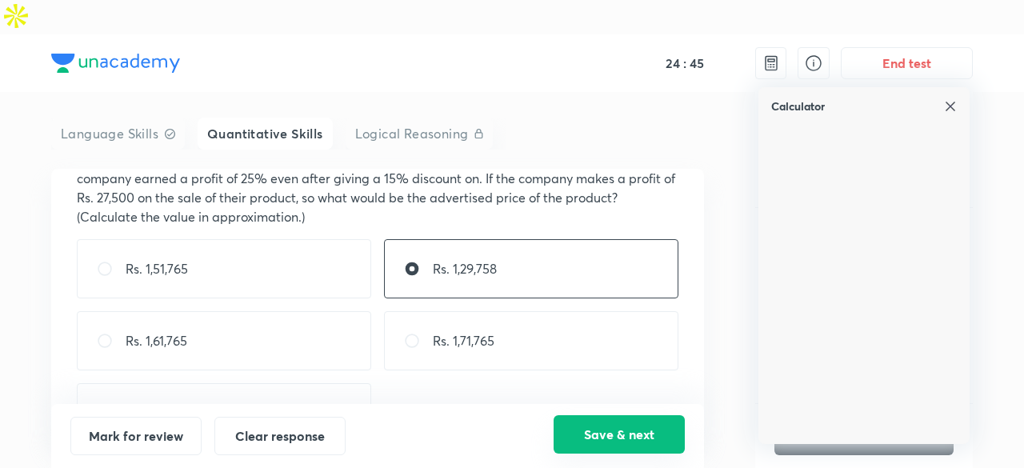
click at [586, 436] on button "Save & next" at bounding box center [619, 434] width 131 height 38
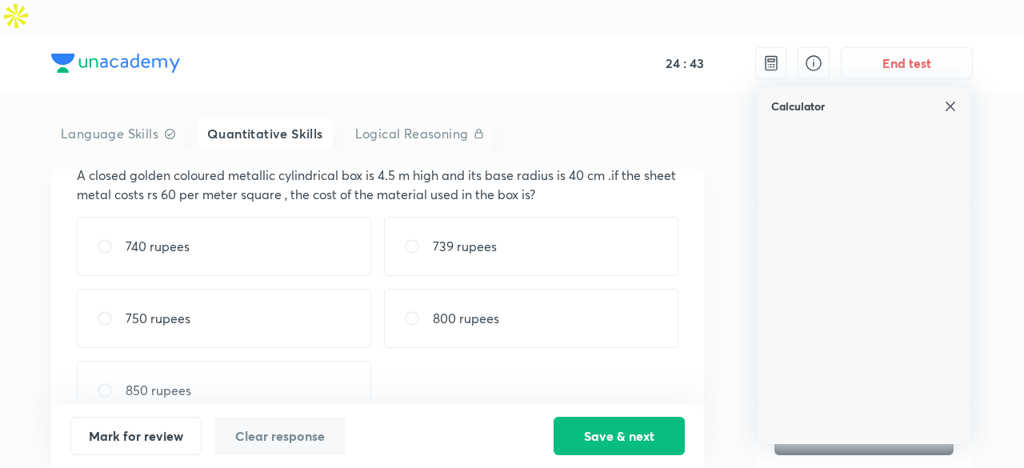
click at [948, 100] on img at bounding box center [950, 106] width 13 height 13
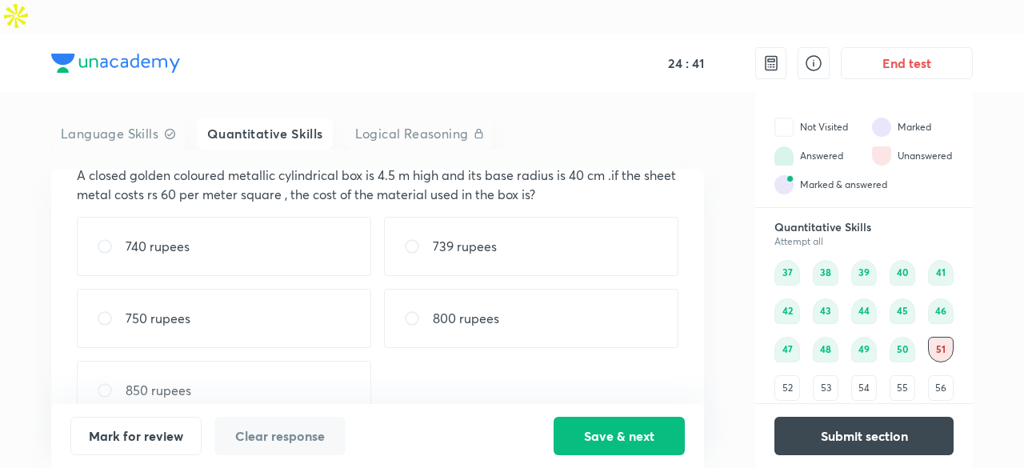
scroll to position [34, 0]
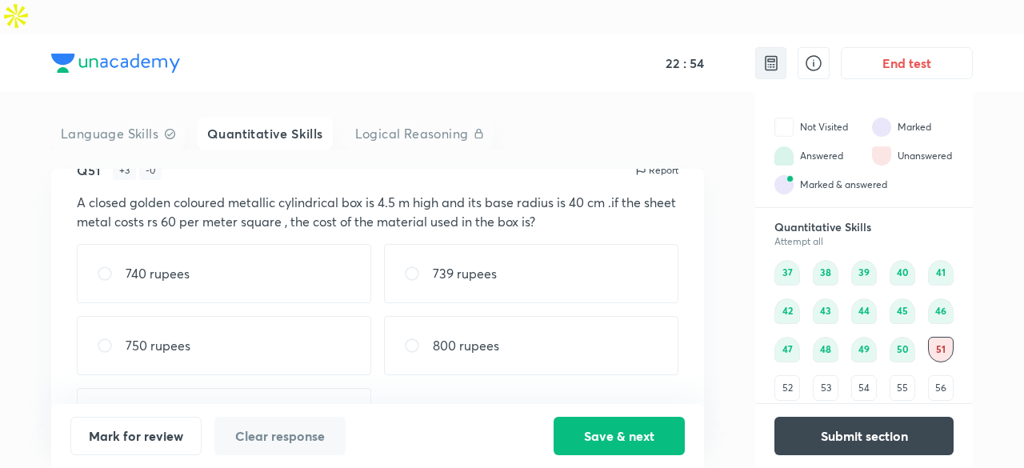
click at [762, 54] on img at bounding box center [771, 63] width 19 height 19
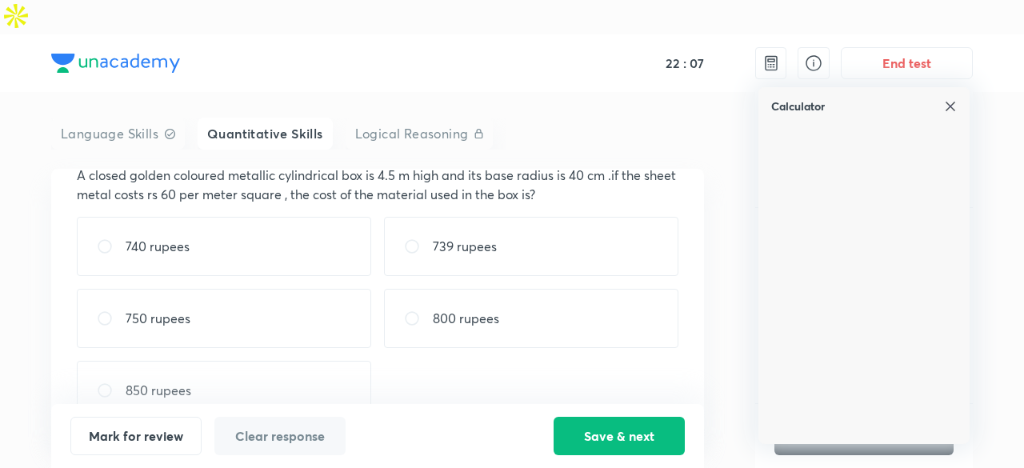
scroll to position [59, 0]
click at [222, 218] on div "740 rupees" at bounding box center [224, 247] width 294 height 59
radio input "true"
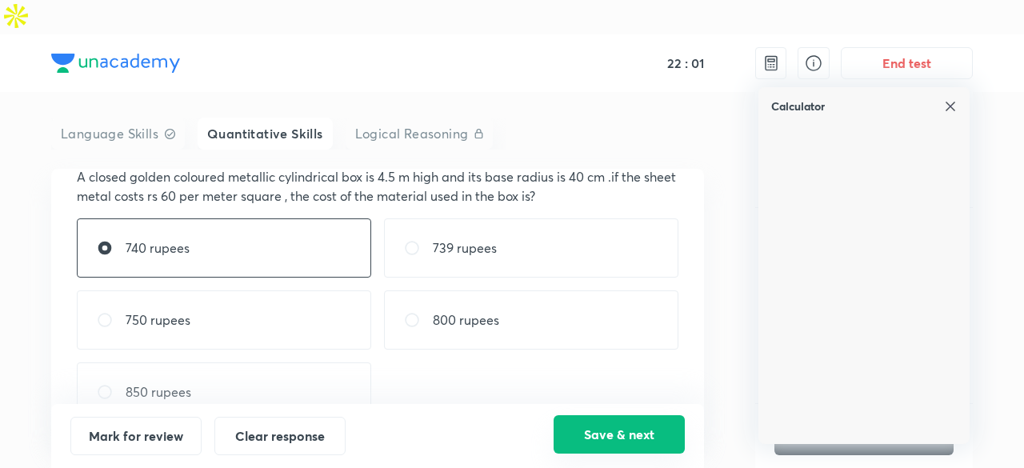
click at [578, 438] on button "Save & next" at bounding box center [619, 434] width 131 height 38
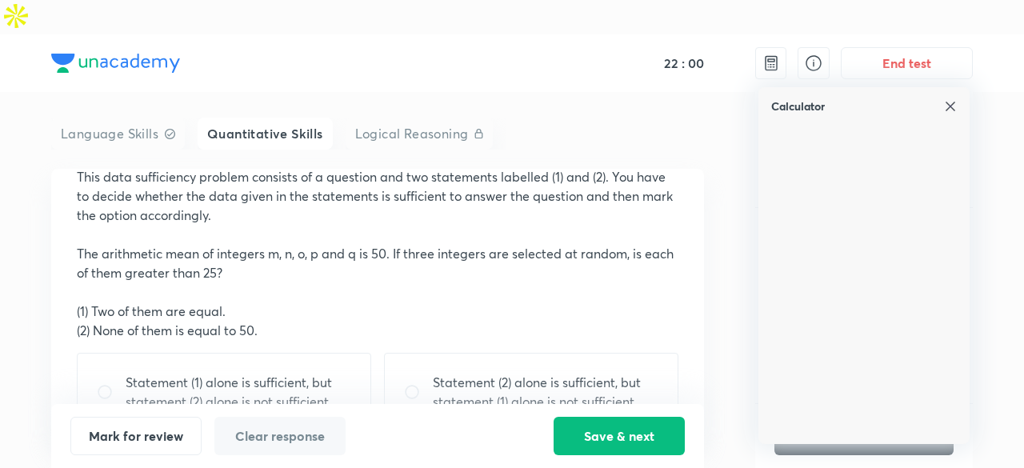
click at [952, 100] on img at bounding box center [950, 106] width 13 height 13
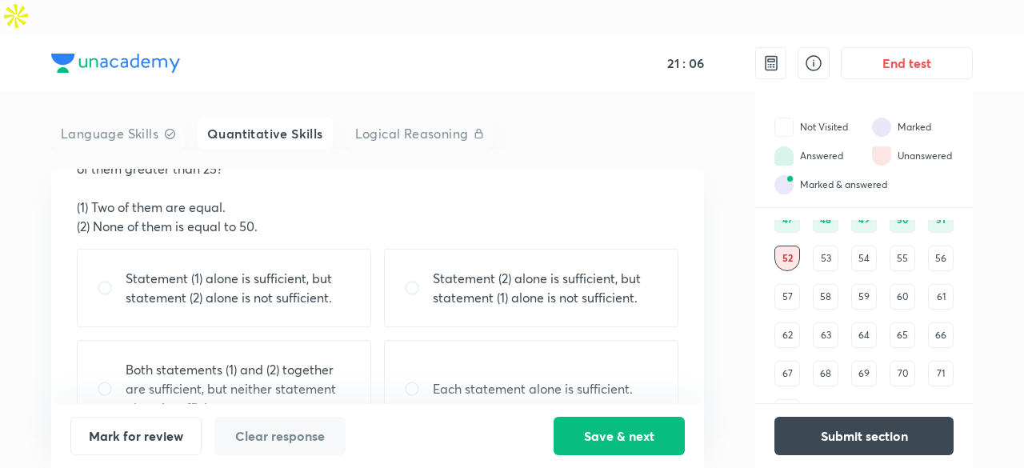
scroll to position [169, 0]
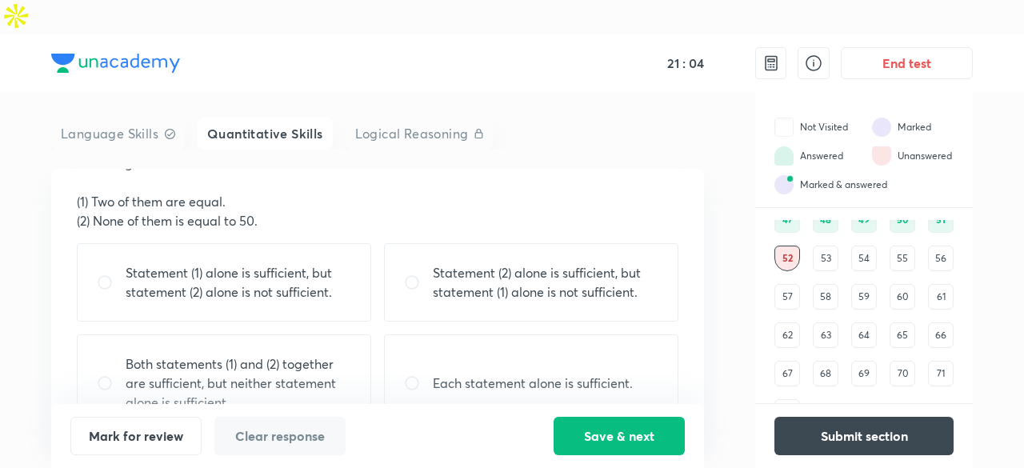
click at [342, 270] on div "Statement (1) alone is sufficient, but statement (2) alone is not sufficient." at bounding box center [224, 282] width 294 height 78
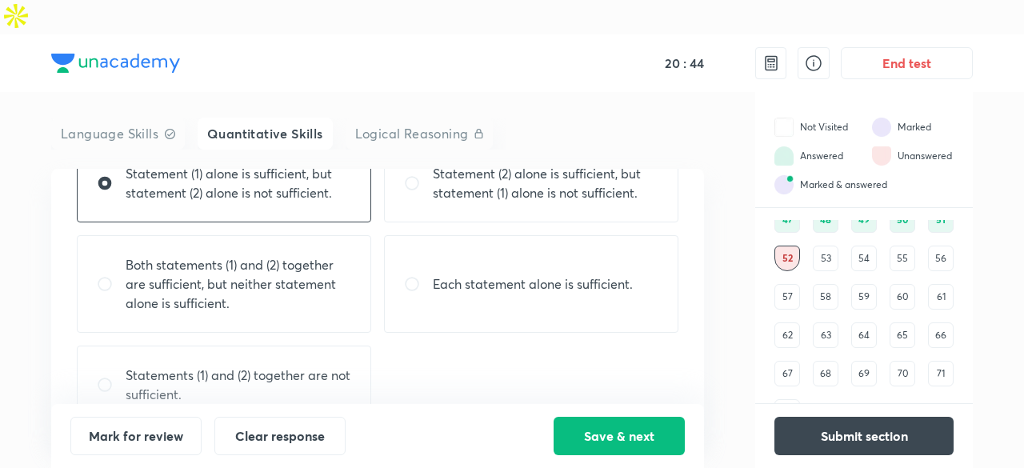
scroll to position [272, 0]
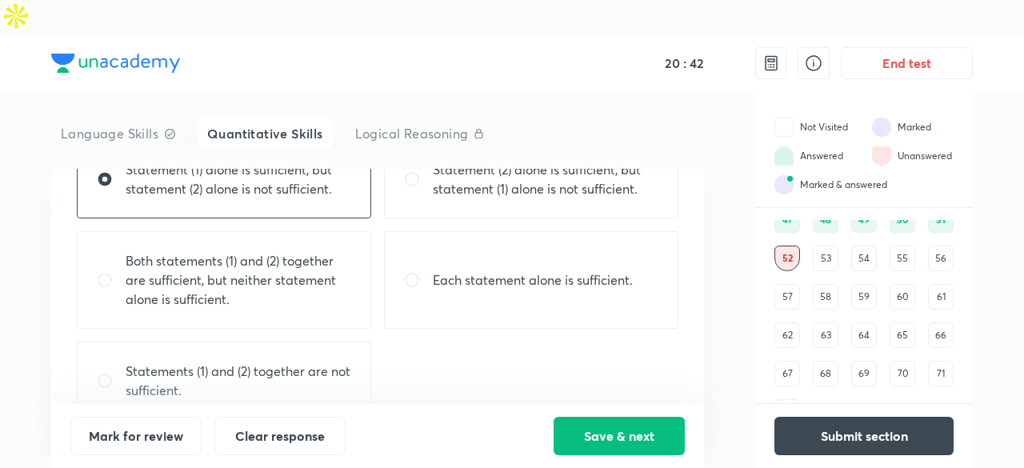
click at [340, 362] on p "Statements (1) and (2) together are not sufficient." at bounding box center [239, 381] width 226 height 38
radio input "false"
radio input "true"
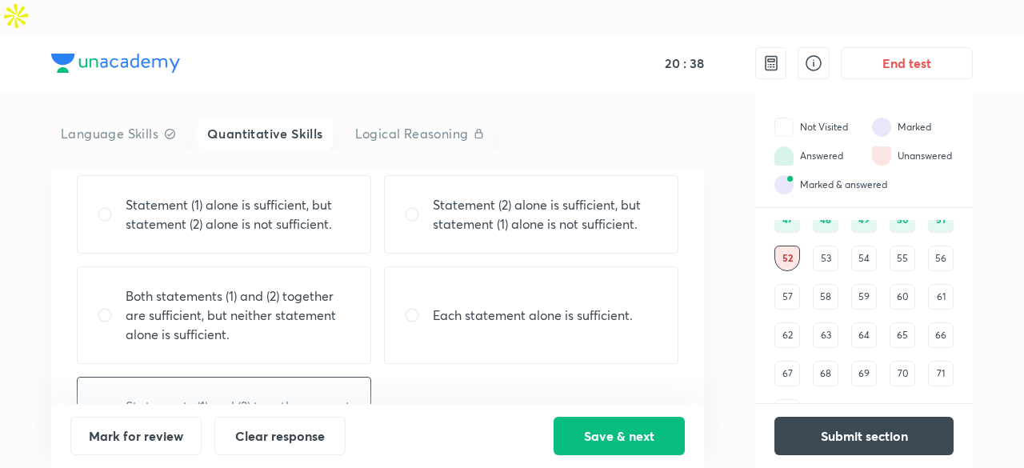
scroll to position [237, 0]
click at [599, 441] on button "Save & next" at bounding box center [619, 434] width 131 height 38
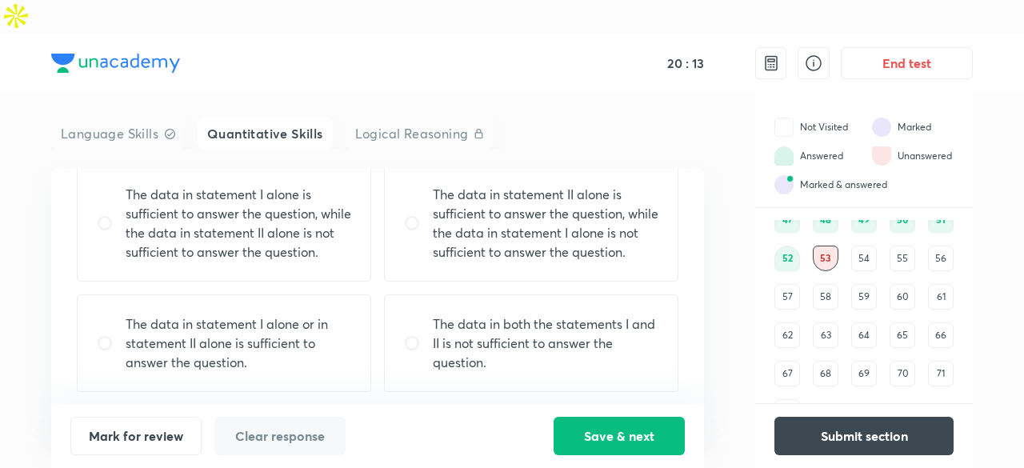
scroll to position [230, 0]
click at [445, 313] on p "The data in both the statements I and II is not sufficient to answer the questi…" at bounding box center [546, 342] width 226 height 58
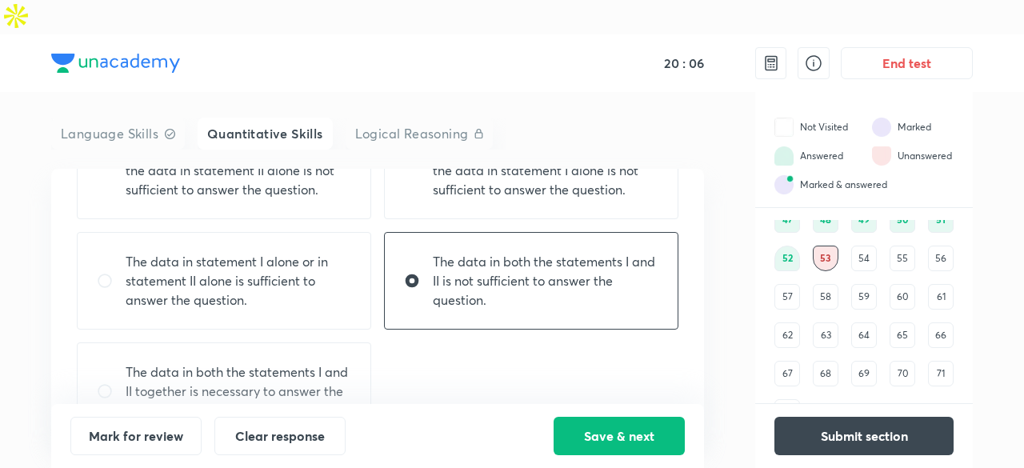
scroll to position [310, 0]
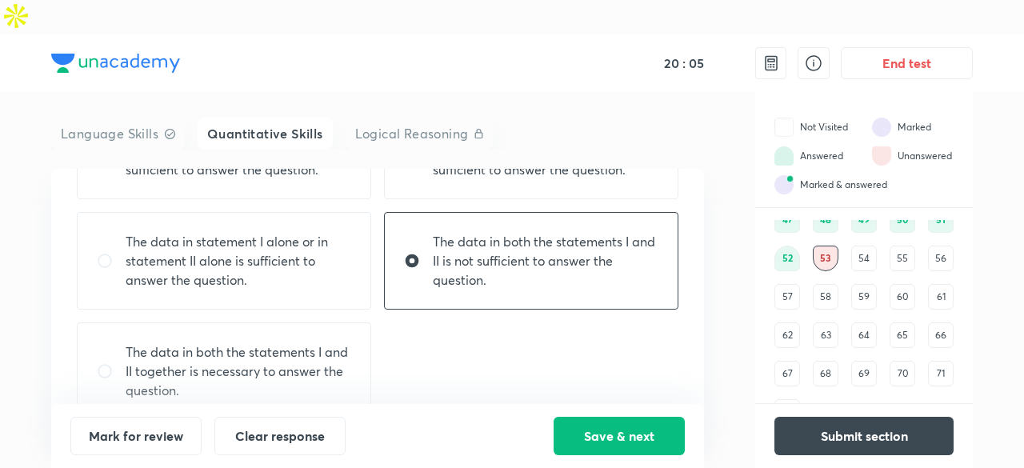
click at [291, 342] on p "The data in both the statements I and II together is necessary to answer the qu…" at bounding box center [239, 371] width 226 height 58
radio input "false"
radio input "true"
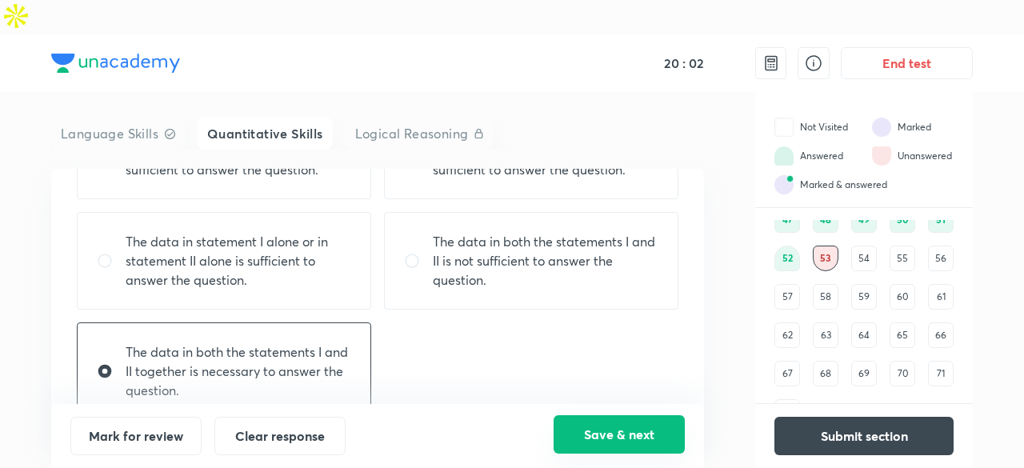
click at [598, 426] on button "Save & next" at bounding box center [619, 434] width 131 height 38
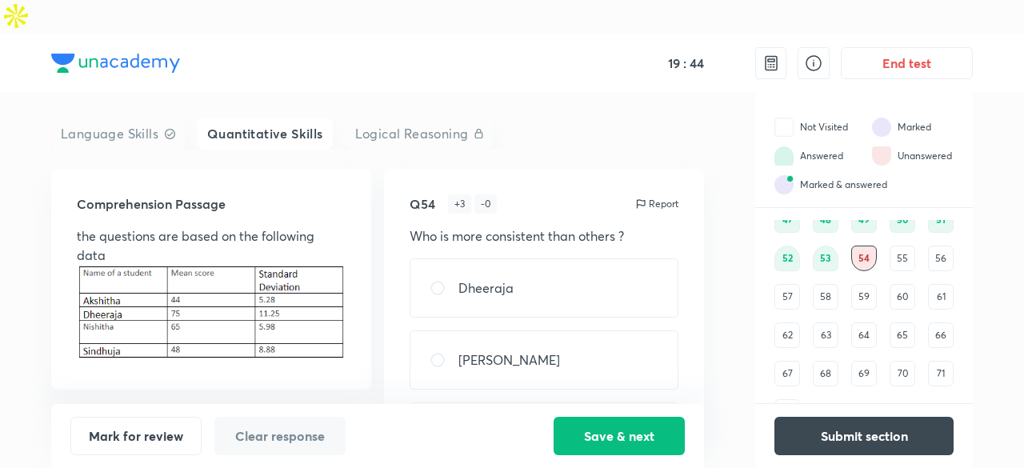
click at [910, 246] on div "55" at bounding box center [903, 259] width 26 height 26
click at [866, 246] on div "54" at bounding box center [864, 259] width 26 height 26
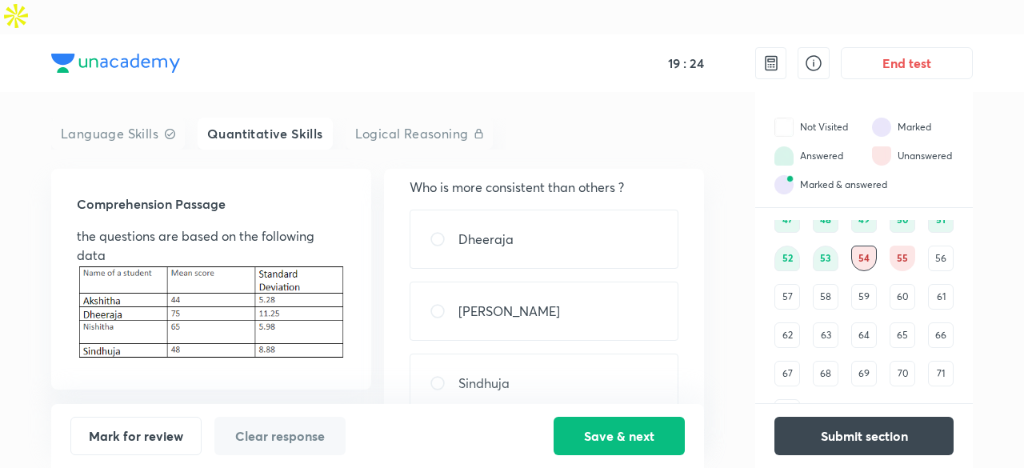
scroll to position [50, 0]
click at [765, 54] on img at bounding box center [771, 63] width 19 height 19
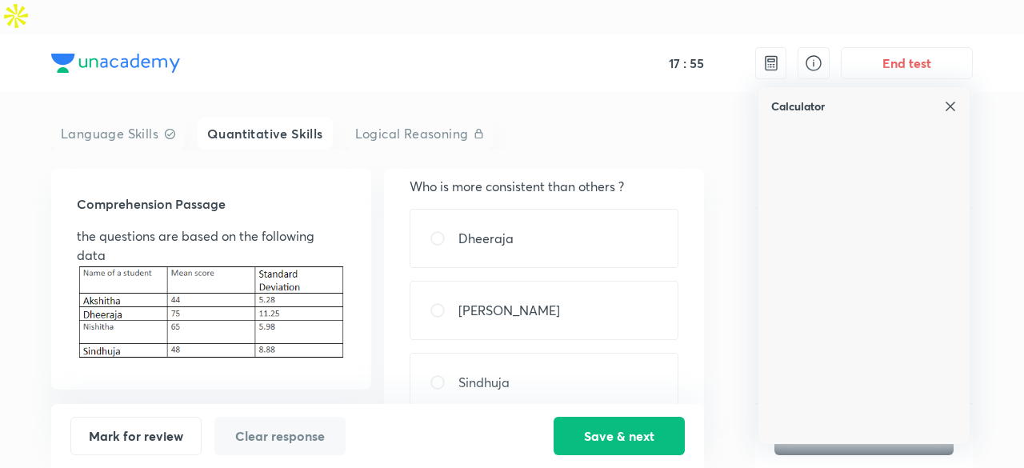
scroll to position [185, 0]
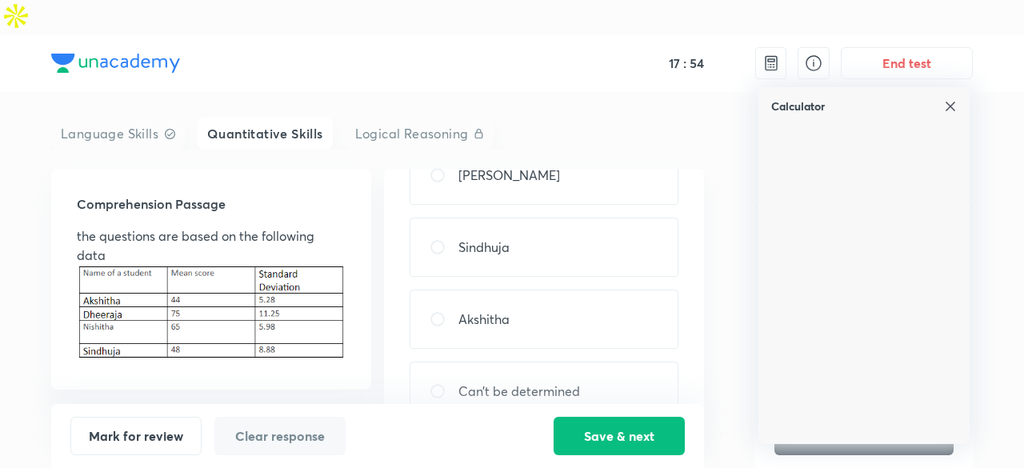
click at [587, 290] on div "Akshitha" at bounding box center [544, 319] width 269 height 59
radio input "true"
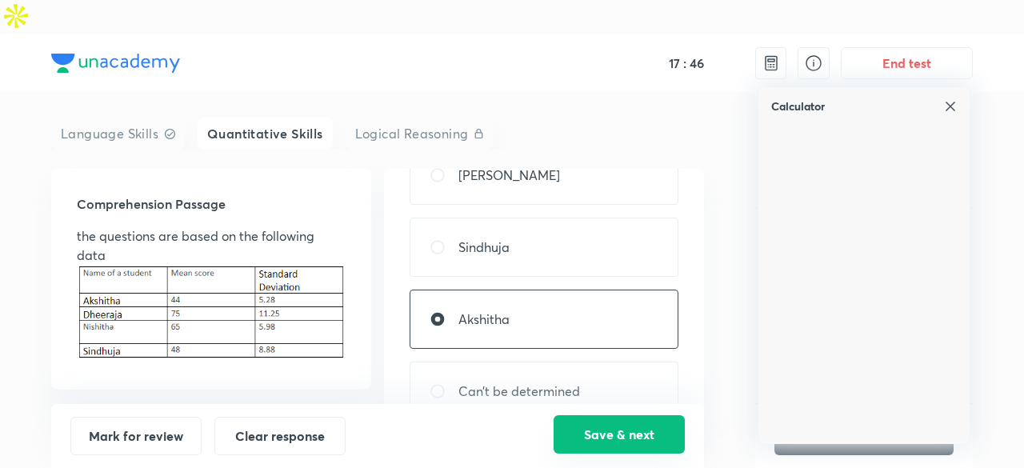
click at [598, 438] on button "Save & next" at bounding box center [619, 434] width 131 height 38
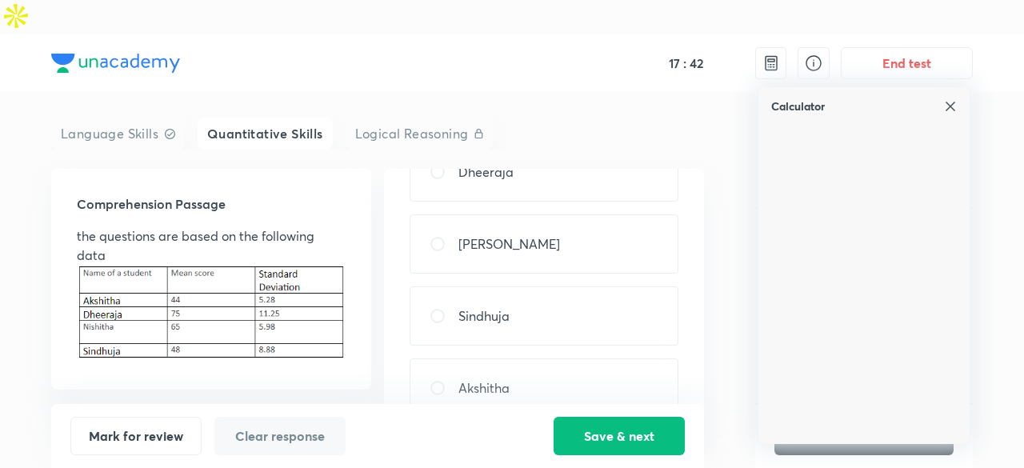
scroll to position [117, 0]
click at [534, 286] on div "Sindhuja" at bounding box center [544, 315] width 269 height 59
radio input "true"
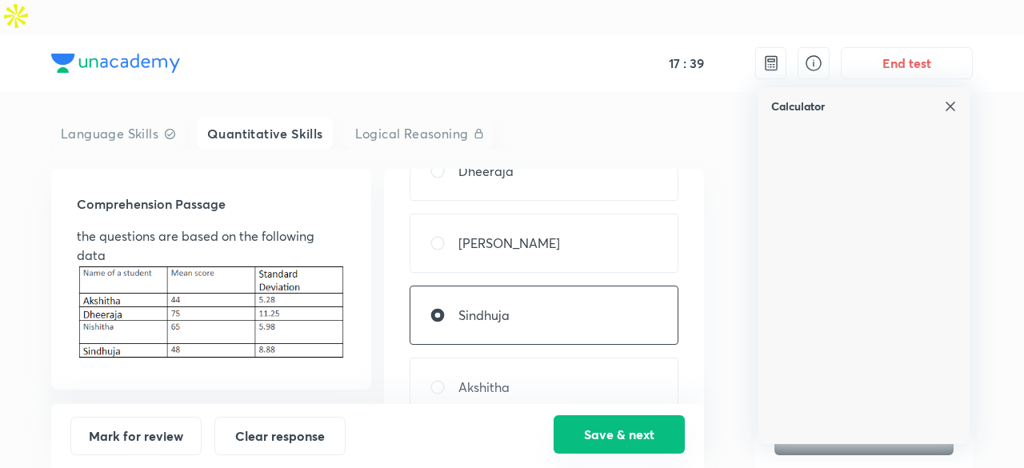
click at [605, 446] on button "Save & next" at bounding box center [619, 434] width 131 height 38
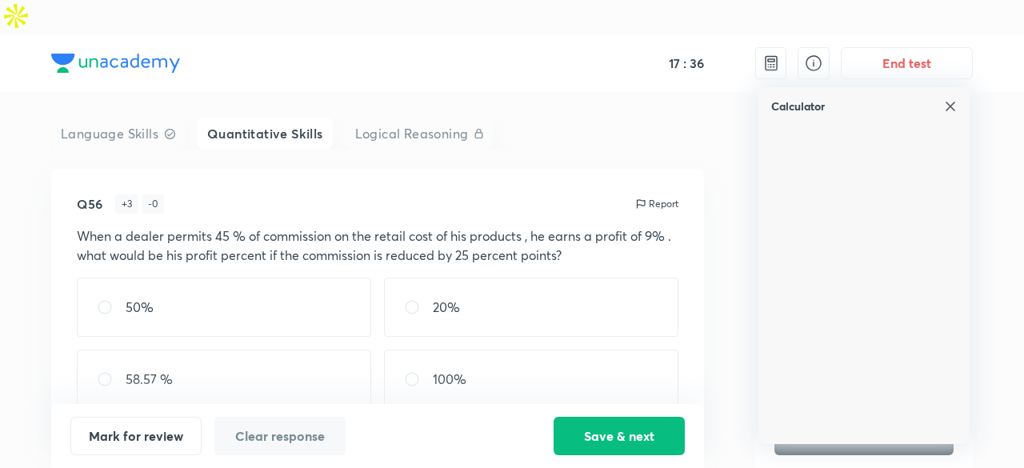
click at [952, 100] on img at bounding box center [950, 106] width 13 height 13
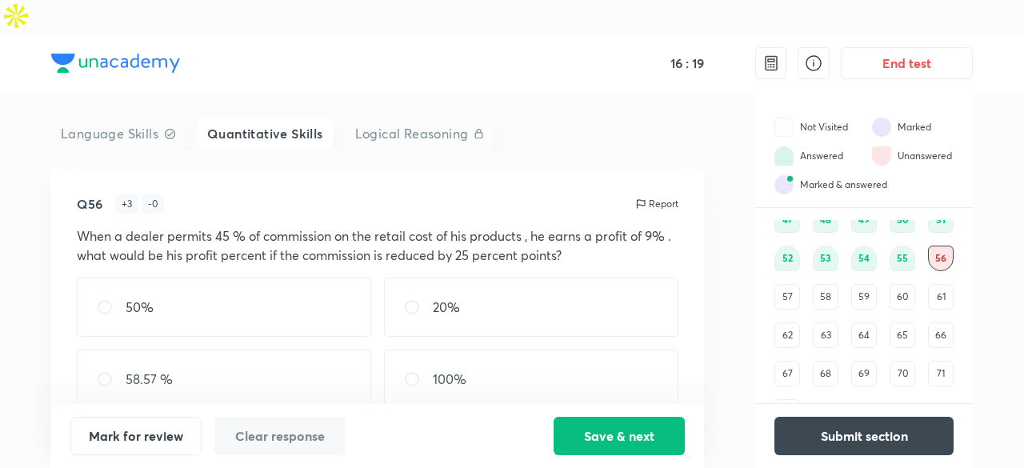
click at [475, 278] on div "20%" at bounding box center [531, 307] width 294 height 59
radio input "true"
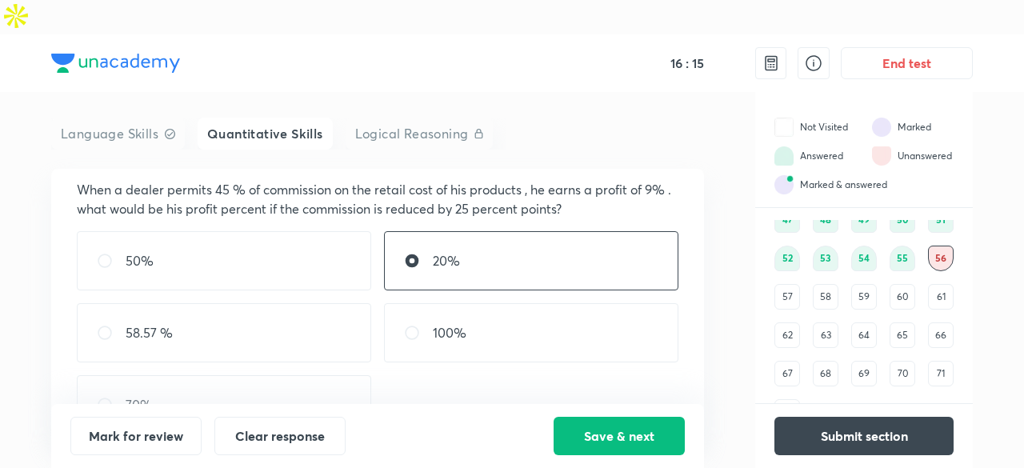
scroll to position [61, 0]
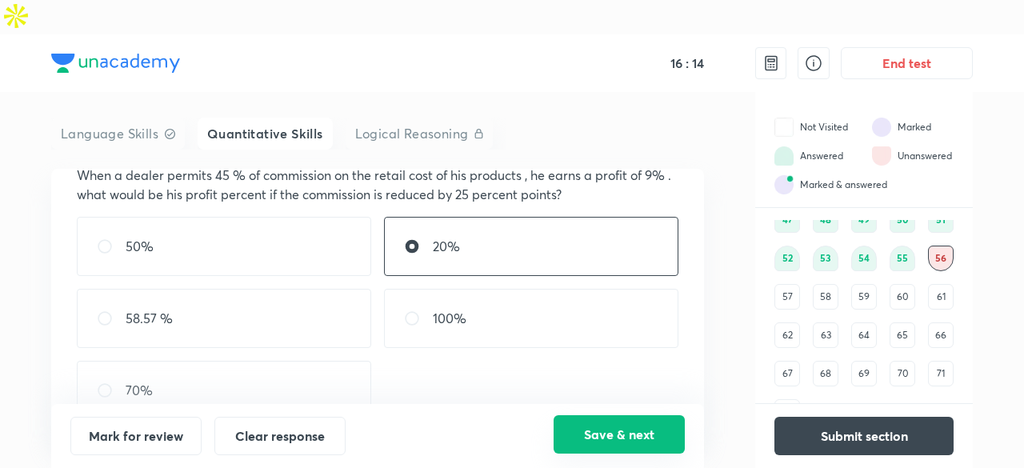
click at [614, 436] on button "Save & next" at bounding box center [619, 434] width 131 height 38
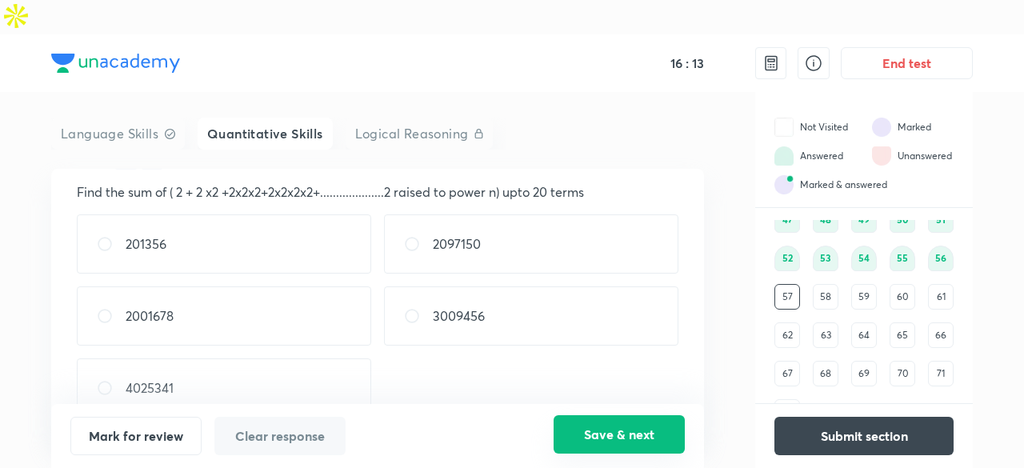
scroll to position [42, 0]
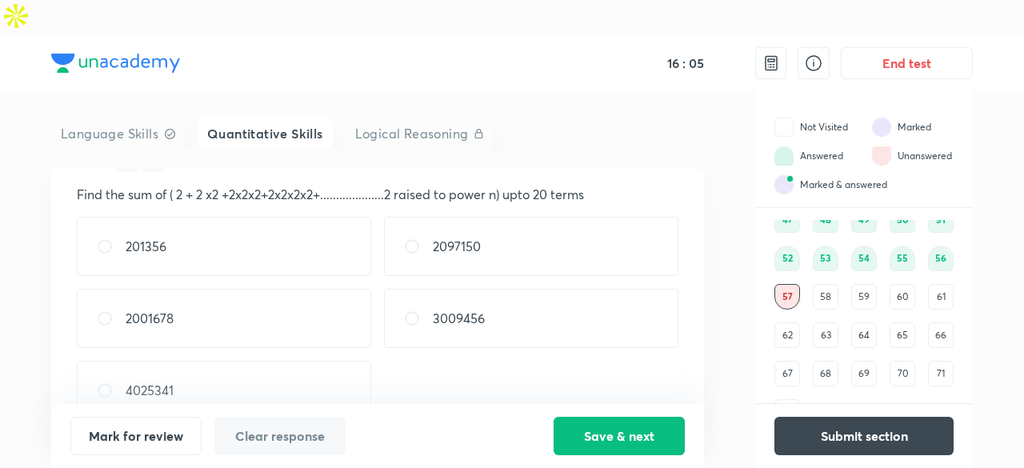
click at [509, 217] on div "2097150" at bounding box center [531, 246] width 294 height 59
radio input "true"
click at [342, 217] on div "201356" at bounding box center [224, 246] width 294 height 59
radio input "true"
radio input "false"
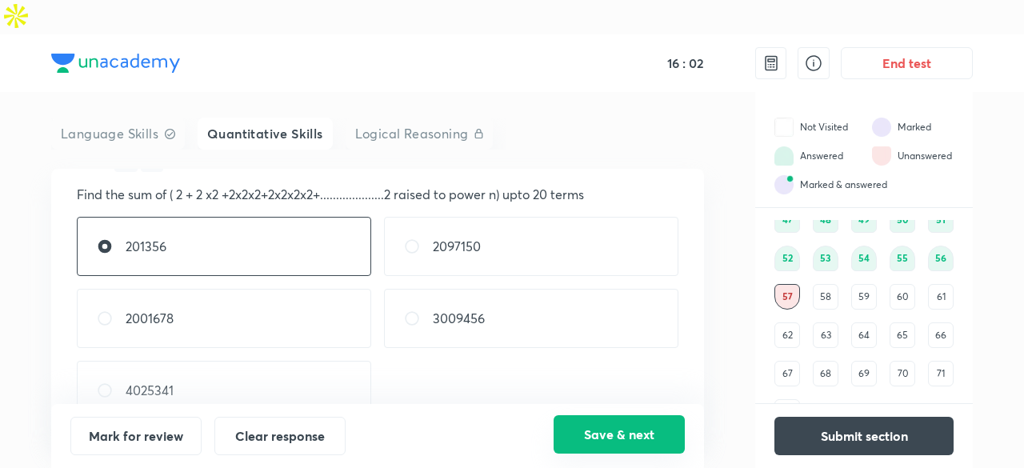
click at [590, 432] on button "Save & next" at bounding box center [619, 434] width 131 height 38
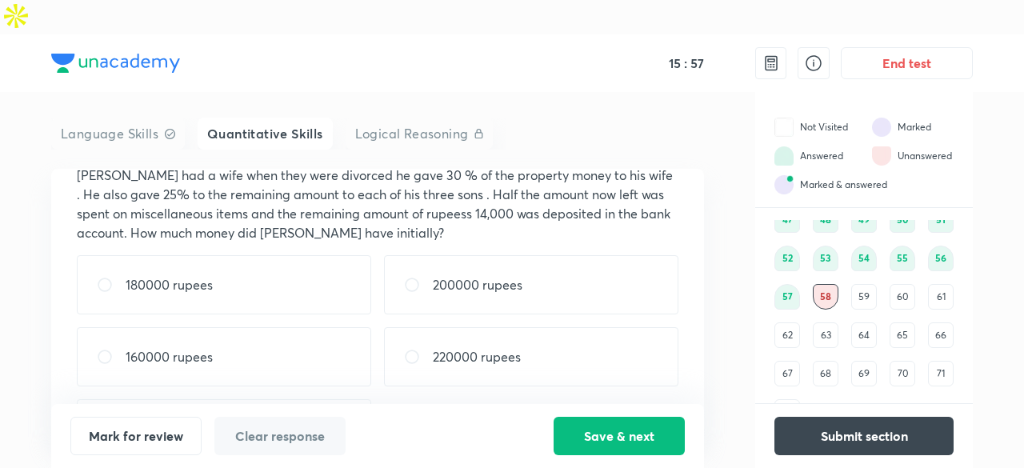
click at [858, 284] on div "59" at bounding box center [864, 297] width 26 height 26
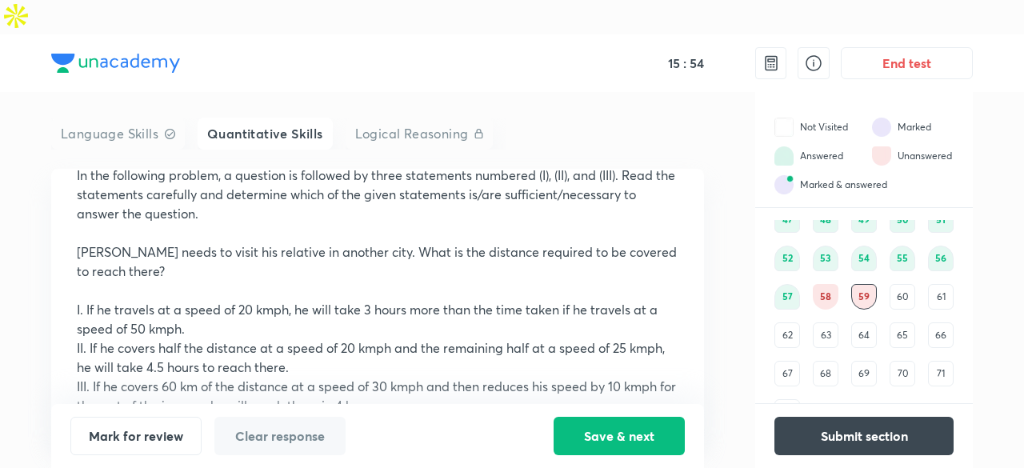
click at [821, 284] on div "58" at bounding box center [826, 297] width 26 height 26
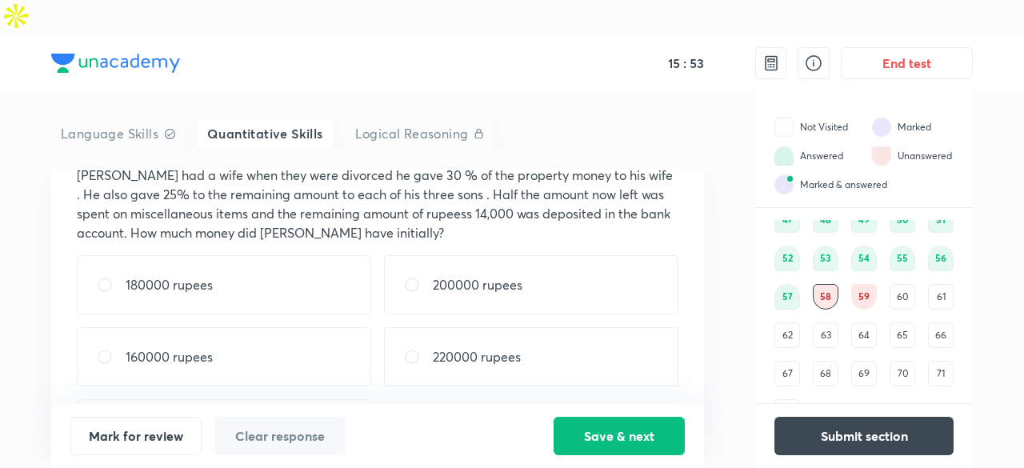
scroll to position [0, 0]
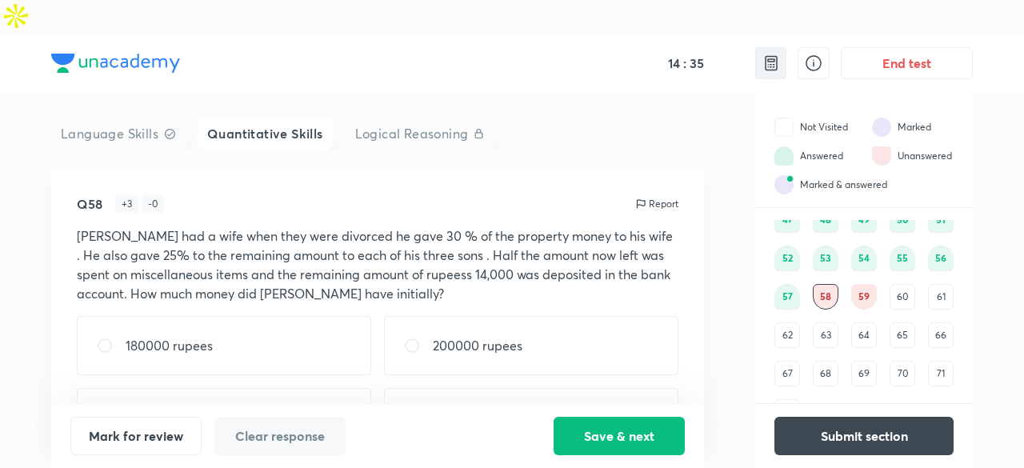
click at [763, 54] on img at bounding box center [771, 63] width 19 height 19
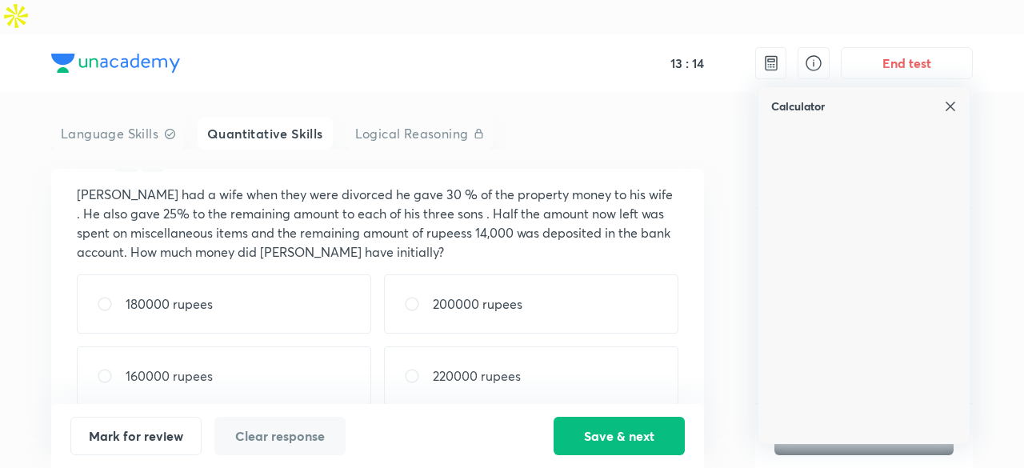
scroll to position [99, 0]
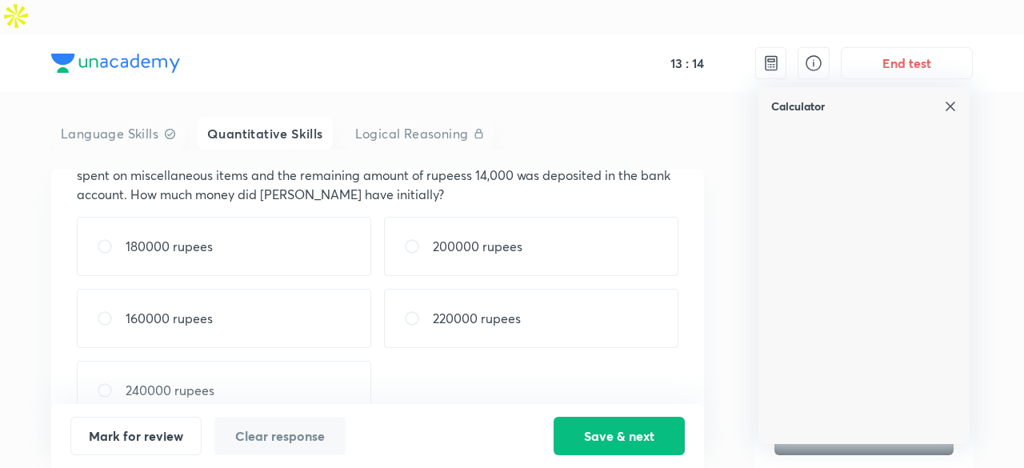
click at [481, 309] on p "220000 rupees" at bounding box center [477, 318] width 88 height 19
radio input "true"
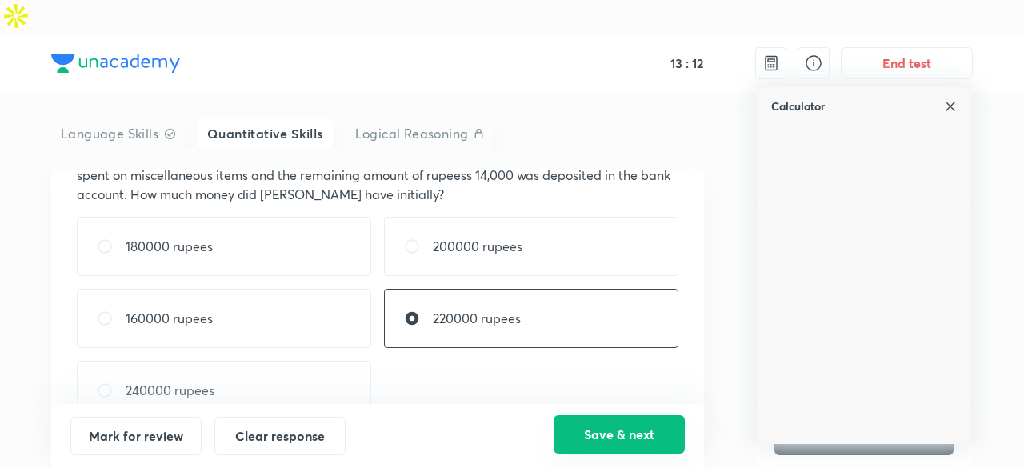
click at [641, 429] on button "Save & next" at bounding box center [619, 434] width 131 height 38
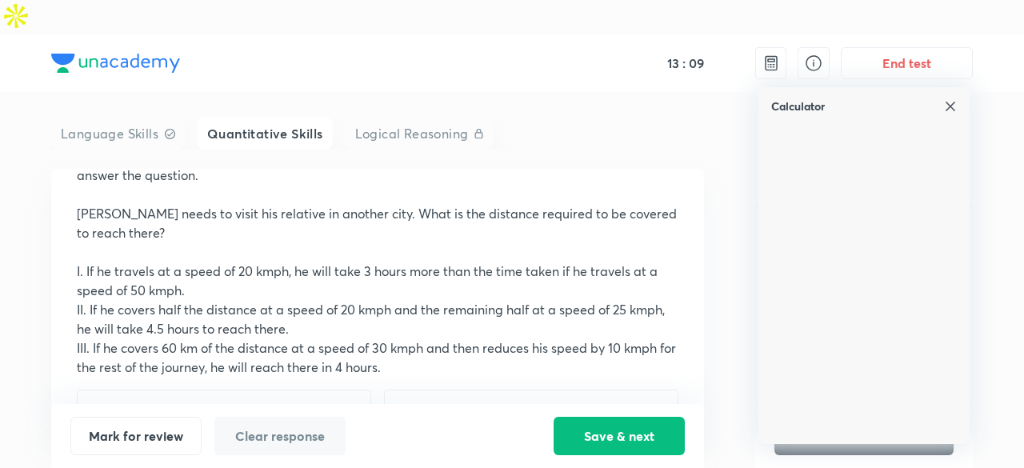
click at [947, 100] on img at bounding box center [950, 106] width 13 height 13
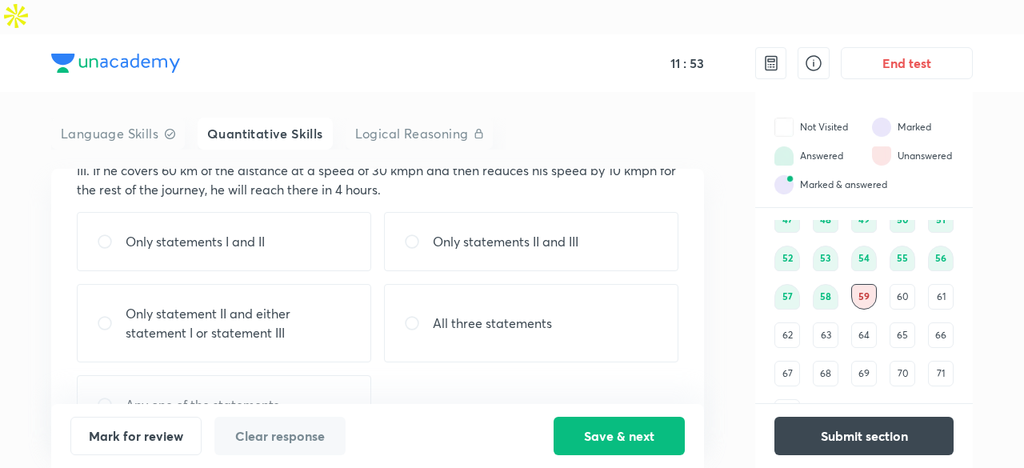
scroll to position [272, 0]
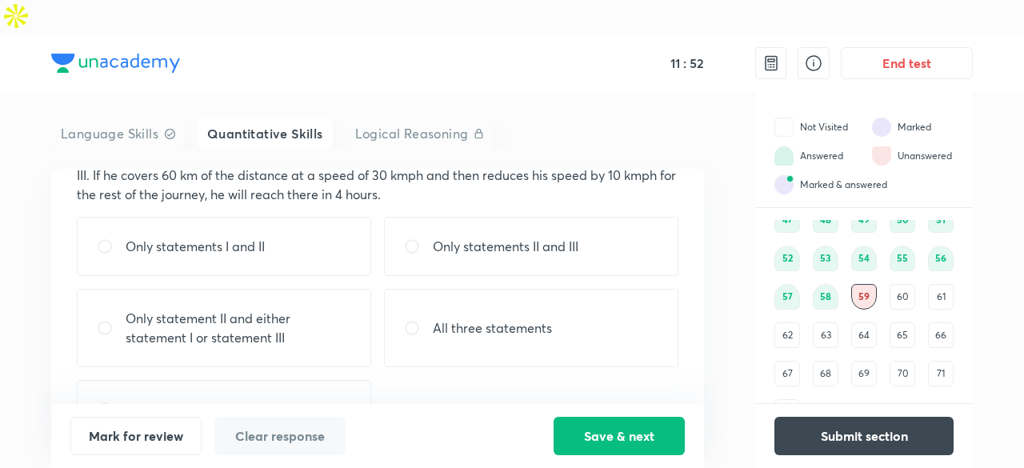
click at [296, 380] on div "Any one of the statements" at bounding box center [224, 409] width 294 height 59
radio input "true"
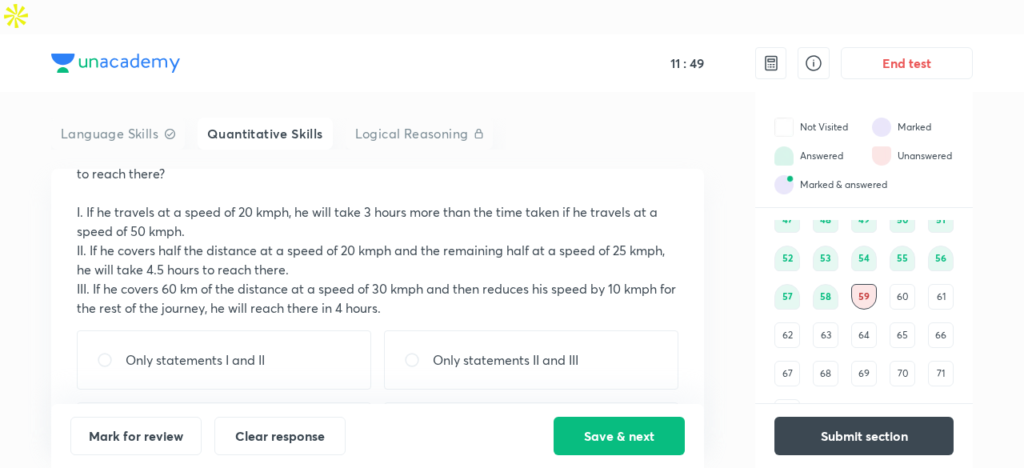
scroll to position [155, 0]
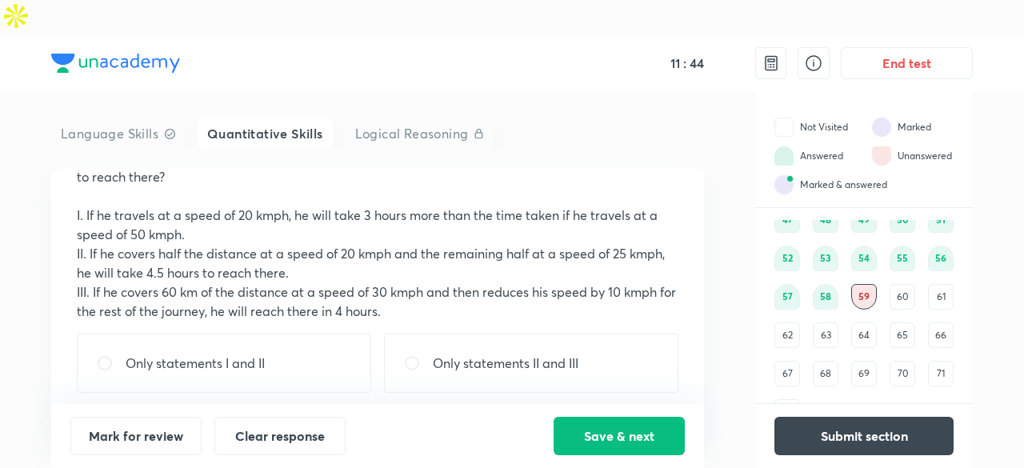
click at [507, 354] on p "Only statements II and III" at bounding box center [506, 363] width 146 height 19
radio input "true"
radio input "false"
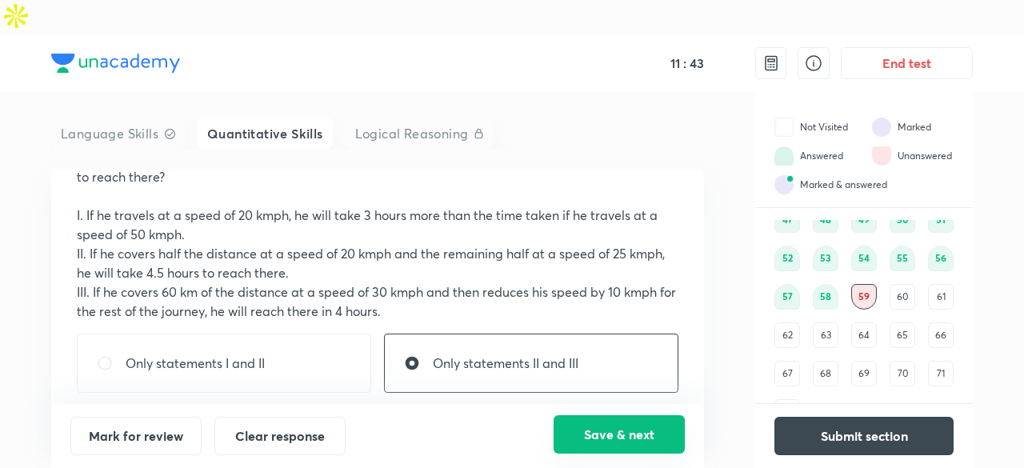
click at [622, 428] on button "Save & next" at bounding box center [619, 434] width 131 height 38
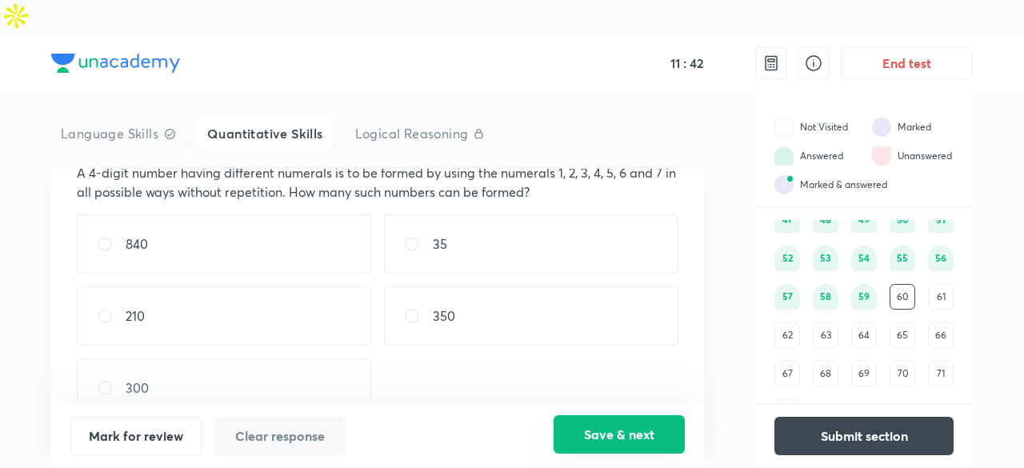
scroll to position [61, 0]
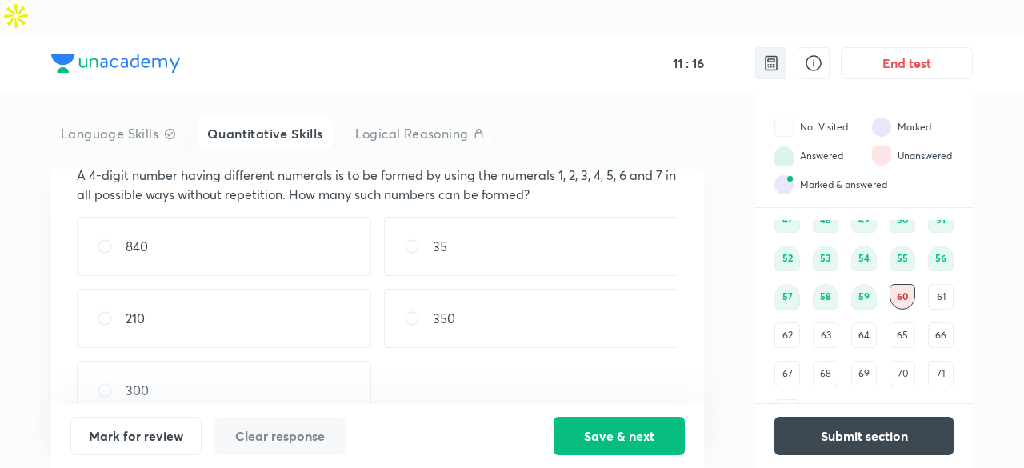
click at [765, 54] on img at bounding box center [771, 63] width 19 height 19
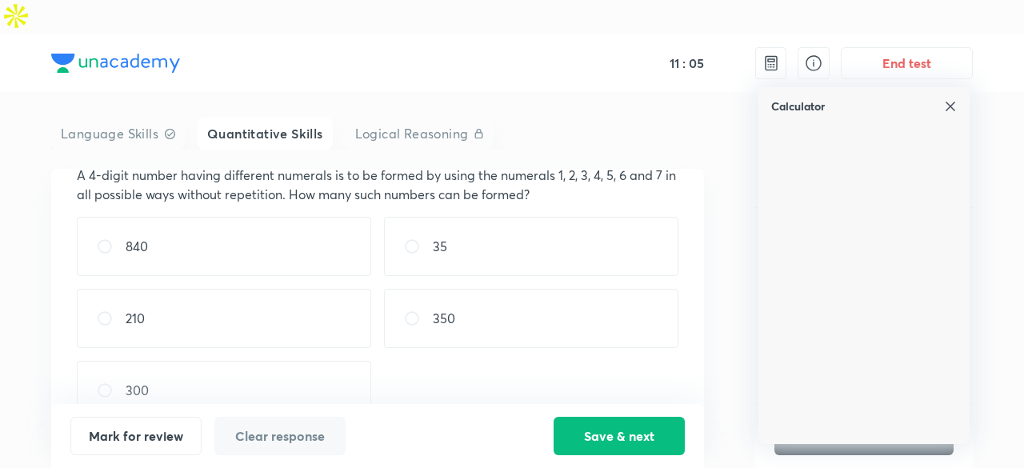
click at [282, 217] on div "840" at bounding box center [224, 246] width 294 height 59
radio input "true"
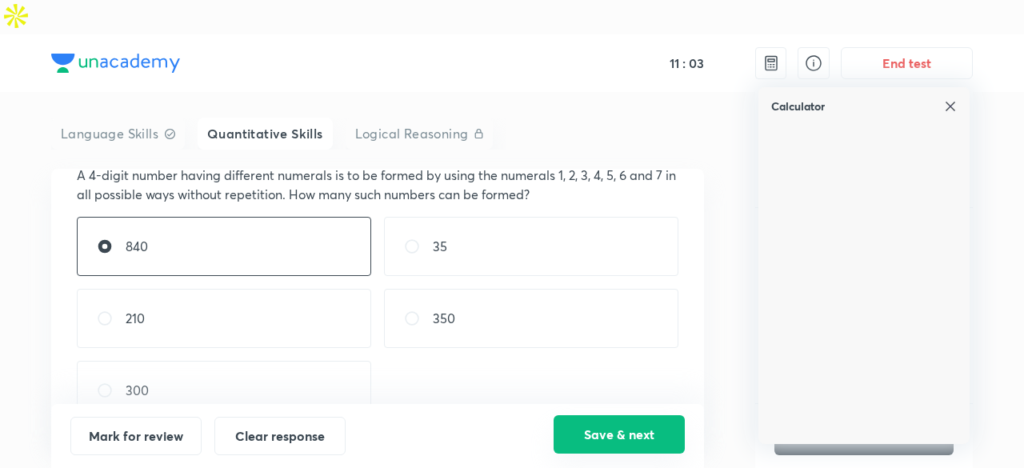
click at [592, 426] on button "Save & next" at bounding box center [619, 434] width 131 height 38
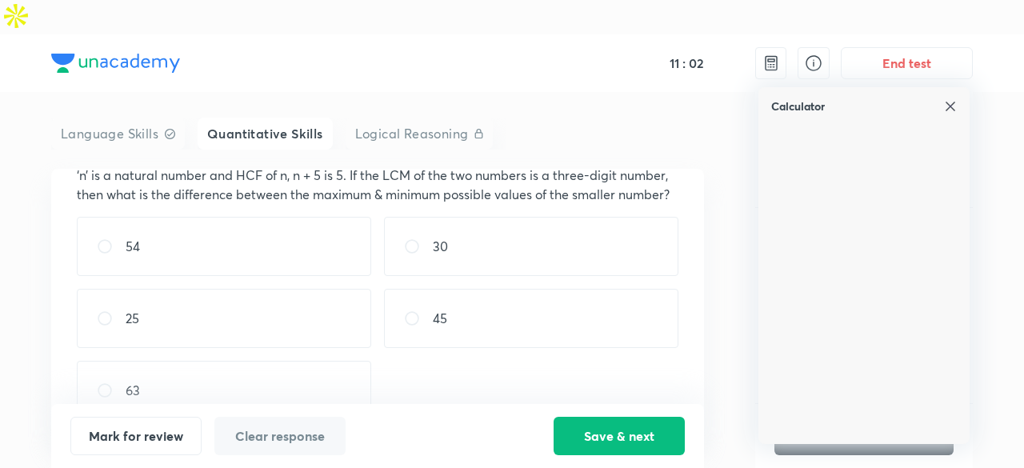
click at [949, 100] on img at bounding box center [950, 106] width 13 height 13
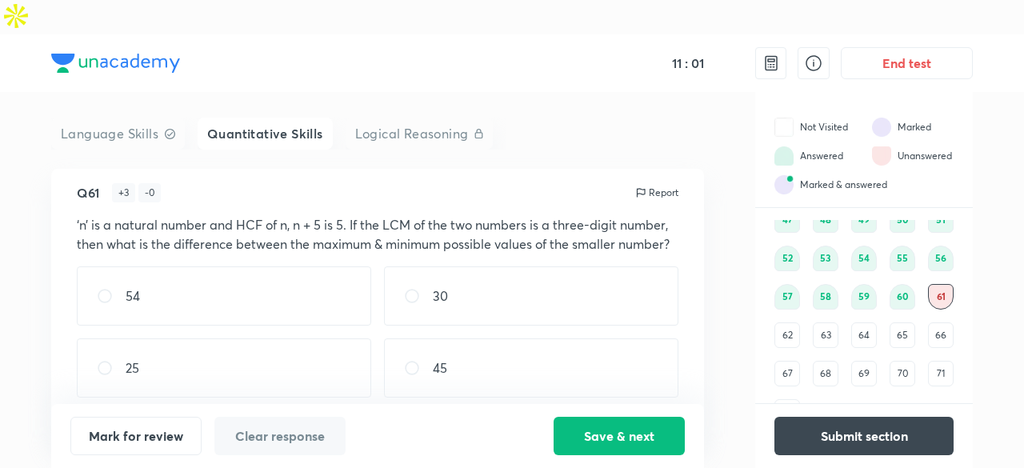
scroll to position [10, 0]
click at [454, 354] on div "45" at bounding box center [531, 369] width 294 height 59
radio input "true"
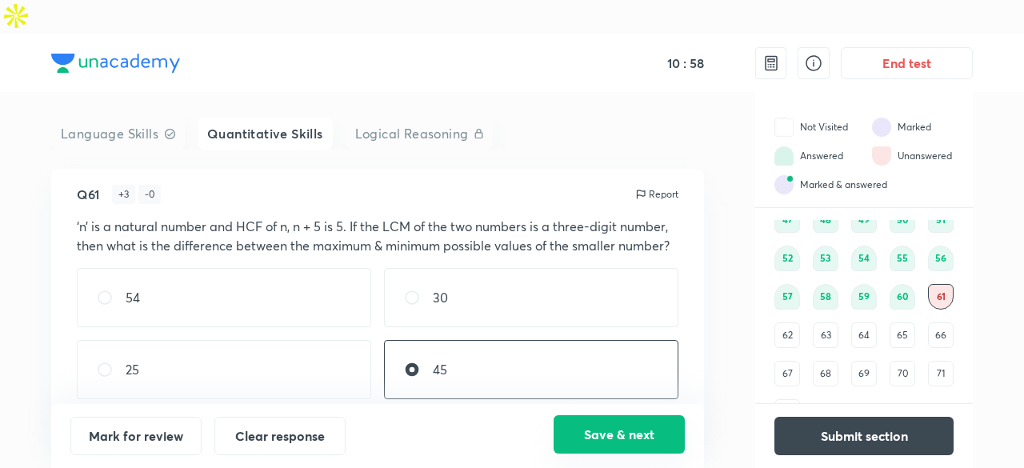
click at [623, 423] on button "Save & next" at bounding box center [619, 434] width 131 height 38
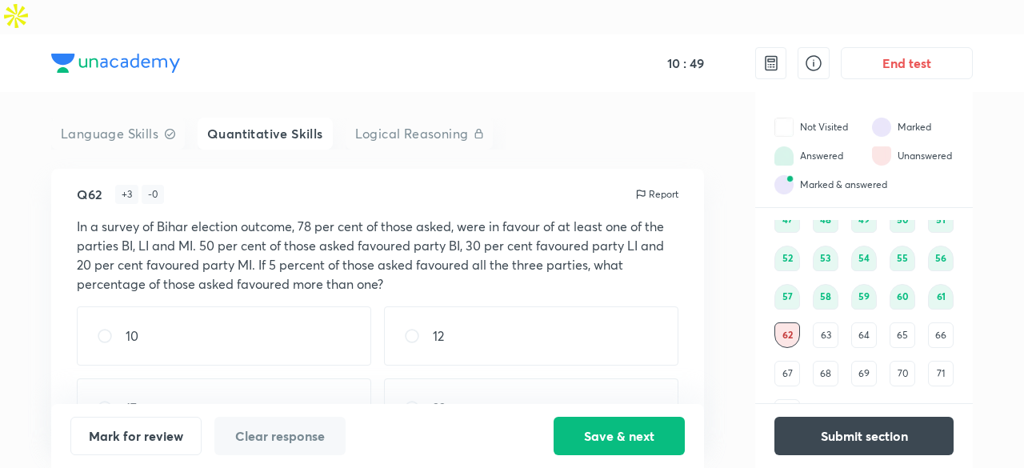
click at [350, 338] on div "10 12 17 22 40" at bounding box center [378, 407] width 602 height 203
click at [338, 378] on div "17" at bounding box center [224, 407] width 294 height 59
radio input "true"
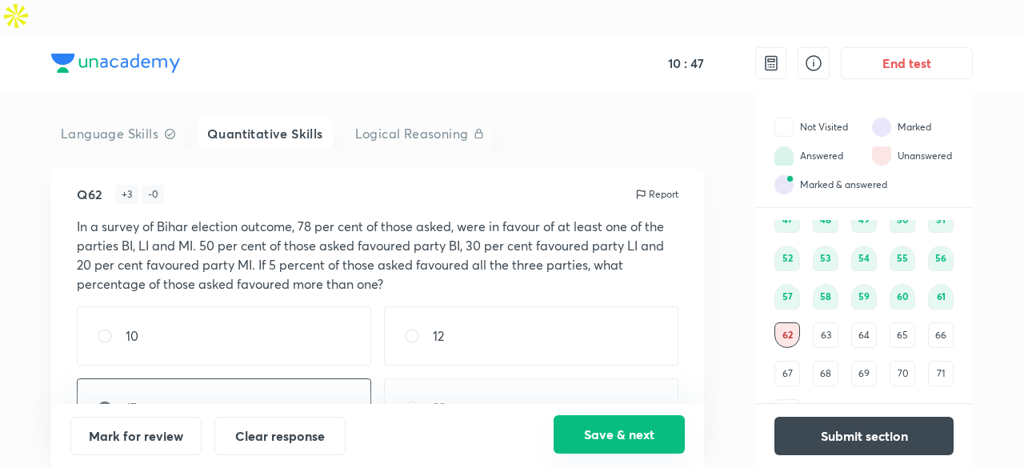
click at [621, 447] on button "Save & next" at bounding box center [619, 434] width 131 height 38
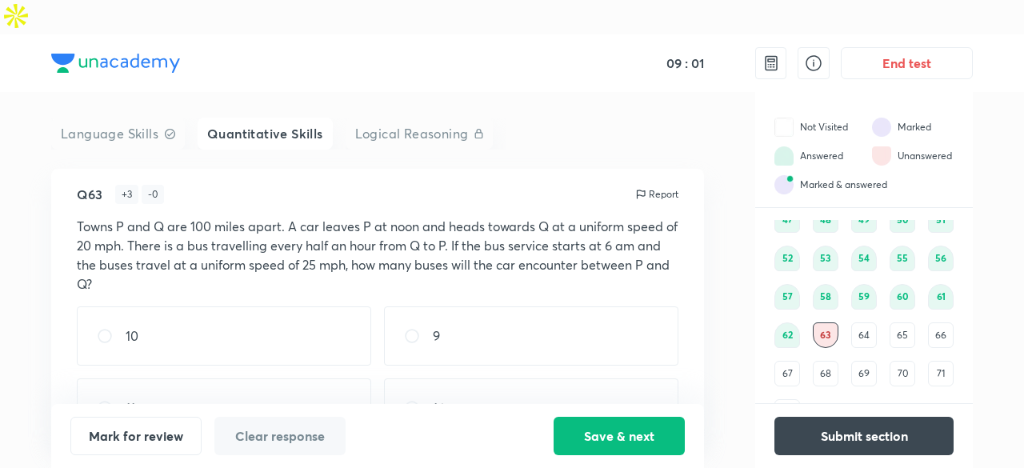
scroll to position [99, 0]
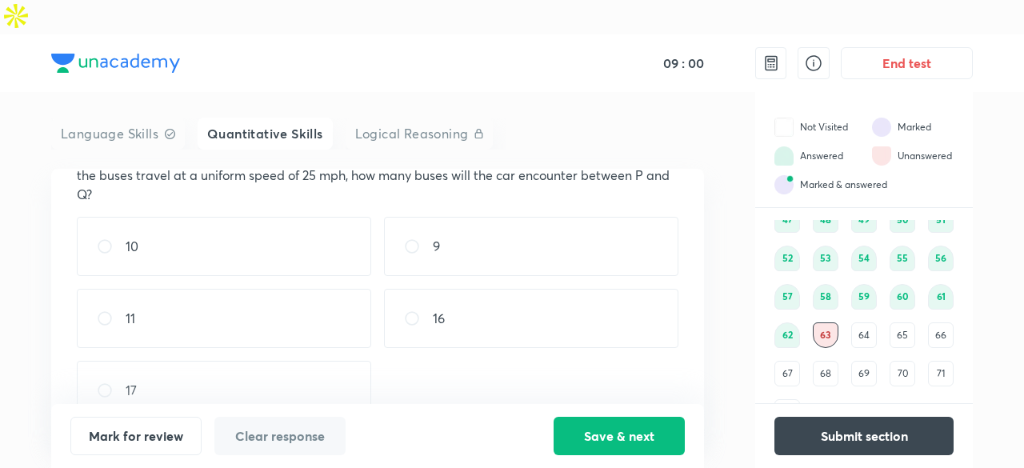
click at [242, 223] on div "10" at bounding box center [224, 246] width 294 height 59
radio input "true"
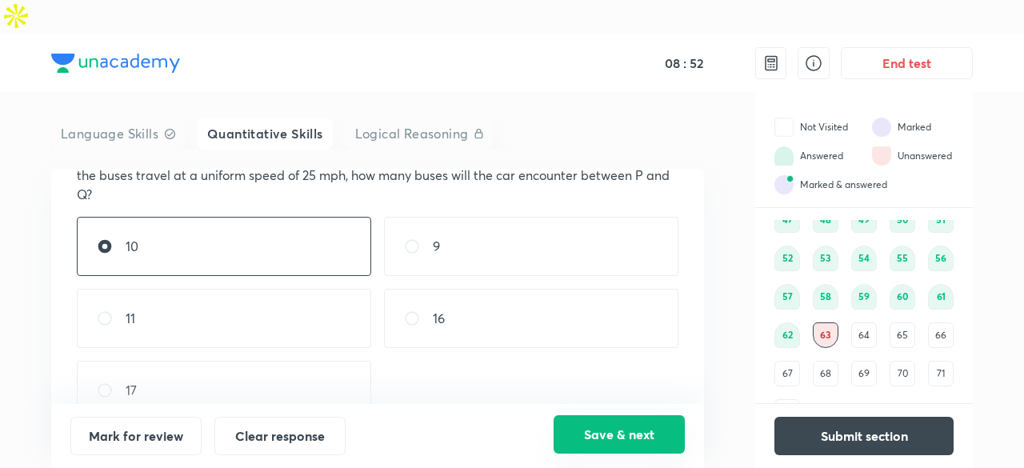
click at [586, 437] on button "Save & next" at bounding box center [619, 434] width 131 height 38
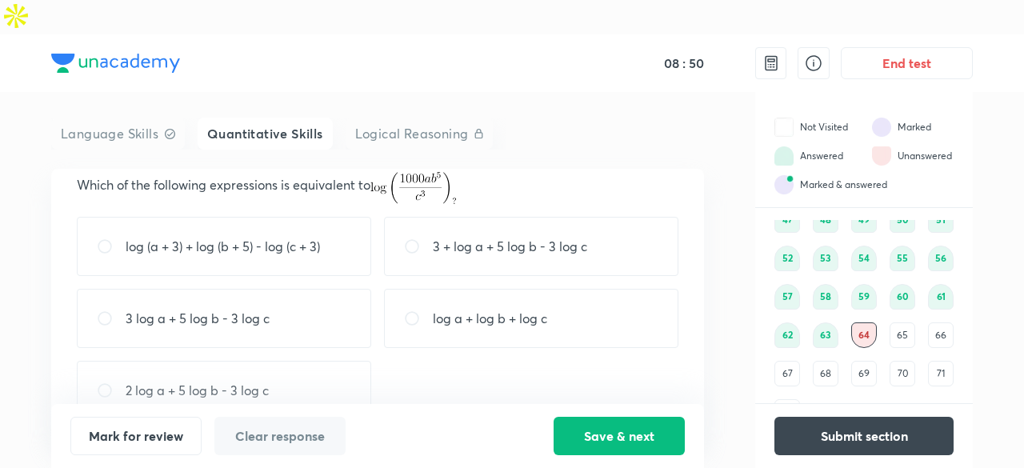
click at [518, 309] on p "log a + log b + log c" at bounding box center [490, 318] width 114 height 19
radio input "true"
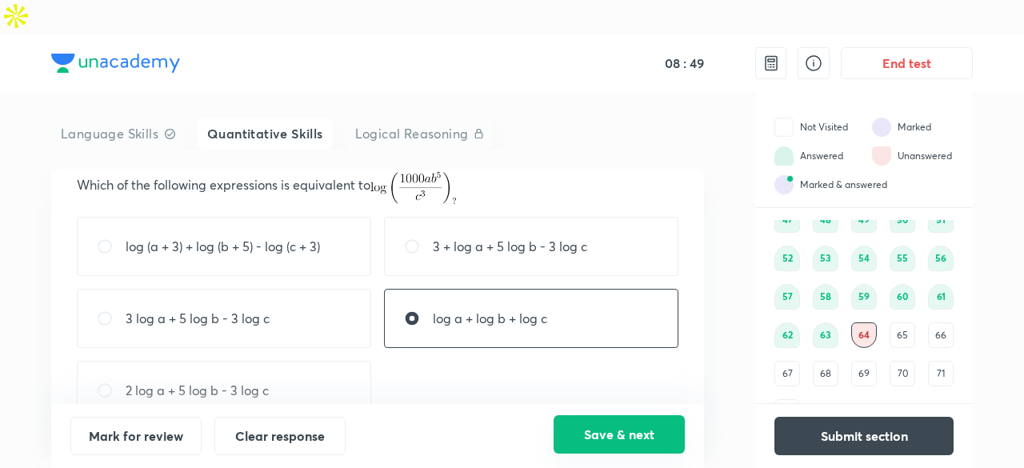
click at [594, 423] on button "Save & next" at bounding box center [619, 434] width 131 height 38
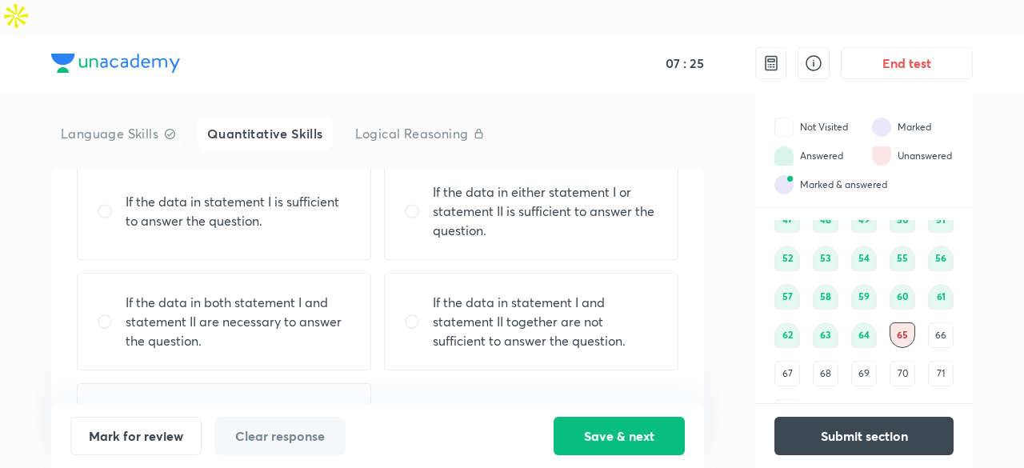
scroll to position [285, 0]
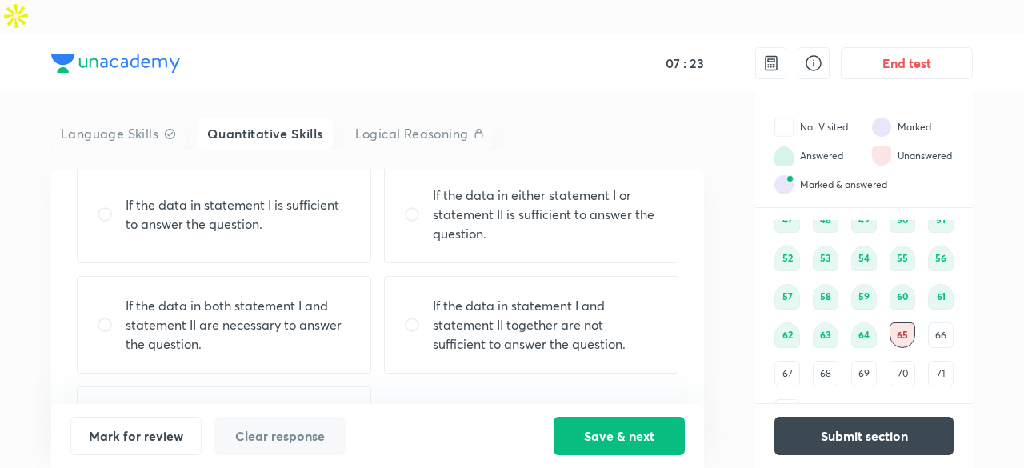
click at [574, 296] on p "If the data in statement I and statement II together are not sufficient to answ…" at bounding box center [546, 325] width 226 height 58
radio input "true"
click at [290, 296] on p "If the data in both statement I and statement II are necessary to answer the qu…" at bounding box center [239, 325] width 226 height 58
radio input "true"
radio input "false"
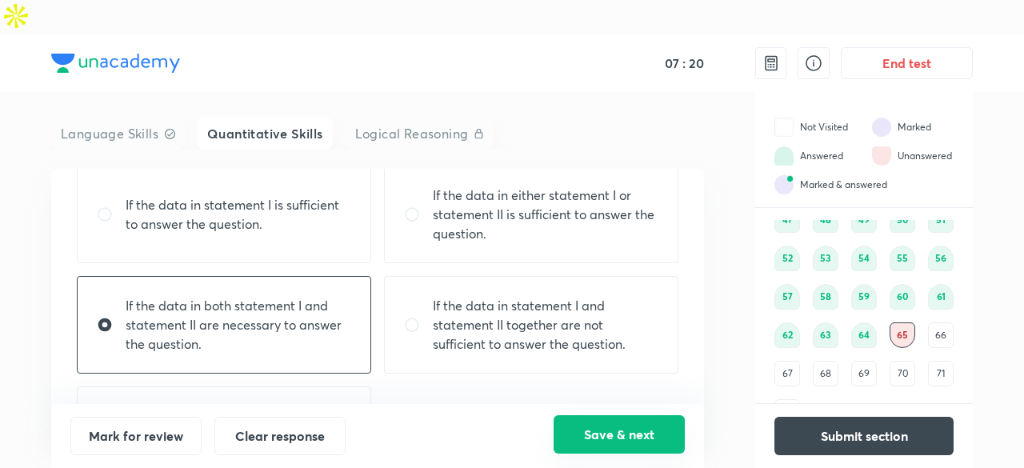
click at [595, 424] on button "Save & next" at bounding box center [619, 434] width 131 height 38
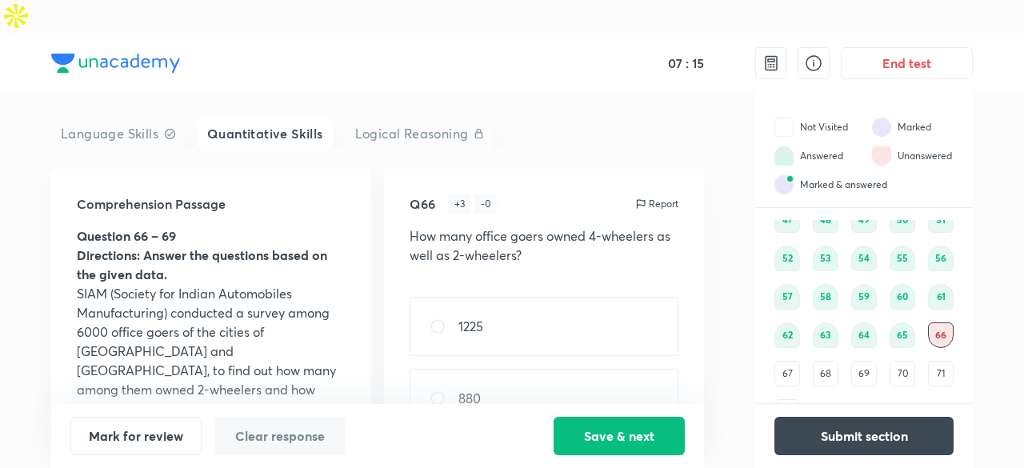
scroll to position [223, 0]
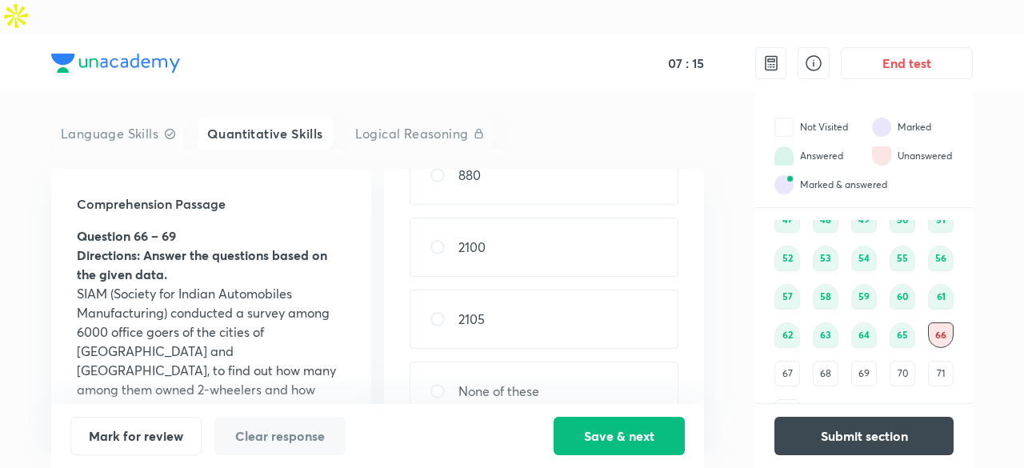
click at [525, 302] on div "2105" at bounding box center [544, 319] width 269 height 59
radio input "true"
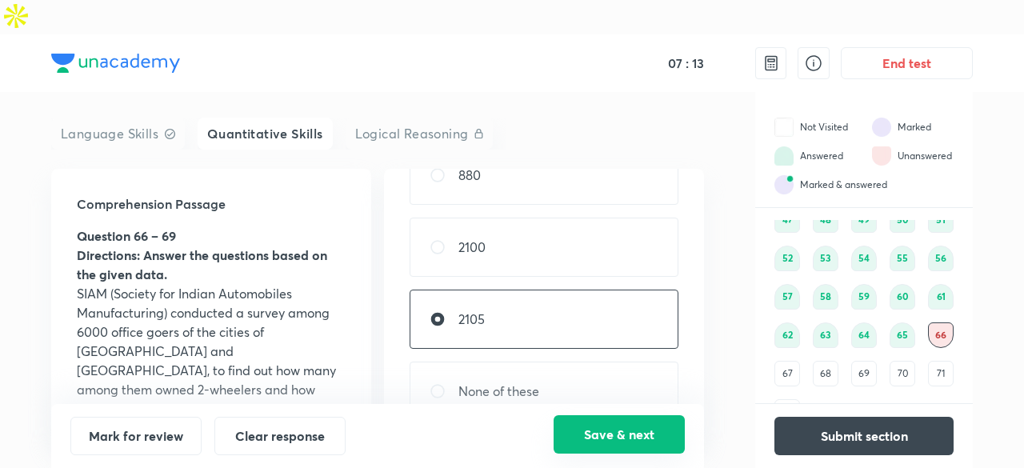
click at [610, 434] on button "Save & next" at bounding box center [619, 434] width 131 height 38
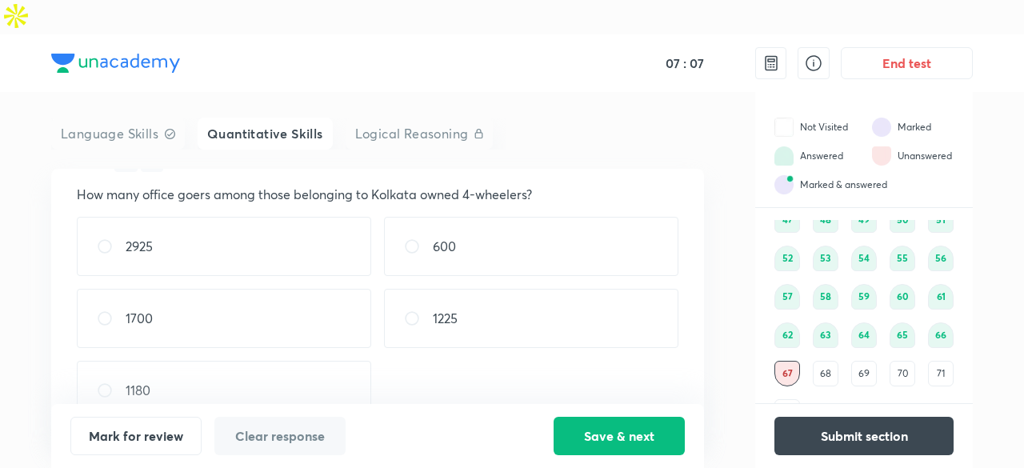
scroll to position [0, 0]
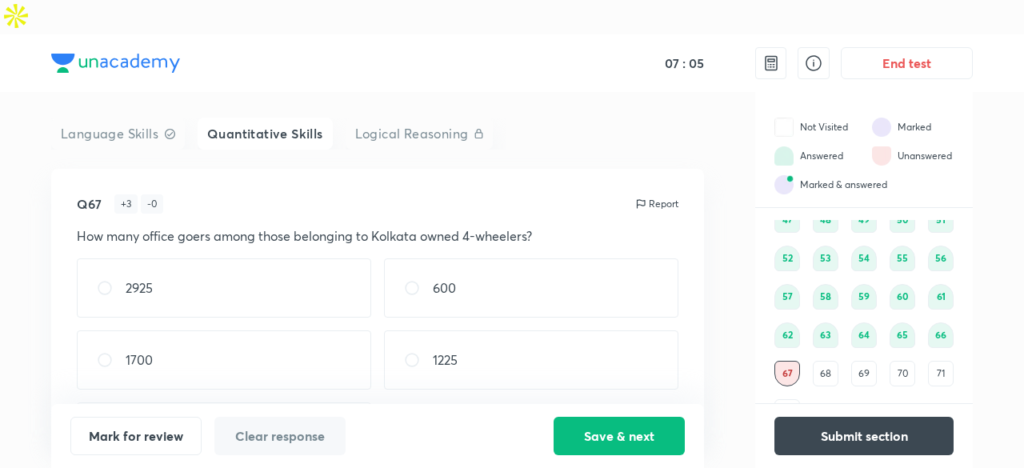
click at [946, 322] on div "66" at bounding box center [941, 335] width 26 height 26
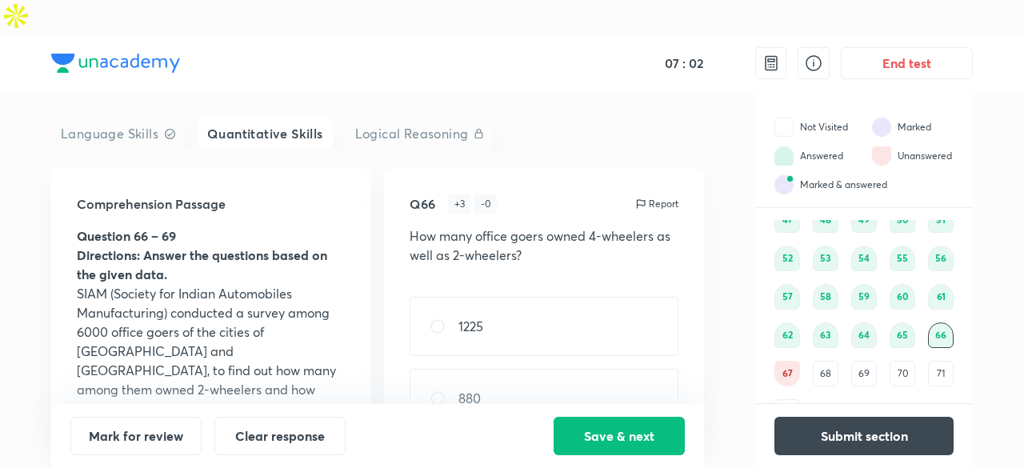
click at [786, 361] on div "67" at bounding box center [787, 374] width 26 height 26
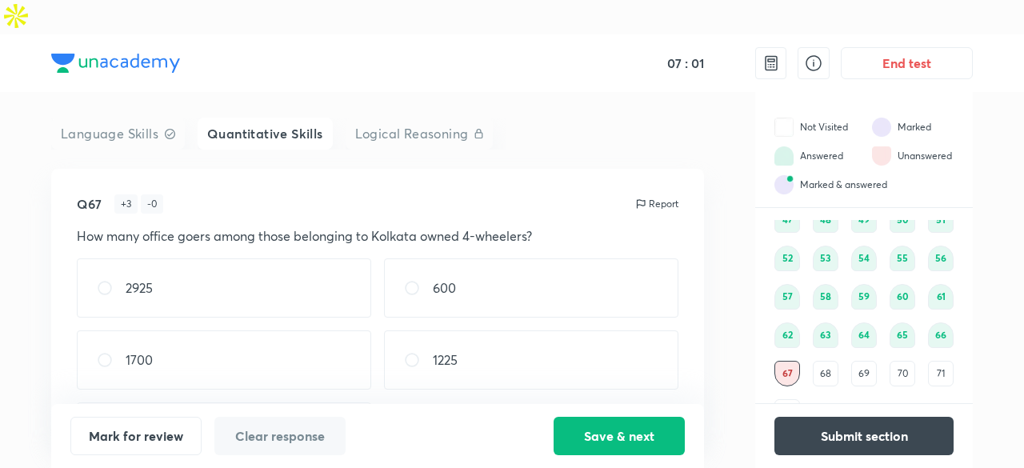
click at [560, 334] on div "1225" at bounding box center [531, 359] width 294 height 59
radio input "true"
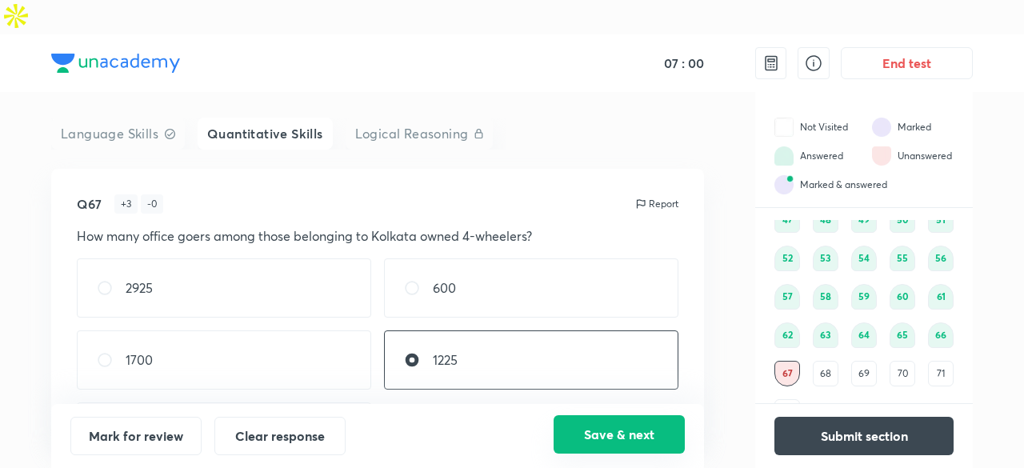
click at [637, 418] on button "Save & next" at bounding box center [619, 434] width 131 height 38
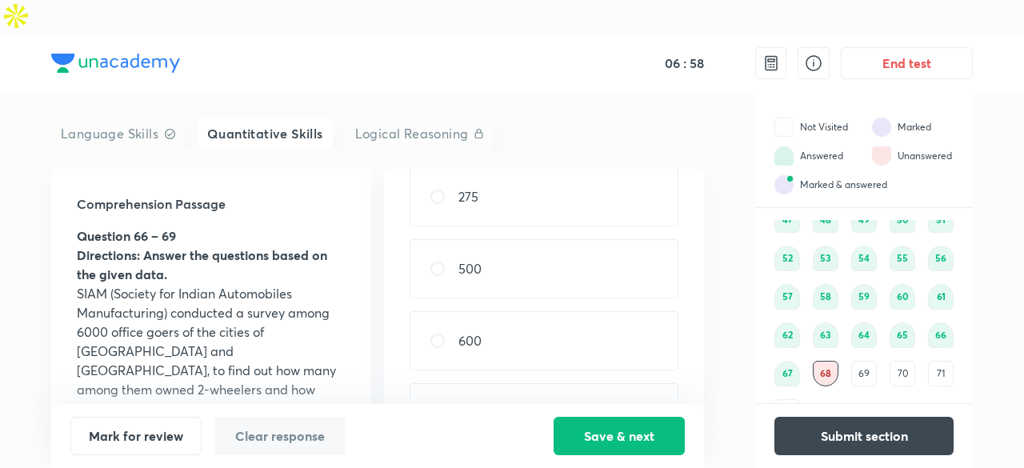
scroll to position [162, 0]
click at [584, 226] on div "500" at bounding box center [544, 255] width 269 height 59
radio input "true"
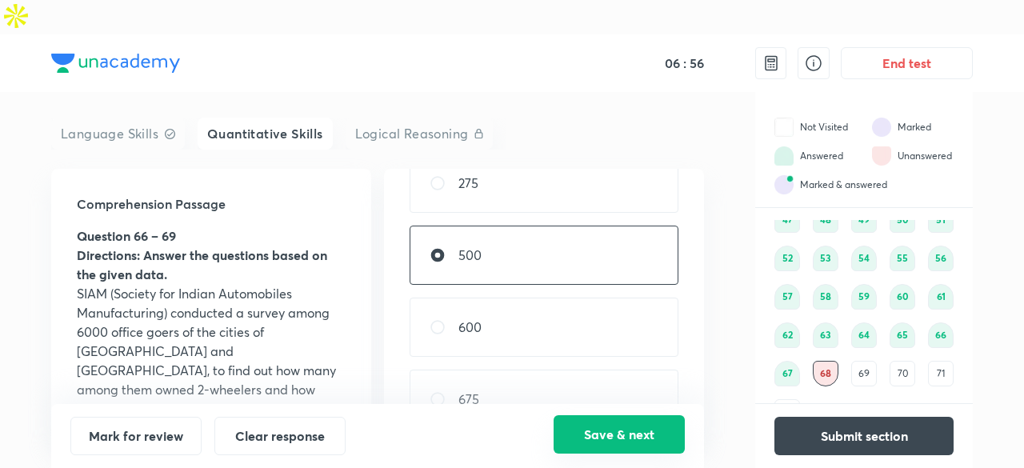
click at [600, 421] on button "Save & next" at bounding box center [619, 434] width 131 height 38
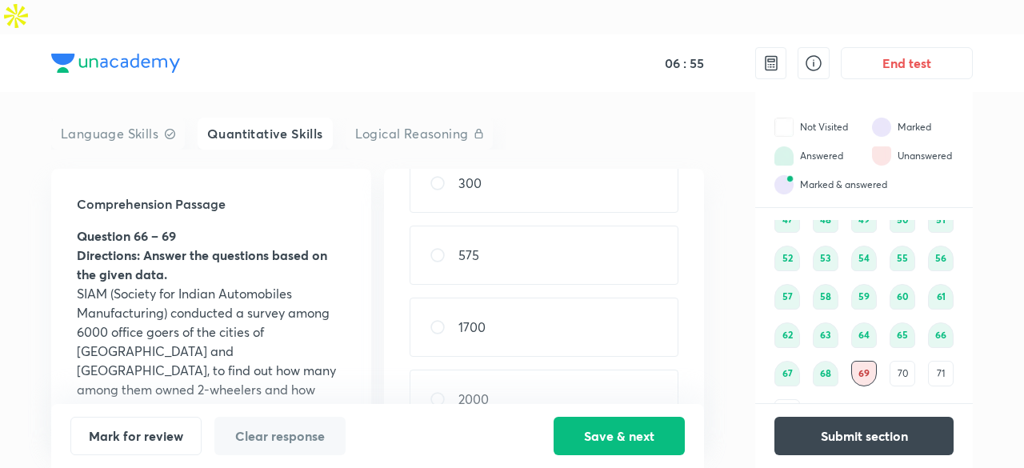
scroll to position [0, 0]
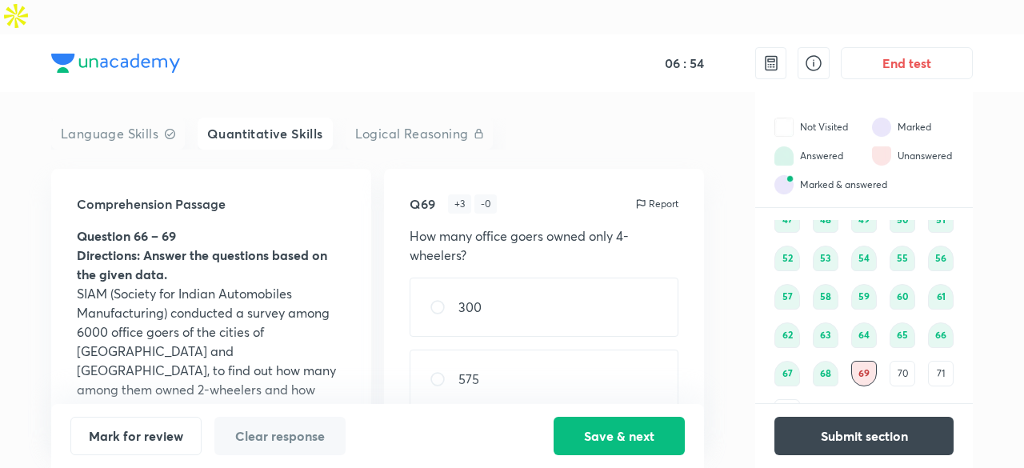
click at [528, 278] on div "300" at bounding box center [544, 307] width 269 height 59
radio input "true"
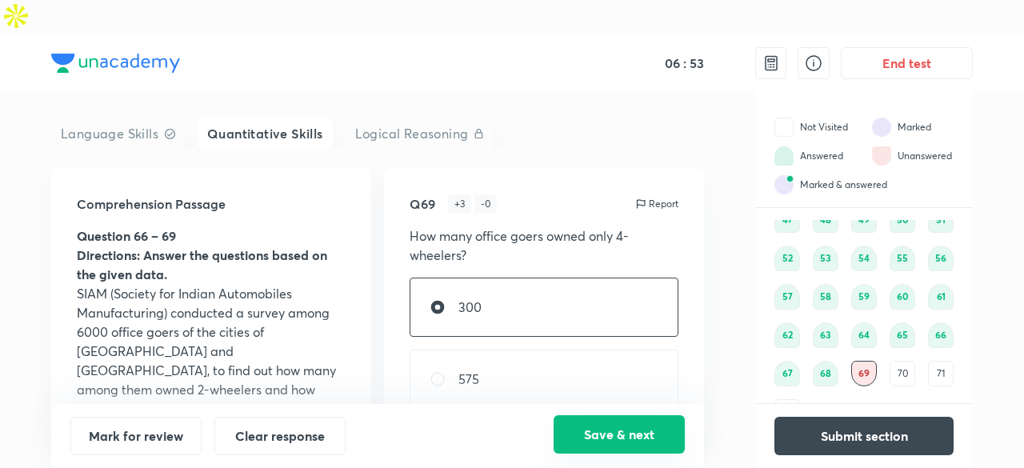
click at [579, 444] on button "Save & next" at bounding box center [619, 434] width 131 height 38
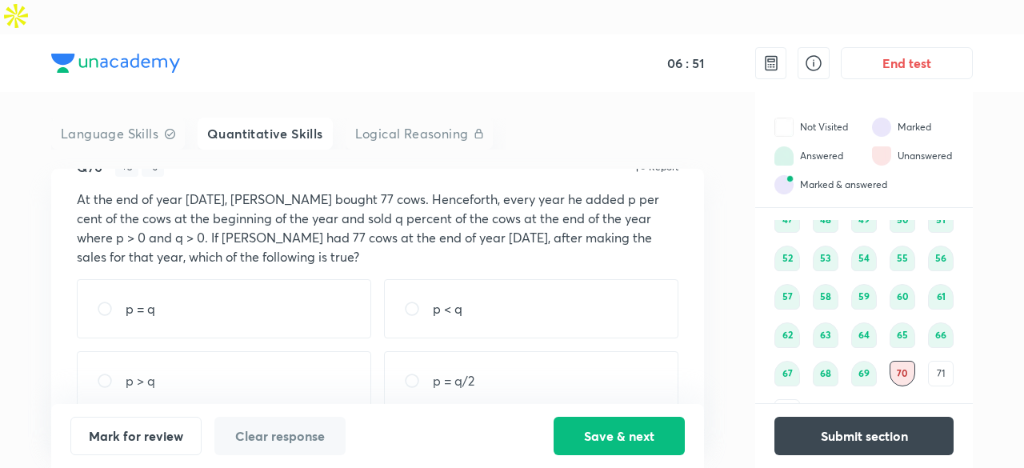
scroll to position [37, 0]
click at [946, 361] on div "71" at bounding box center [941, 374] width 26 height 26
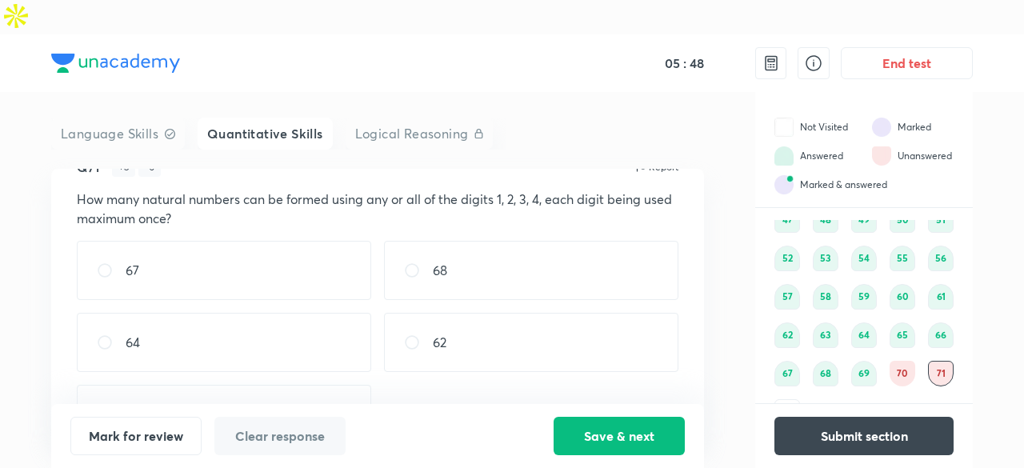
click at [238, 331] on div "64" at bounding box center [224, 342] width 294 height 59
radio input "true"
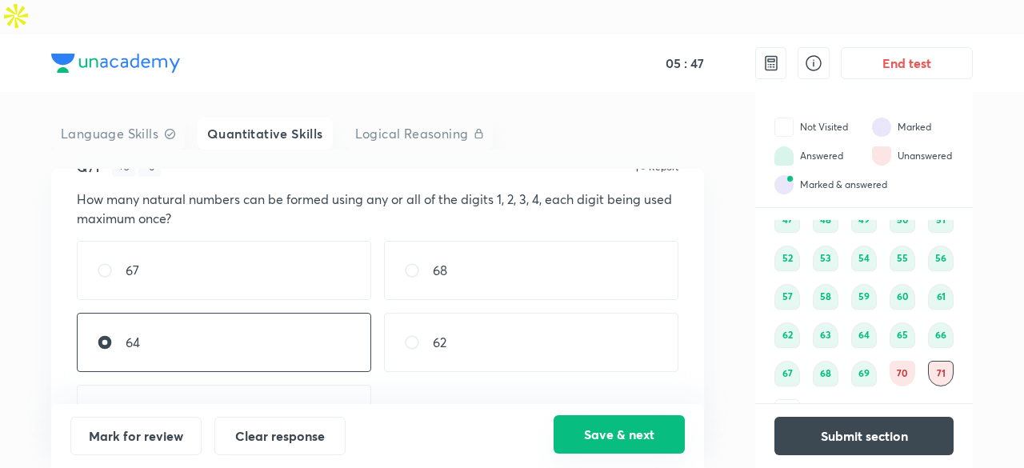
click at [614, 441] on button "Save & next" at bounding box center [619, 434] width 131 height 38
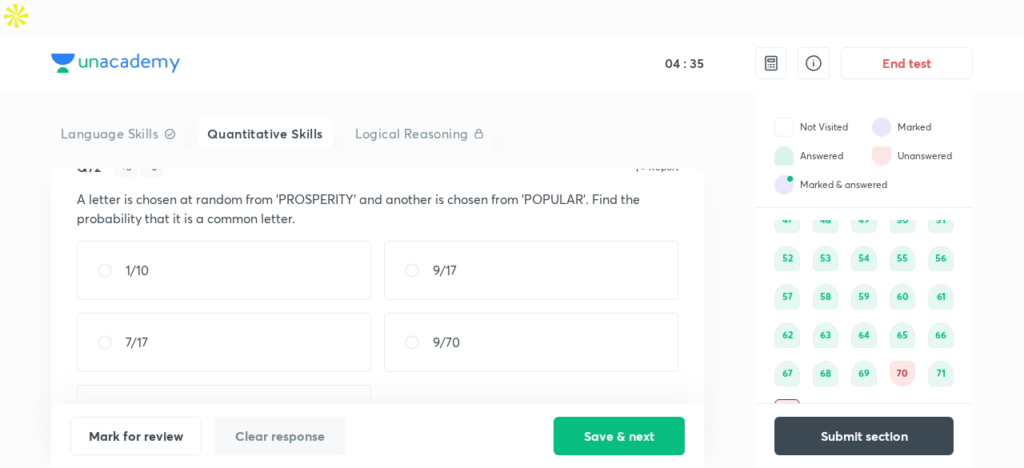
click at [240, 321] on div "7/17" at bounding box center [224, 342] width 294 height 59
radio input "true"
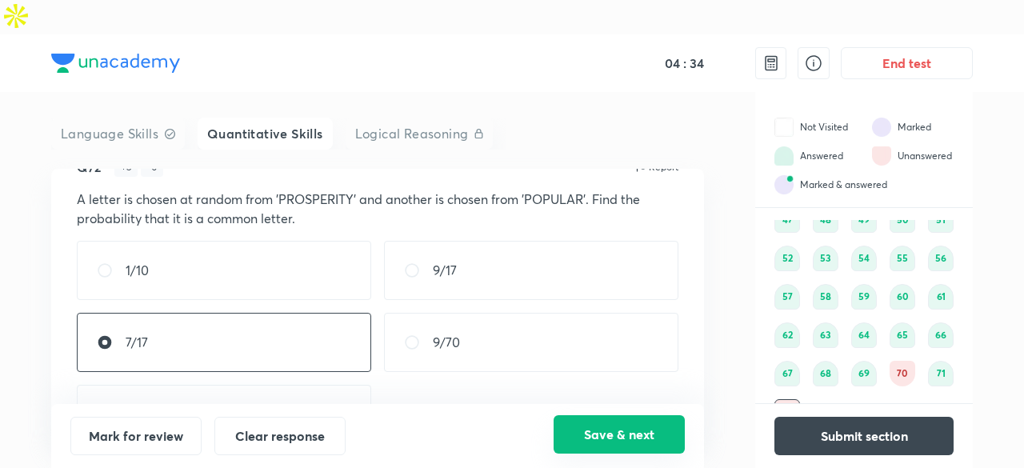
click at [632, 430] on button "Save & next" at bounding box center [619, 434] width 131 height 38
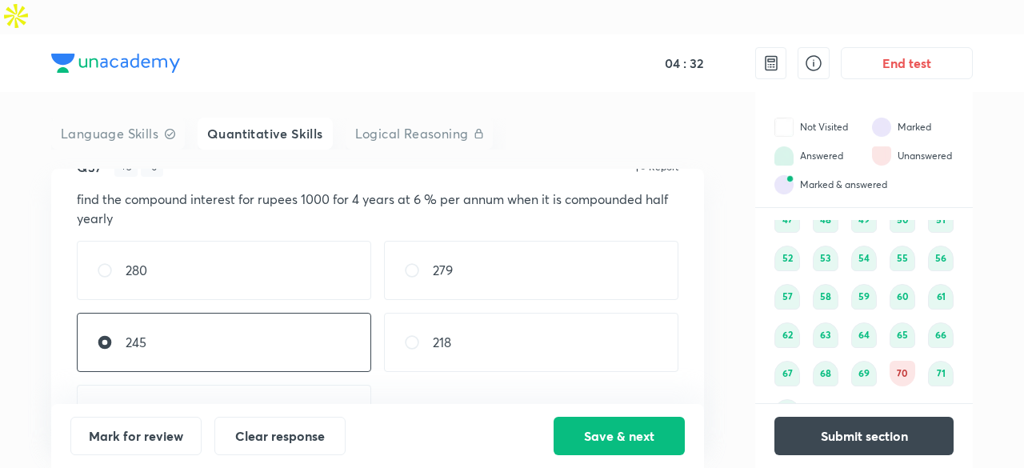
click at [906, 361] on div "70" at bounding box center [903, 374] width 26 height 26
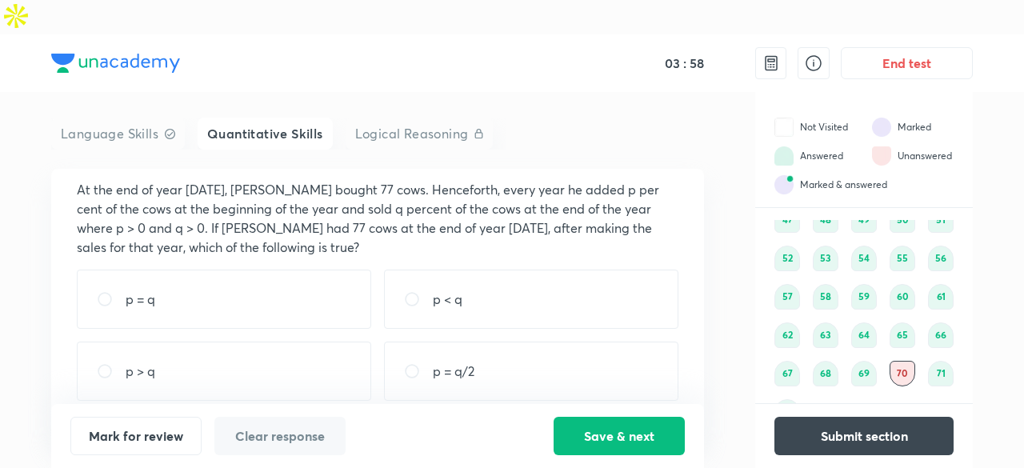
scroll to position [50, 0]
click at [231, 266] on div "p = q" at bounding box center [224, 295] width 294 height 59
radio input "true"
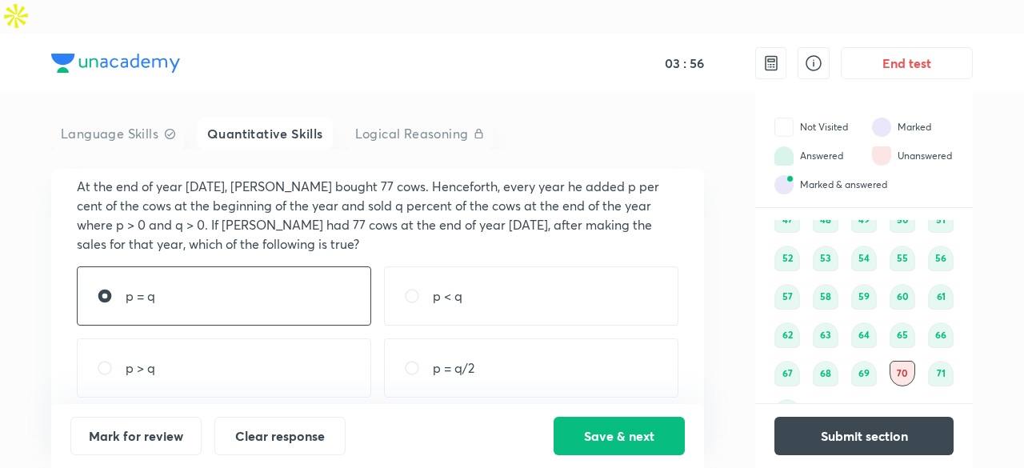
scroll to position [99, 0]
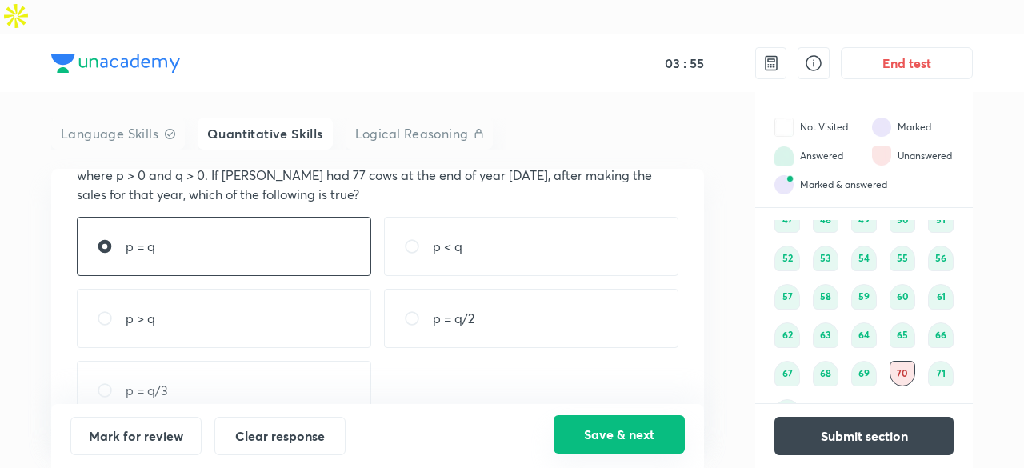
click at [608, 442] on button "Save & next" at bounding box center [619, 434] width 131 height 38
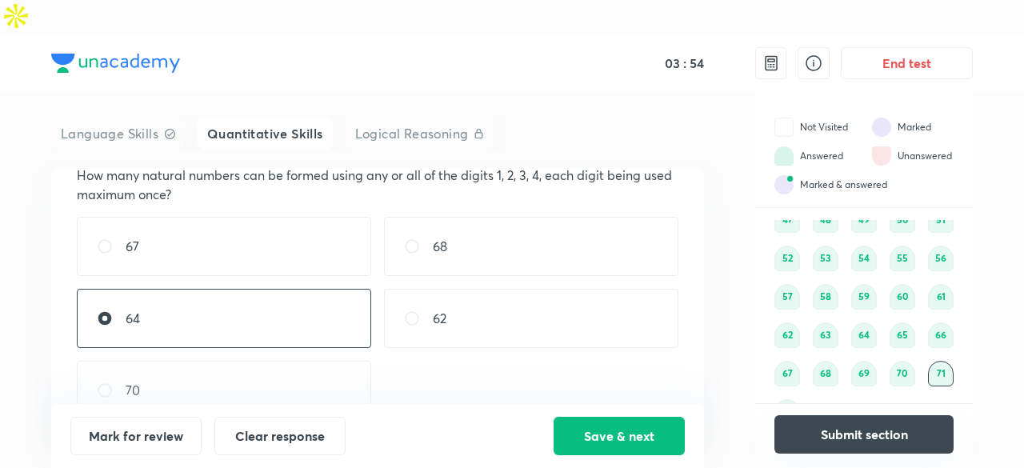
click at [811, 448] on button "Submit section" at bounding box center [863, 434] width 179 height 38
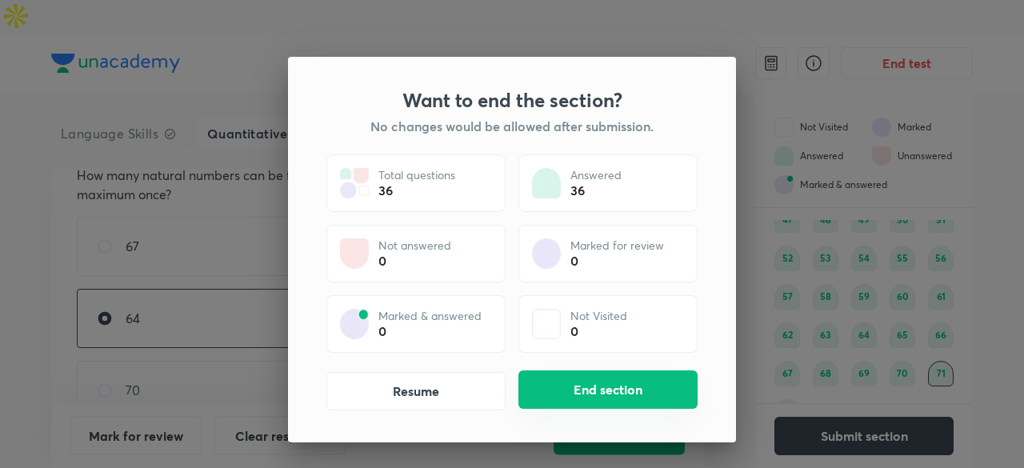
click at [621, 377] on button "End section" at bounding box center [607, 389] width 179 height 38
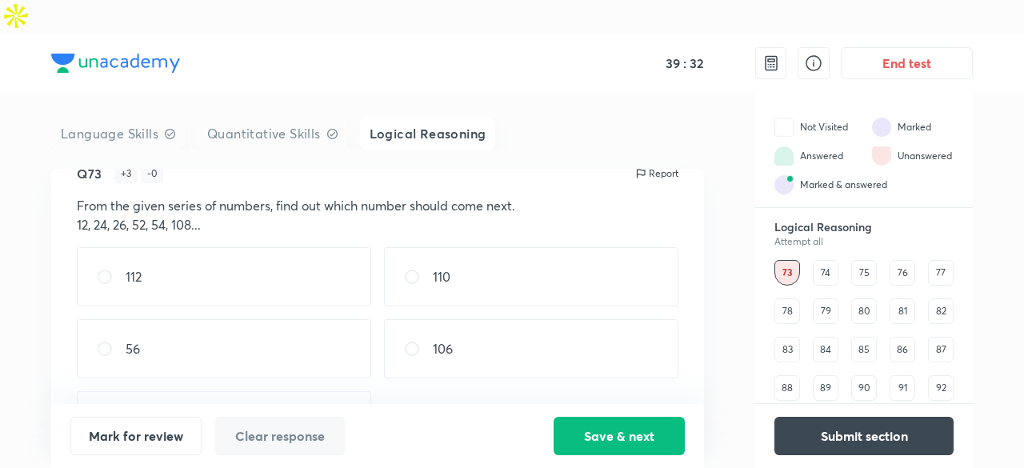
scroll to position [37, 0]
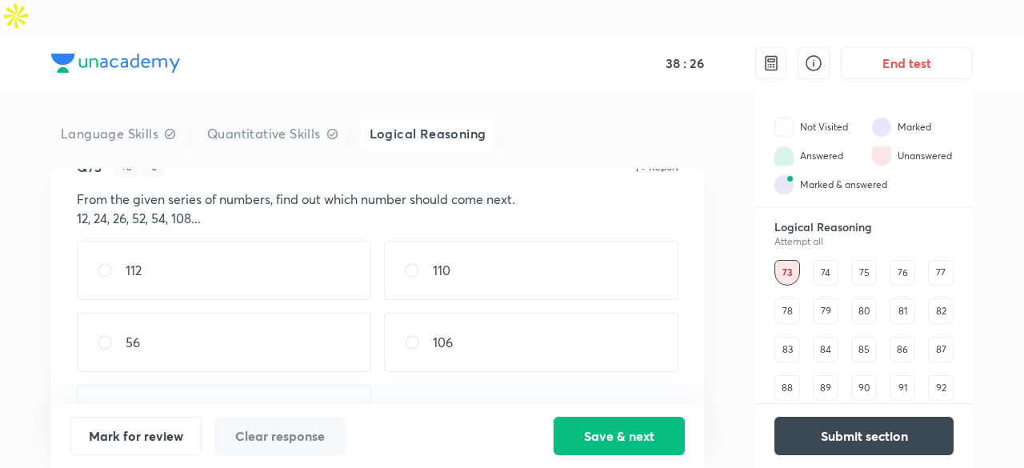
click at [576, 241] on div "110" at bounding box center [531, 270] width 294 height 59
radio input "true"
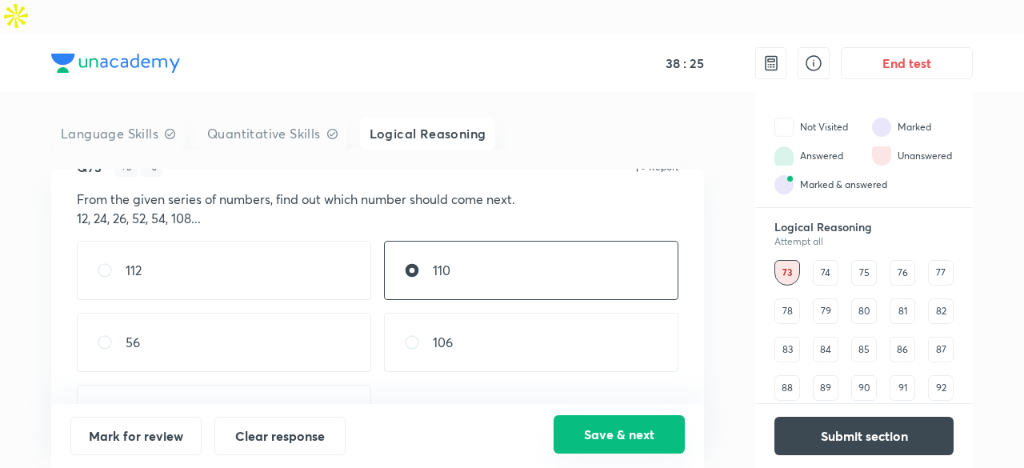
click at [630, 435] on button "Save & next" at bounding box center [619, 434] width 131 height 38
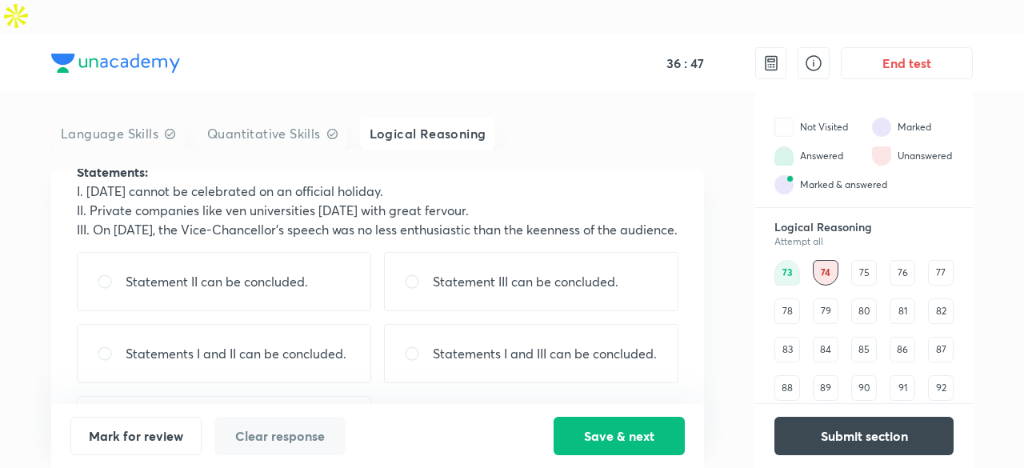
scroll to position [272, 0]
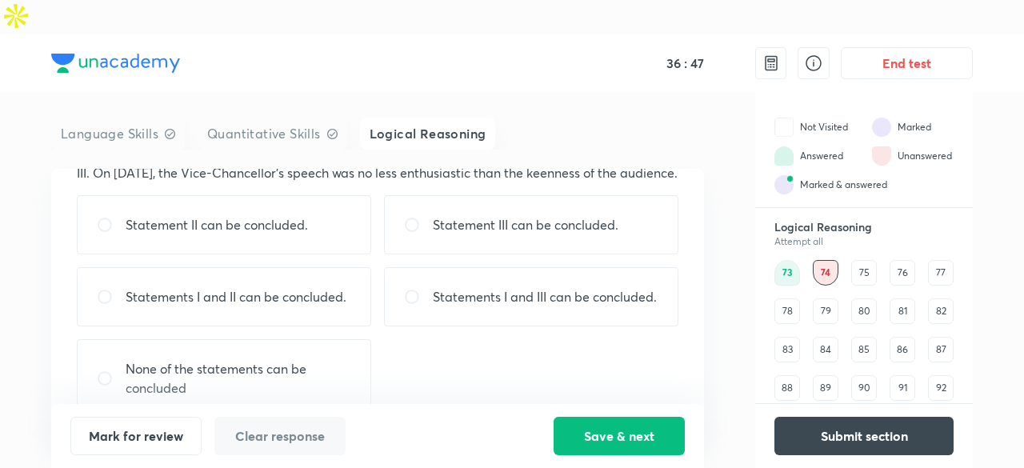
click at [298, 359] on p "None of the statements can be concluded" at bounding box center [239, 378] width 226 height 38
radio input "true"
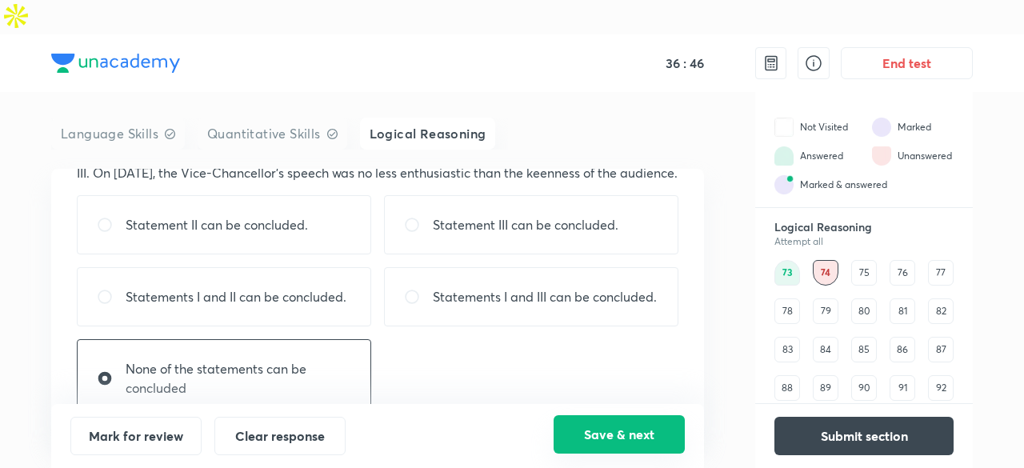
click at [602, 442] on button "Save & next" at bounding box center [619, 434] width 131 height 38
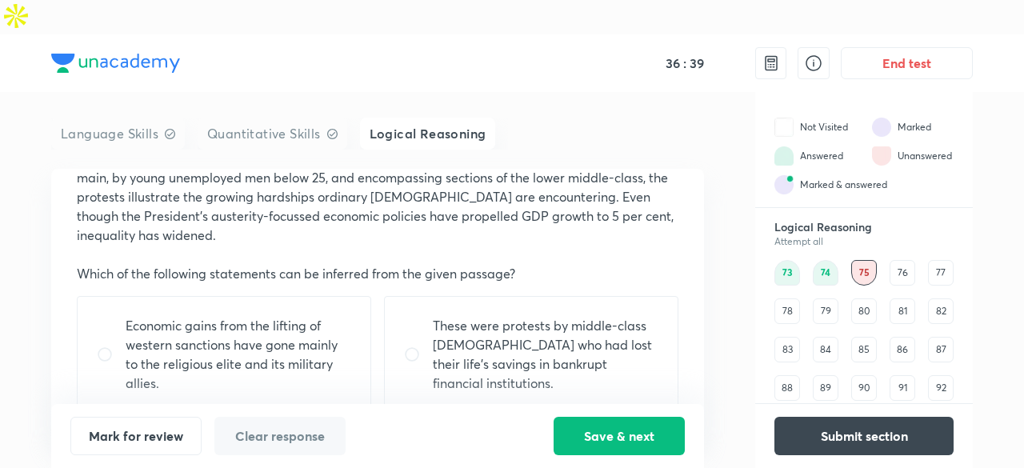
scroll to position [0, 0]
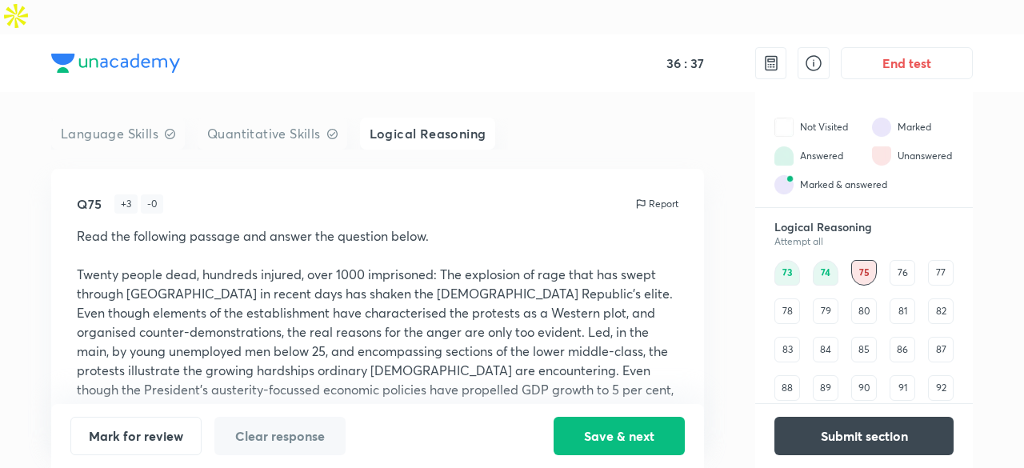
click at [891, 260] on div "76" at bounding box center [903, 273] width 26 height 26
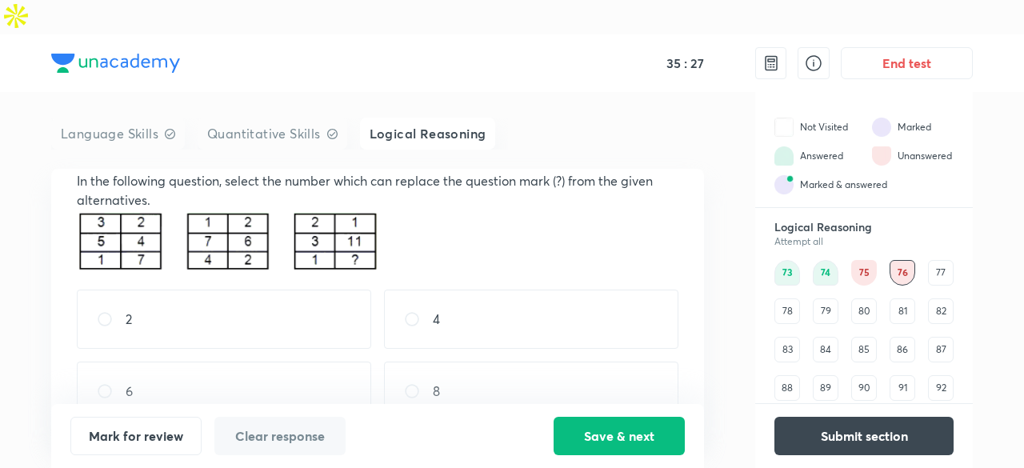
scroll to position [54, 0]
click at [150, 290] on div "2" at bounding box center [224, 319] width 294 height 59
radio input "true"
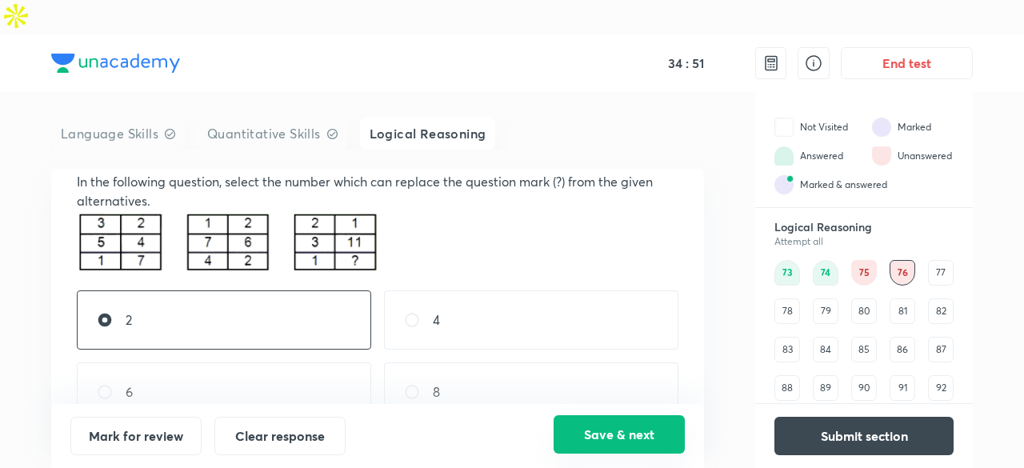
click at [597, 434] on button "Save & next" at bounding box center [619, 434] width 131 height 38
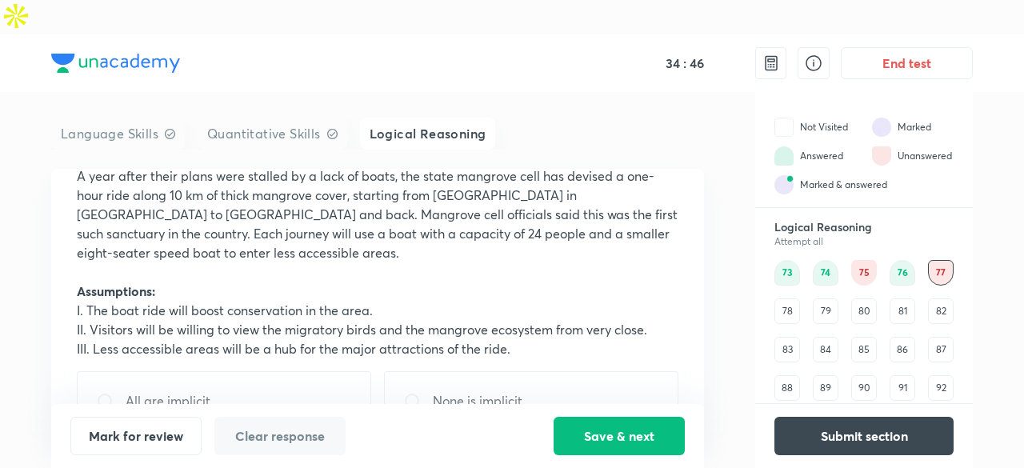
scroll to position [120, 0]
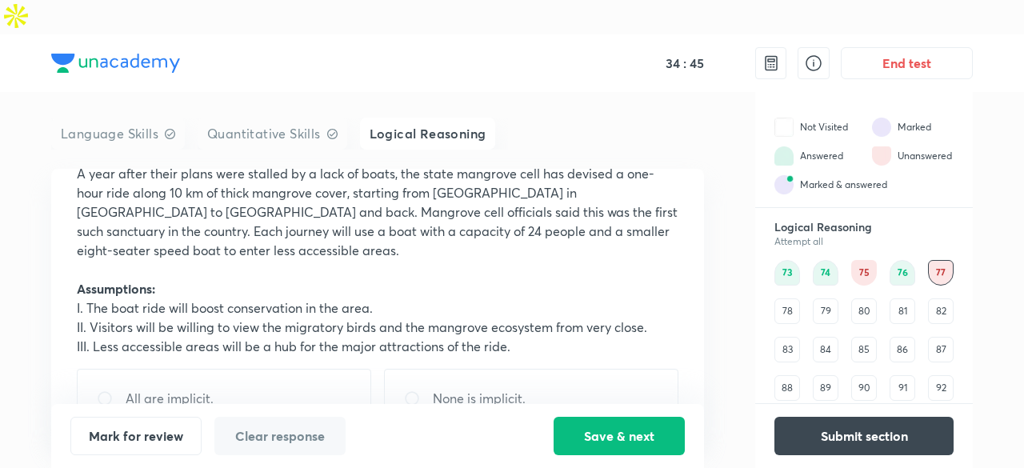
click at [793, 298] on div "78" at bounding box center [787, 311] width 26 height 26
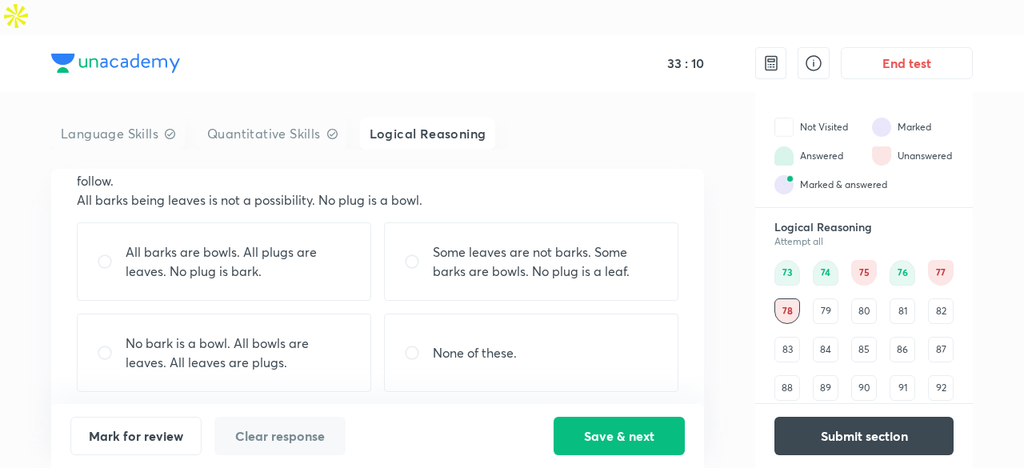
scroll to position [93, 0]
click at [457, 340] on div "None of these." at bounding box center [531, 353] width 294 height 78
radio input "true"
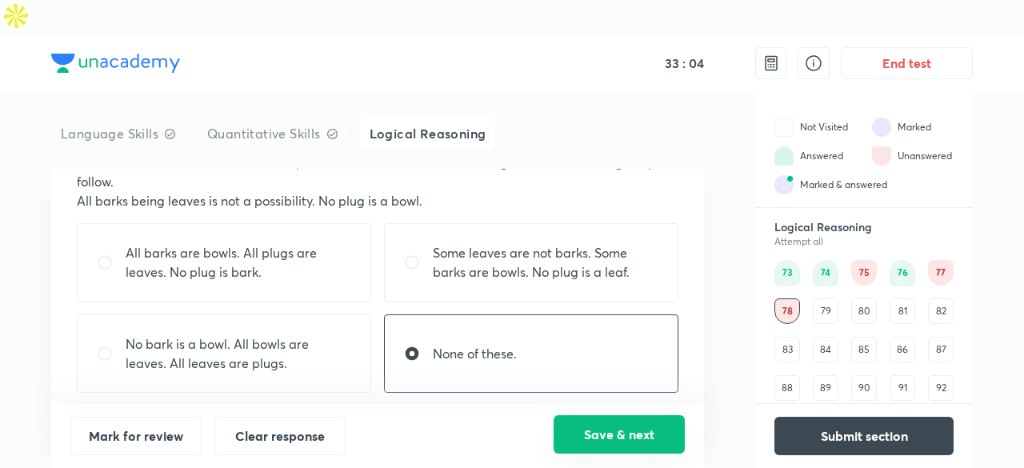
click at [609, 445] on button "Save & next" at bounding box center [619, 434] width 131 height 38
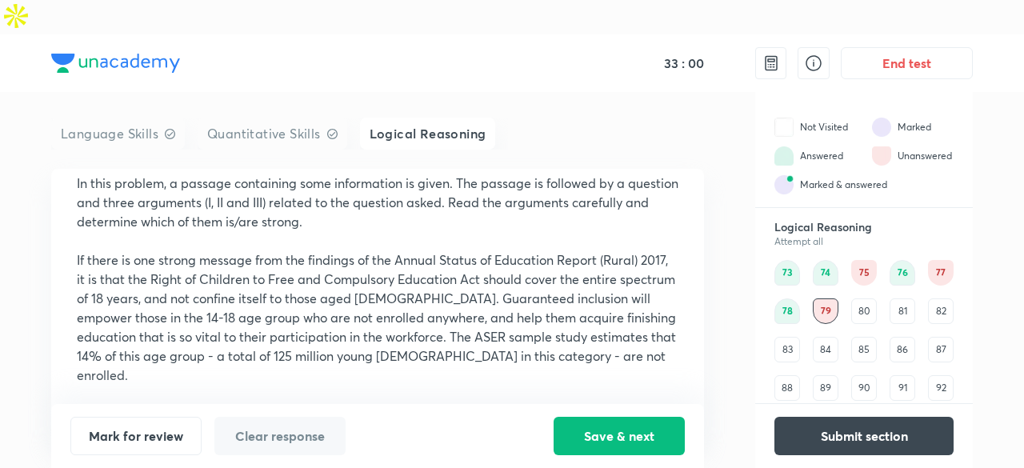
scroll to position [39, 0]
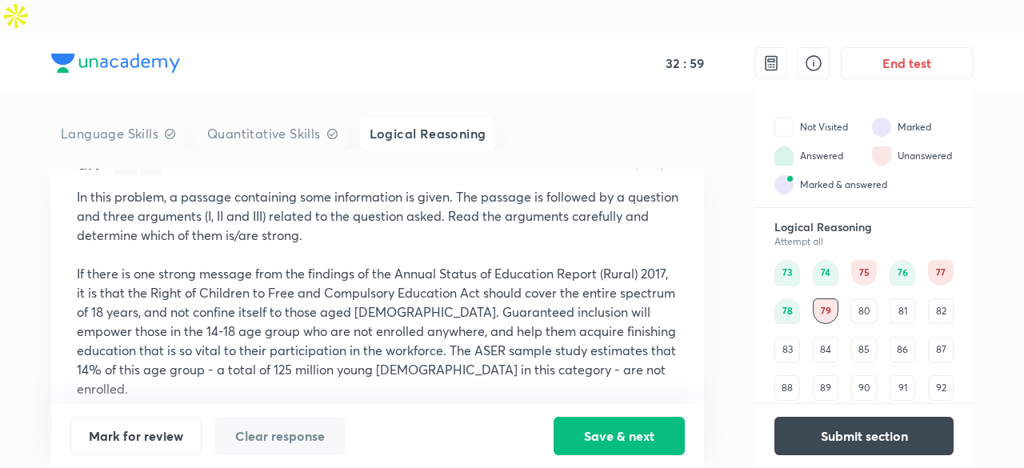
click at [858, 298] on div "80" at bounding box center [864, 311] width 26 height 26
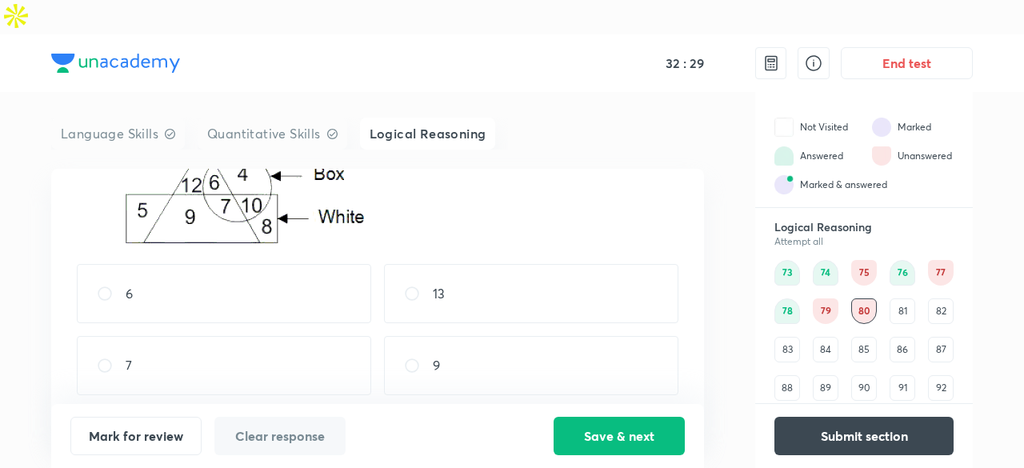
scroll to position [104, 0]
click at [222, 265] on div "6" at bounding box center [224, 294] width 294 height 59
radio input "true"
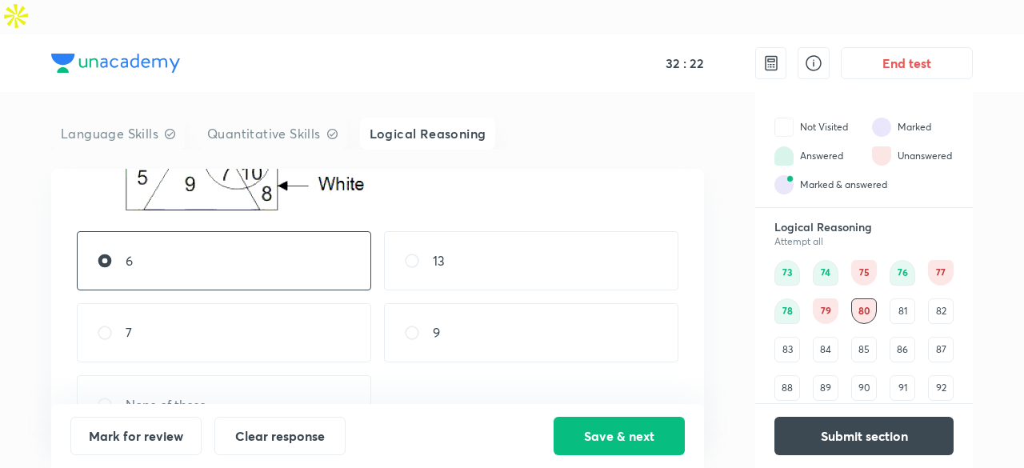
scroll to position [140, 0]
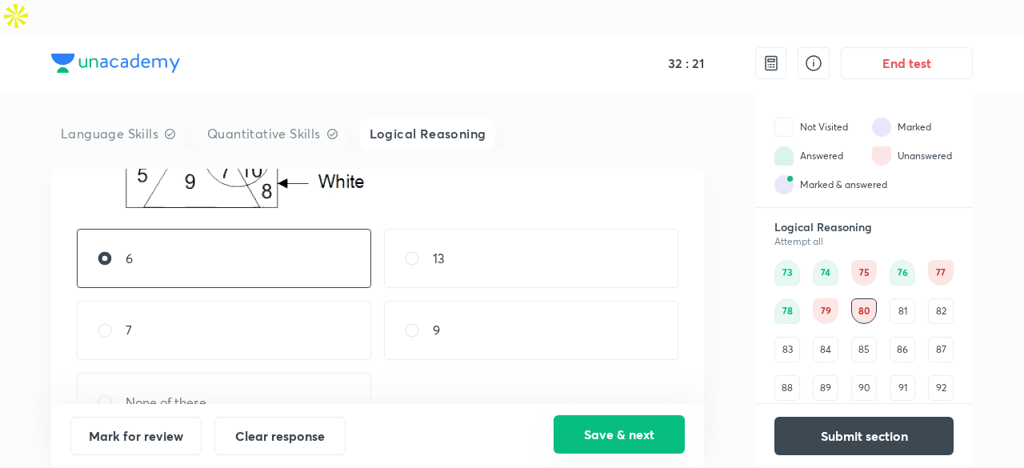
click at [578, 423] on button "Save & next" at bounding box center [619, 434] width 131 height 38
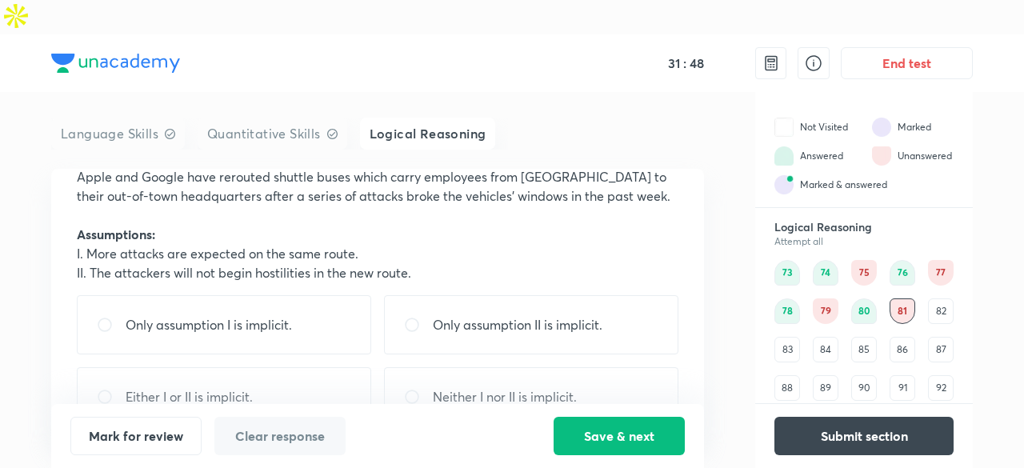
scroll to position [101, 0]
click at [528, 292] on div "Only assumption II is implicit." at bounding box center [531, 321] width 294 height 59
radio input "true"
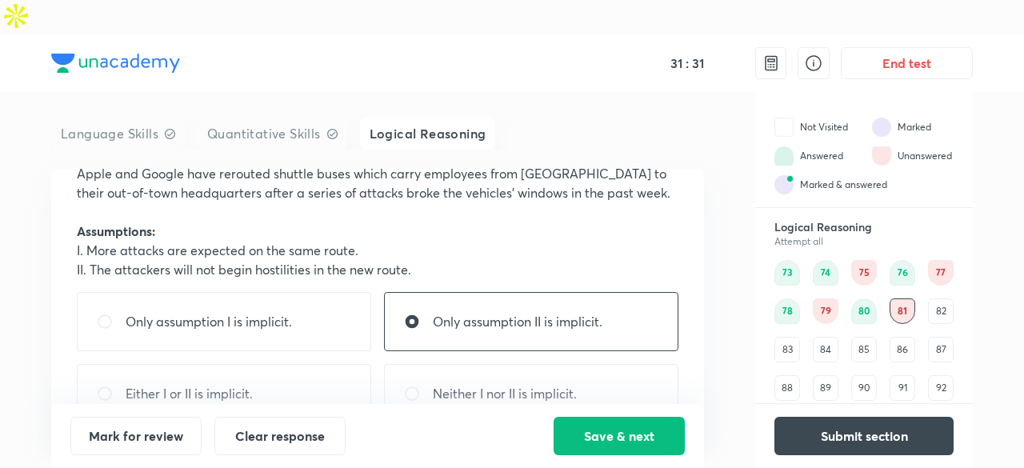
scroll to position [140, 0]
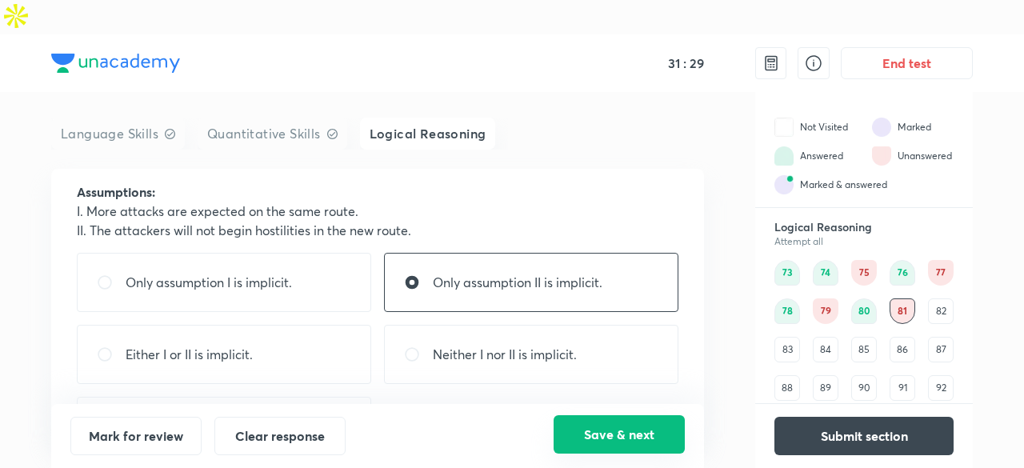
click at [636, 439] on button "Save & next" at bounding box center [619, 434] width 131 height 38
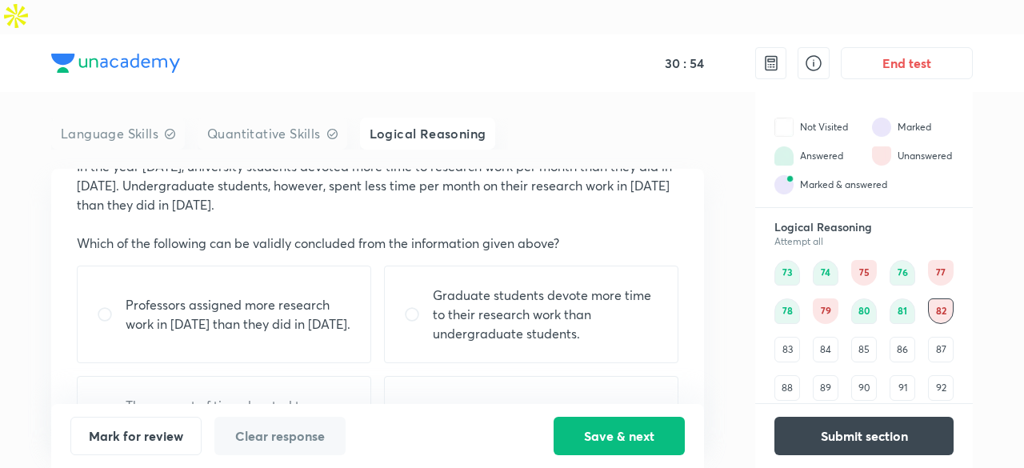
scroll to position [101, 0]
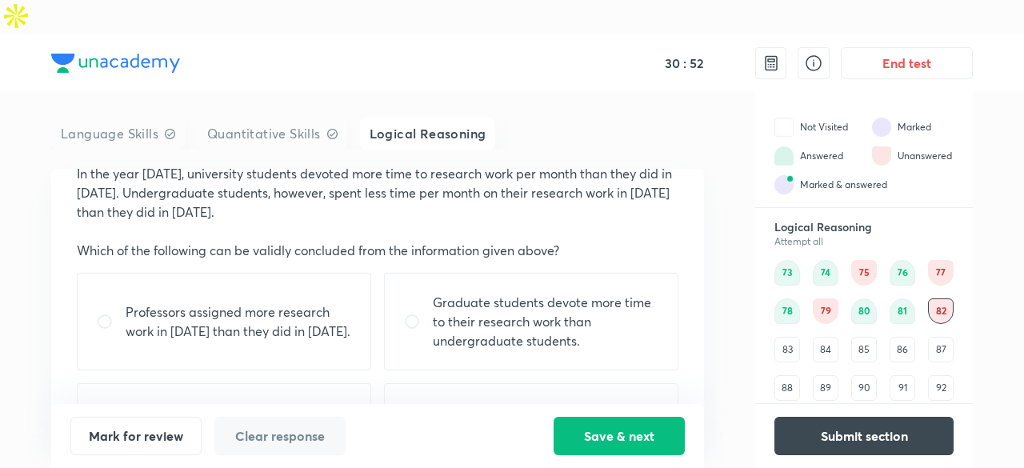
click at [566, 297] on p "Graduate students devote more time to their research work than undergraduate st…" at bounding box center [546, 322] width 226 height 58
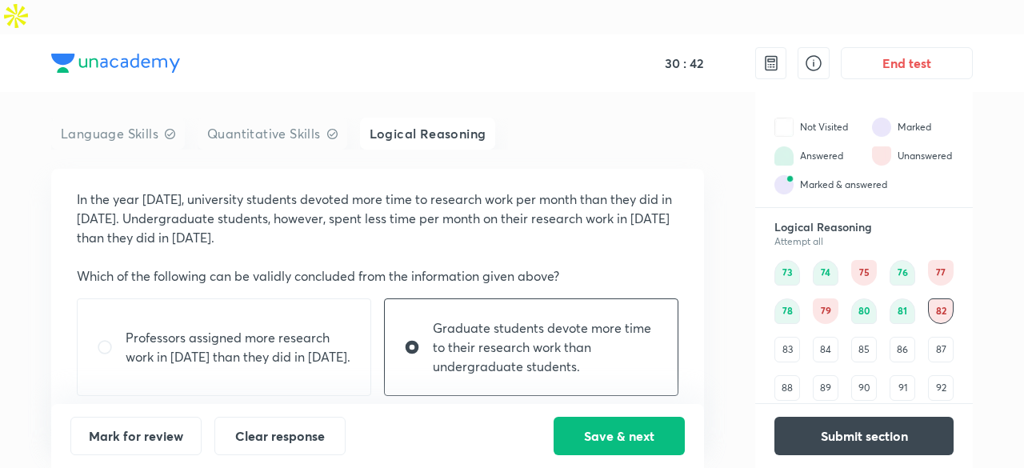
scroll to position [232, 0]
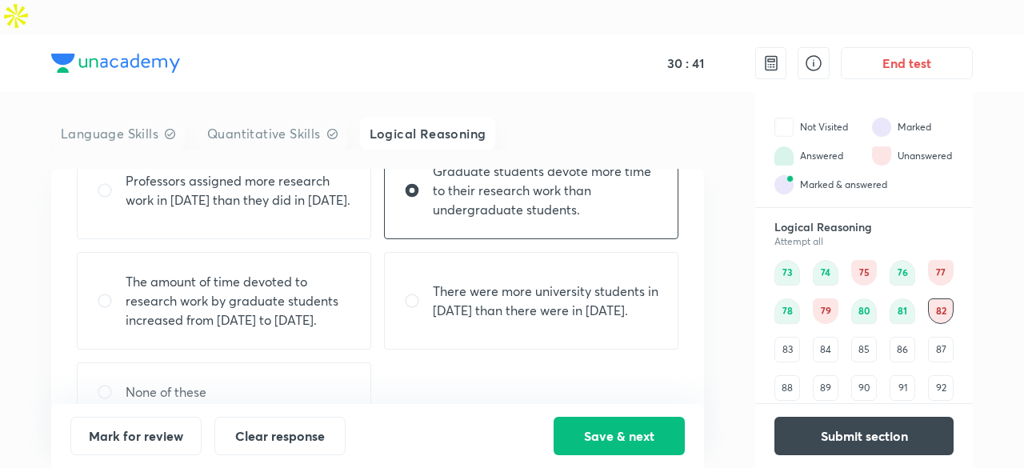
click at [223, 282] on p "The amount of time devoted to research work by graduate students increased from…" at bounding box center [239, 301] width 226 height 58
radio input "false"
radio input "true"
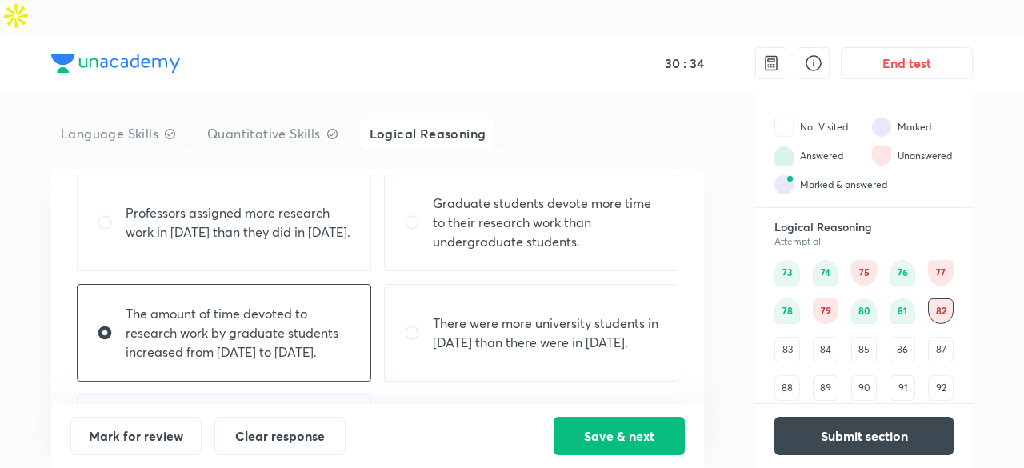
scroll to position [234, 0]
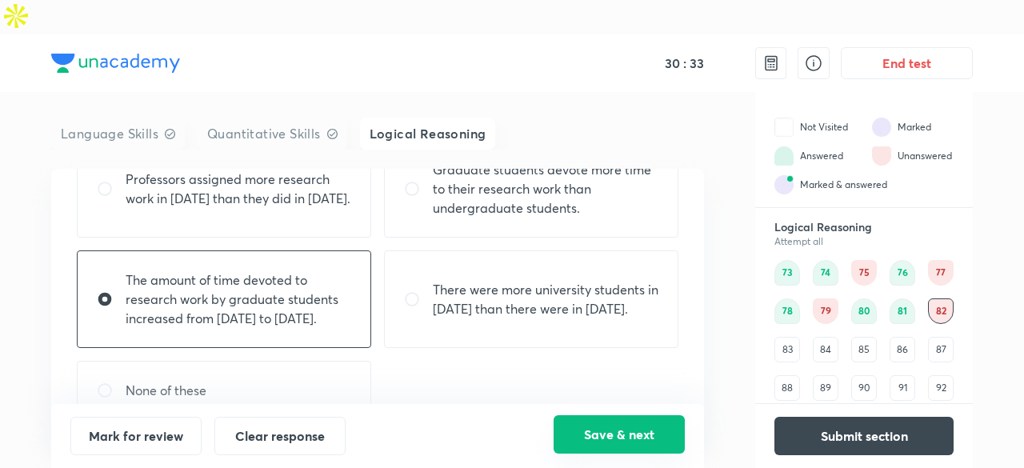
click at [576, 424] on button "Save & next" at bounding box center [619, 434] width 131 height 38
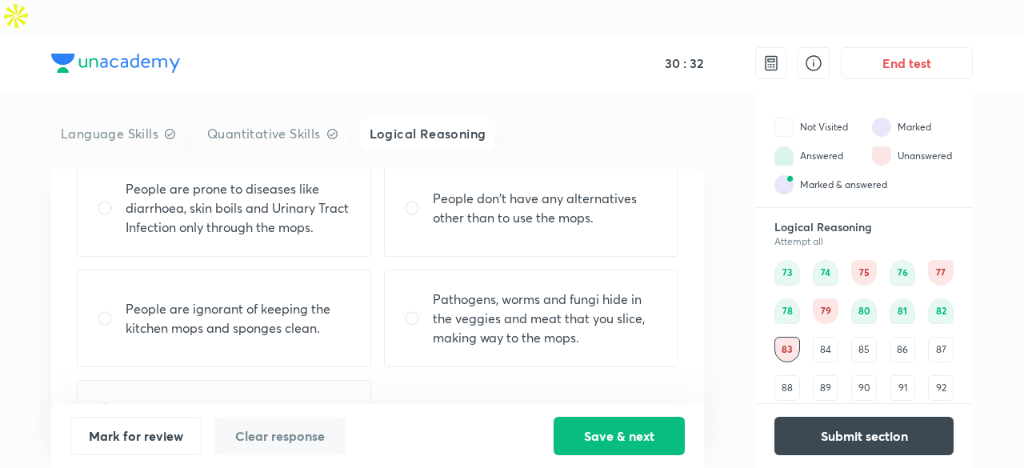
click at [552, 294] on div "Pathogens, worms and fungi hide in the veggies and meat that you slice, making …" at bounding box center [531, 319] width 294 height 98
radio input "true"
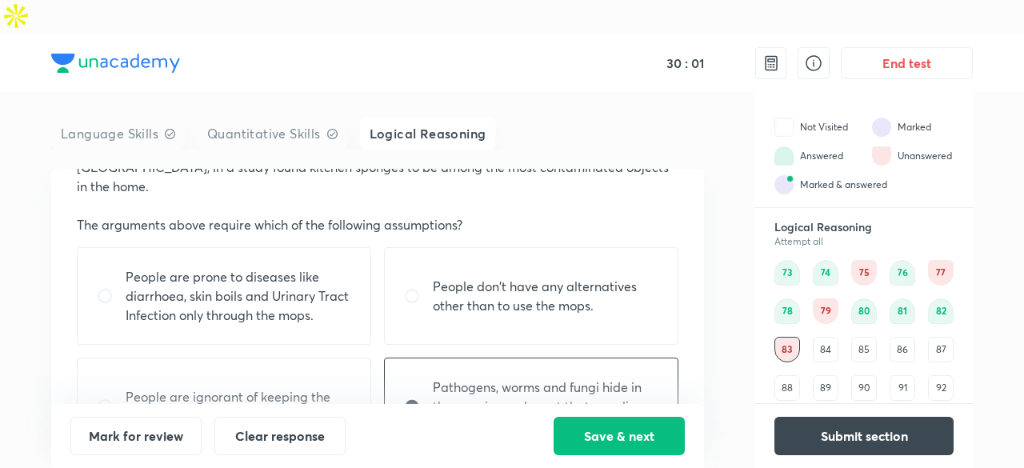
scroll to position [248, 0]
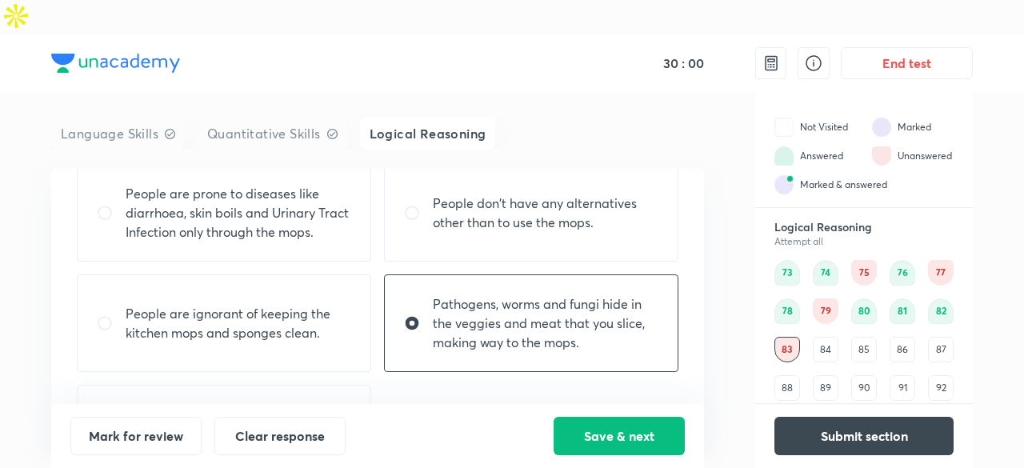
click at [270, 304] on p "People are ignorant of keeping the kitchen mops and sponges clean." at bounding box center [239, 323] width 226 height 38
radio input "true"
radio input "false"
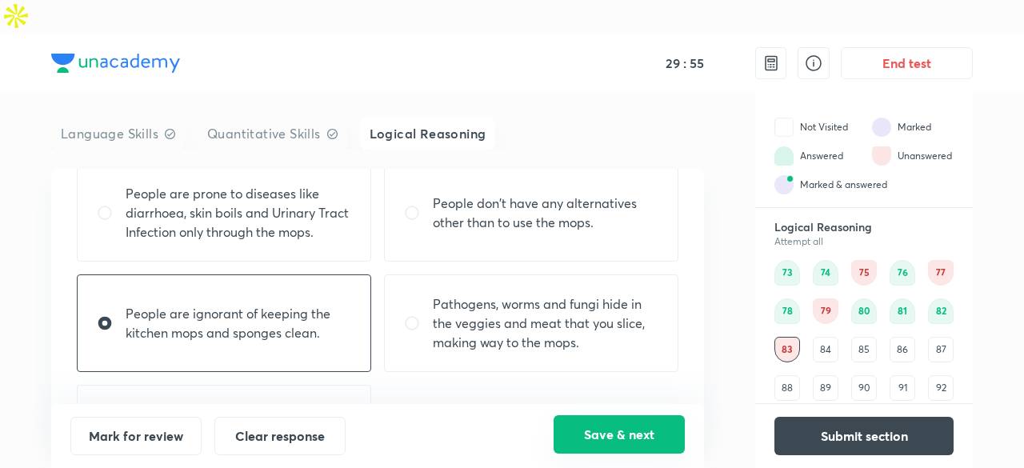
click at [592, 424] on button "Save & next" at bounding box center [619, 434] width 131 height 38
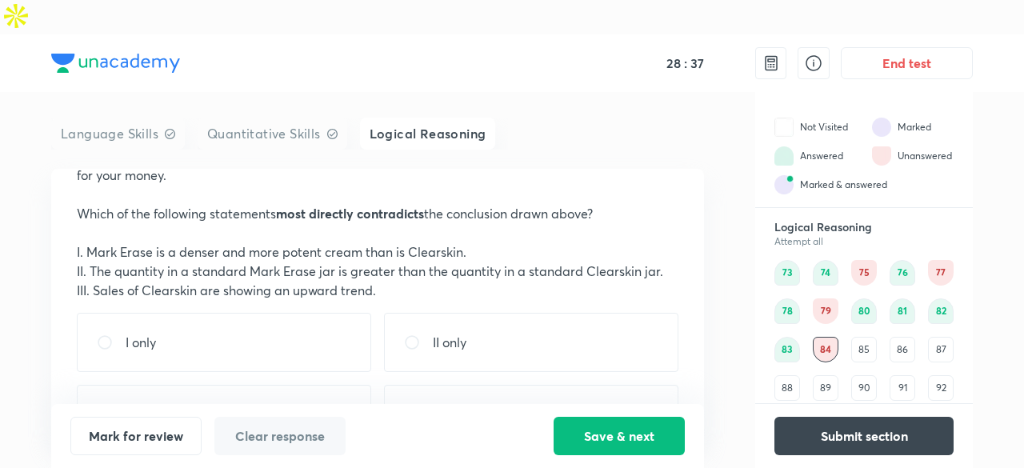
scroll to position [141, 0]
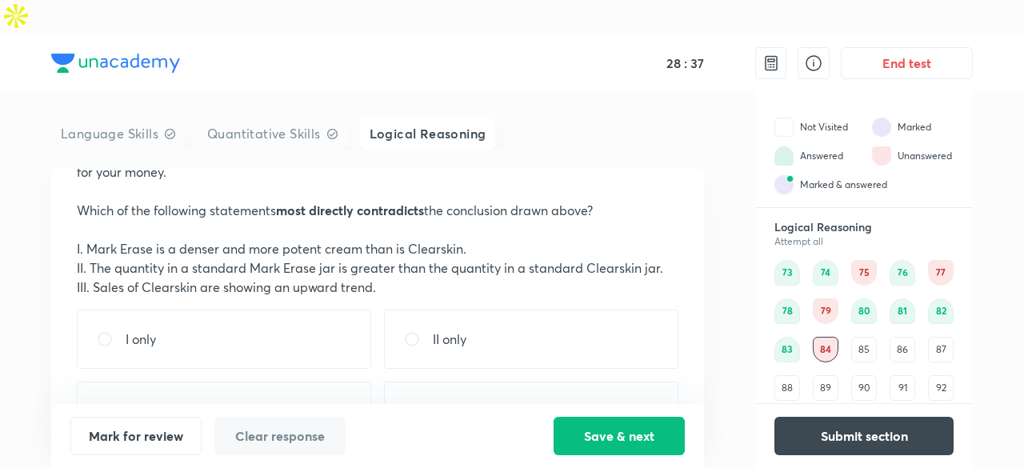
click at [218, 310] on div "I only" at bounding box center [224, 339] width 294 height 59
radio input "true"
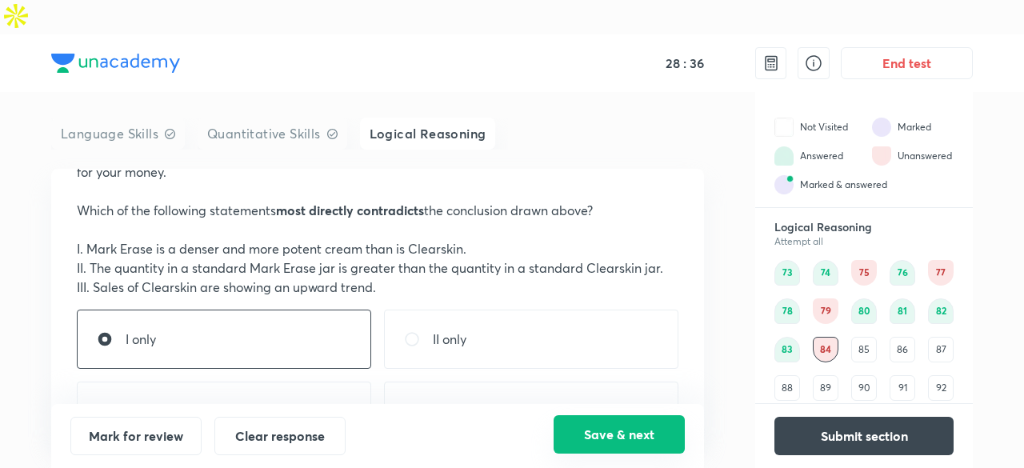
click at [581, 435] on button "Save & next" at bounding box center [619, 434] width 131 height 38
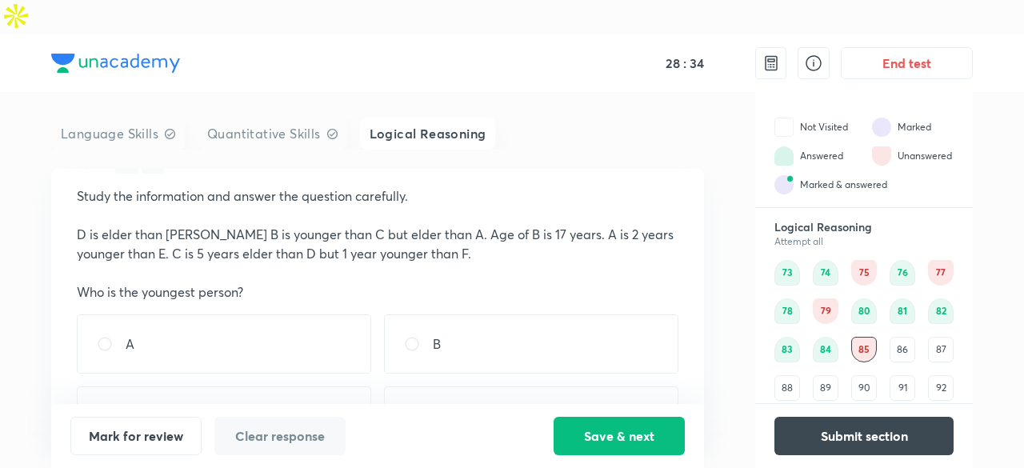
scroll to position [37, 0]
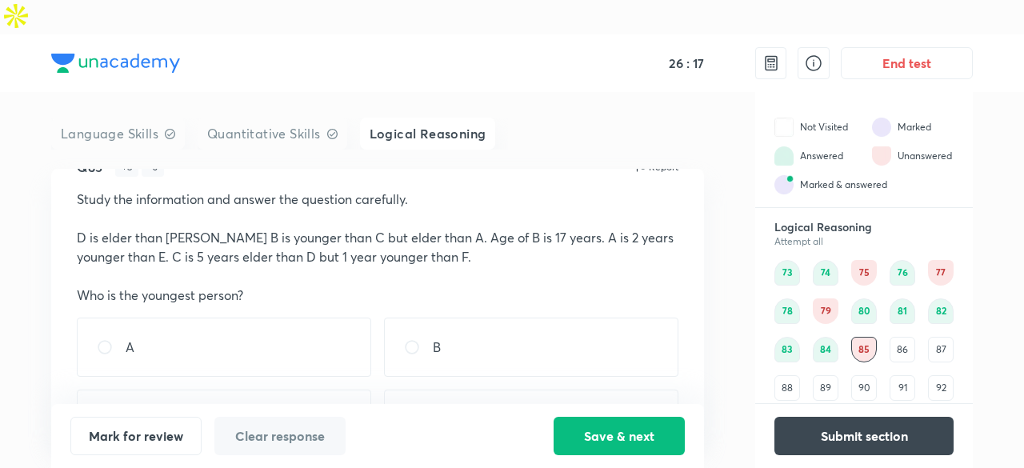
click at [280, 318] on div "A" at bounding box center [224, 347] width 294 height 59
radio input "true"
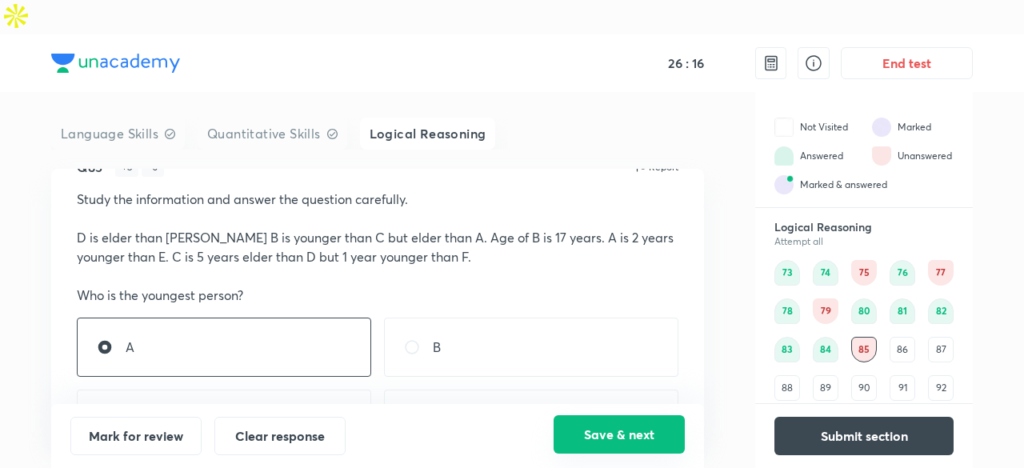
click at [582, 442] on button "Save & next" at bounding box center [619, 434] width 131 height 38
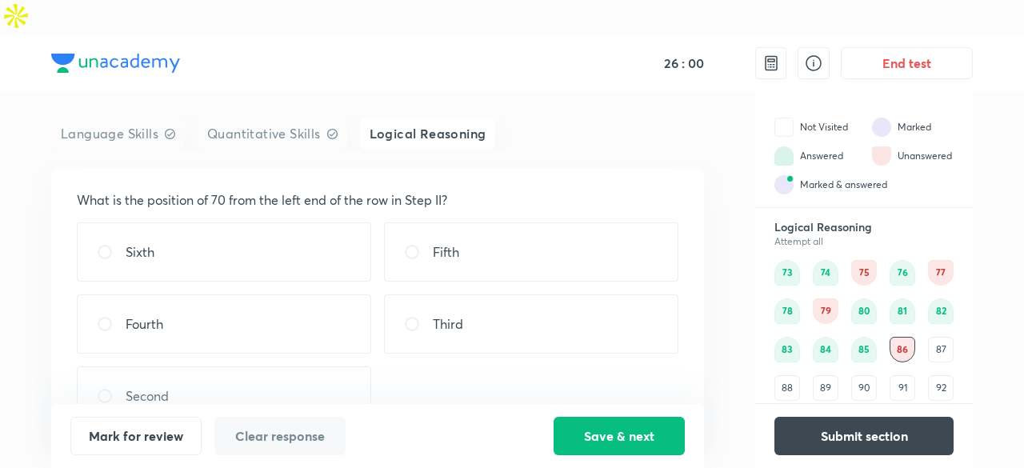
scroll to position [330, 0]
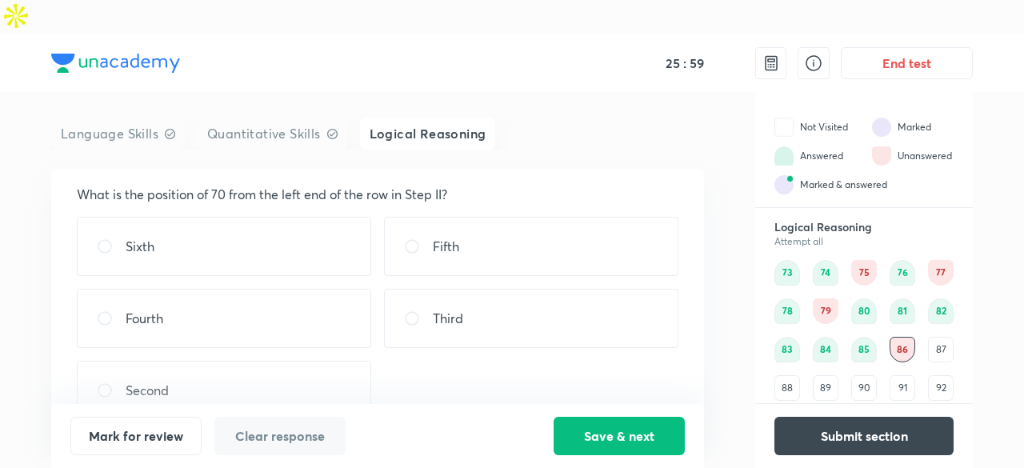
click at [440, 249] on div "Sixth Fifth Fourth Third Second" at bounding box center [378, 318] width 602 height 203
click at [453, 309] on p "Third" at bounding box center [448, 318] width 30 height 19
radio input "true"
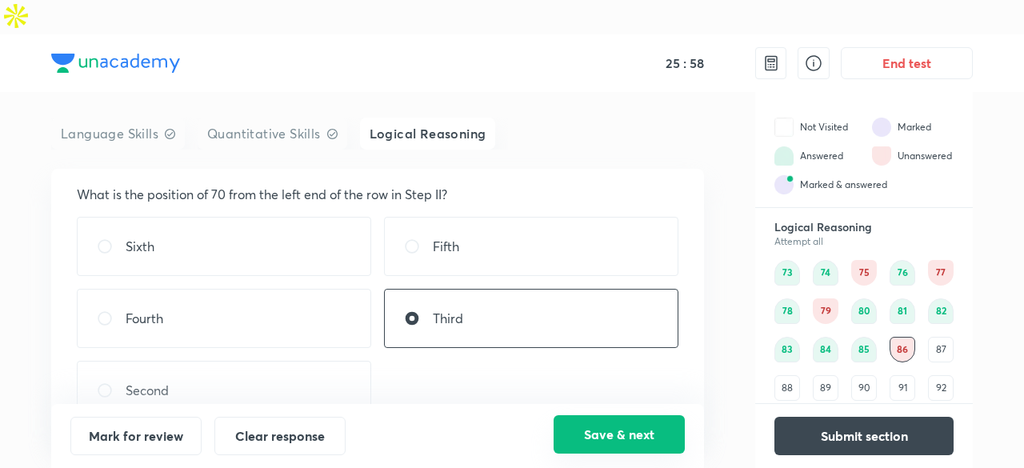
click at [578, 437] on button "Save & next" at bounding box center [619, 434] width 131 height 38
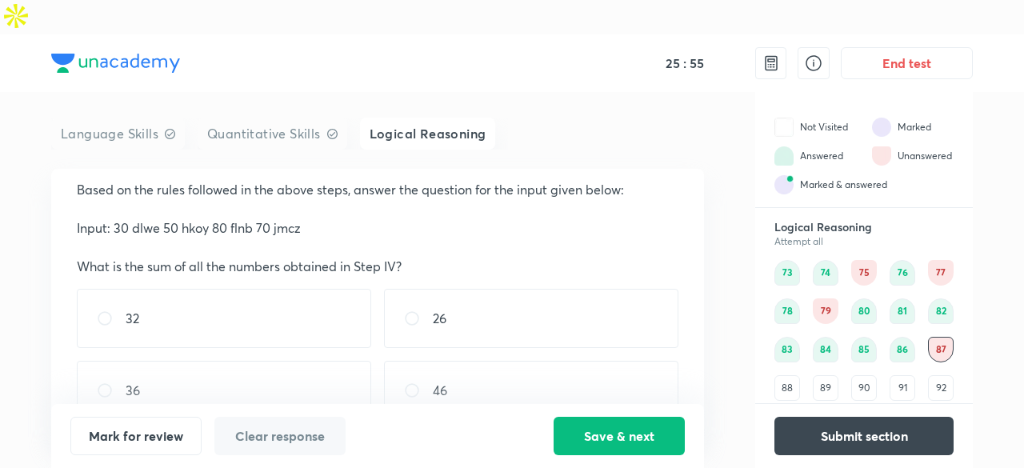
scroll to position [342, 0]
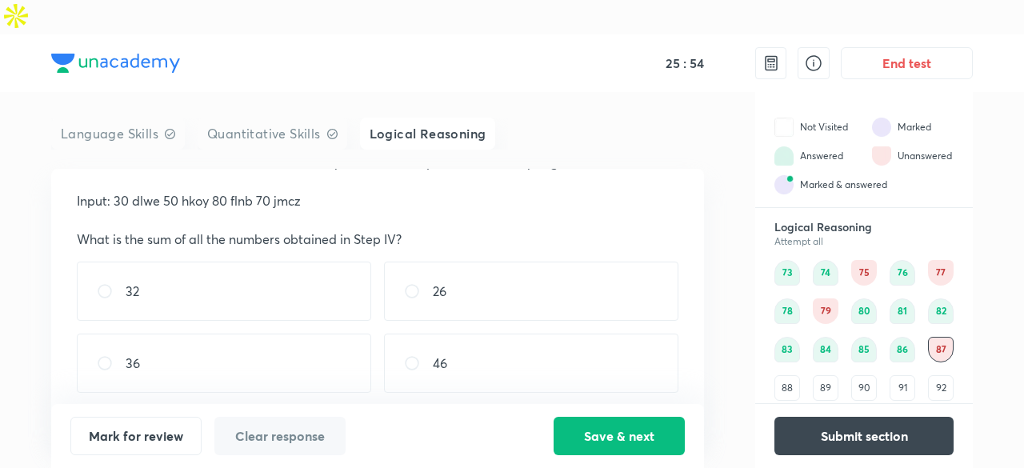
drag, startPoint x: 381, startPoint y: 276, endPoint x: 418, endPoint y: 266, distance: 38.2
click at [418, 266] on div "32 26 36 46 56" at bounding box center [378, 363] width 602 height 203
click at [418, 266] on div "26" at bounding box center [531, 291] width 294 height 59
radio input "true"
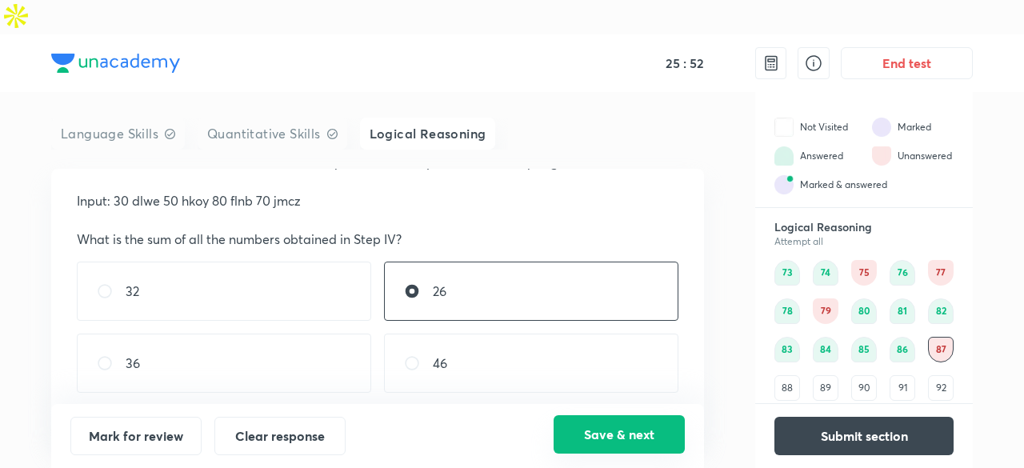
click at [614, 443] on button "Save & next" at bounding box center [619, 434] width 131 height 38
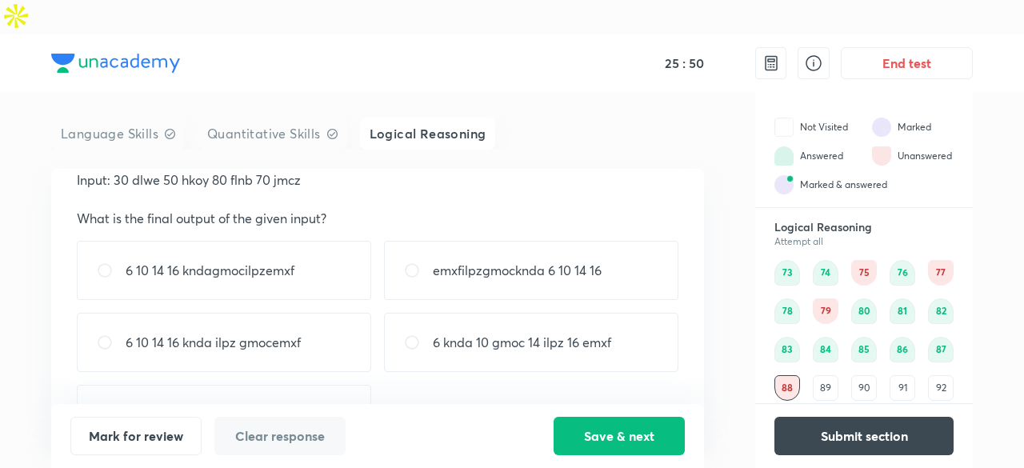
scroll to position [376, 0]
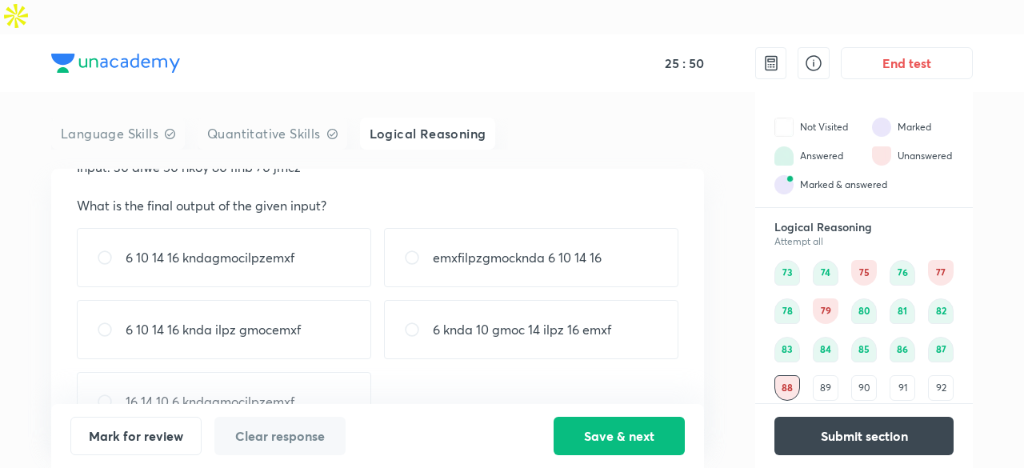
click at [286, 300] on div "6 10 14 16 knda ilpz gmocemxf" at bounding box center [224, 329] width 294 height 59
radio input "true"
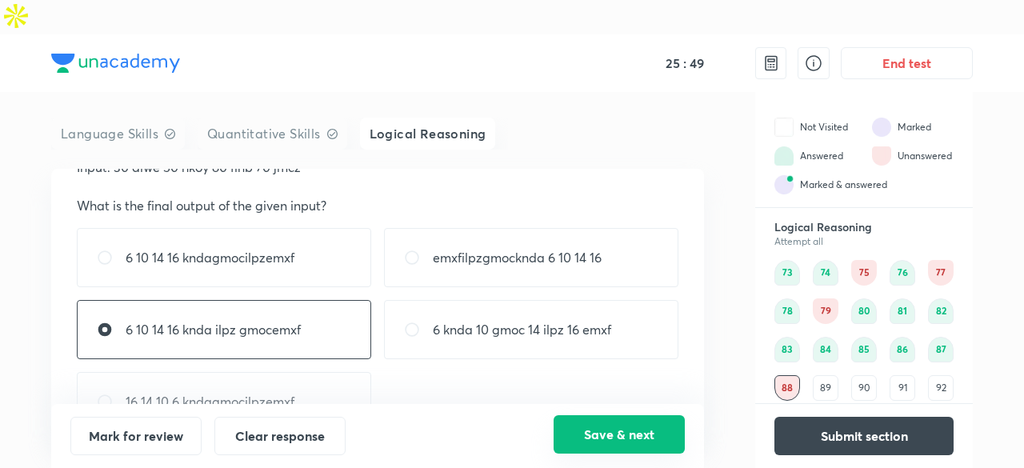
click at [592, 426] on button "Save & next" at bounding box center [619, 434] width 131 height 38
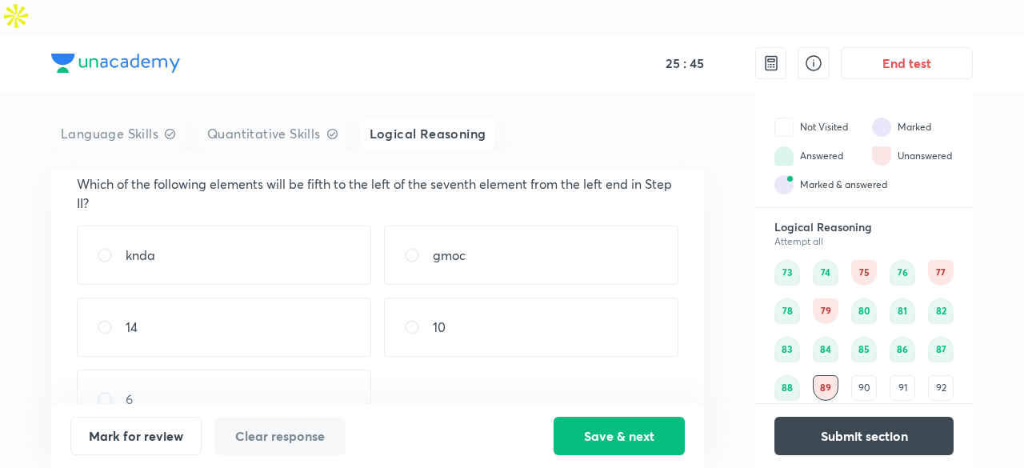
scroll to position [341, 0]
click at [452, 297] on div "10" at bounding box center [531, 326] width 294 height 59
radio input "true"
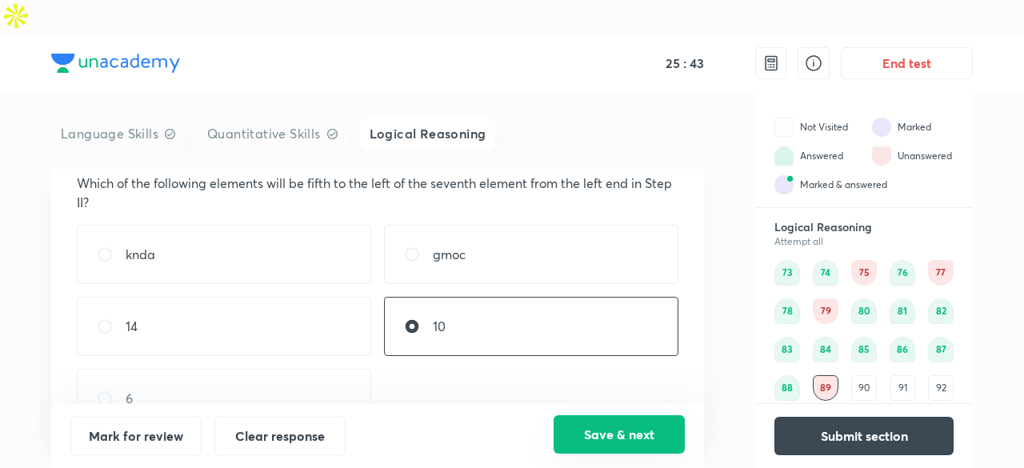
click at [614, 434] on button "Save & next" at bounding box center [619, 434] width 131 height 38
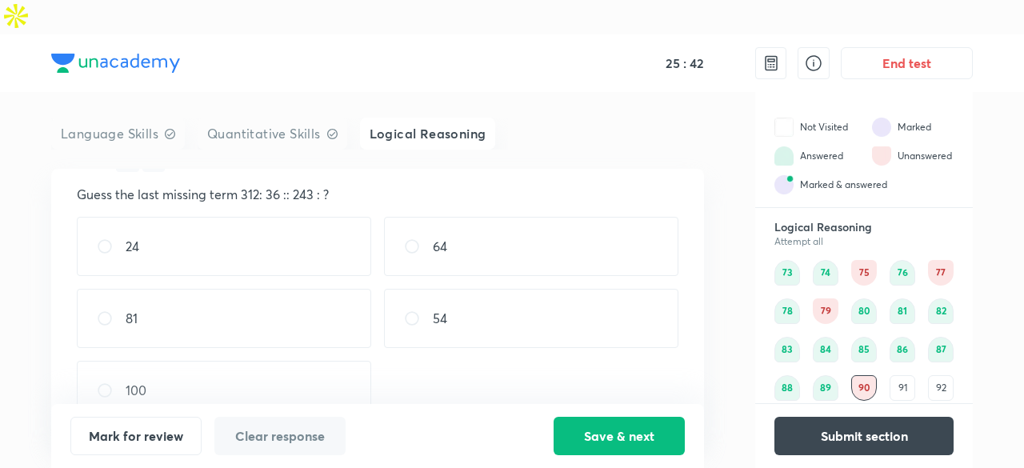
scroll to position [0, 0]
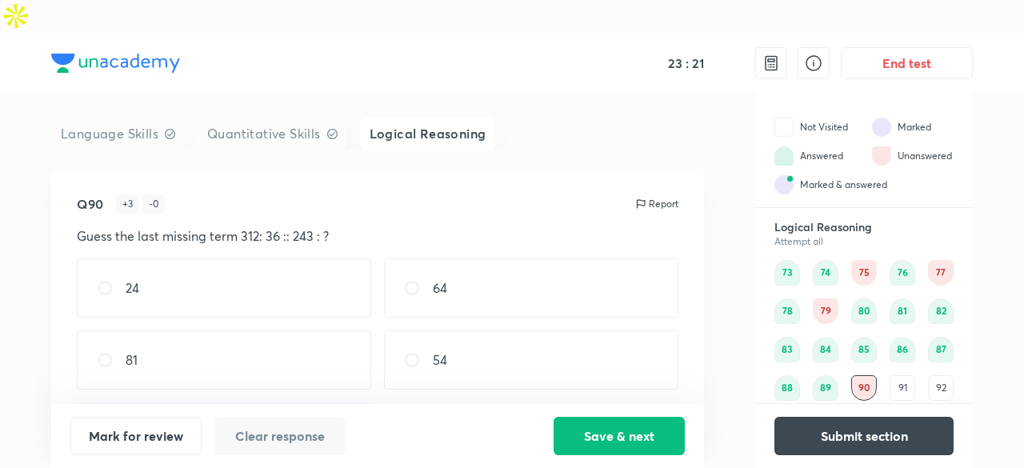
click at [294, 258] on div "24" at bounding box center [224, 287] width 294 height 59
radio input "true"
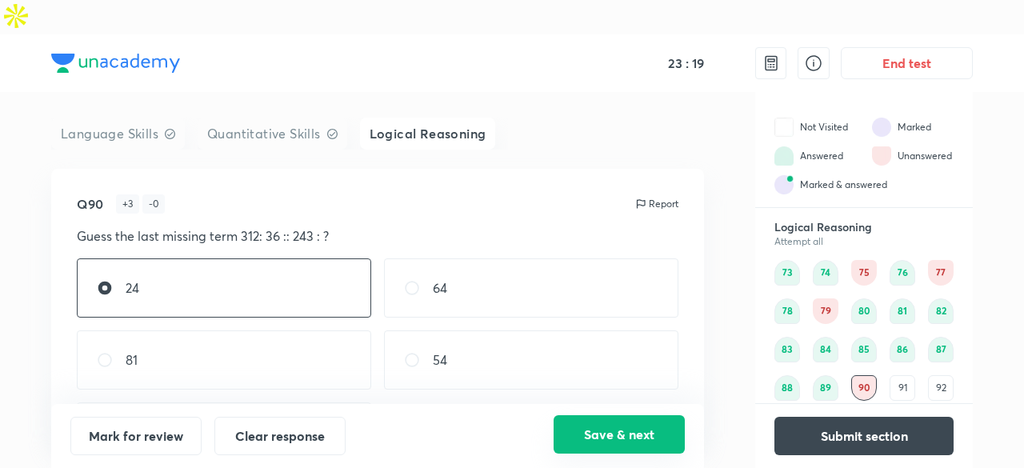
click at [614, 439] on button "Save & next" at bounding box center [619, 434] width 131 height 38
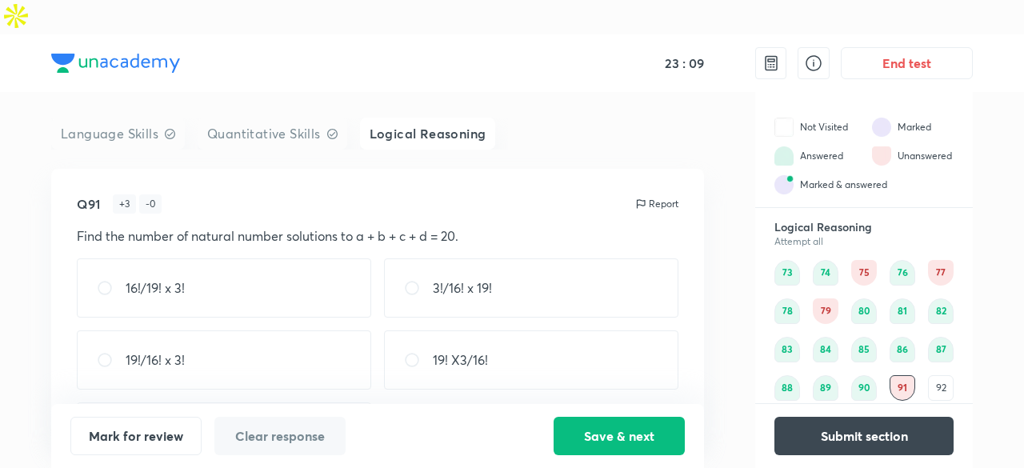
click at [314, 220] on div "Q91 + 3 - 0 Report Find the number of natural number solutions to a + b + c + d…" at bounding box center [377, 306] width 653 height 274
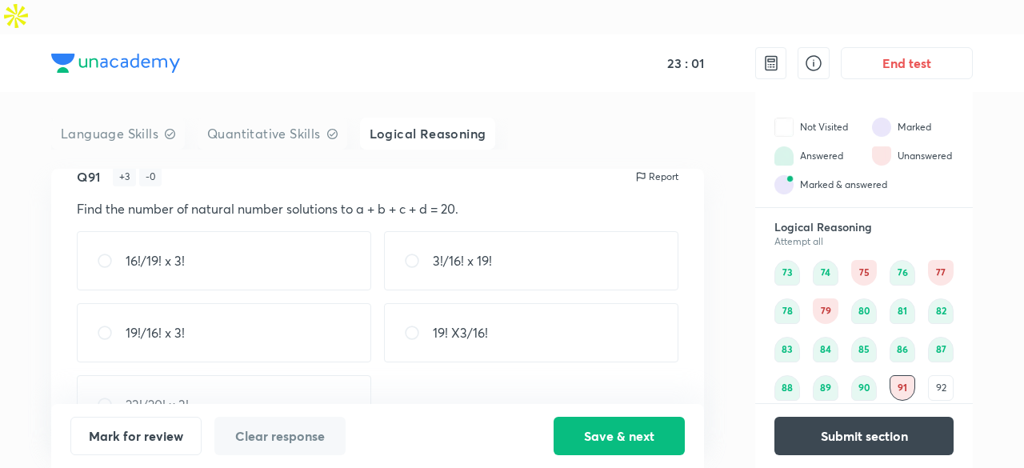
scroll to position [27, 0]
click at [482, 314] on div "19! X3/16!" at bounding box center [531, 332] width 294 height 59
radio input "true"
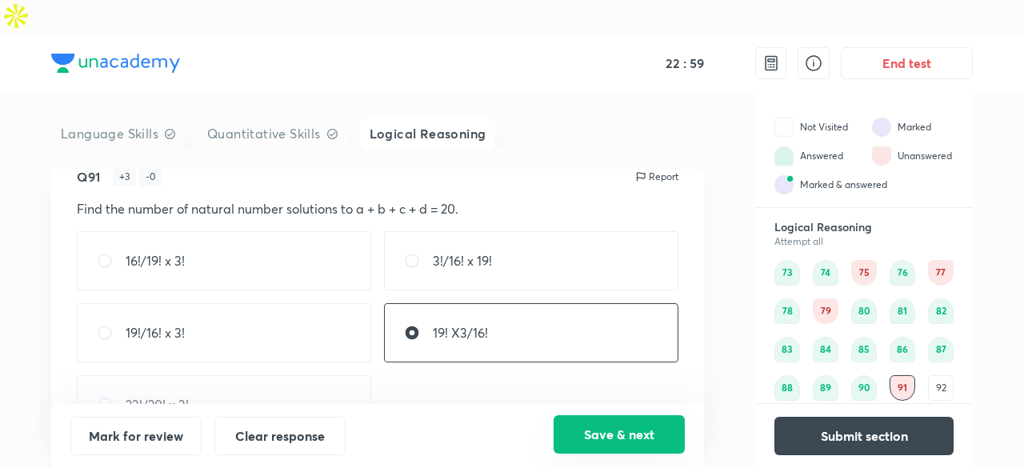
click at [589, 430] on button "Save & next" at bounding box center [619, 434] width 131 height 38
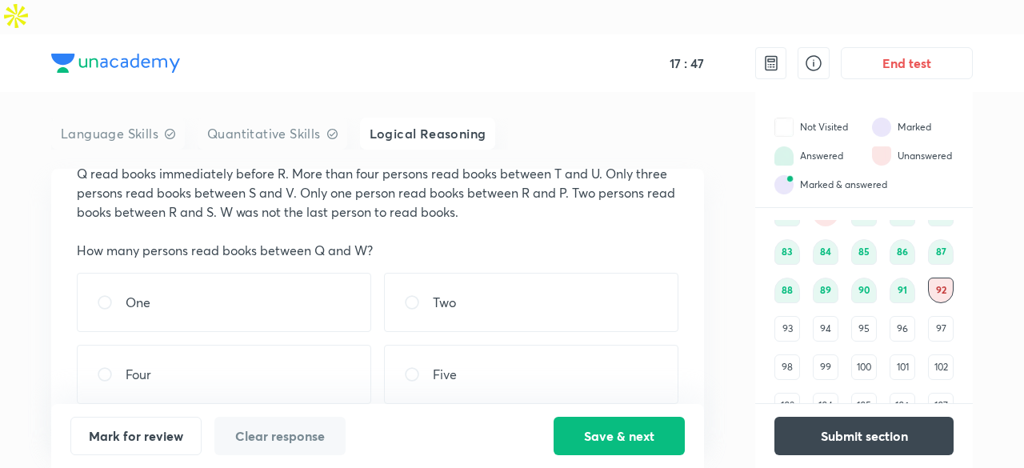
scroll to position [176, 0]
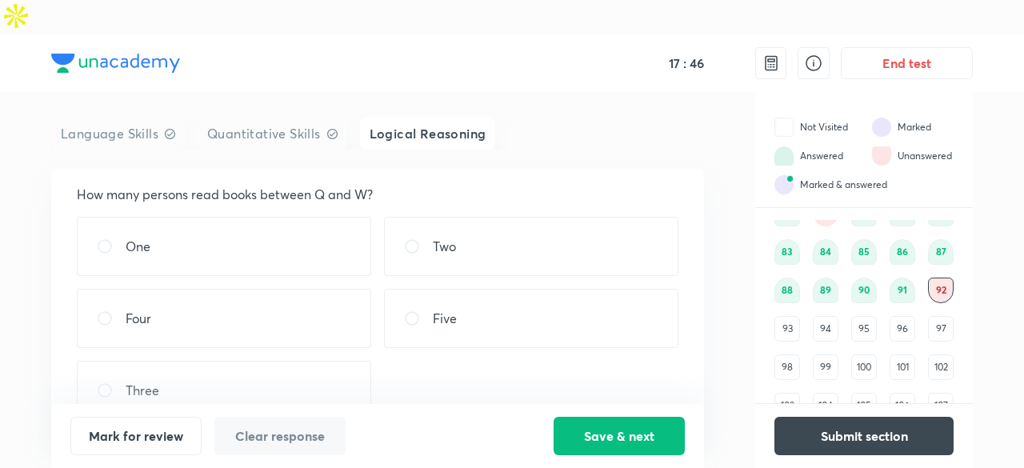
click at [355, 361] on div "Three" at bounding box center [224, 390] width 294 height 59
radio input "true"
click at [644, 437] on button "Save & next" at bounding box center [619, 434] width 131 height 38
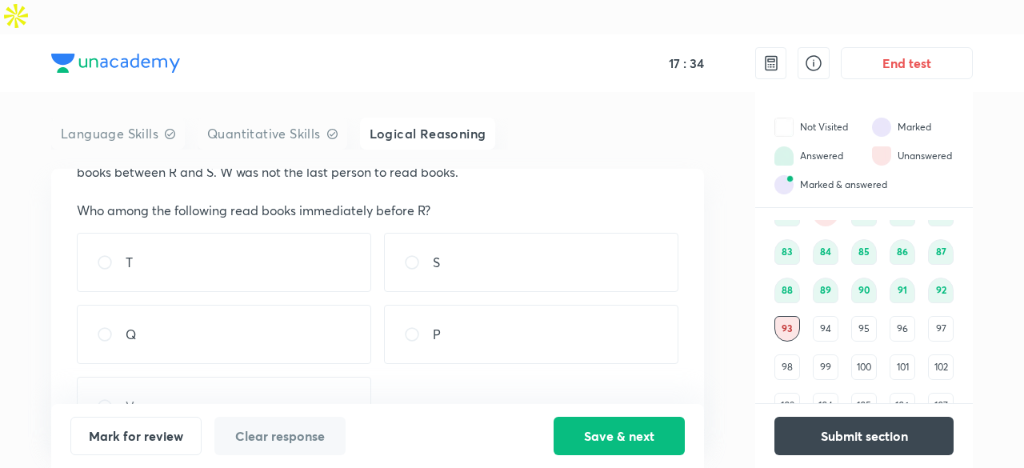
scroll to position [163, 0]
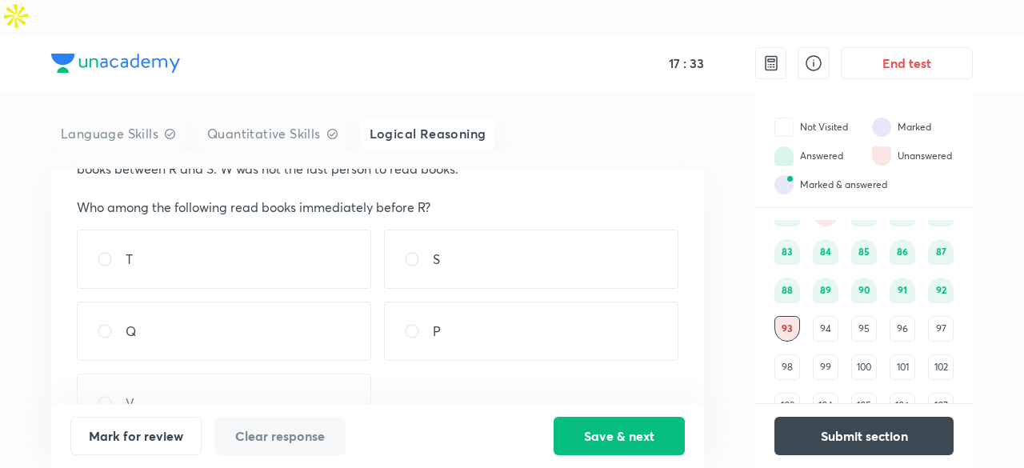
click at [282, 324] on div "Q" at bounding box center [224, 331] width 294 height 59
radio input "true"
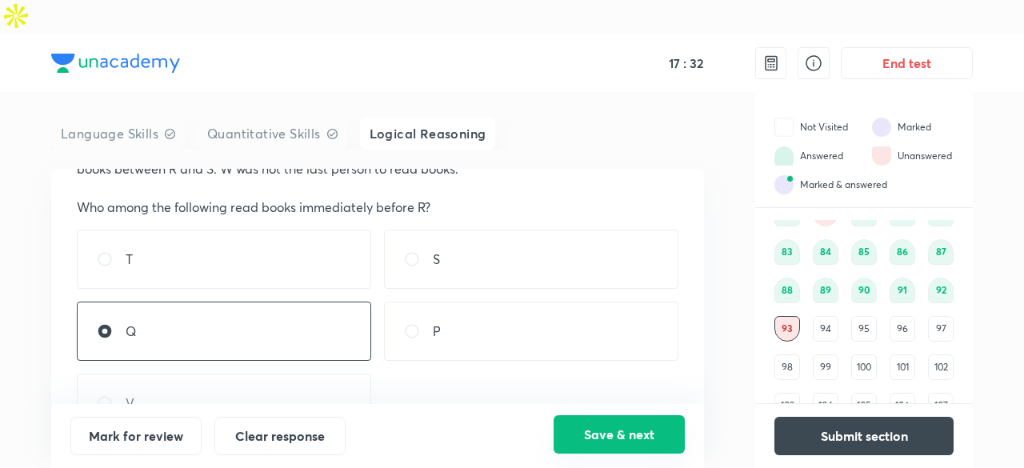
click at [578, 423] on button "Save & next" at bounding box center [619, 434] width 131 height 38
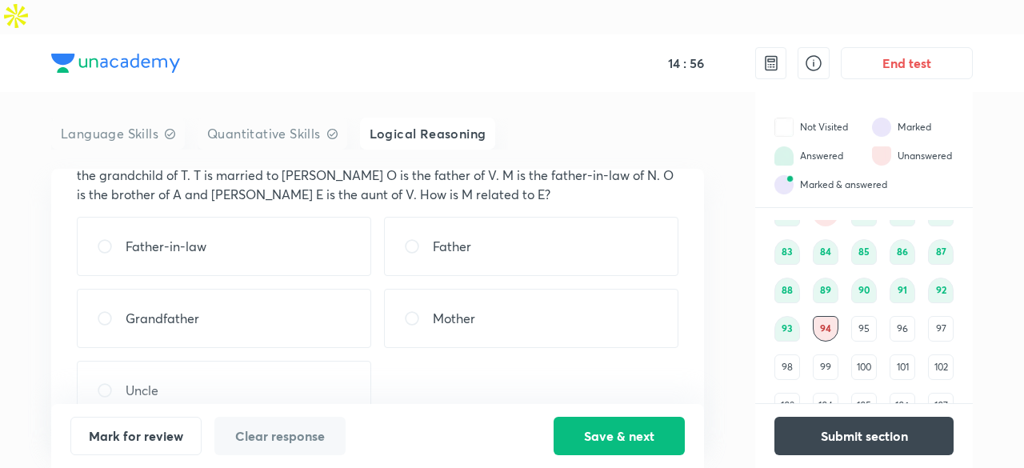
scroll to position [80, 0]
click at [509, 217] on div "Father" at bounding box center [531, 246] width 294 height 59
radio input "true"
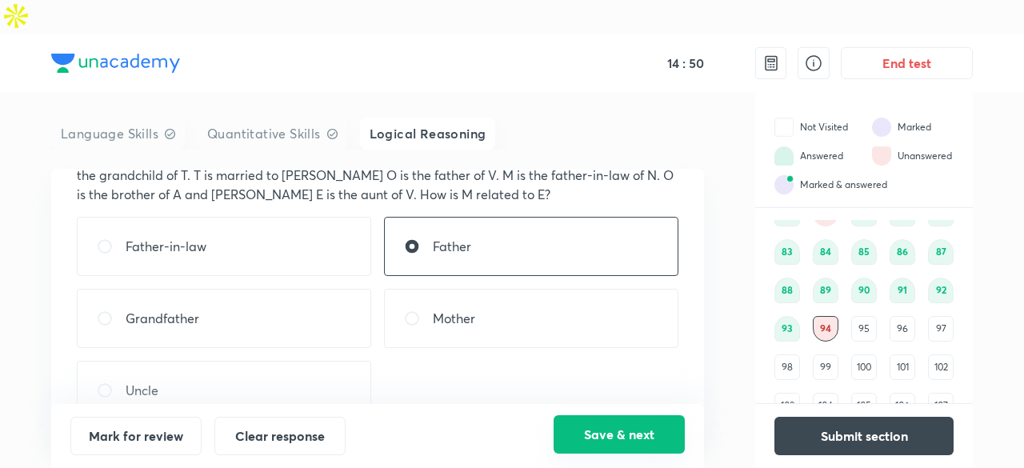
click at [579, 446] on button "Save & next" at bounding box center [619, 434] width 131 height 38
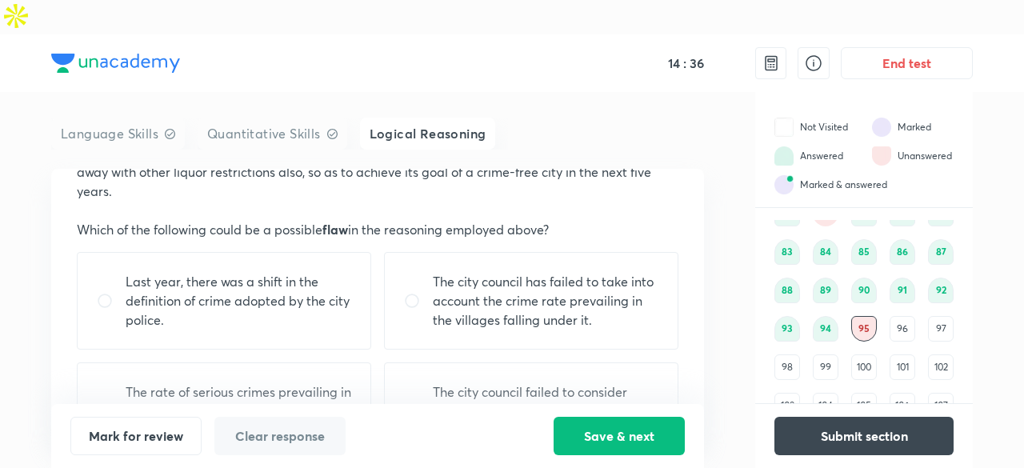
scroll to position [181, 0]
click at [902, 316] on div "96" at bounding box center [903, 329] width 26 height 26
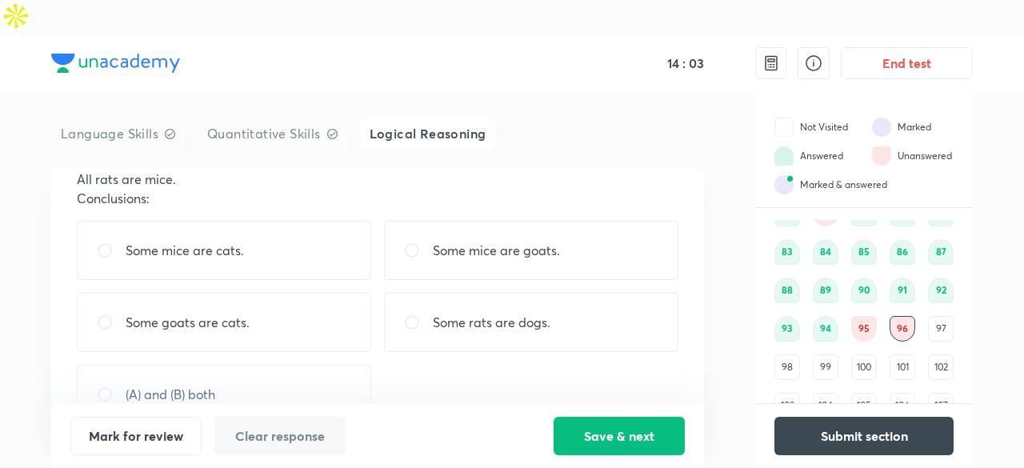
scroll to position [173, 0]
click at [280, 292] on div "Some goats are cats." at bounding box center [224, 321] width 294 height 59
radio input "true"
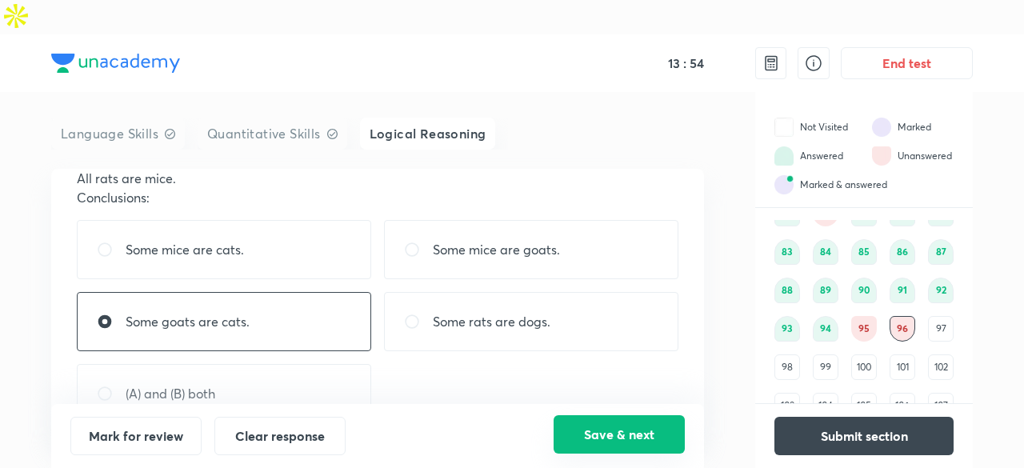
click at [578, 438] on button "Save & next" at bounding box center [619, 434] width 131 height 38
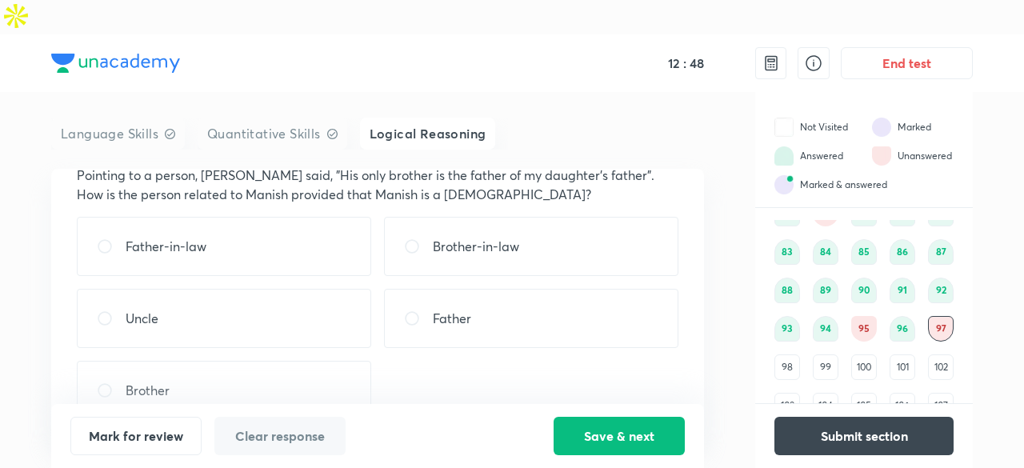
scroll to position [59, 0]
click at [349, 302] on div "Uncle" at bounding box center [224, 319] width 294 height 59
radio input "true"
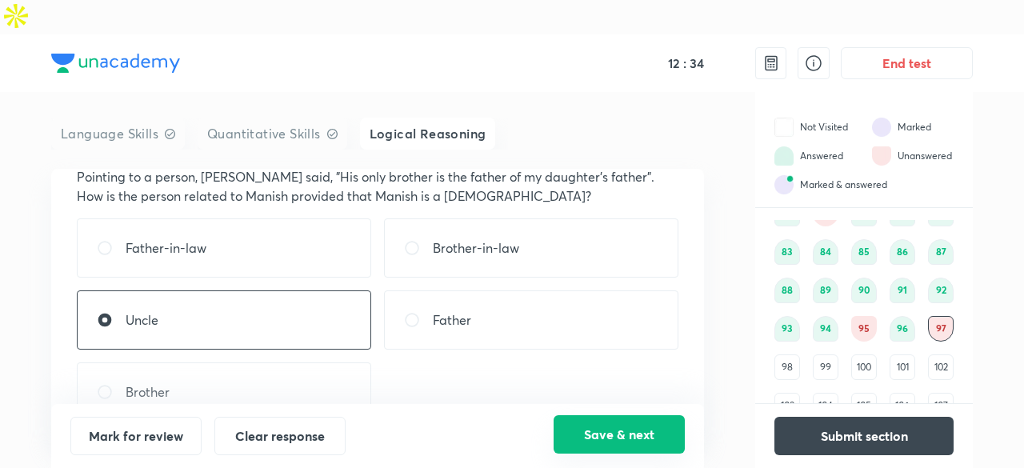
click at [621, 442] on button "Save & next" at bounding box center [619, 434] width 131 height 38
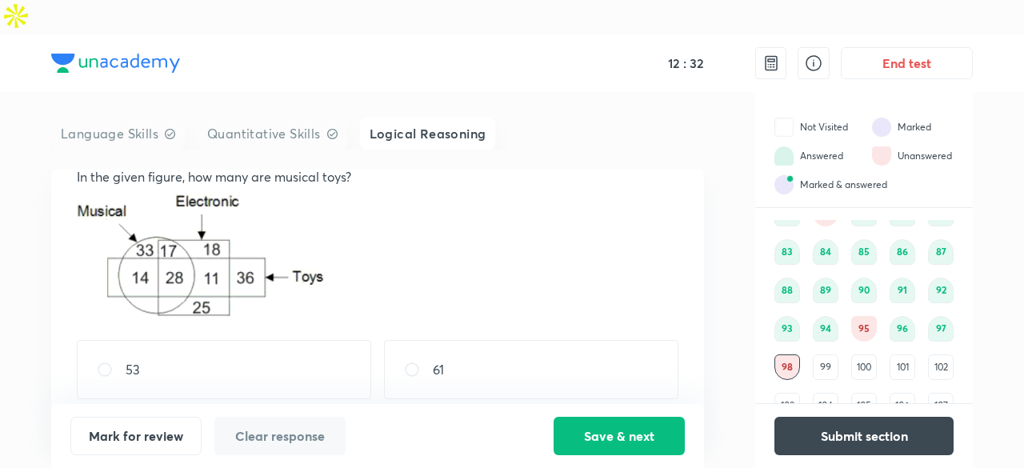
click at [942, 316] on div "97" at bounding box center [941, 329] width 26 height 26
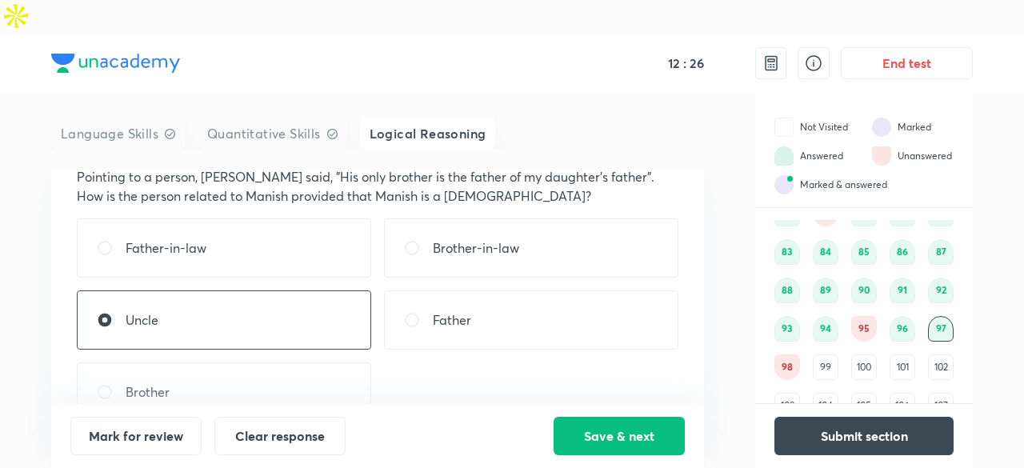
click at [795, 354] on div "98" at bounding box center [787, 367] width 26 height 26
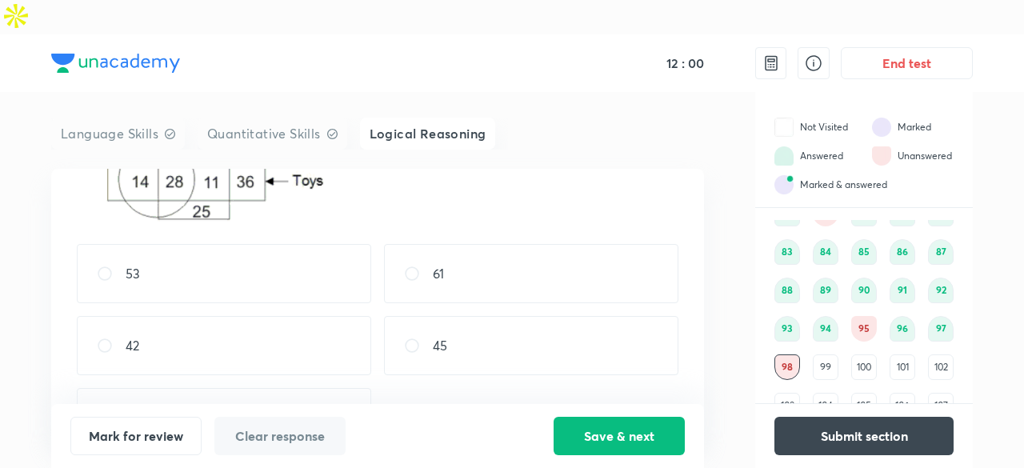
scroll to position [155, 0]
click at [179, 316] on div "42" at bounding box center [224, 345] width 294 height 59
radio input "true"
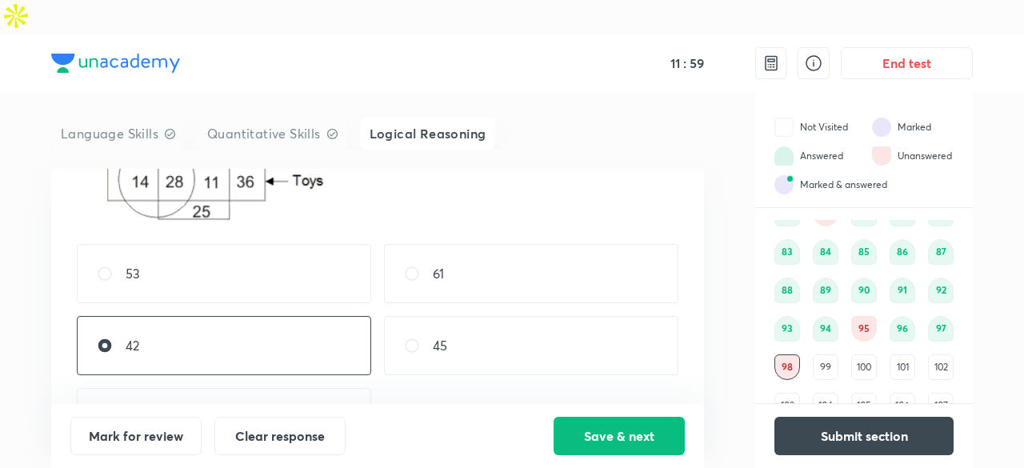
scroll to position [78, 0]
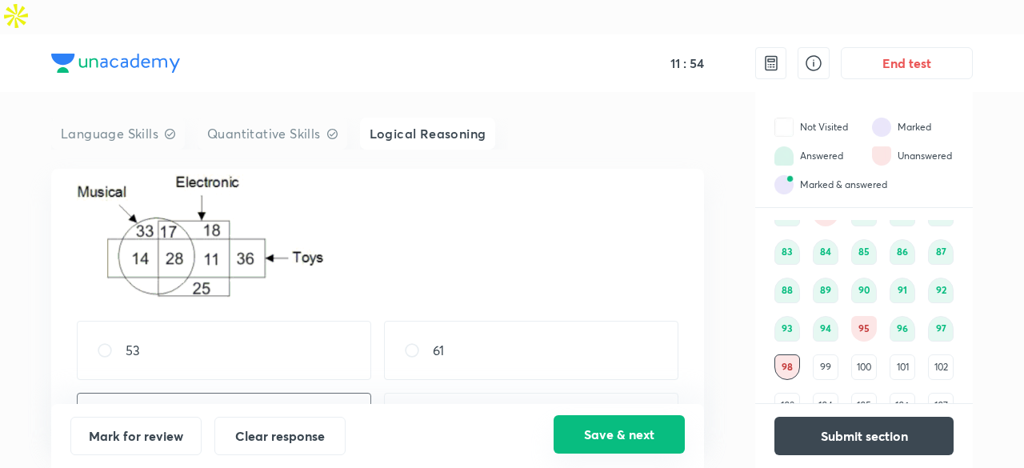
click at [619, 434] on button "Save & next" at bounding box center [619, 434] width 131 height 38
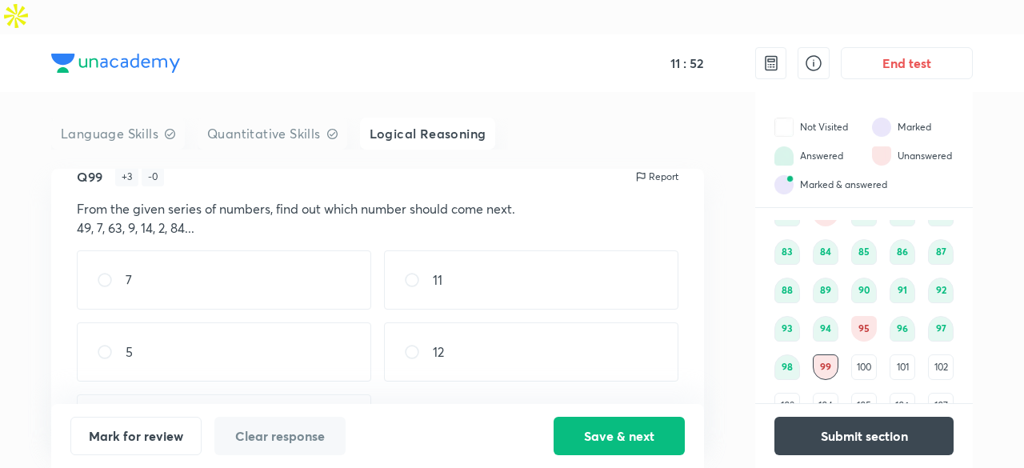
scroll to position [26, 0]
click at [456, 325] on div "12" at bounding box center [531, 352] width 294 height 59
radio input "true"
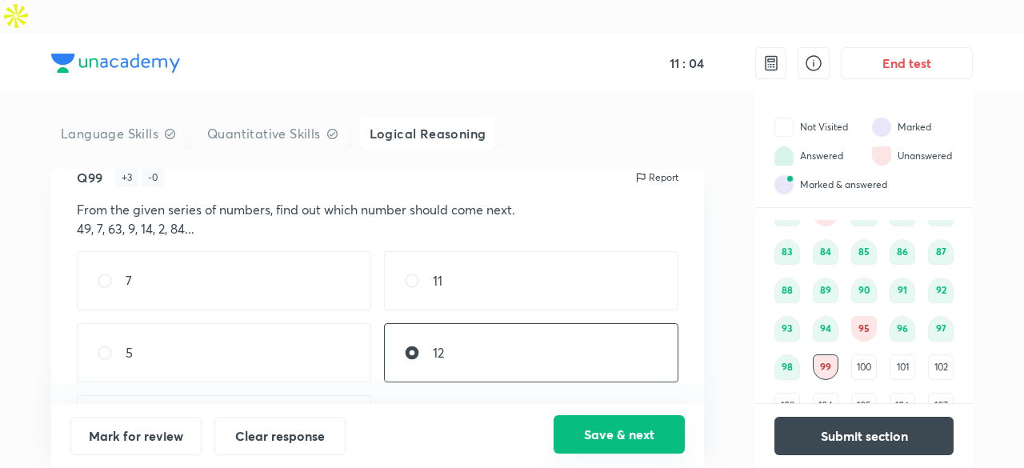
click at [632, 423] on button "Save & next" at bounding box center [619, 434] width 131 height 38
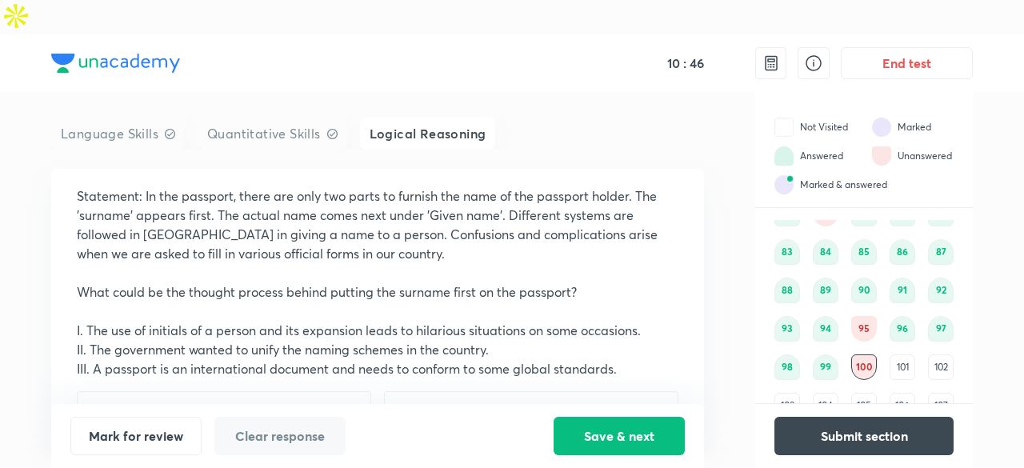
scroll to position [83, 0]
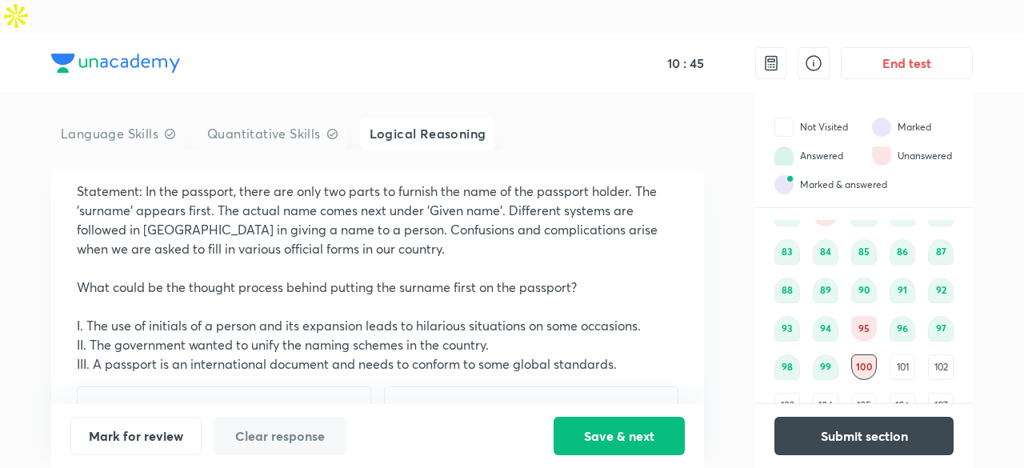
click at [900, 354] on div "101" at bounding box center [903, 367] width 26 height 26
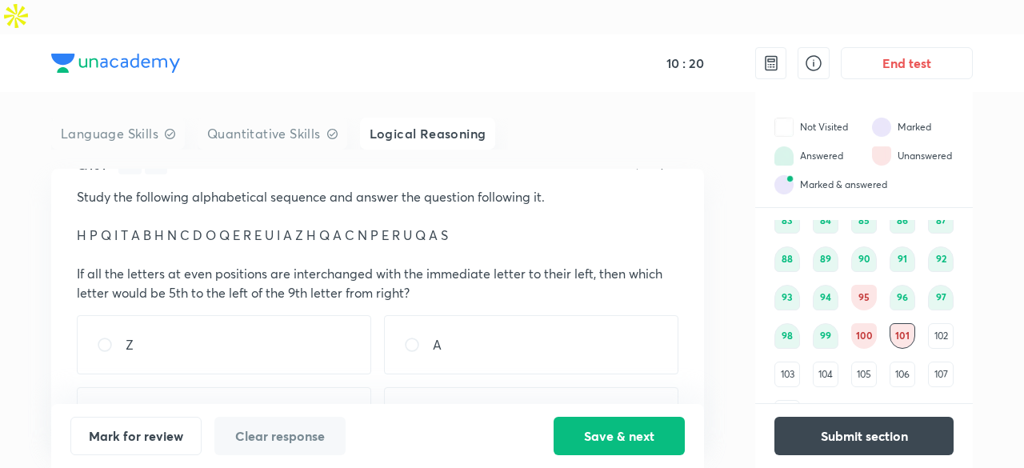
scroll to position [38, 0]
click at [945, 323] on div "102" at bounding box center [941, 336] width 26 height 26
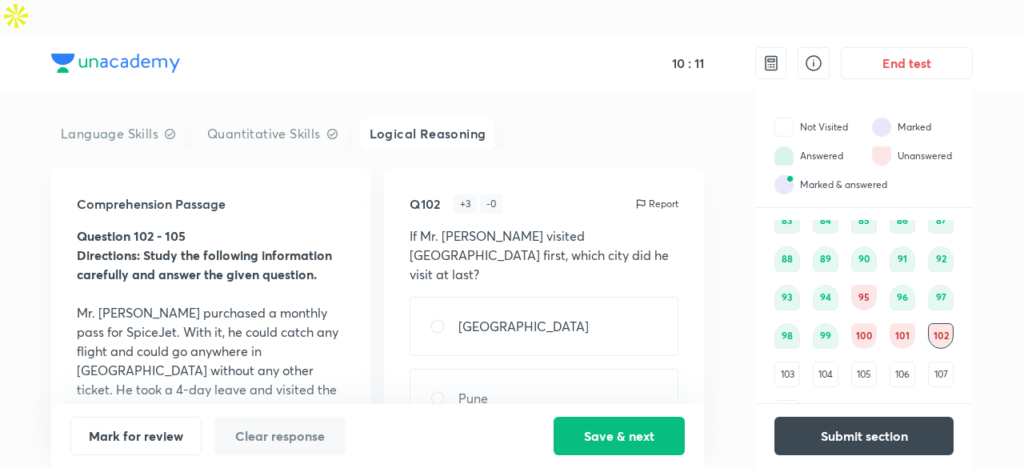
click at [905, 323] on div "101" at bounding box center [903, 336] width 26 height 26
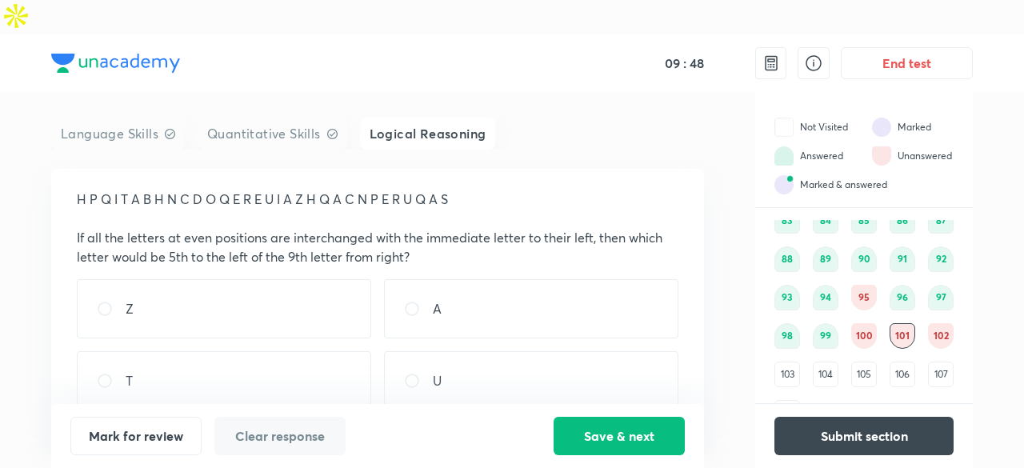
scroll to position [120, 0]
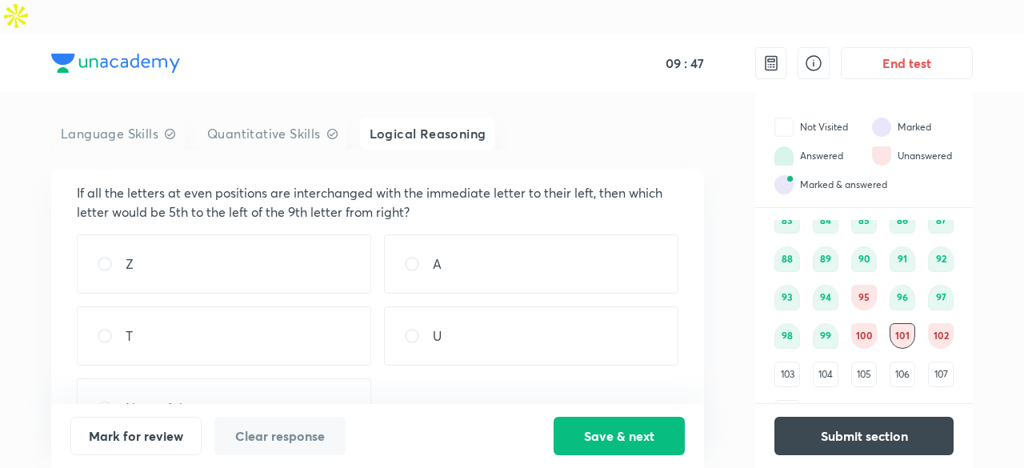
click at [509, 306] on div "U" at bounding box center [531, 335] width 294 height 59
radio input "true"
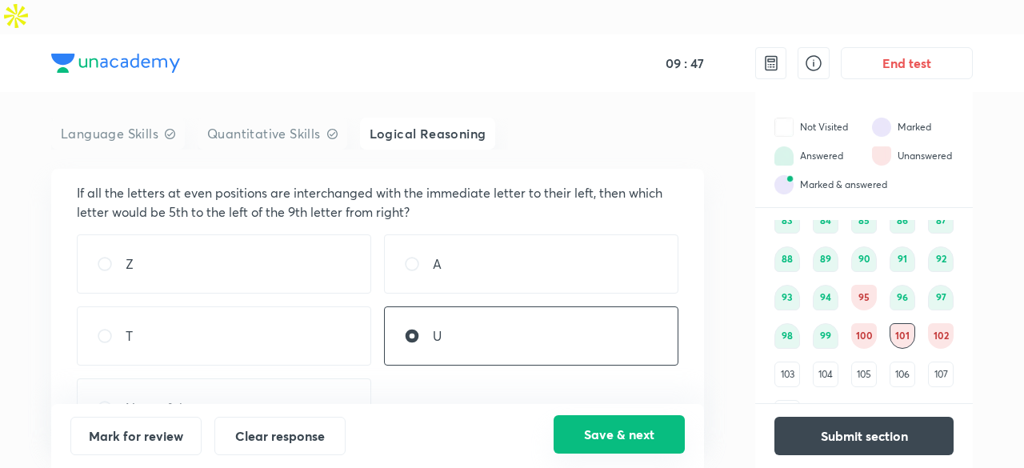
click at [635, 438] on button "Save & next" at bounding box center [619, 434] width 131 height 38
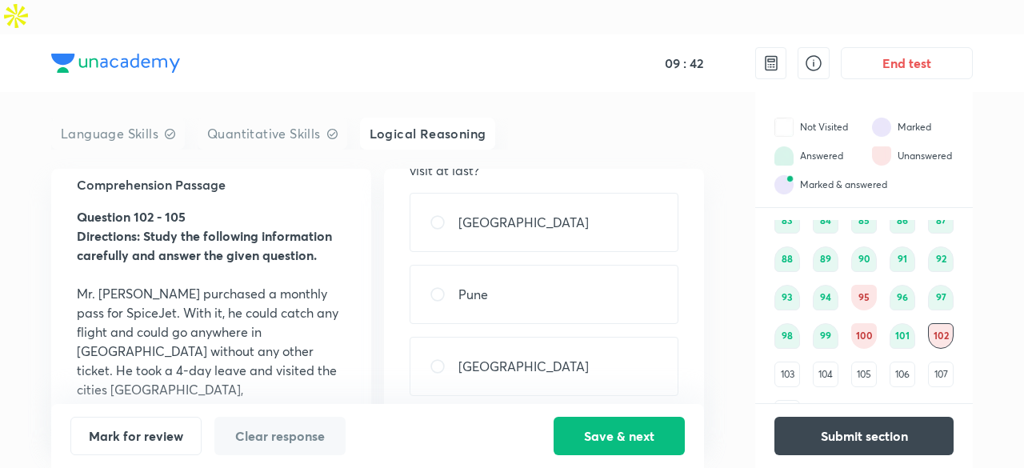
scroll to position [0, 0]
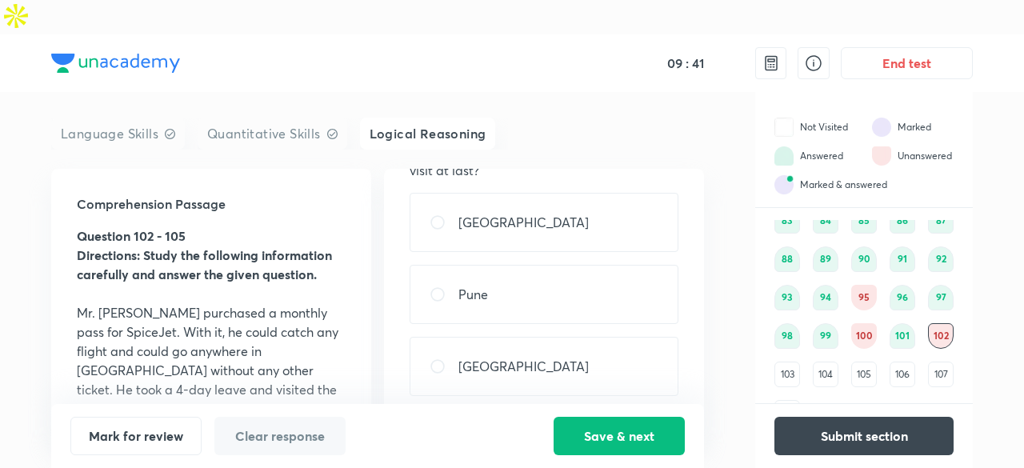
click at [789, 362] on div "103" at bounding box center [787, 375] width 26 height 26
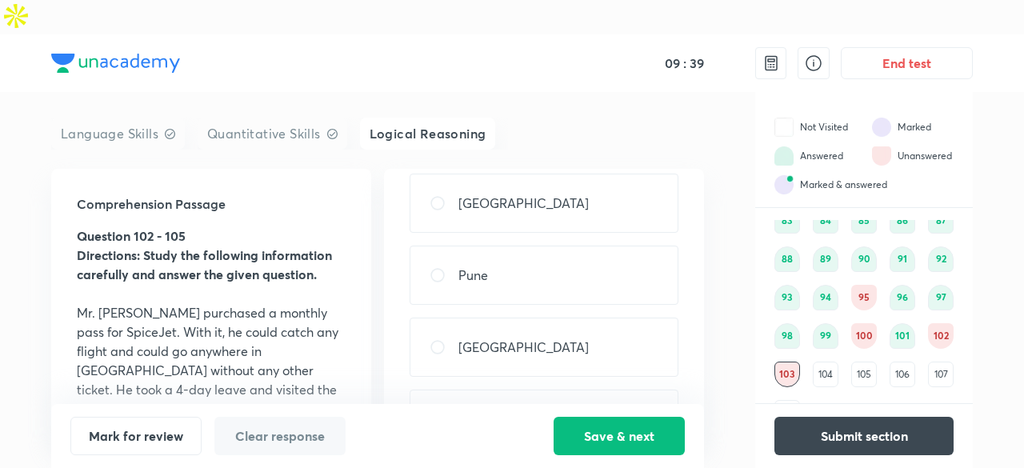
click at [834, 362] on div "104" at bounding box center [826, 375] width 26 height 26
click at [864, 362] on div "105" at bounding box center [864, 375] width 26 height 26
click at [887, 334] on div "73 74 75 76 77 78 79 80 81 82 83 84 85 86 87 88 89 90 91 92 93 94 95 96 97 98 9…" at bounding box center [863, 278] width 179 height 294
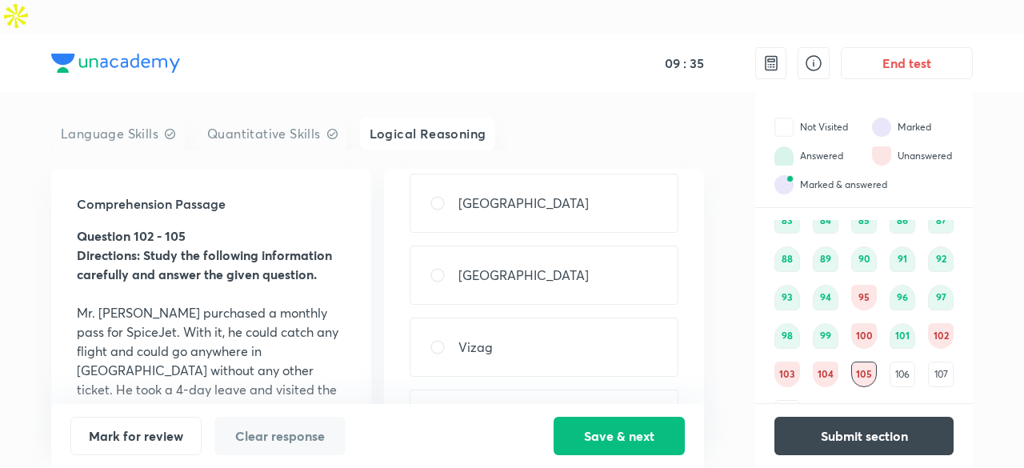
click at [893, 362] on div "106" at bounding box center [903, 375] width 26 height 26
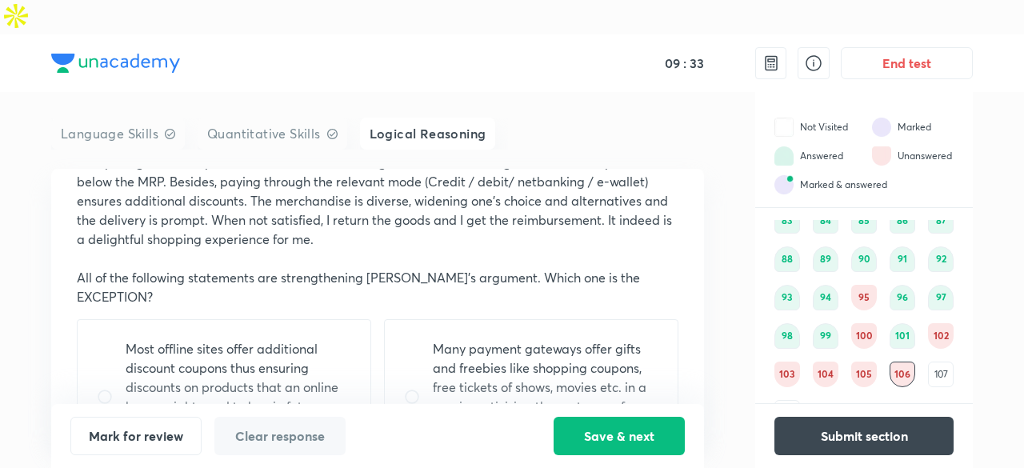
scroll to position [287, 0]
click at [599, 338] on p "Many payment gateways offer gifts and freebies like shopping coupons, free tick…" at bounding box center [546, 394] width 226 height 115
radio input "true"
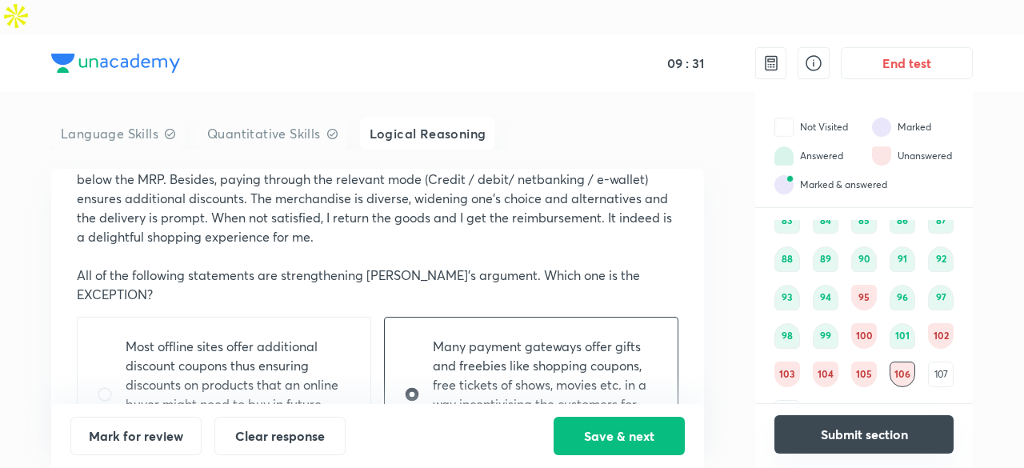
click at [866, 421] on button "Submit section" at bounding box center [863, 434] width 179 height 38
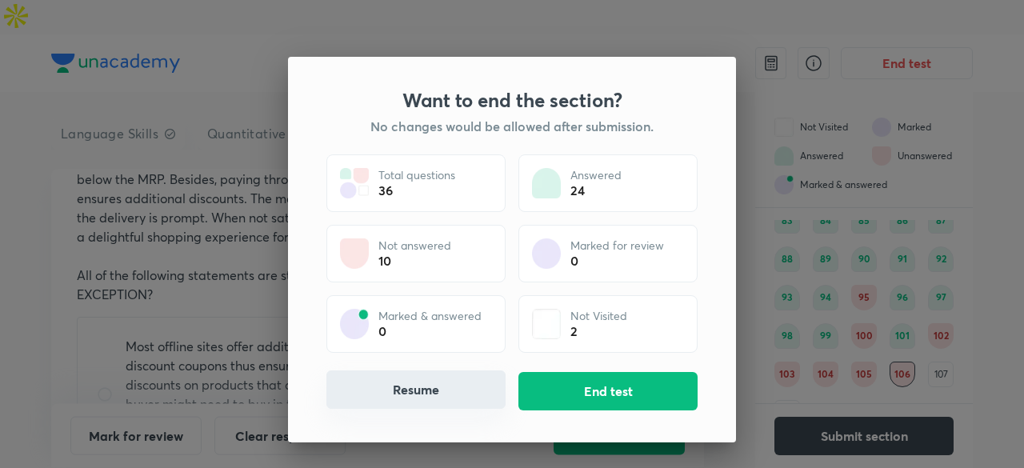
click at [434, 390] on button "Resume" at bounding box center [415, 389] width 179 height 38
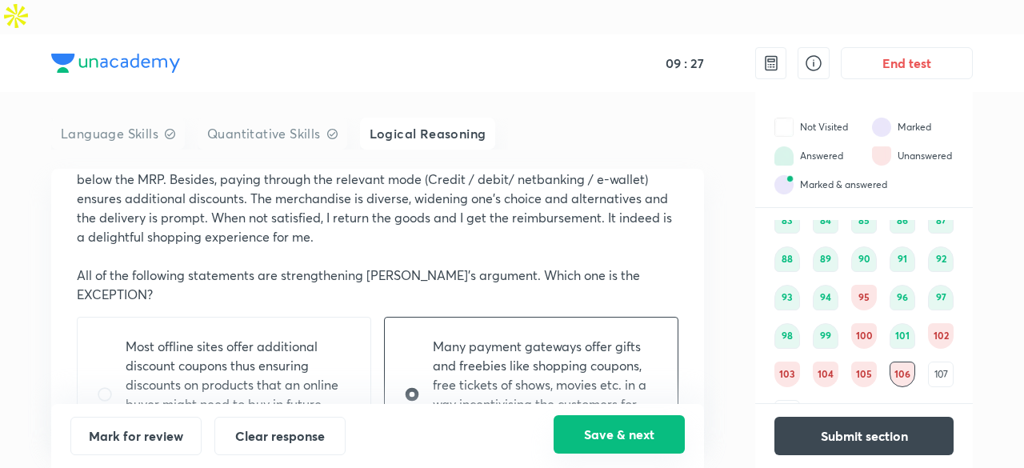
click at [595, 431] on button "Save & next" at bounding box center [619, 434] width 131 height 38
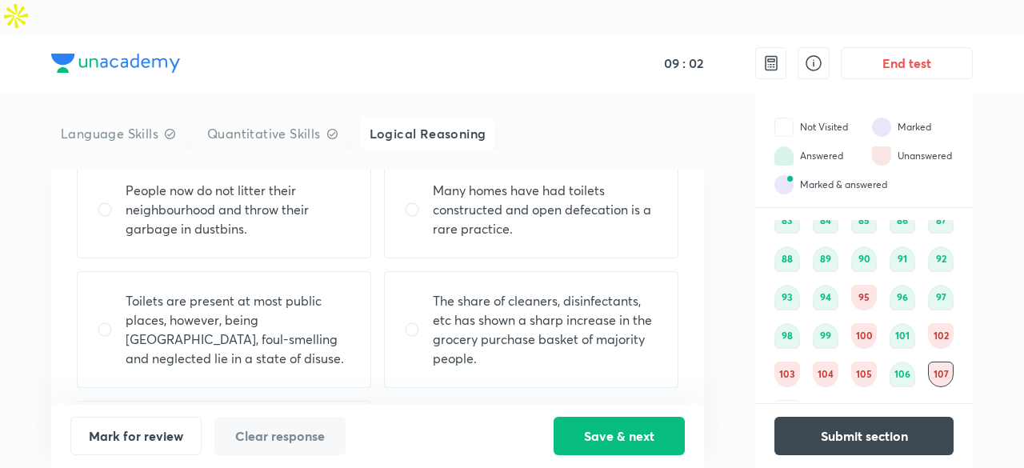
scroll to position [214, 0]
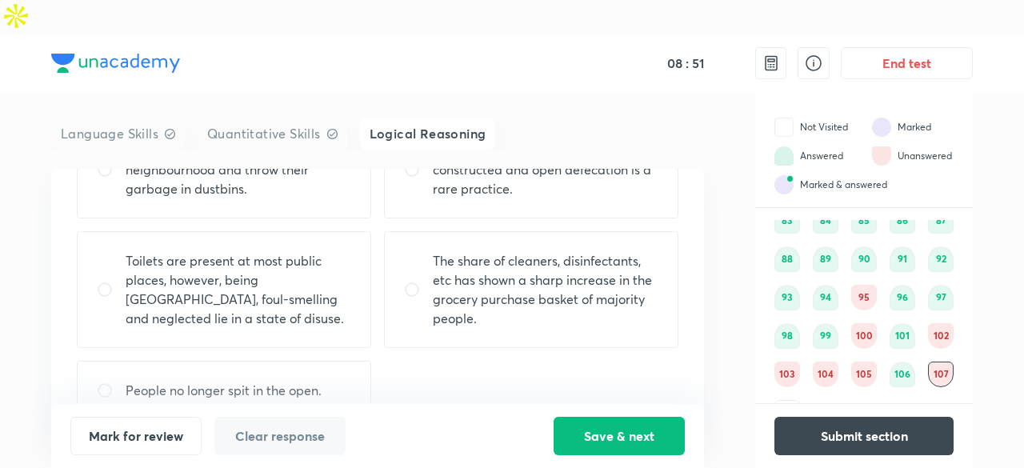
click at [229, 265] on p "Toilets are present at most public places, however, being [GEOGRAPHIC_DATA], fo…" at bounding box center [239, 289] width 226 height 77
radio input "true"
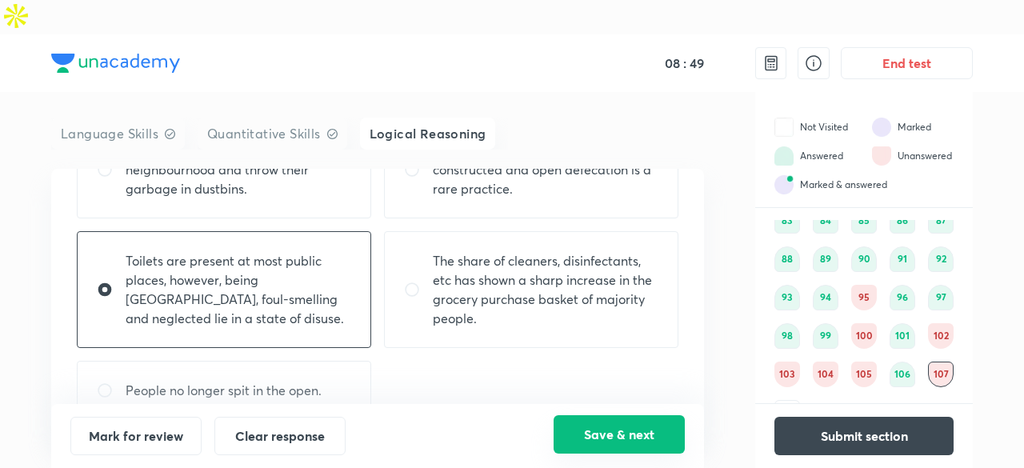
click at [593, 430] on button "Save & next" at bounding box center [619, 434] width 131 height 38
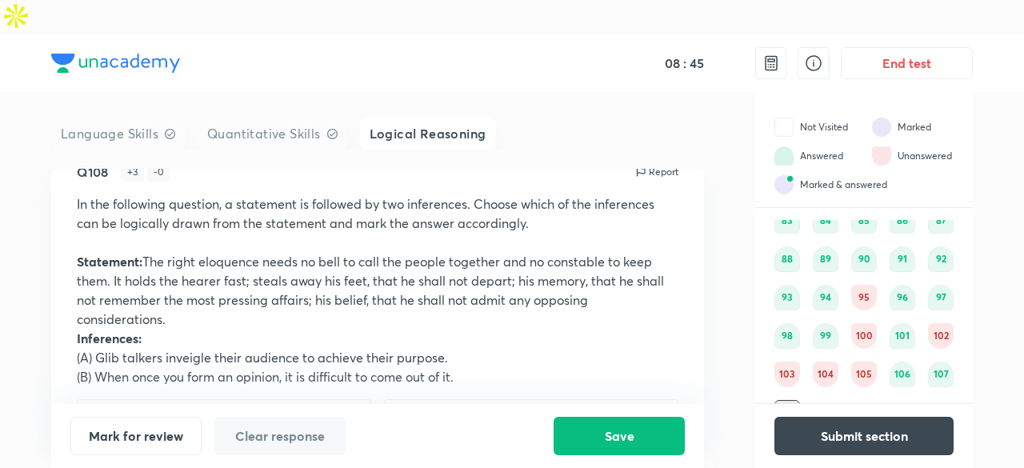
scroll to position [0, 0]
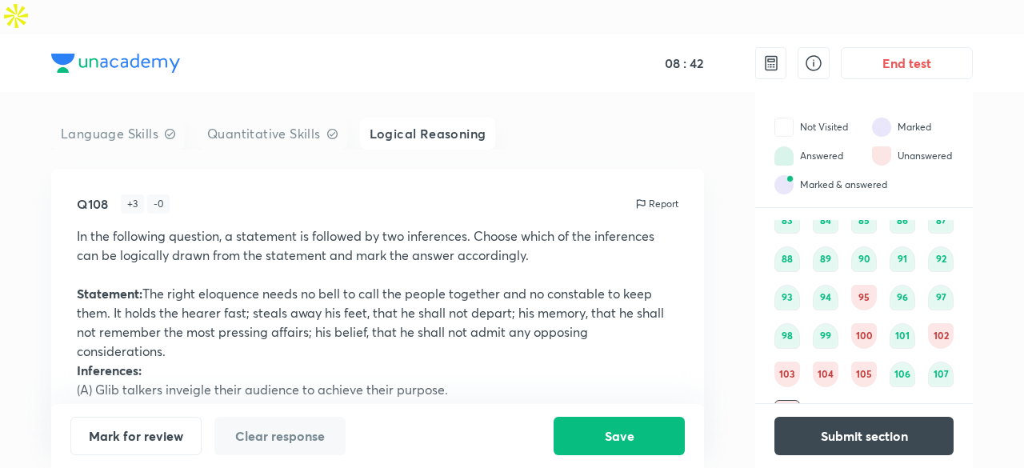
click at [937, 323] on div "102" at bounding box center [941, 336] width 26 height 26
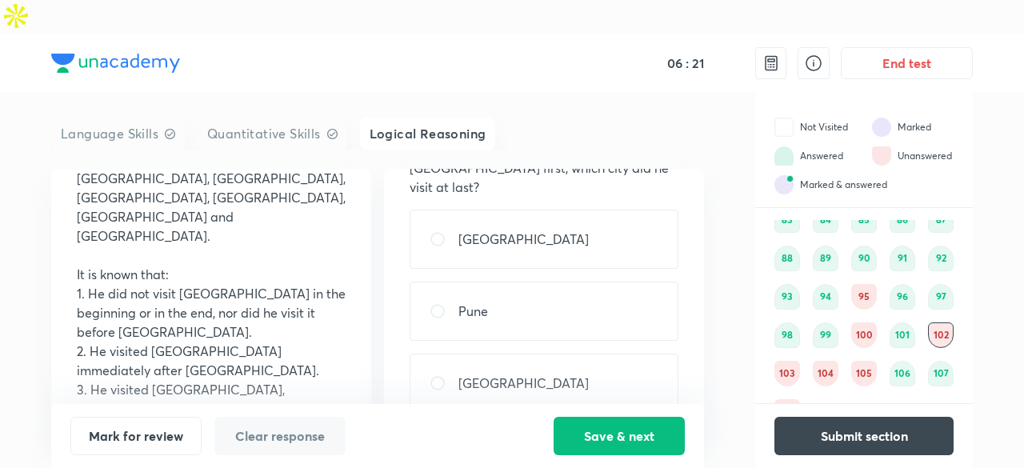
scroll to position [86, 0]
click at [500, 354] on div "[GEOGRAPHIC_DATA]" at bounding box center [544, 383] width 269 height 59
radio input "true"
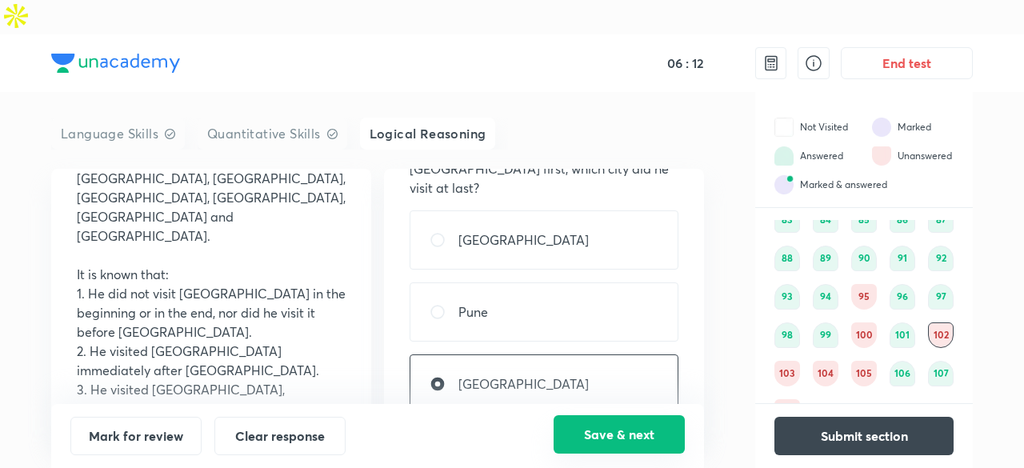
click at [662, 442] on button "Save & next" at bounding box center [619, 434] width 131 height 38
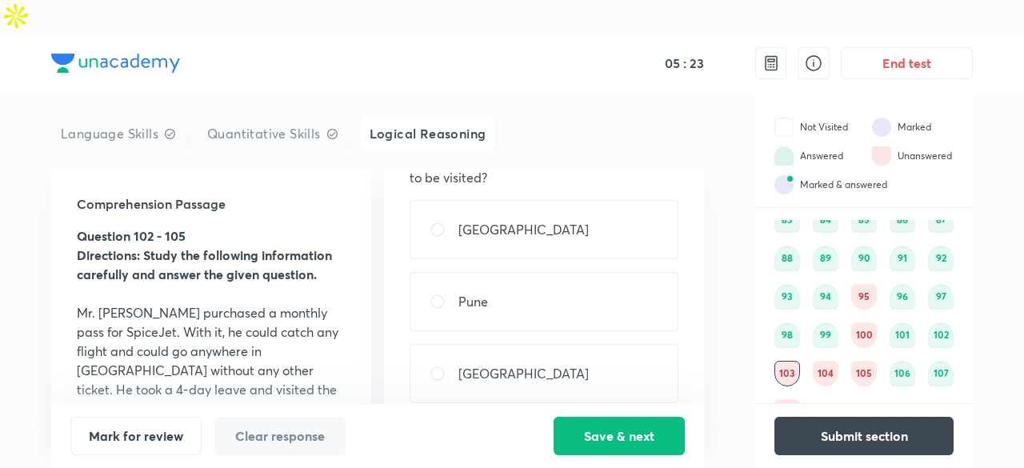
scroll to position [67, 0]
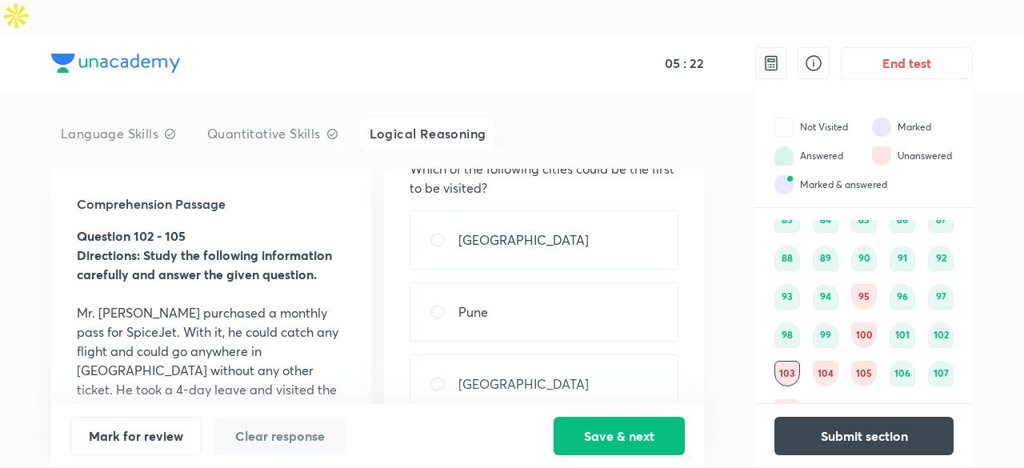
click at [562, 230] on div "[GEOGRAPHIC_DATA]" at bounding box center [544, 239] width 269 height 59
radio input "true"
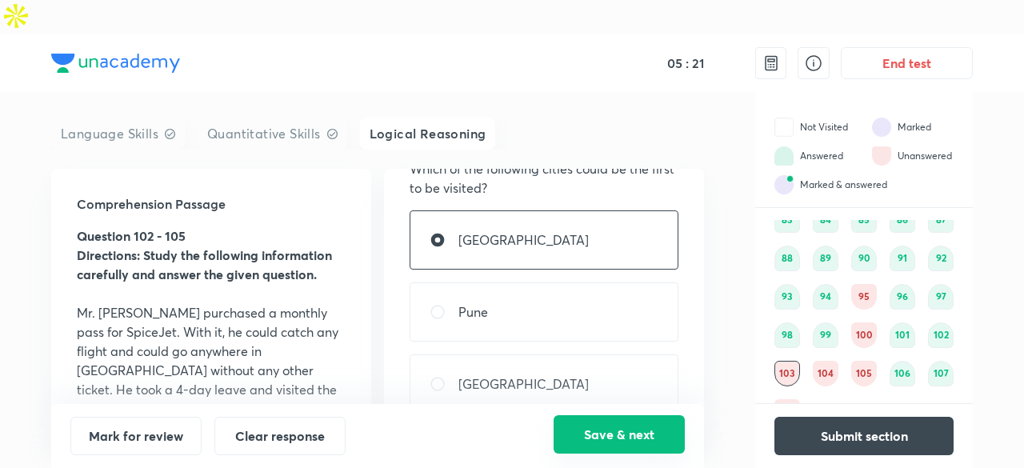
click at [614, 437] on button "Save & next" at bounding box center [619, 434] width 131 height 38
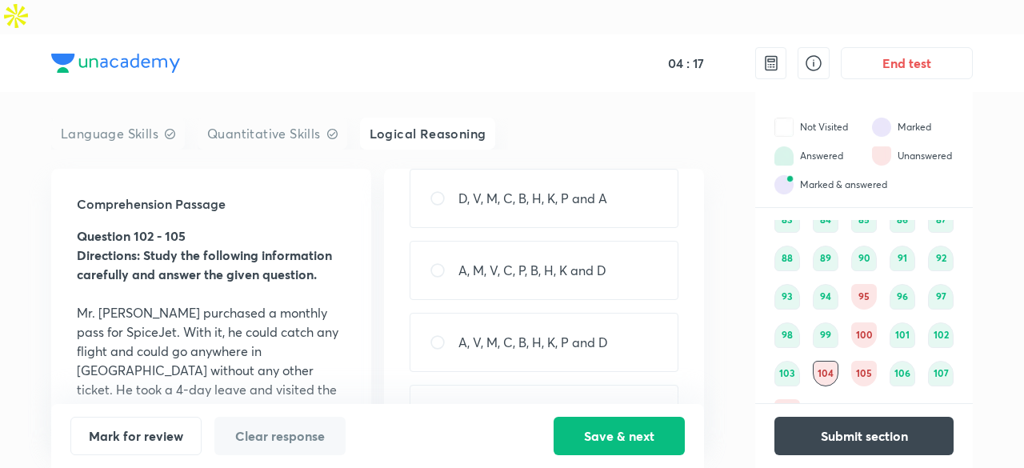
scroll to position [136, 0]
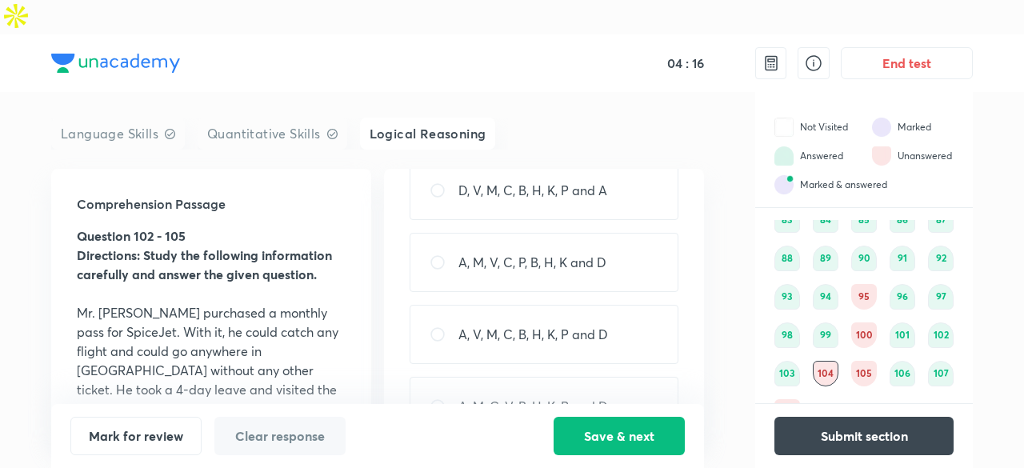
click at [571, 253] on p "A, M, V, C, P, B, H, K and D" at bounding box center [532, 262] width 148 height 19
radio input "true"
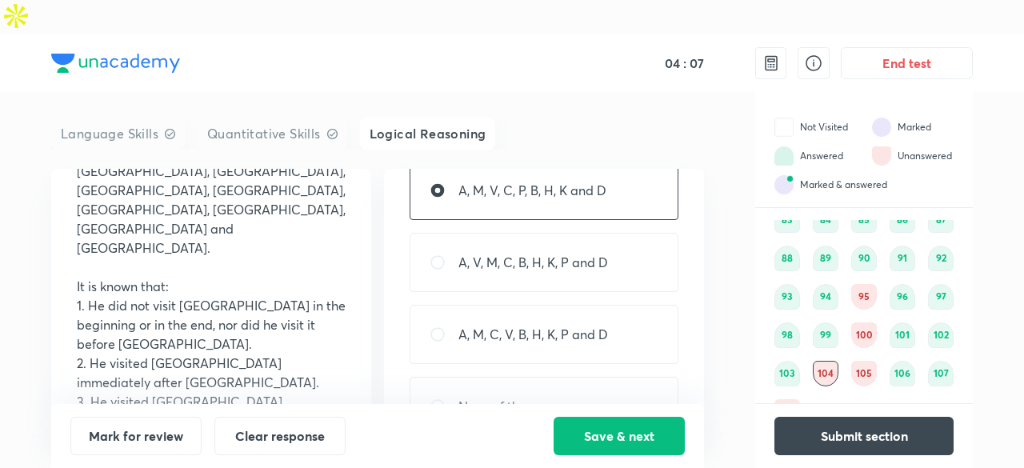
scroll to position [211, 0]
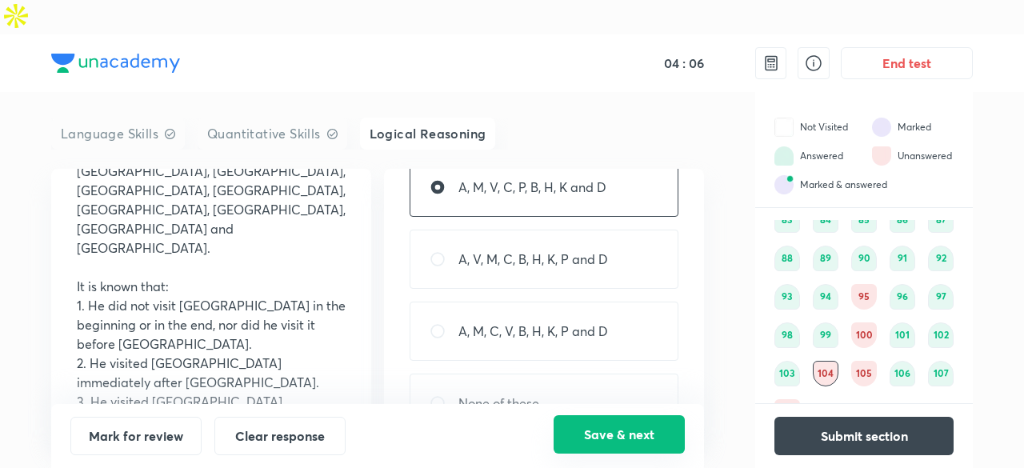
click at [614, 433] on button "Save & next" at bounding box center [619, 434] width 131 height 38
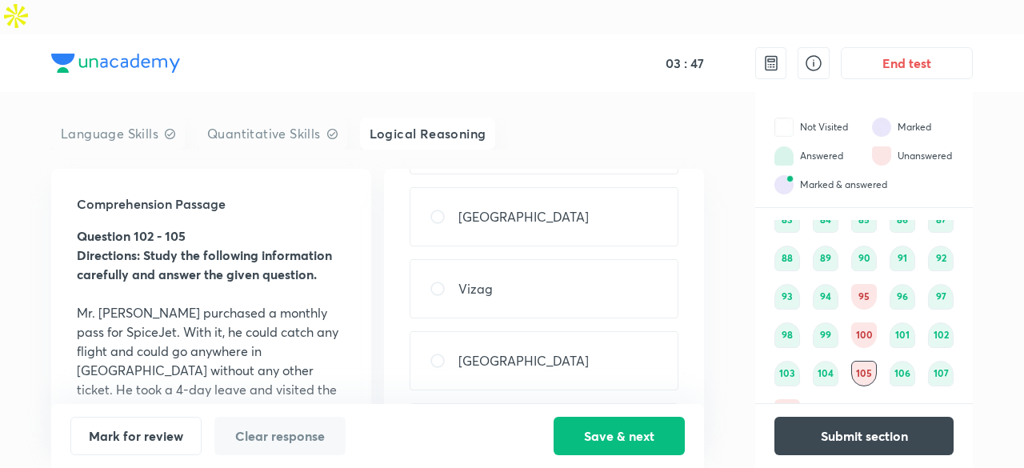
scroll to position [204, 0]
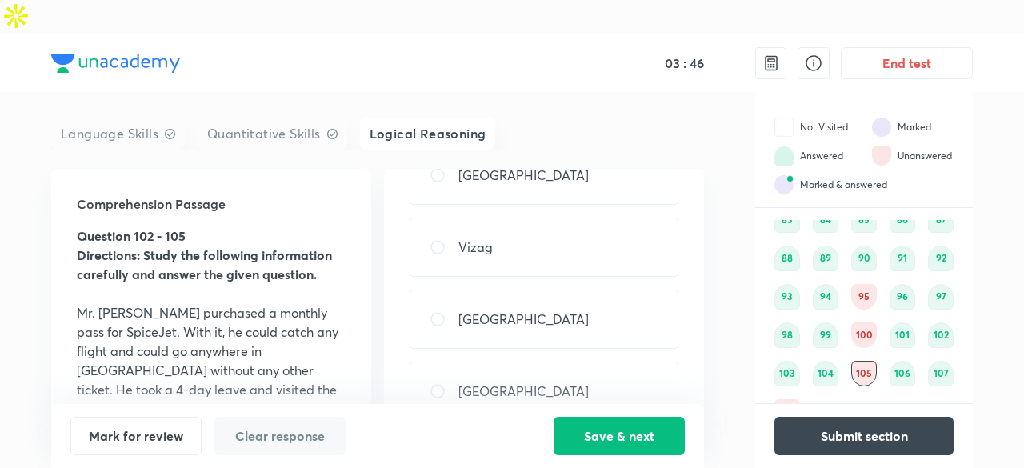
click at [539, 290] on div "[GEOGRAPHIC_DATA]" at bounding box center [544, 319] width 269 height 59
radio input "true"
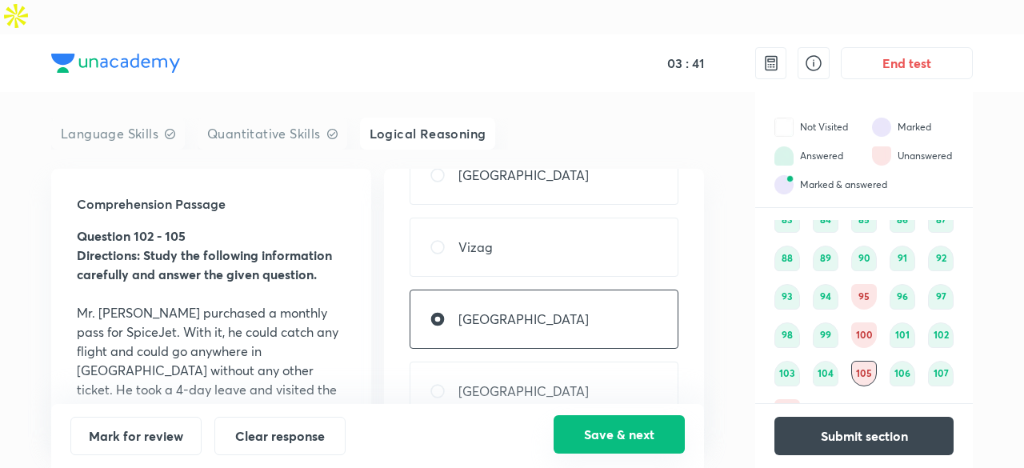
click at [643, 429] on button "Save & next" at bounding box center [619, 434] width 131 height 38
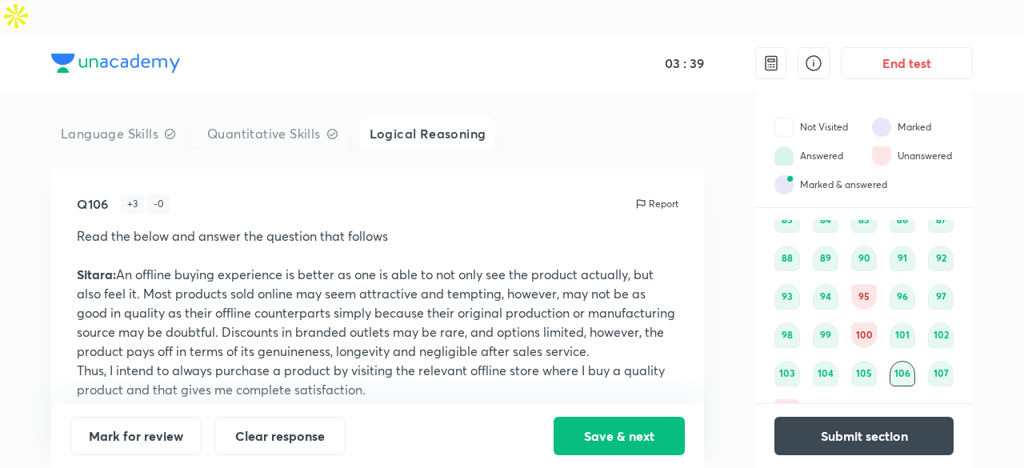
click at [784, 399] on div "108" at bounding box center [787, 412] width 26 height 26
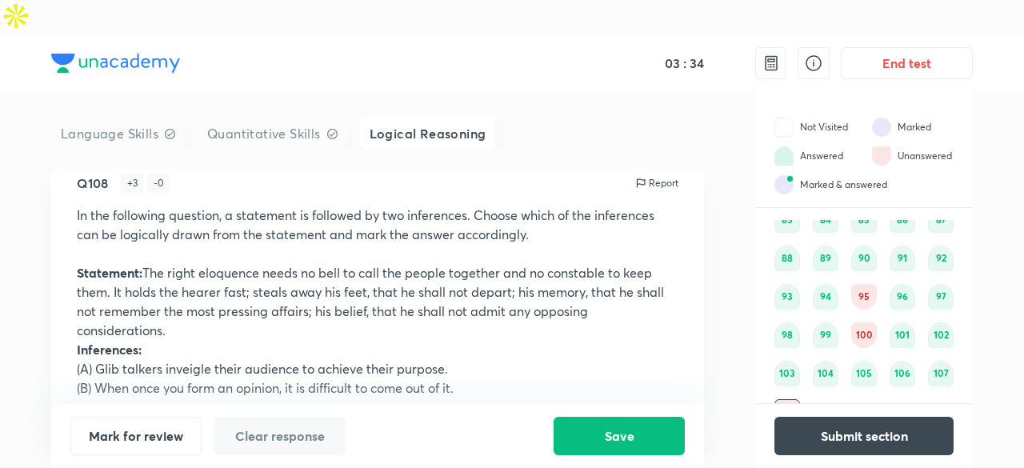
scroll to position [0, 0]
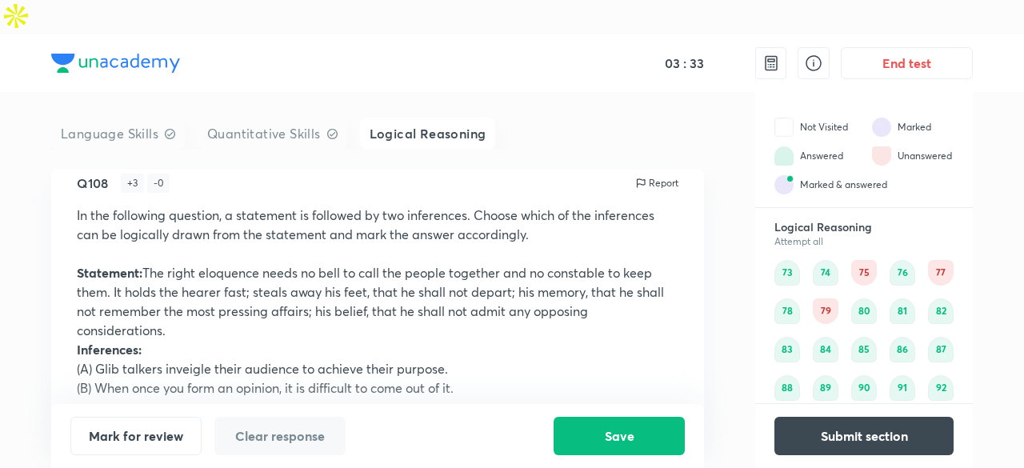
click at [865, 260] on div "75" at bounding box center [864, 273] width 26 height 26
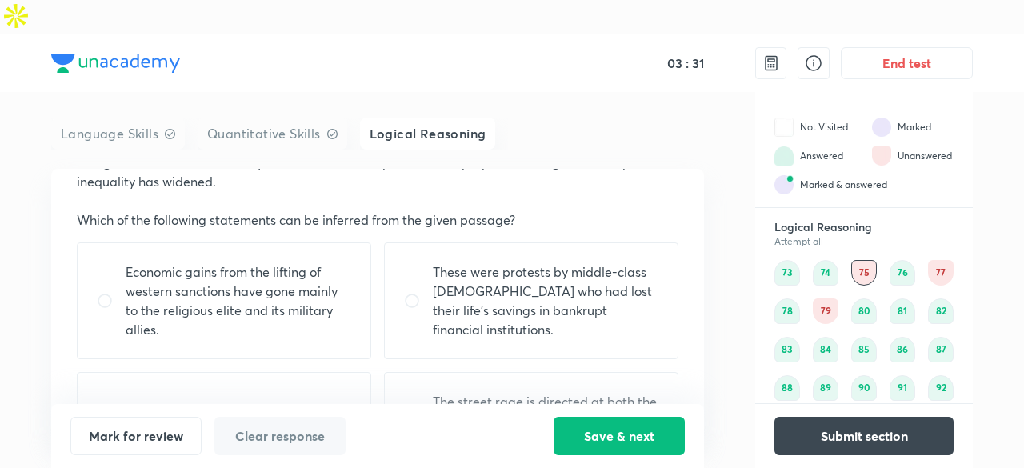
scroll to position [248, 0]
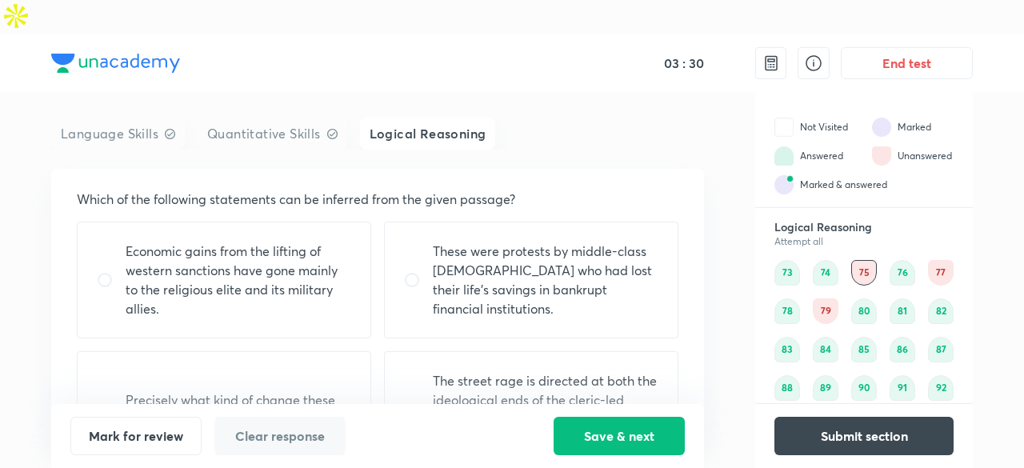
click at [318, 351] on div "Precisely what kind of change these protests will lead to is impossible to pred…" at bounding box center [224, 419] width 294 height 136
radio input "true"
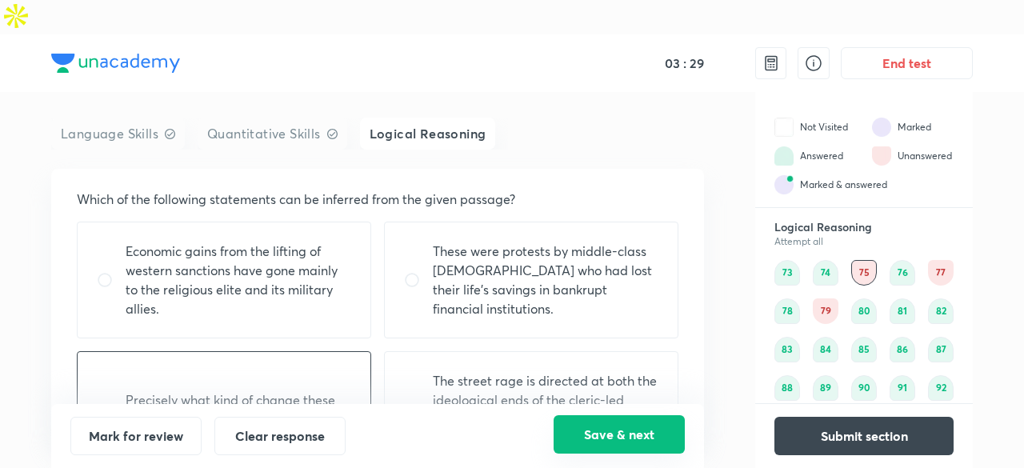
click at [585, 425] on button "Save & next" at bounding box center [619, 434] width 131 height 38
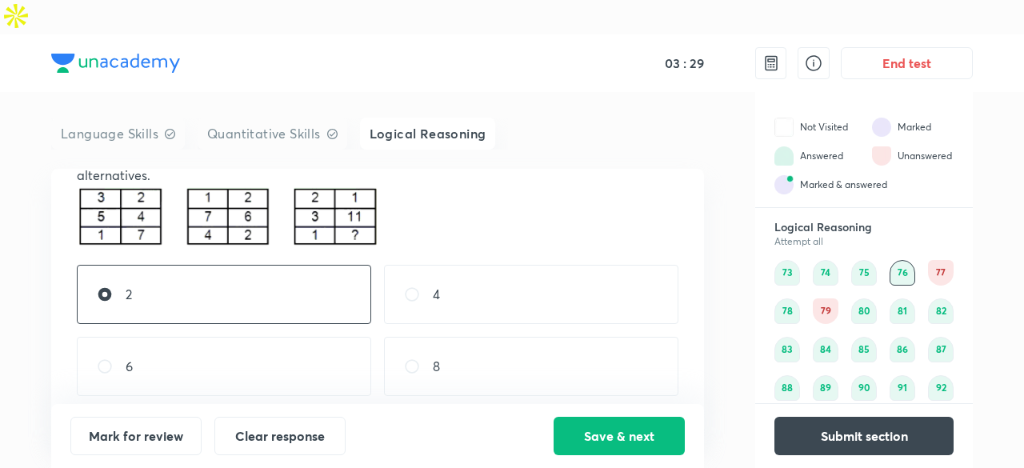
scroll to position [128, 0]
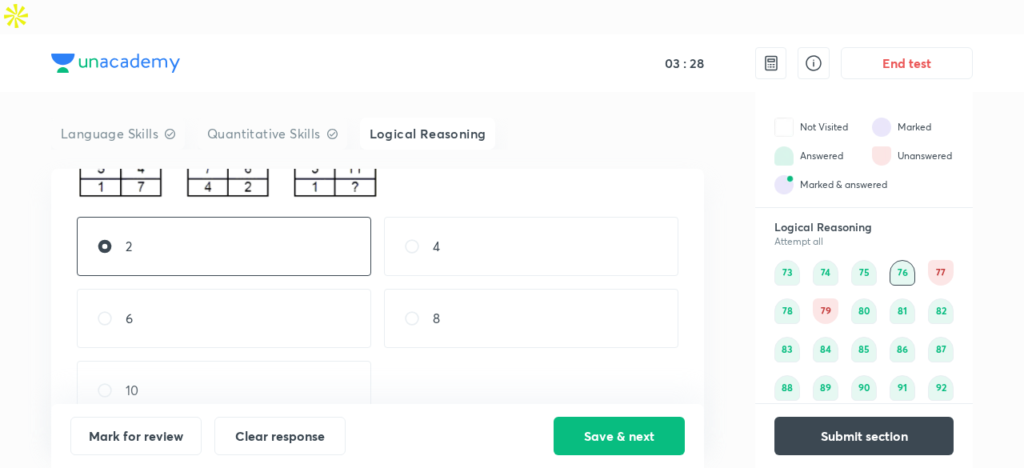
click at [932, 260] on div "77" at bounding box center [941, 273] width 26 height 26
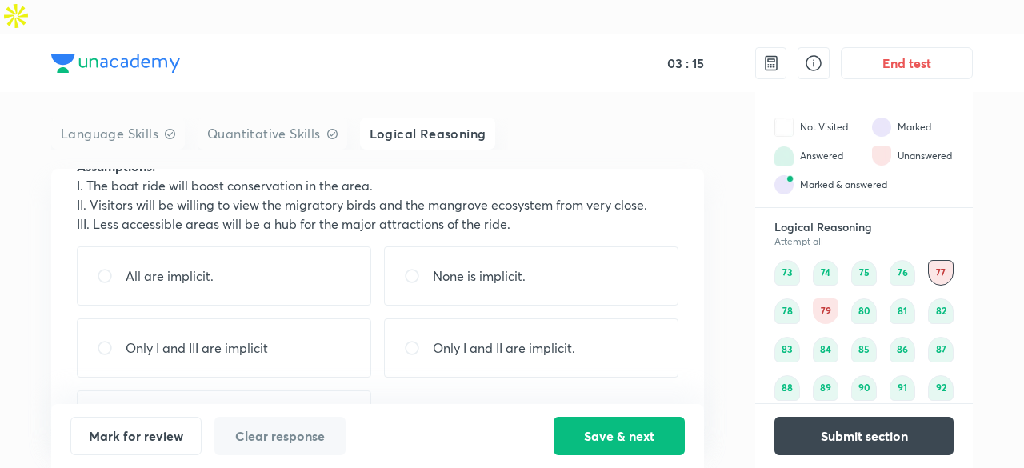
scroll to position [256, 0]
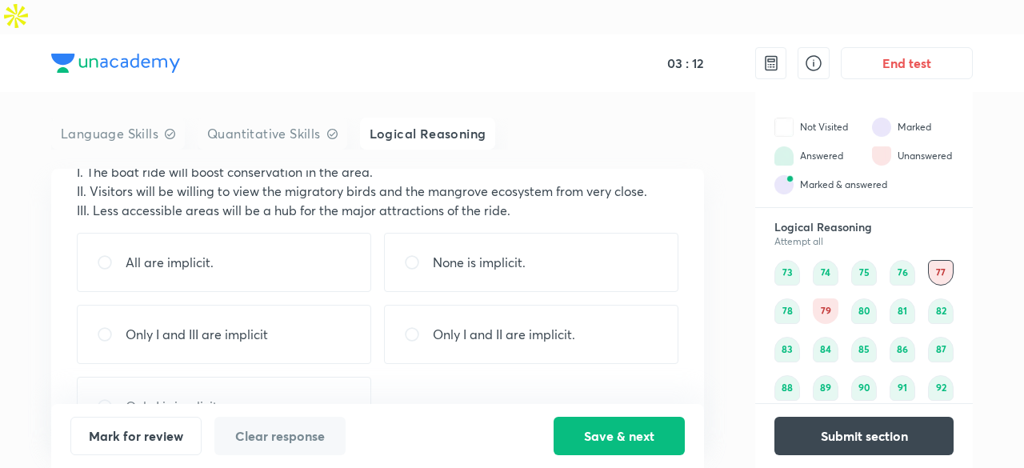
click at [342, 305] on div "Only I and III are implicit" at bounding box center [224, 334] width 294 height 59
radio input "true"
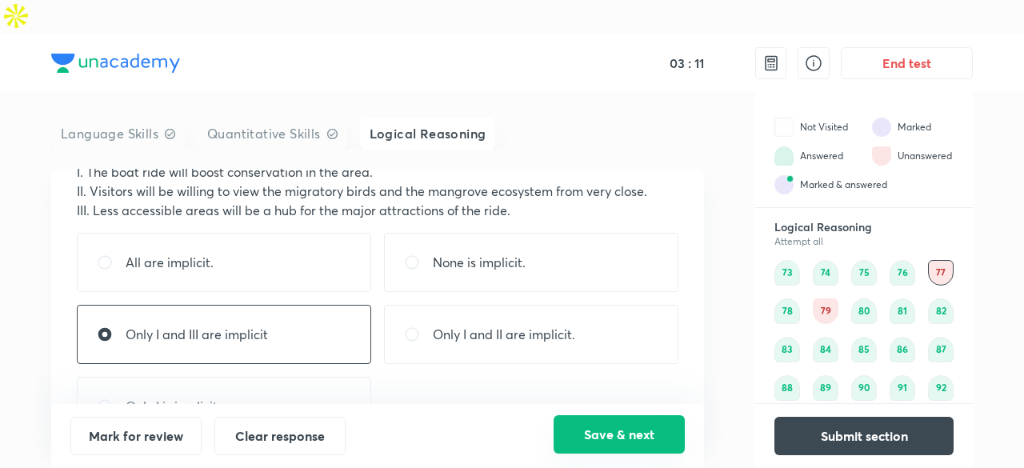
click at [590, 422] on button "Save & next" at bounding box center [619, 434] width 131 height 38
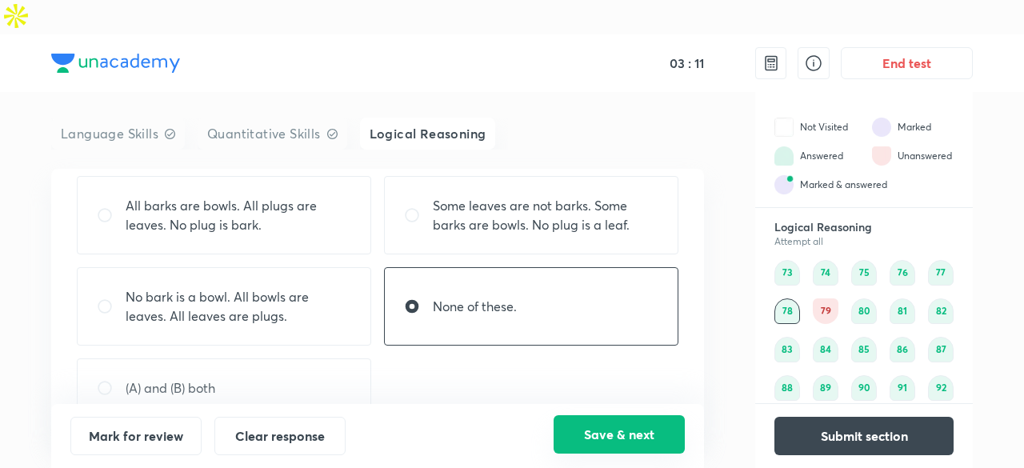
scroll to position [138, 0]
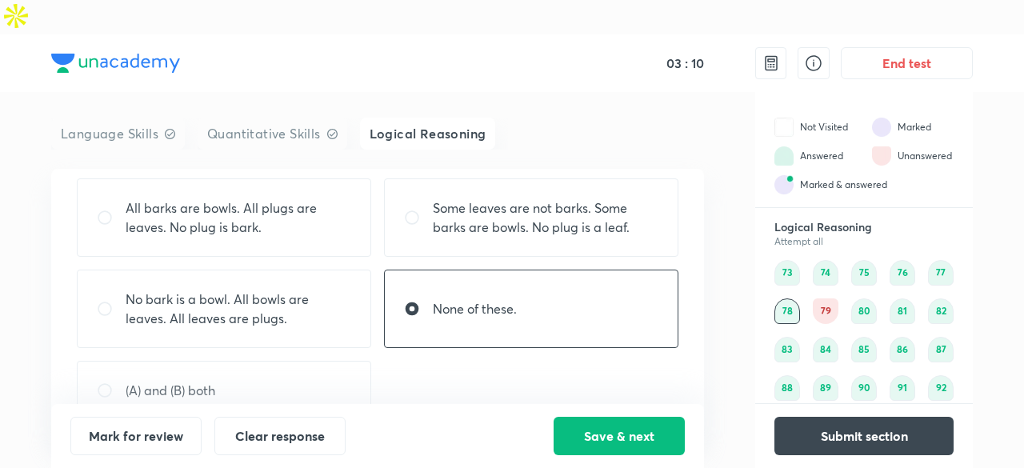
click at [826, 298] on div "79" at bounding box center [826, 311] width 26 height 26
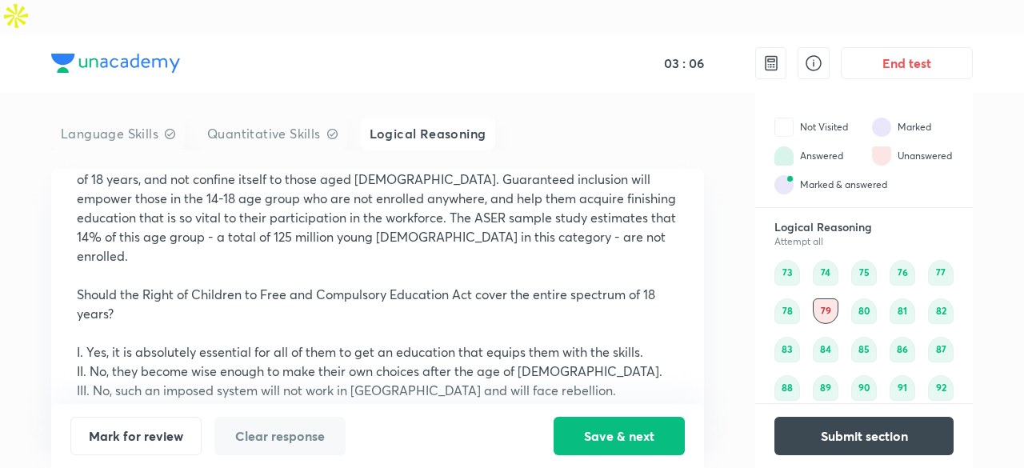
scroll to position [130, 0]
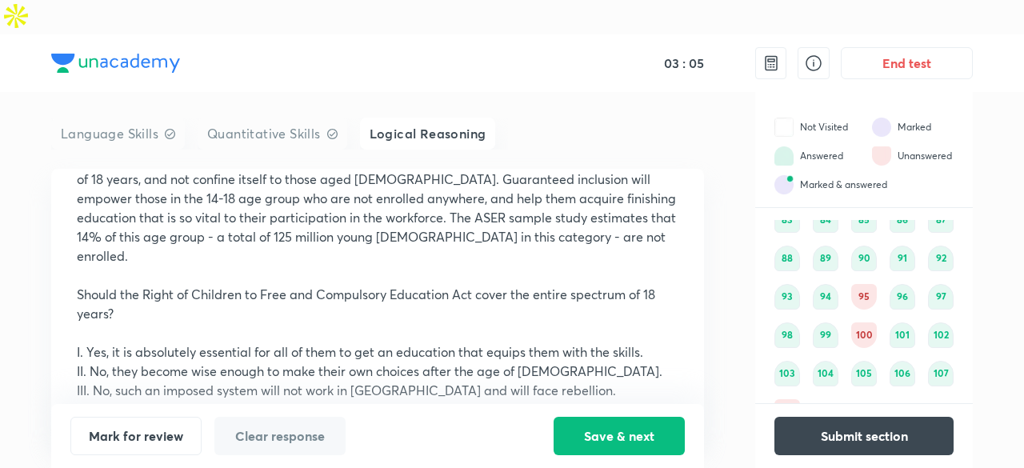
click at [864, 284] on div "95" at bounding box center [864, 297] width 26 height 26
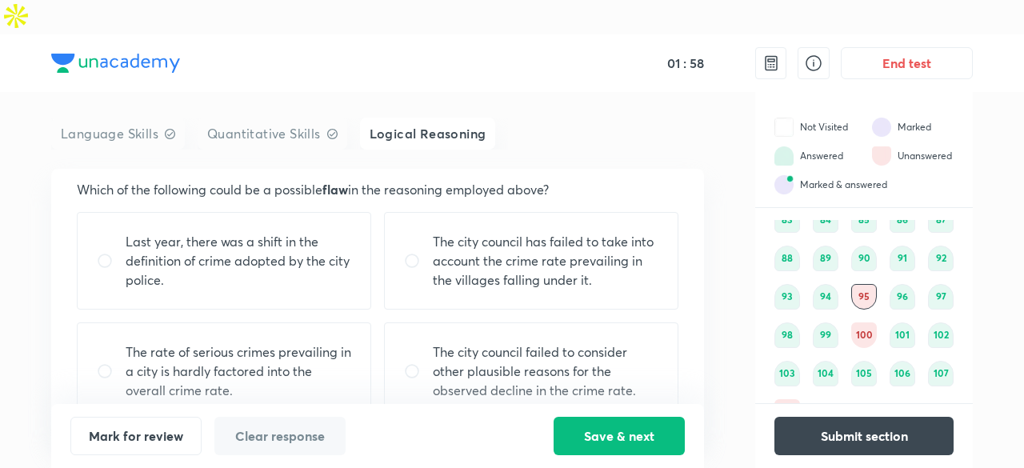
scroll to position [218, 0]
click at [322, 272] on div "Last year, there was a shift in the definition of crime adopted by the city pol…" at bounding box center [224, 263] width 294 height 98
radio input "true"
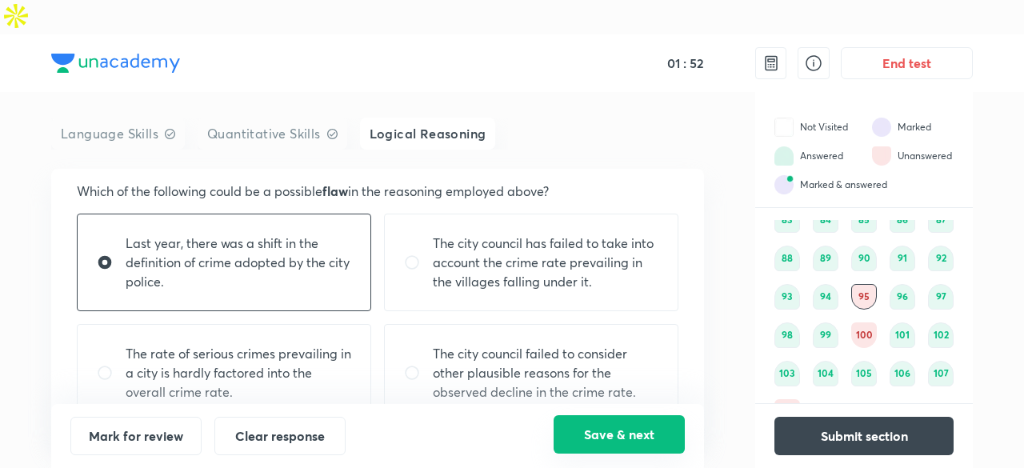
click at [598, 425] on button "Save & next" at bounding box center [619, 434] width 131 height 38
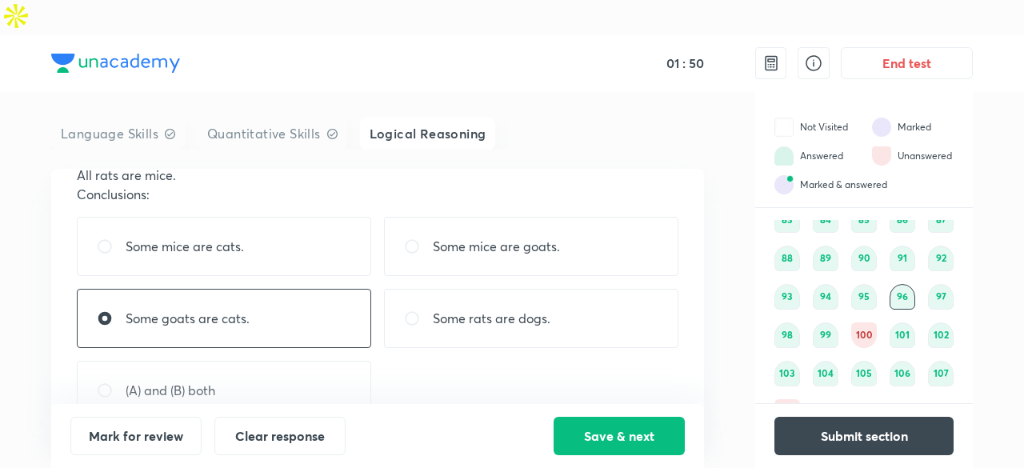
click at [857, 322] on div "100" at bounding box center [864, 335] width 26 height 26
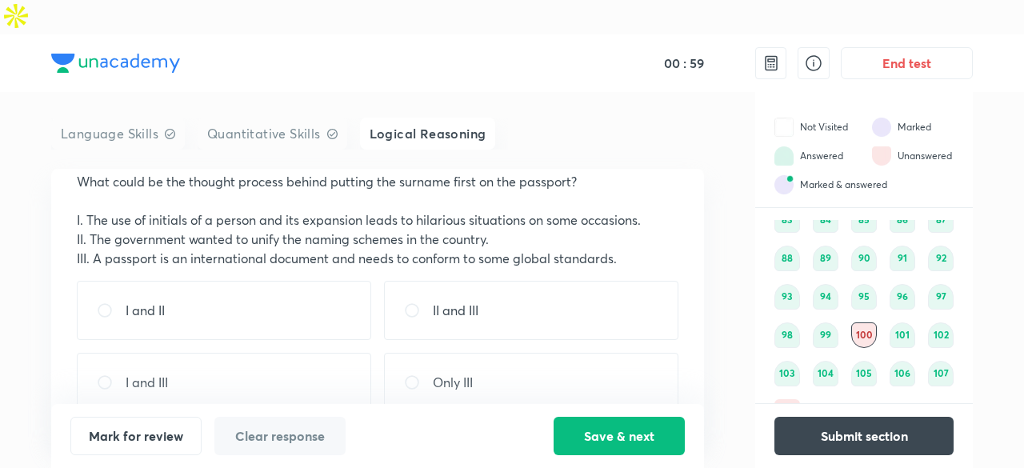
scroll to position [253, 0]
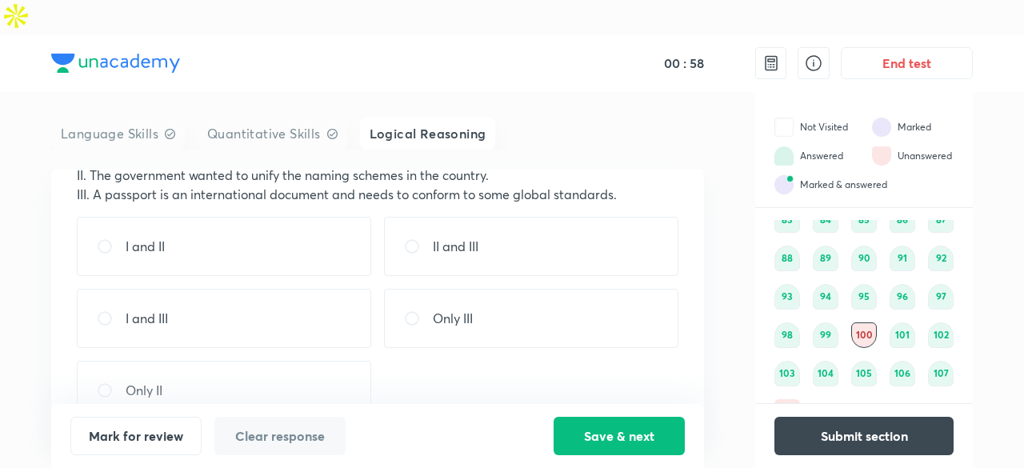
click at [438, 302] on div "Only III" at bounding box center [531, 318] width 294 height 59
radio input "true"
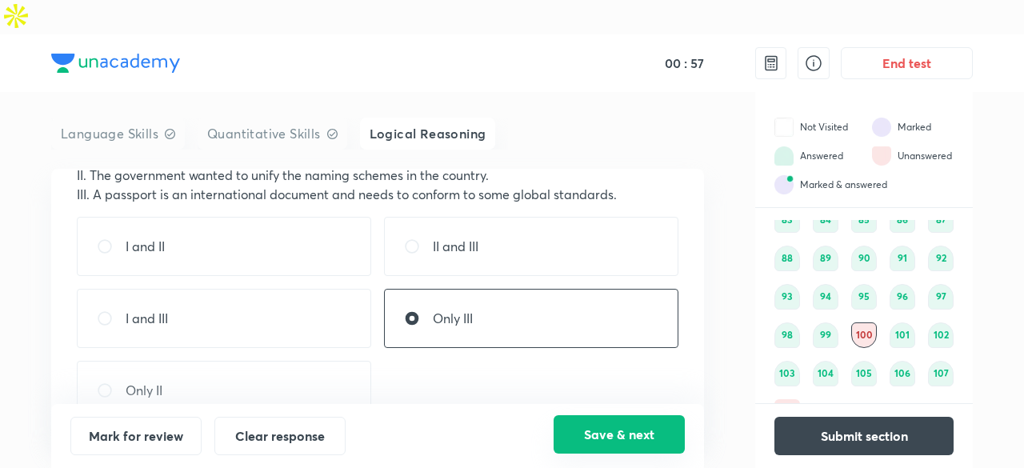
click at [640, 428] on button "Save & next" at bounding box center [619, 434] width 131 height 38
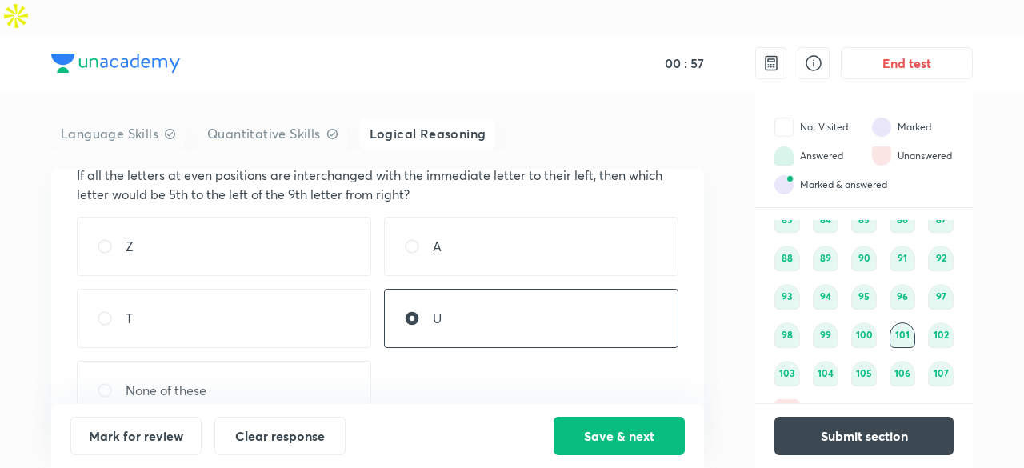
scroll to position [0, 0]
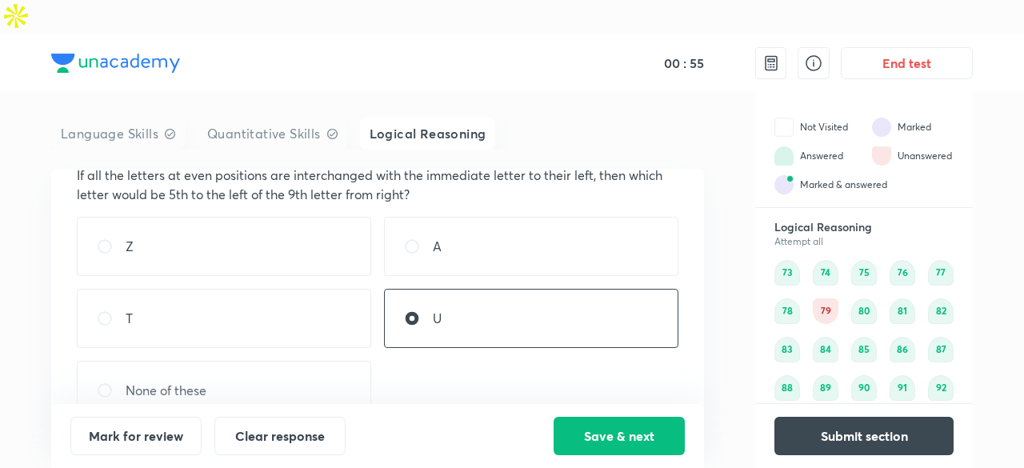
click at [818, 298] on div "79" at bounding box center [826, 311] width 26 height 26
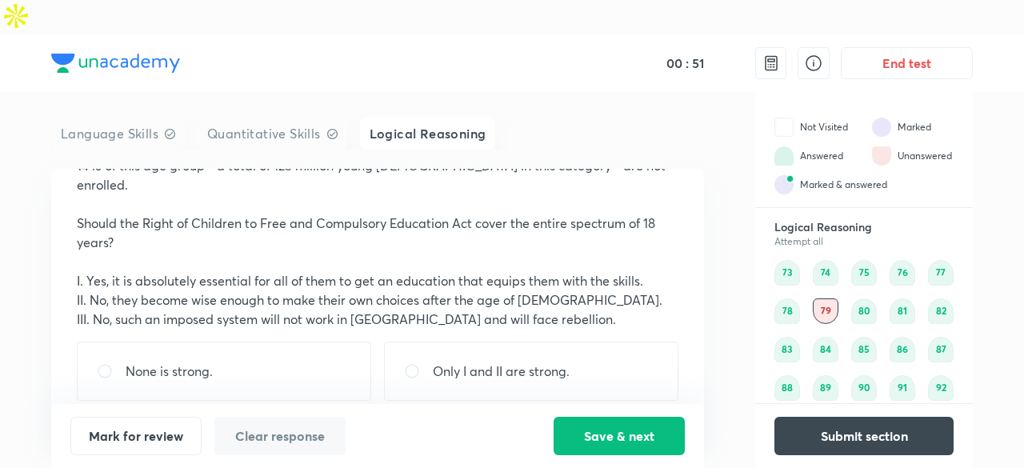
scroll to position [245, 0]
click at [322, 340] on div "None is strong." at bounding box center [224, 369] width 294 height 59
radio input "true"
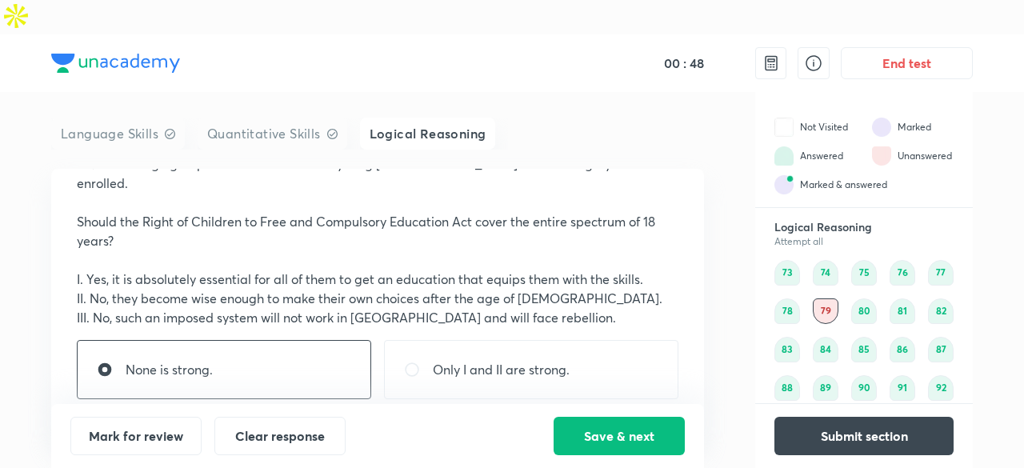
scroll to position [334, 0]
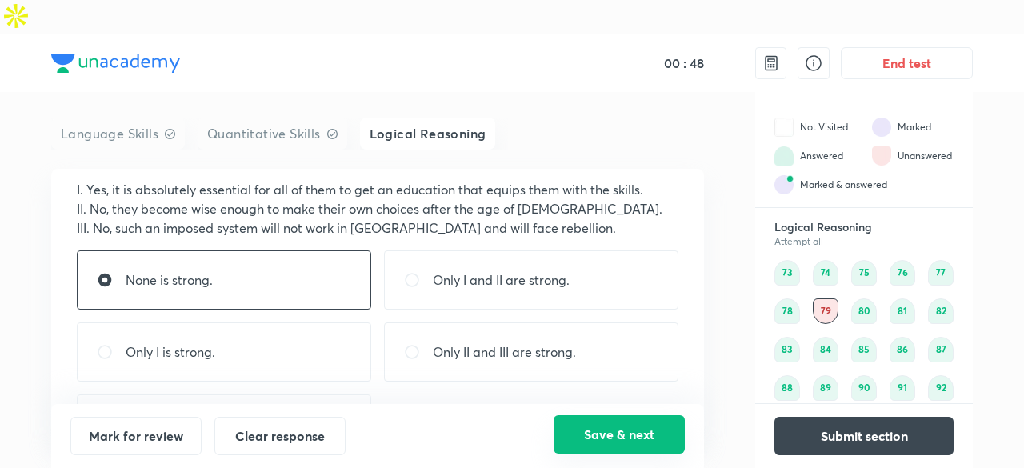
click at [600, 449] on button "Save & next" at bounding box center [619, 434] width 131 height 38
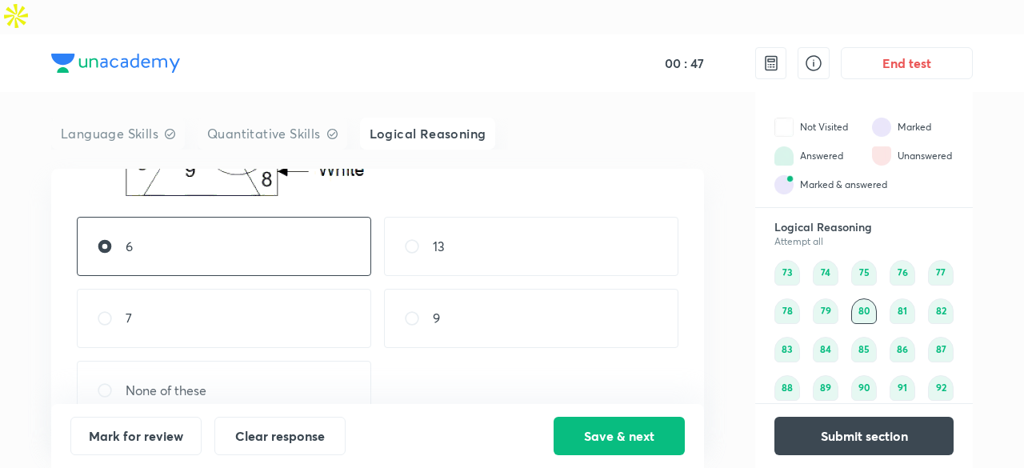
scroll to position [130, 0]
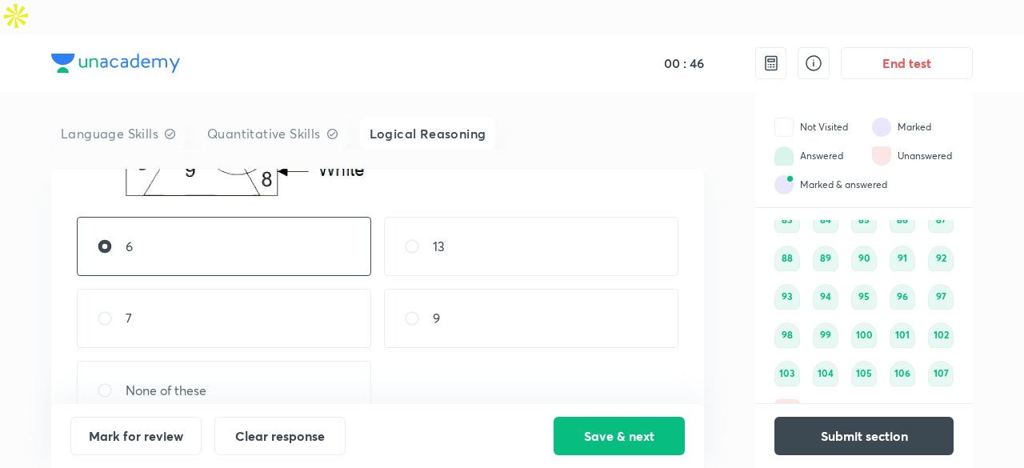
click at [790, 399] on div "108" at bounding box center [787, 412] width 26 height 26
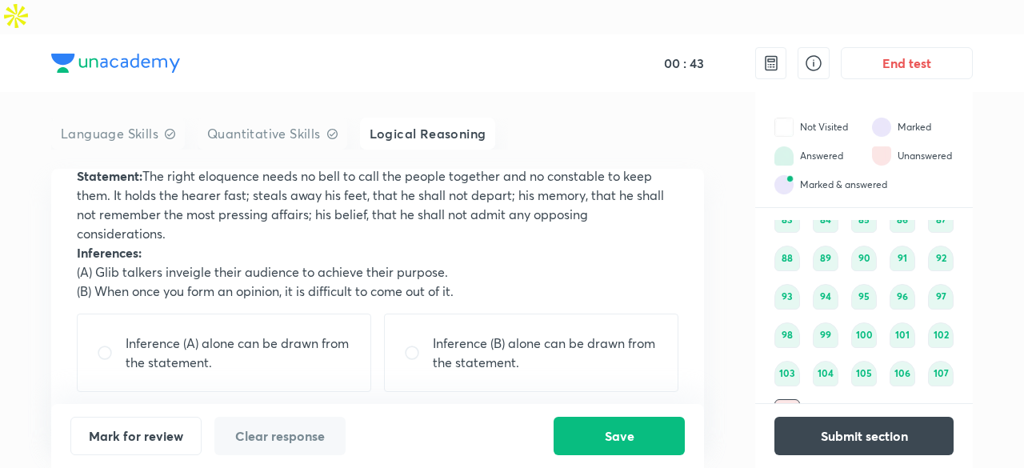
scroll to position [119, 0]
click at [491, 332] on p "Inference (B) alone can be drawn from the statement." at bounding box center [546, 351] width 226 height 38
radio input "true"
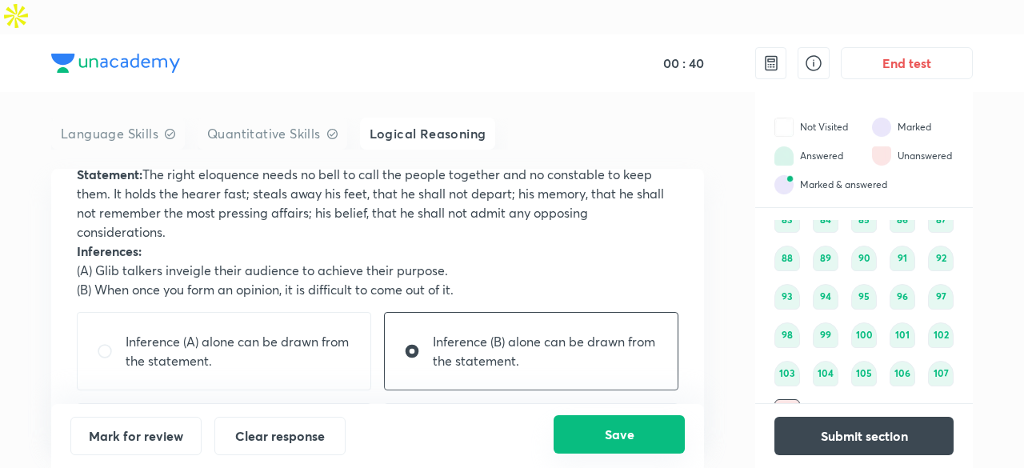
click at [636, 434] on button "Save" at bounding box center [619, 434] width 131 height 38
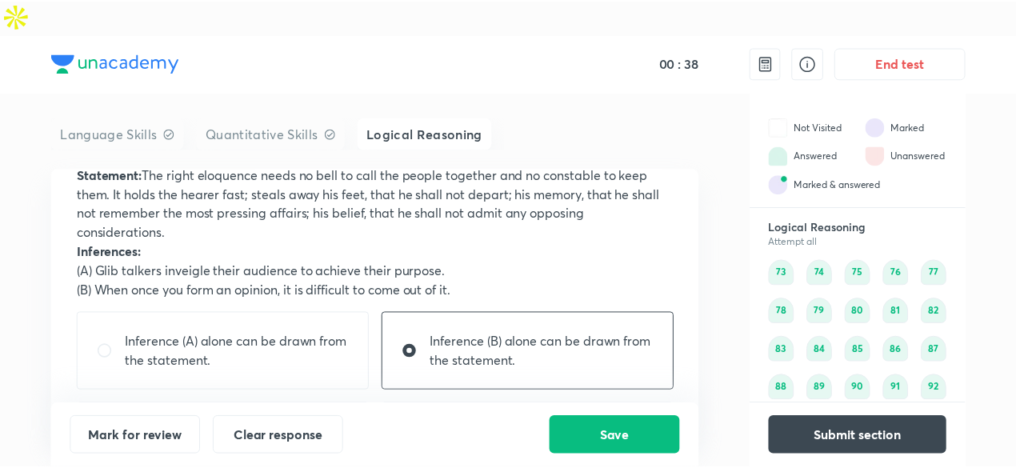
scroll to position [130, 0]
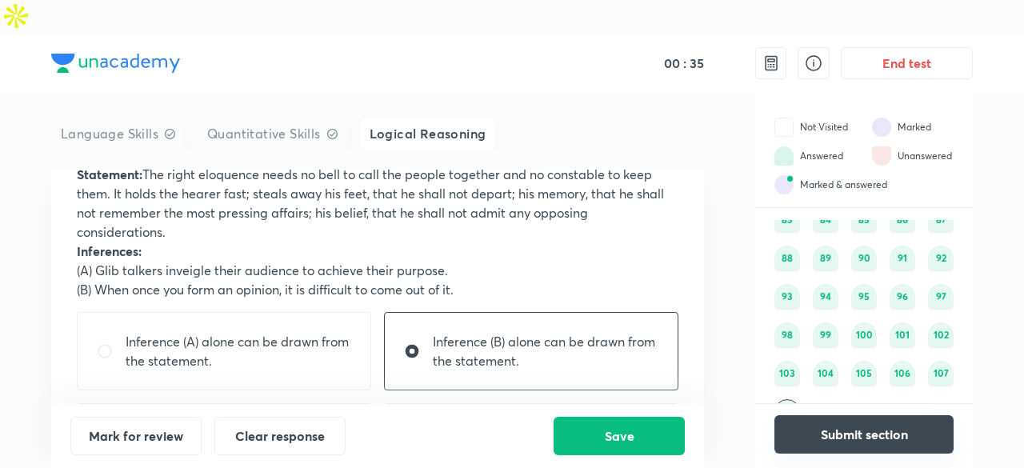
click at [846, 438] on button "Submit section" at bounding box center [863, 434] width 179 height 38
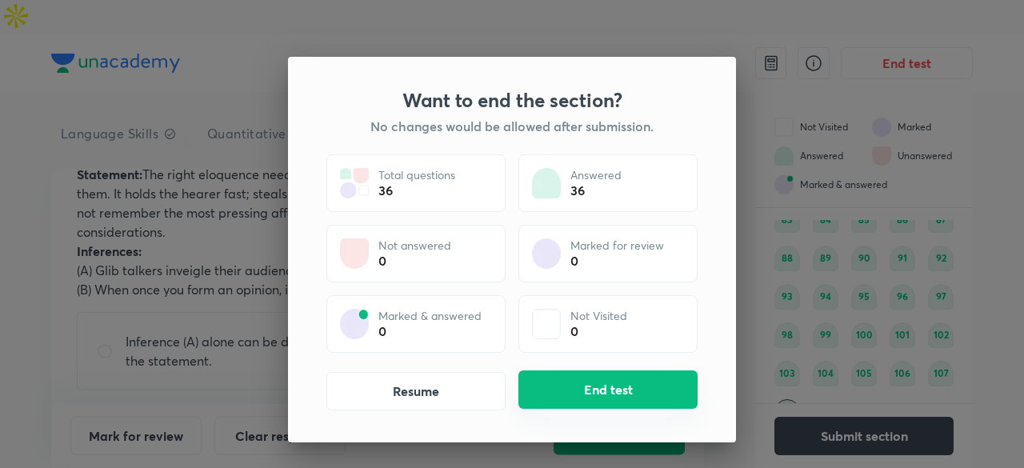
click at [675, 400] on button "End test" at bounding box center [607, 389] width 179 height 38
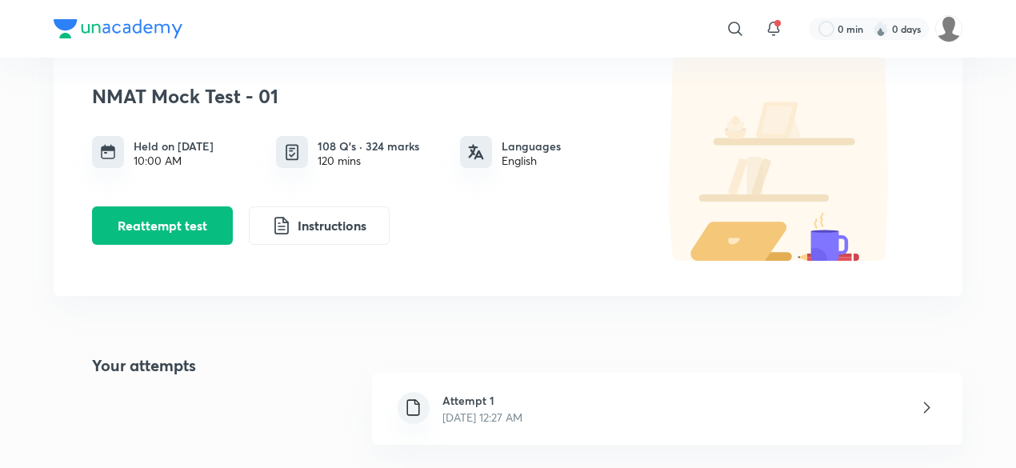
scroll to position [178, 0]
click at [659, 374] on div "Attempt 1 [DATE] 12:27 AM" at bounding box center [667, 408] width 590 height 72
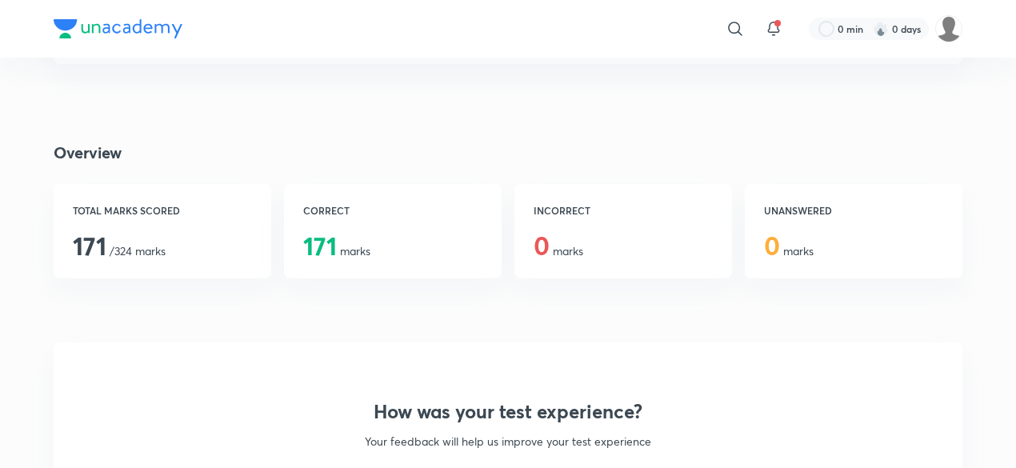
scroll to position [309, 0]
click at [807, 206] on div "UNANSWERED 0 marks" at bounding box center [854, 230] width 218 height 94
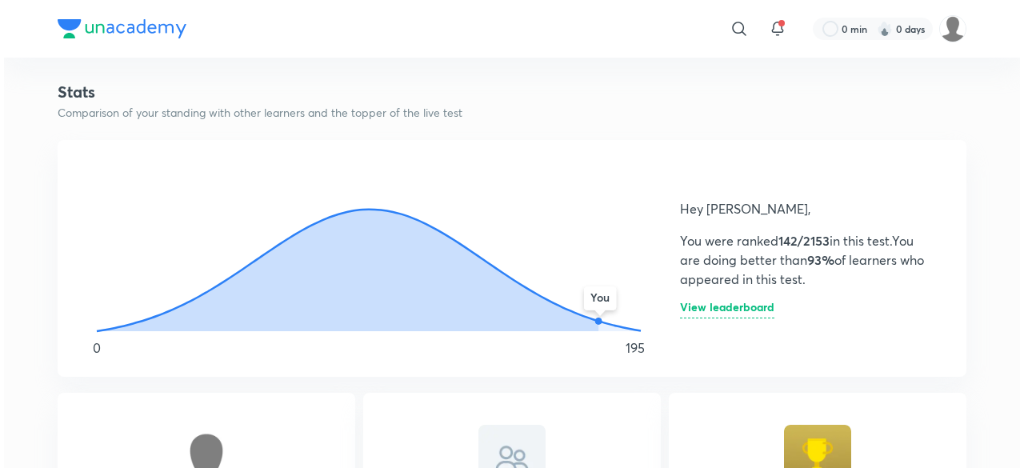
scroll to position [806, 0]
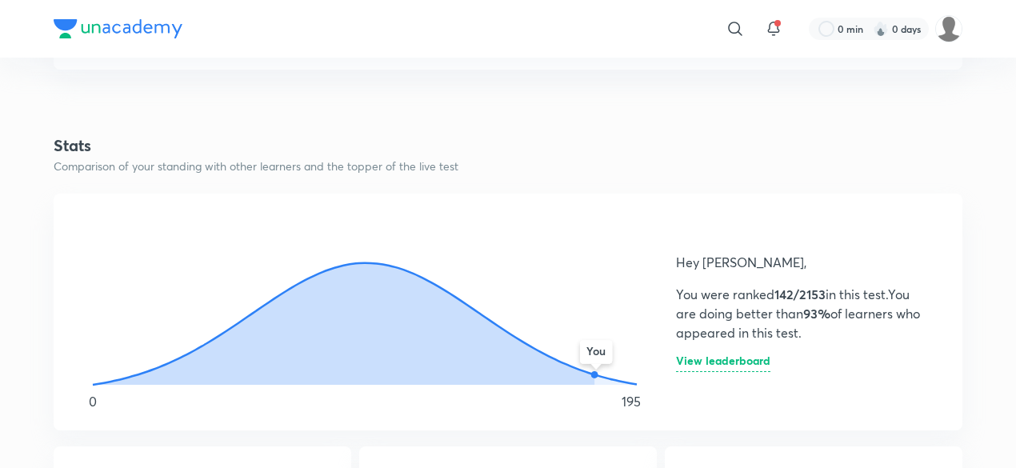
click at [742, 355] on h6 "View leaderboard" at bounding box center [723, 363] width 94 height 17
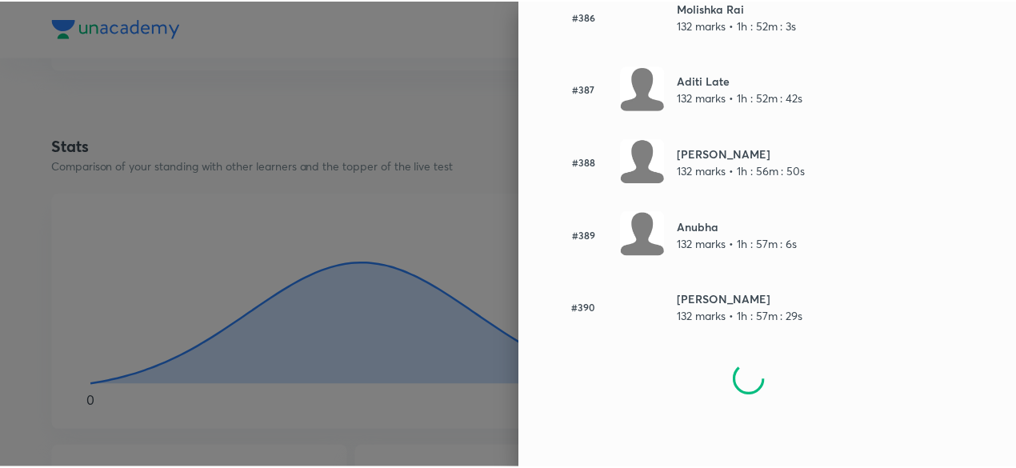
scroll to position [28387, 0]
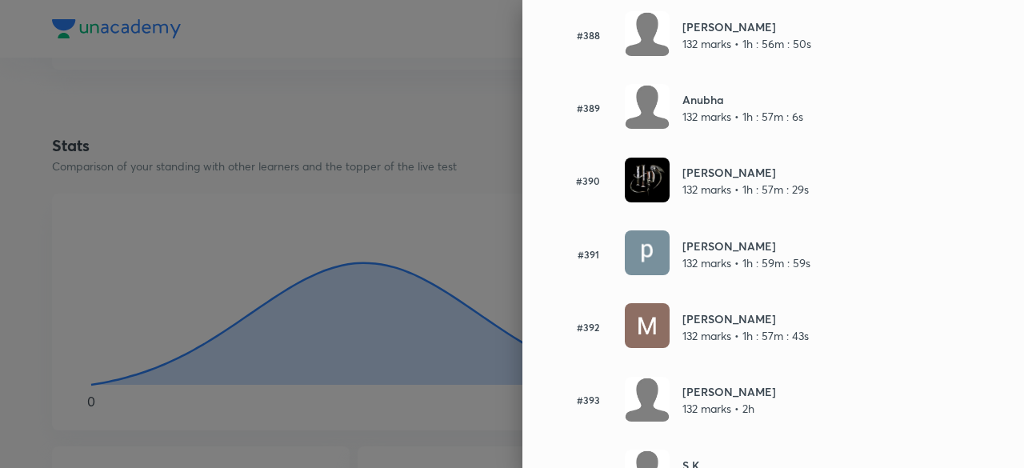
click at [380, 192] on div at bounding box center [512, 234] width 1024 height 468
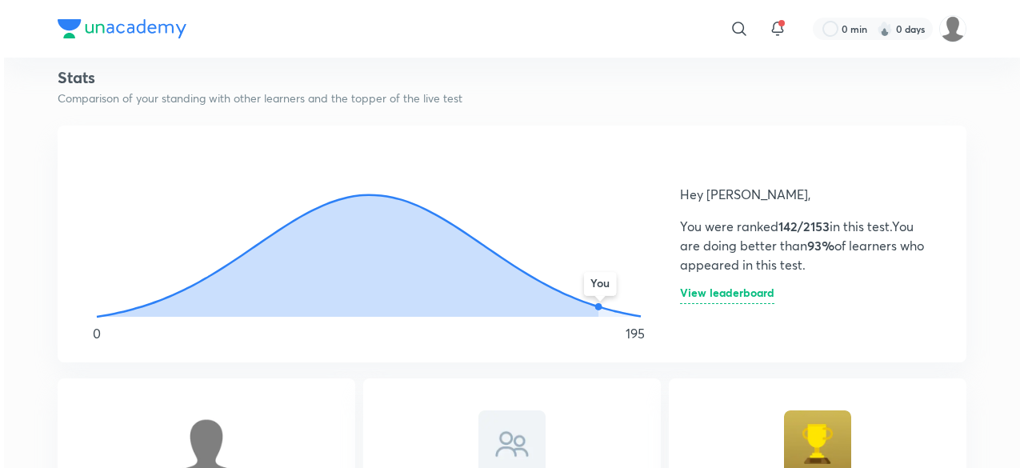
scroll to position [874, 0]
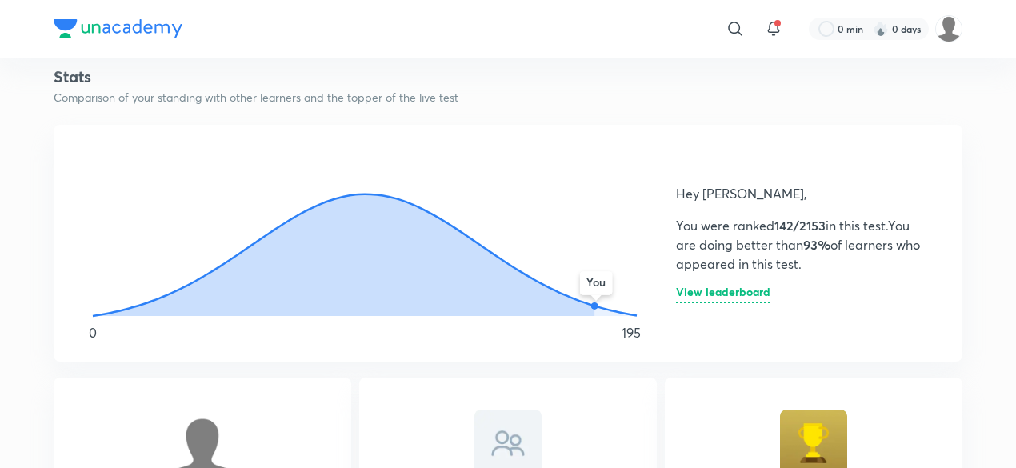
click at [702, 286] on h6 "View leaderboard" at bounding box center [723, 294] width 94 height 17
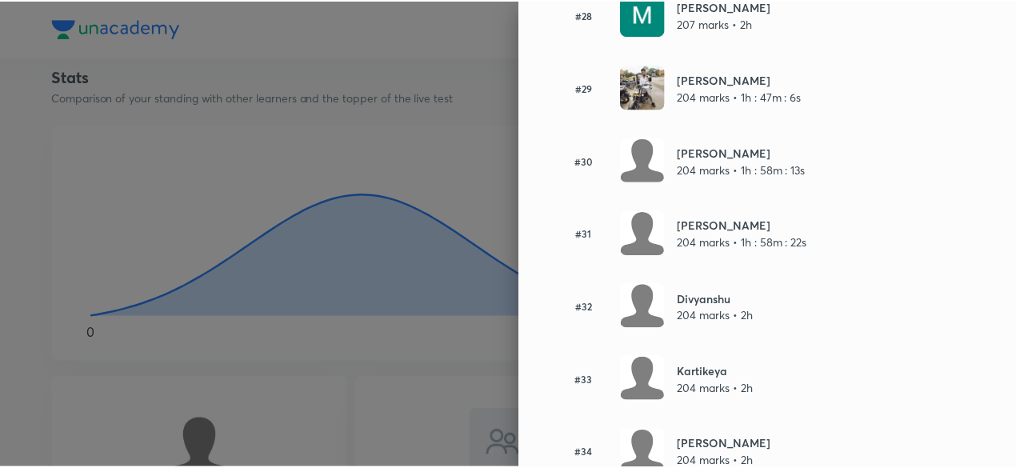
scroll to position [2210, 0]
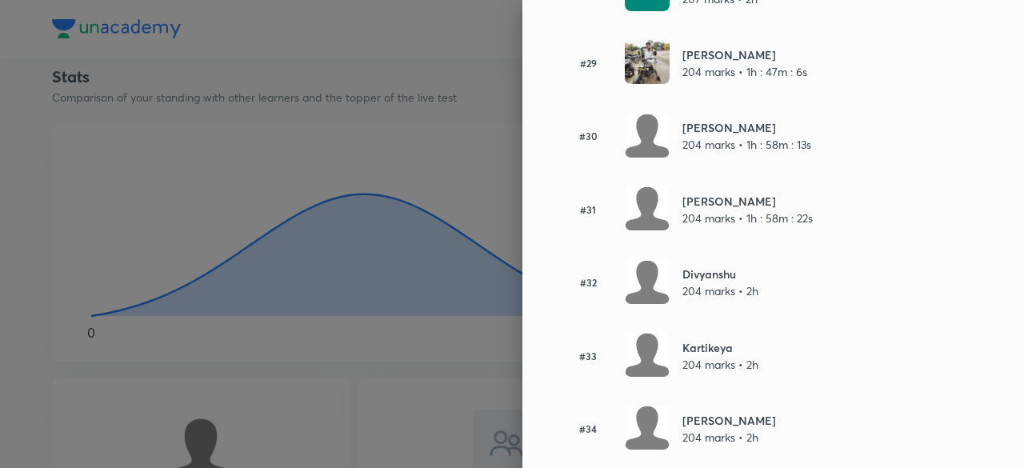
click at [404, 246] on div at bounding box center [512, 234] width 1024 height 468
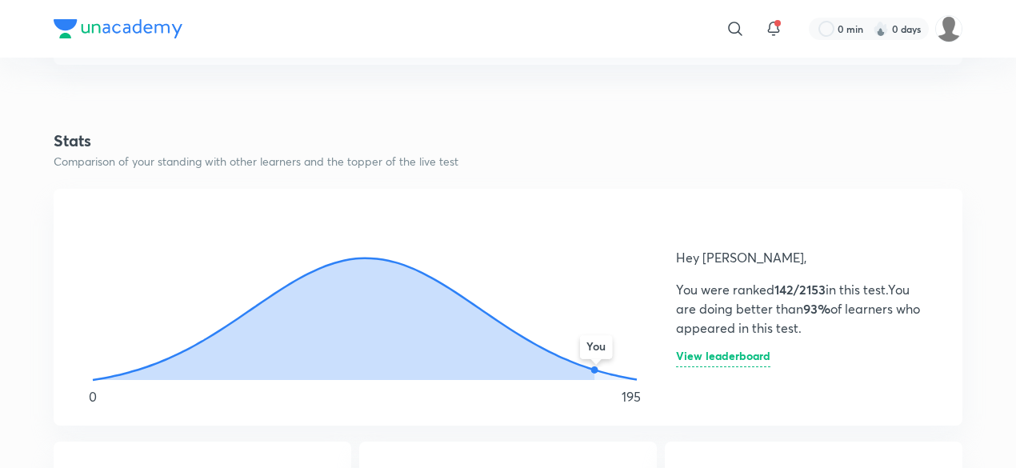
scroll to position [809, 0]
click at [740, 352] on h6 "View leaderboard" at bounding box center [723, 360] width 94 height 17
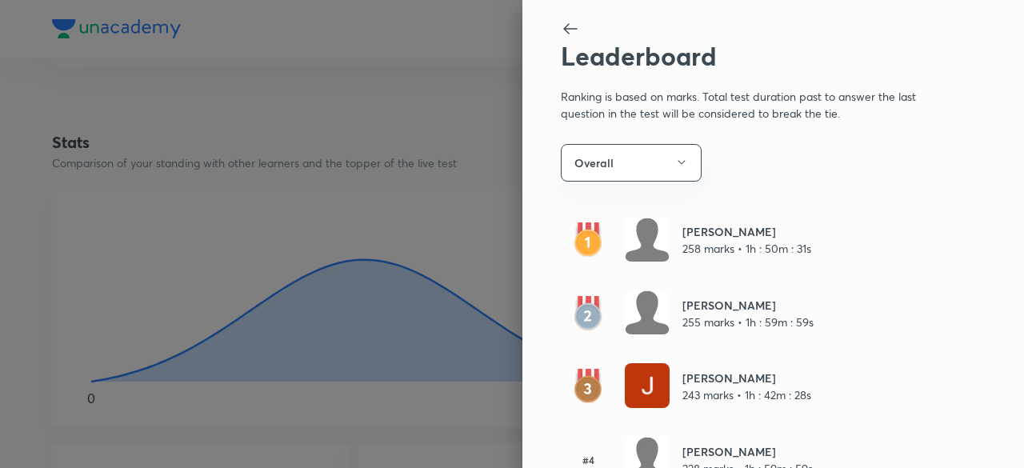
click at [373, 234] on div at bounding box center [512, 234] width 1024 height 468
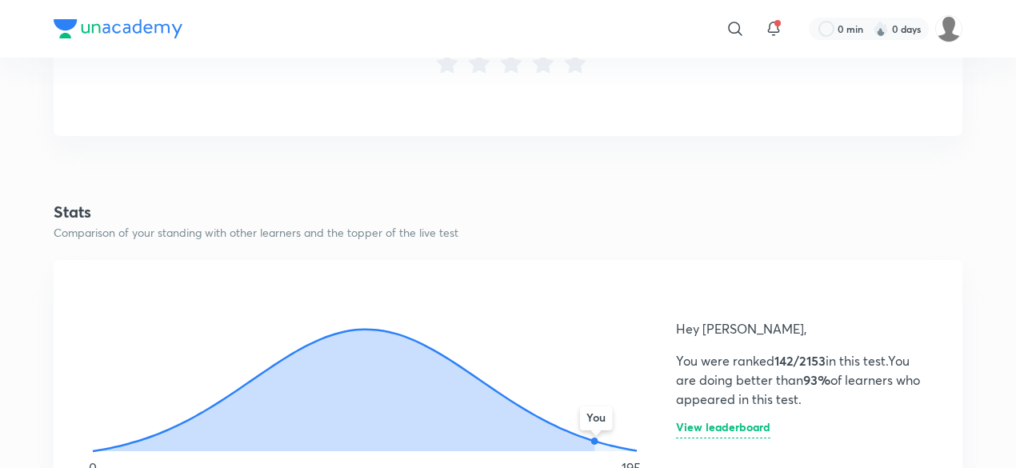
scroll to position [727, 0]
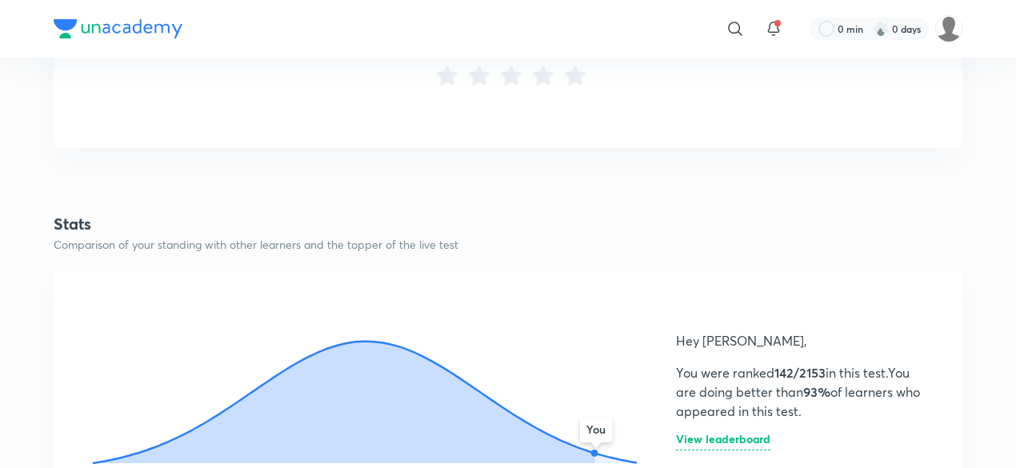
click at [726, 434] on h6 "View leaderboard" at bounding box center [723, 442] width 94 height 17
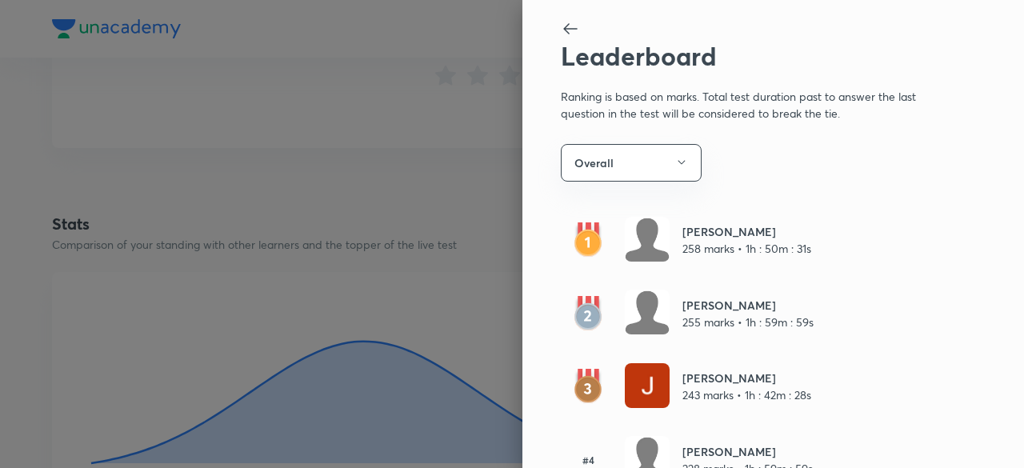
click at [451, 214] on div at bounding box center [512, 234] width 1024 height 468
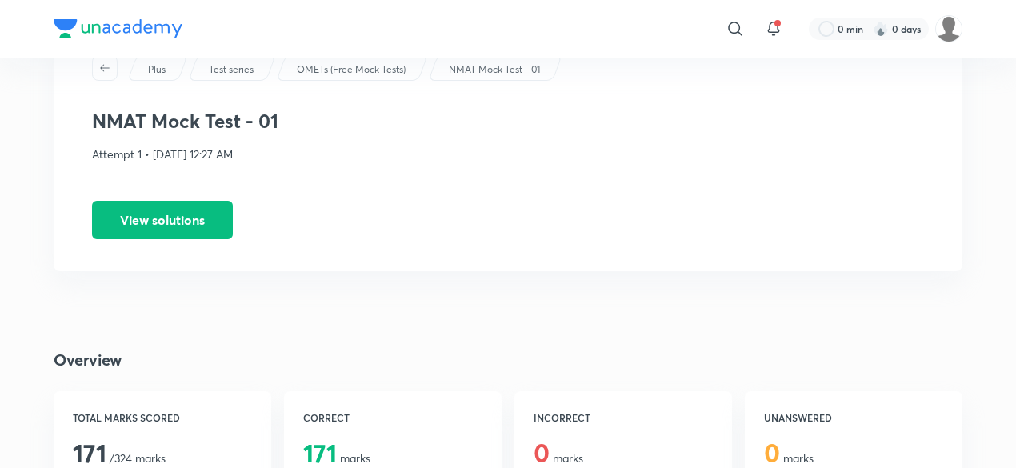
scroll to position [0, 0]
